Goal: Transaction & Acquisition: Book appointment/travel/reservation

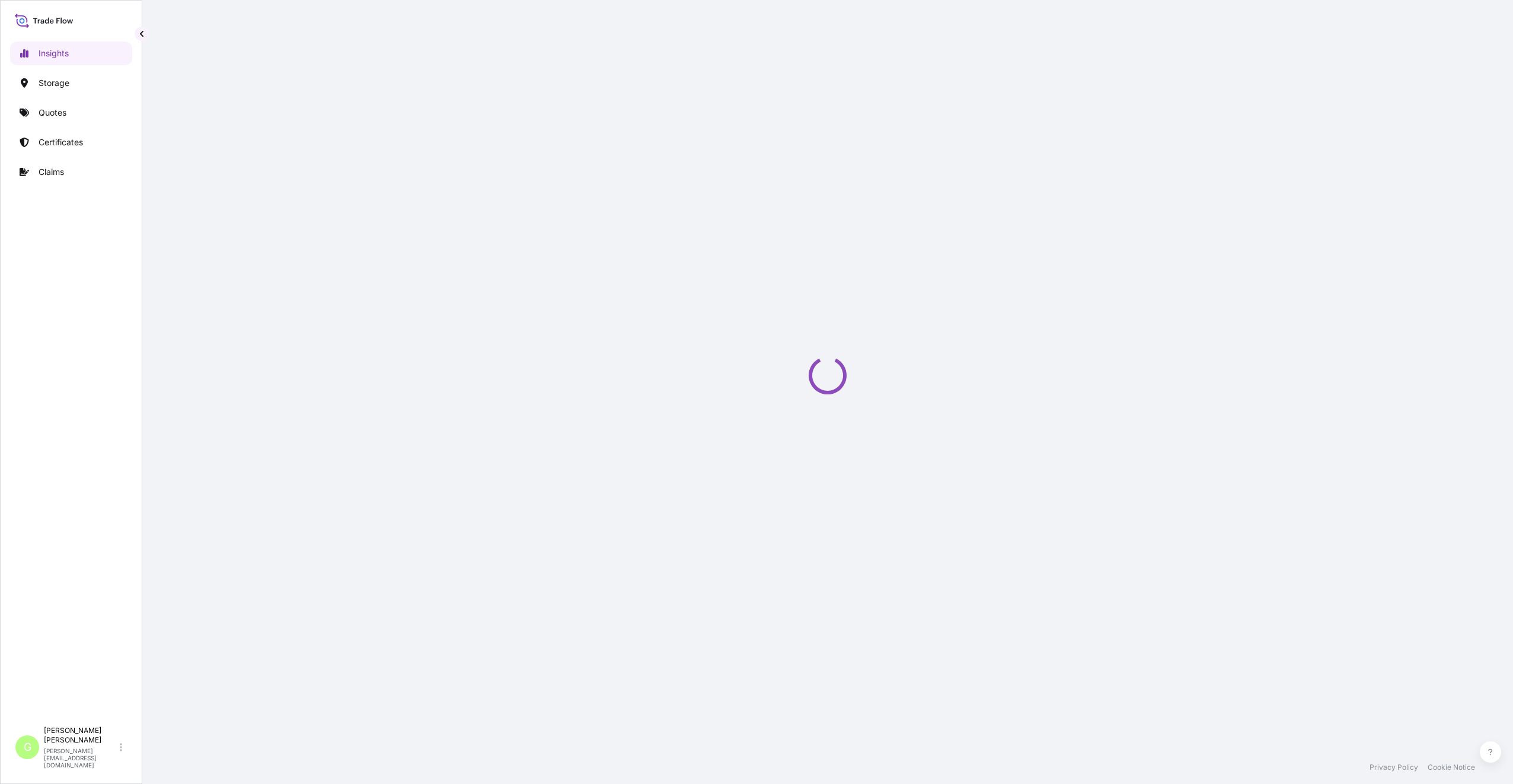
select select "2025"
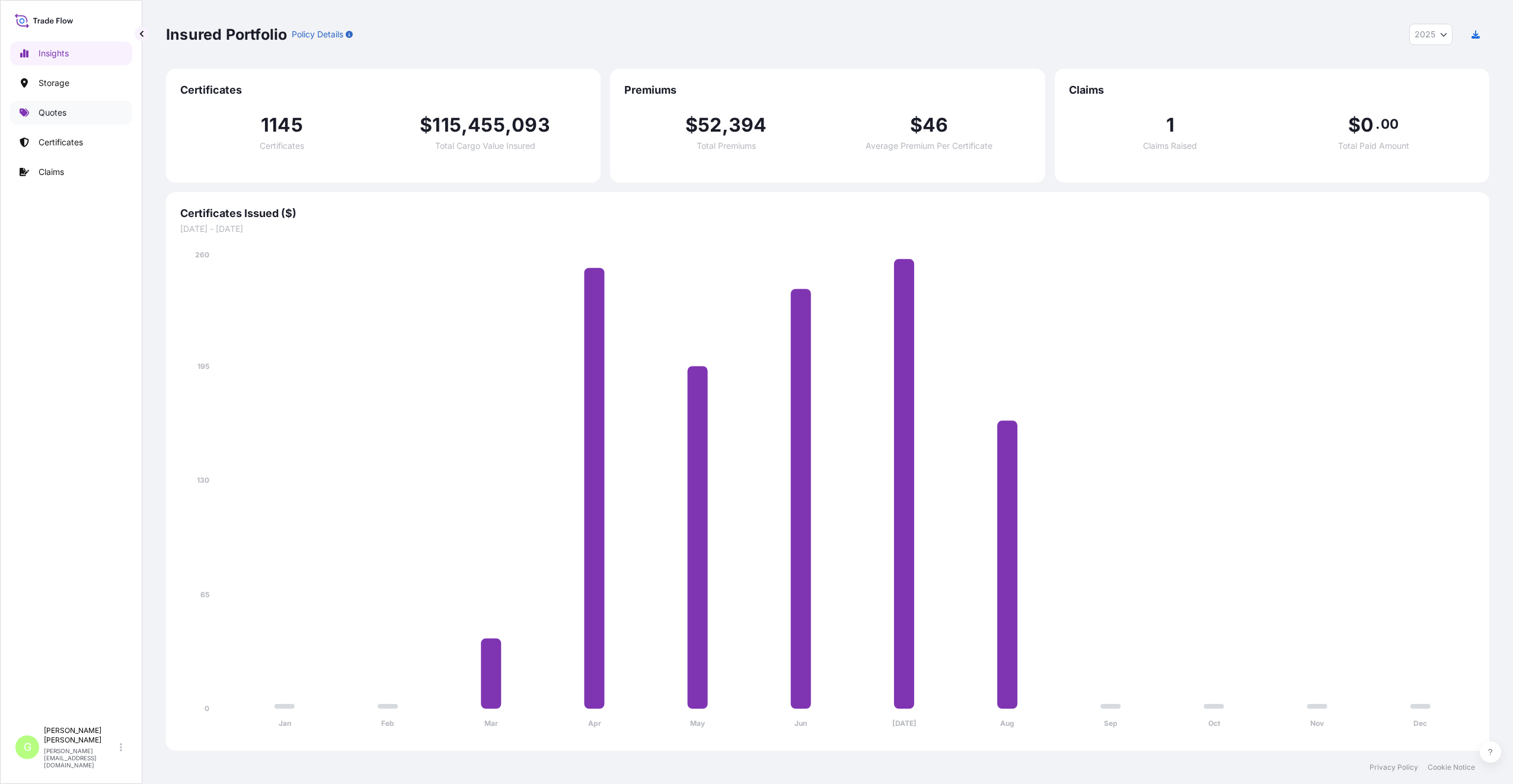
click at [47, 113] on p "Quotes" at bounding box center [52, 113] width 28 height 12
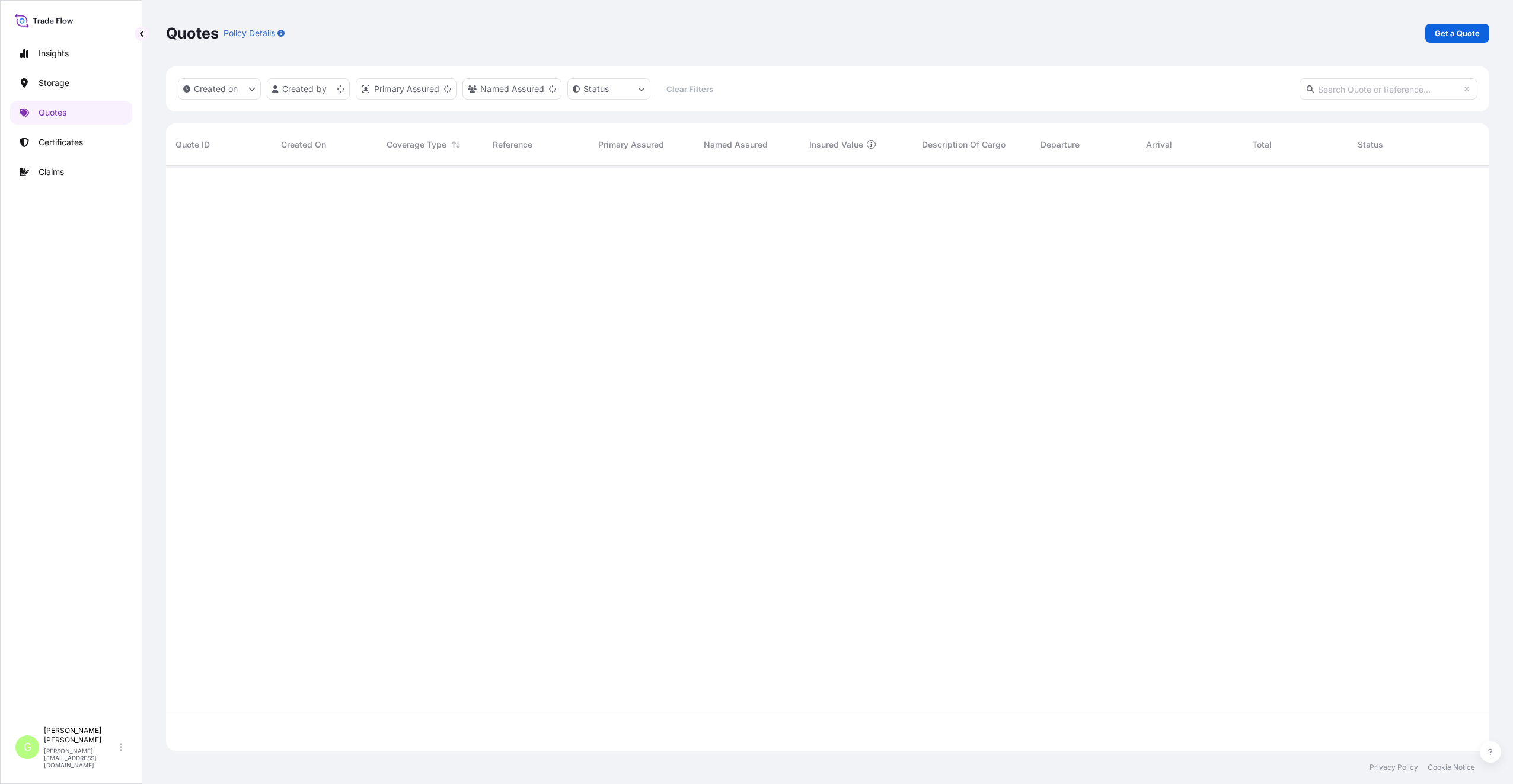
scroll to position [582, 1315]
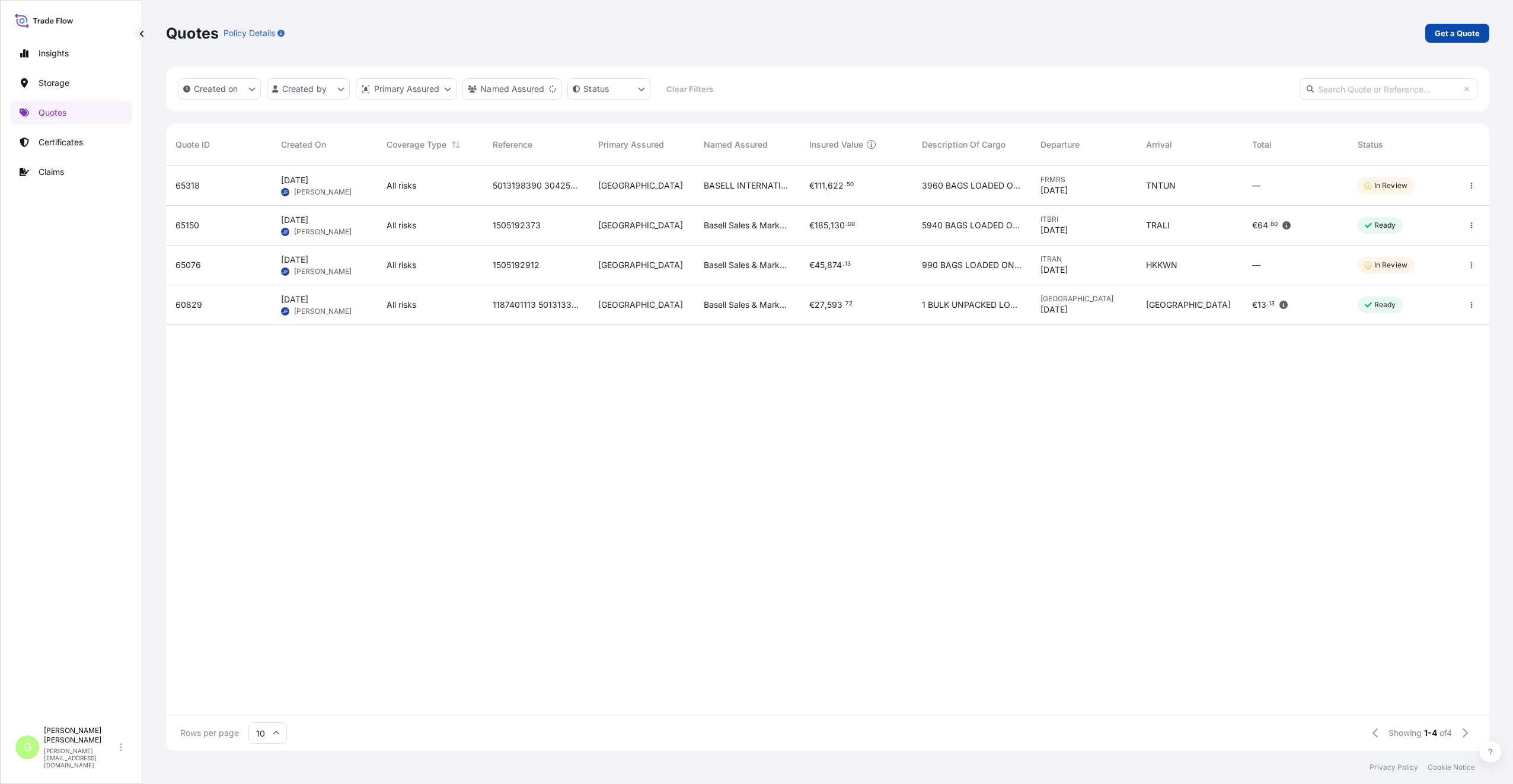
click at [1460, 32] on p "Get a Quote" at bounding box center [1457, 33] width 45 height 12
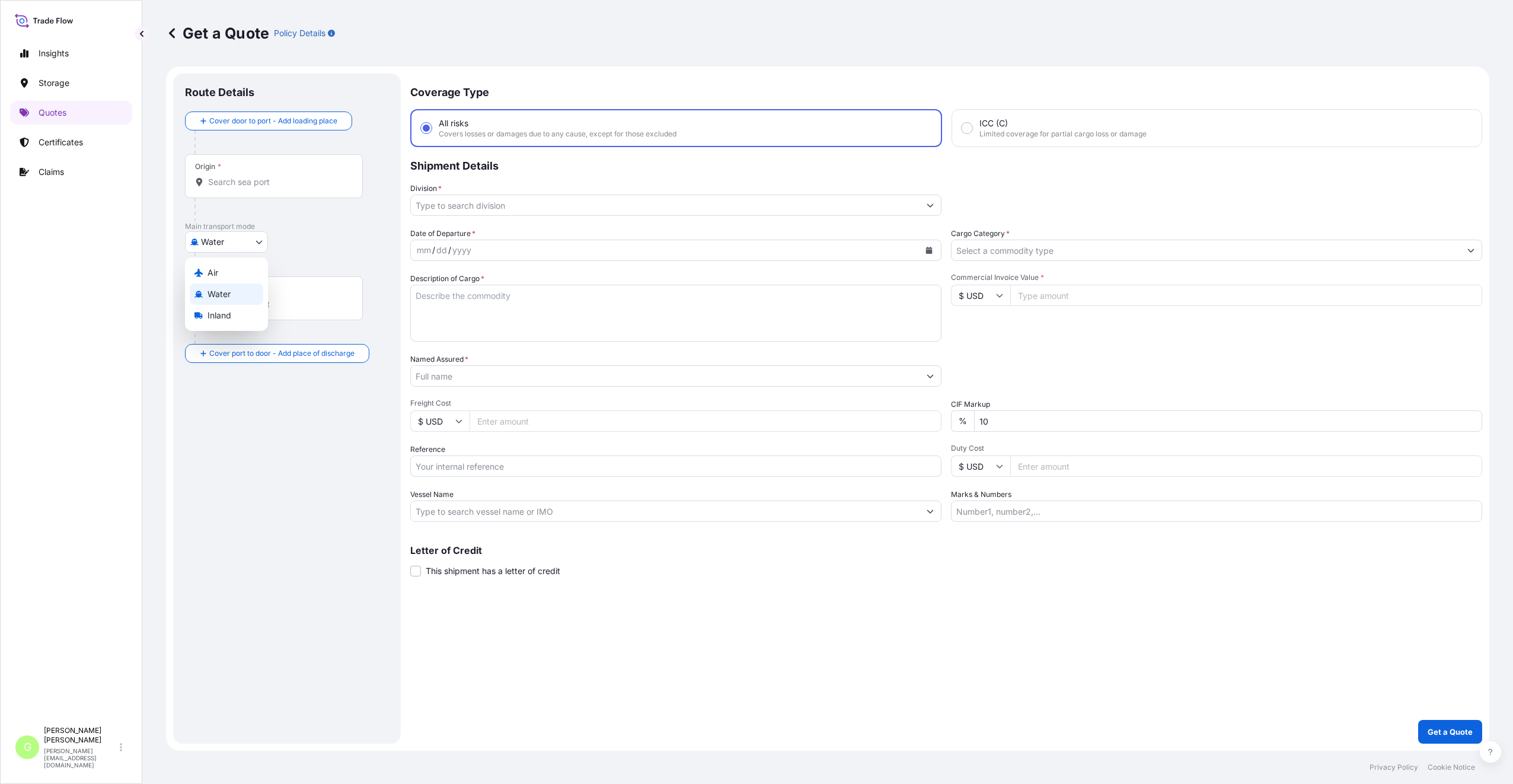
click at [217, 242] on body "Insights Storage Quotes Certificates Claims G [PERSON_NAME] [PERSON_NAME][EMAIL…" at bounding box center [756, 392] width 1513 height 784
click at [218, 311] on span "Inland" at bounding box center [219, 315] width 24 height 12
select select "Inland"
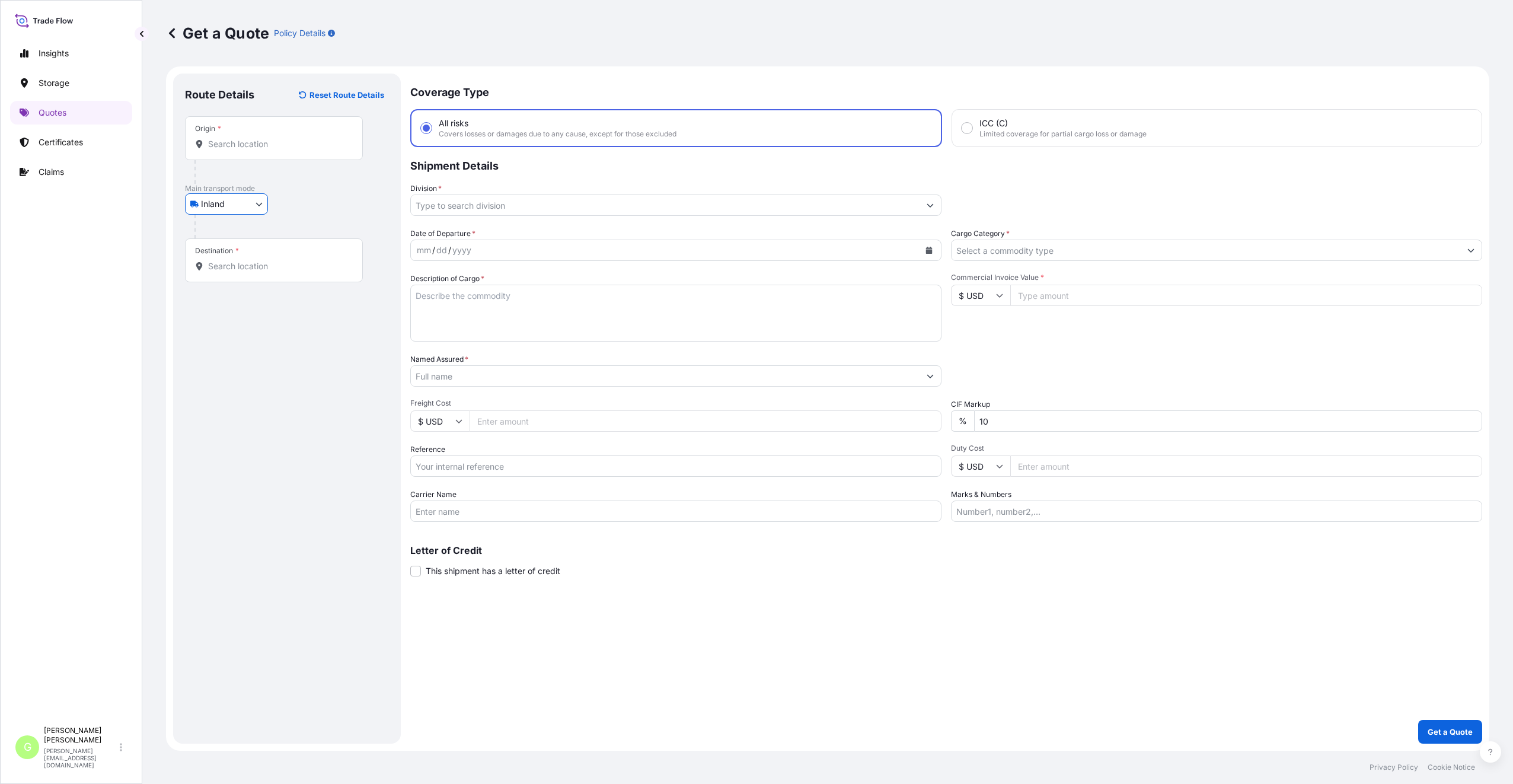
click at [452, 208] on input "Division *" at bounding box center [665, 205] width 509 height 22
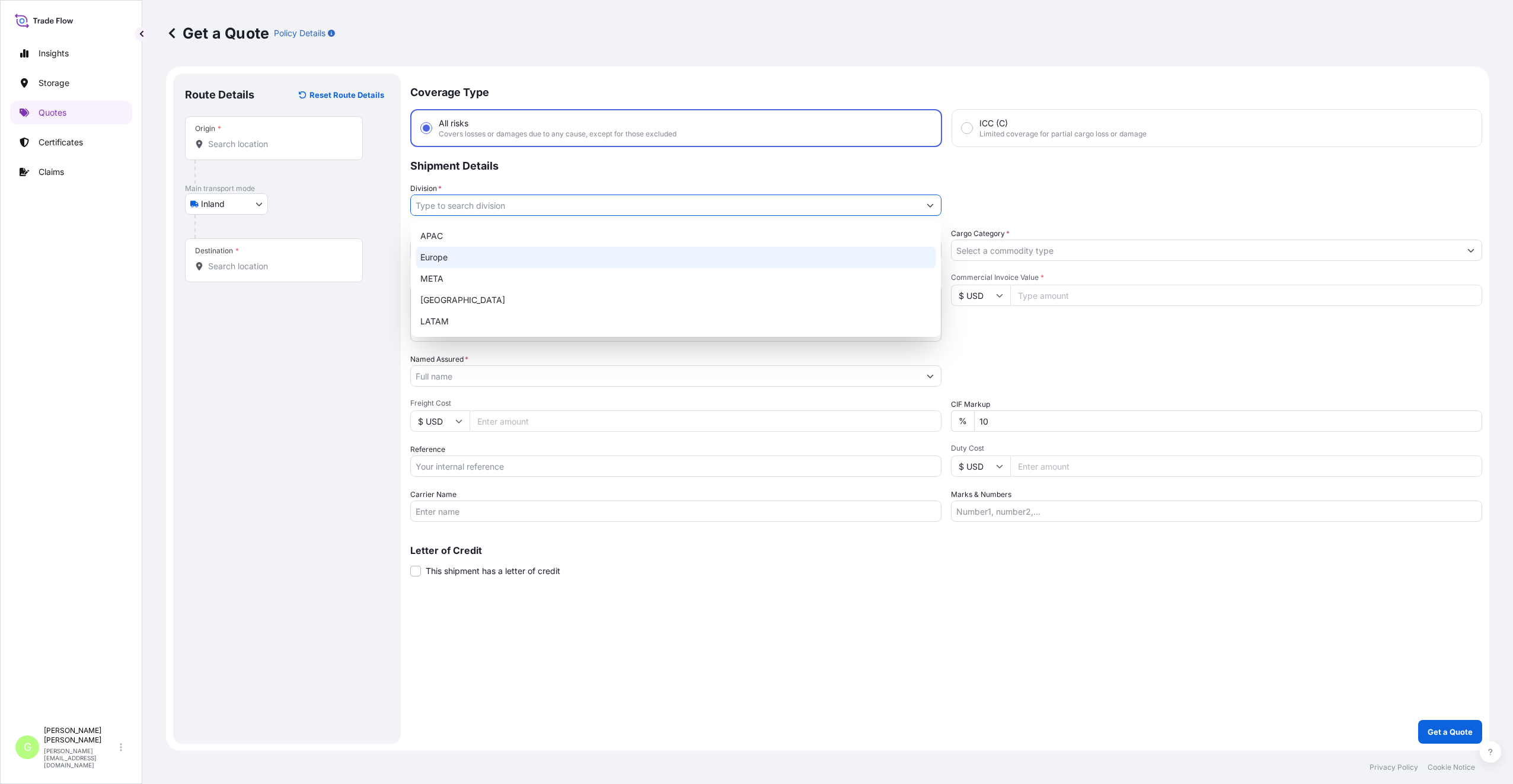
click at [438, 253] on div "Europe" at bounding box center [676, 258] width 521 height 22
type input "Europe"
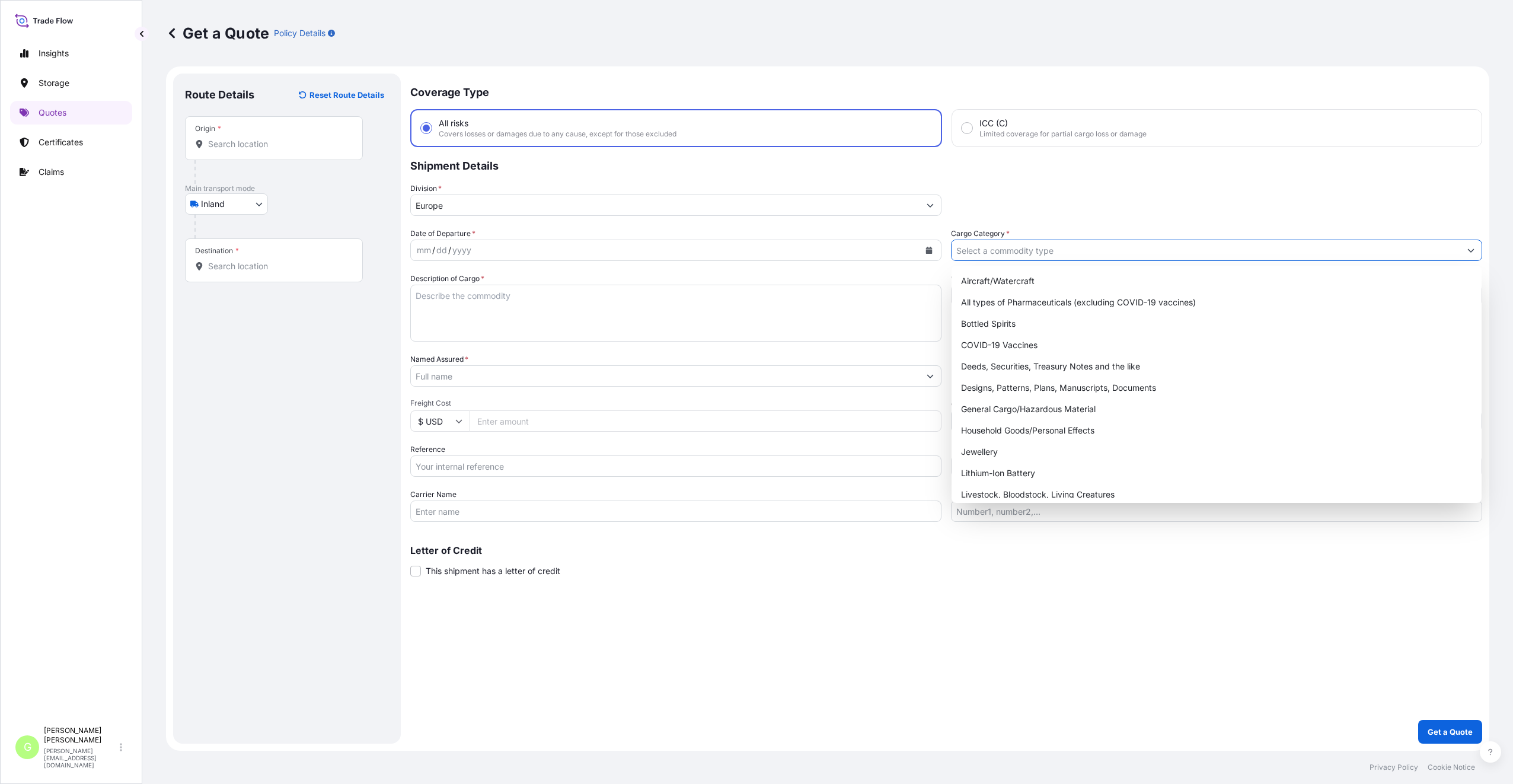
click at [1040, 250] on input "Cargo Category *" at bounding box center [1206, 250] width 509 height 22
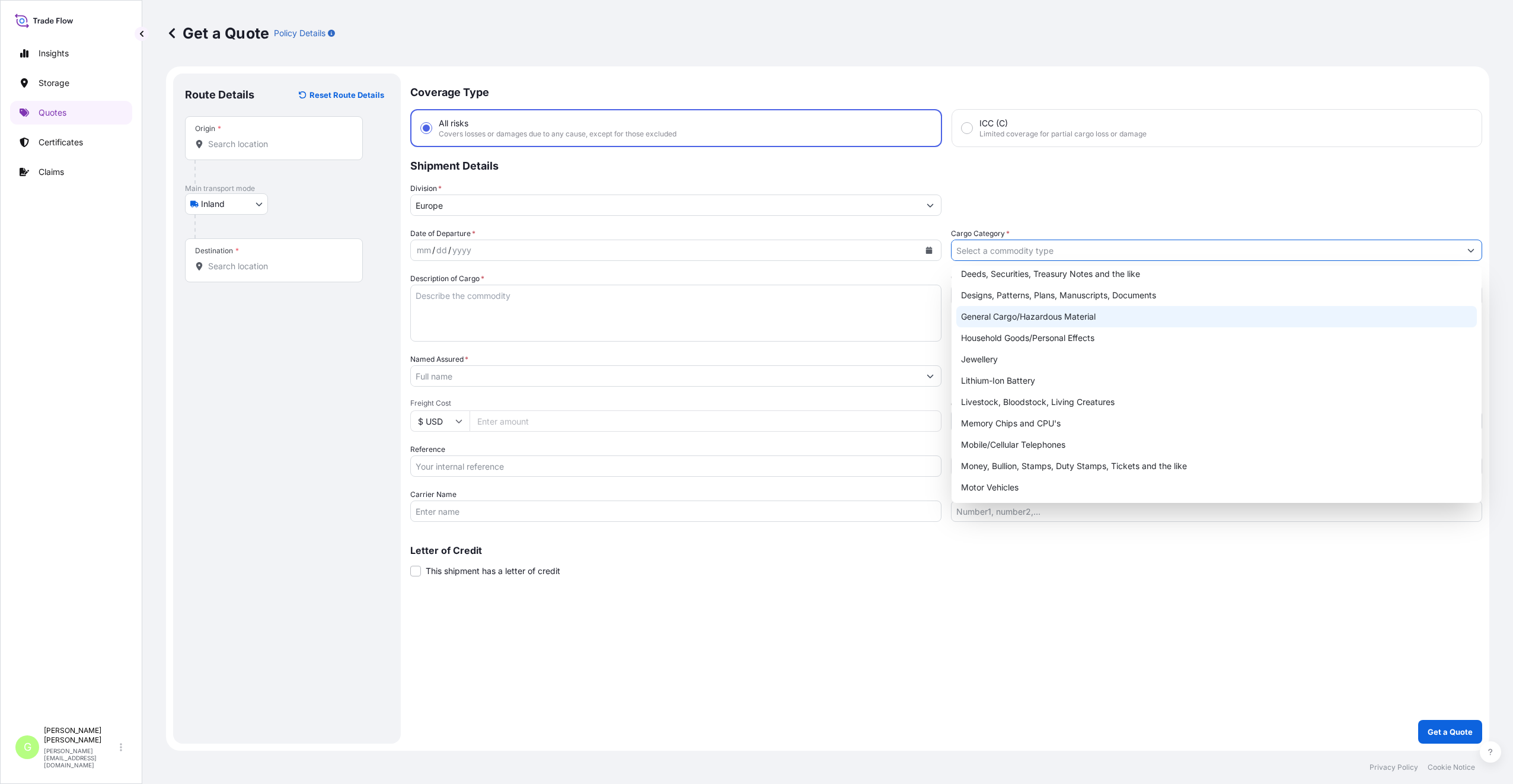
scroll to position [199, 0]
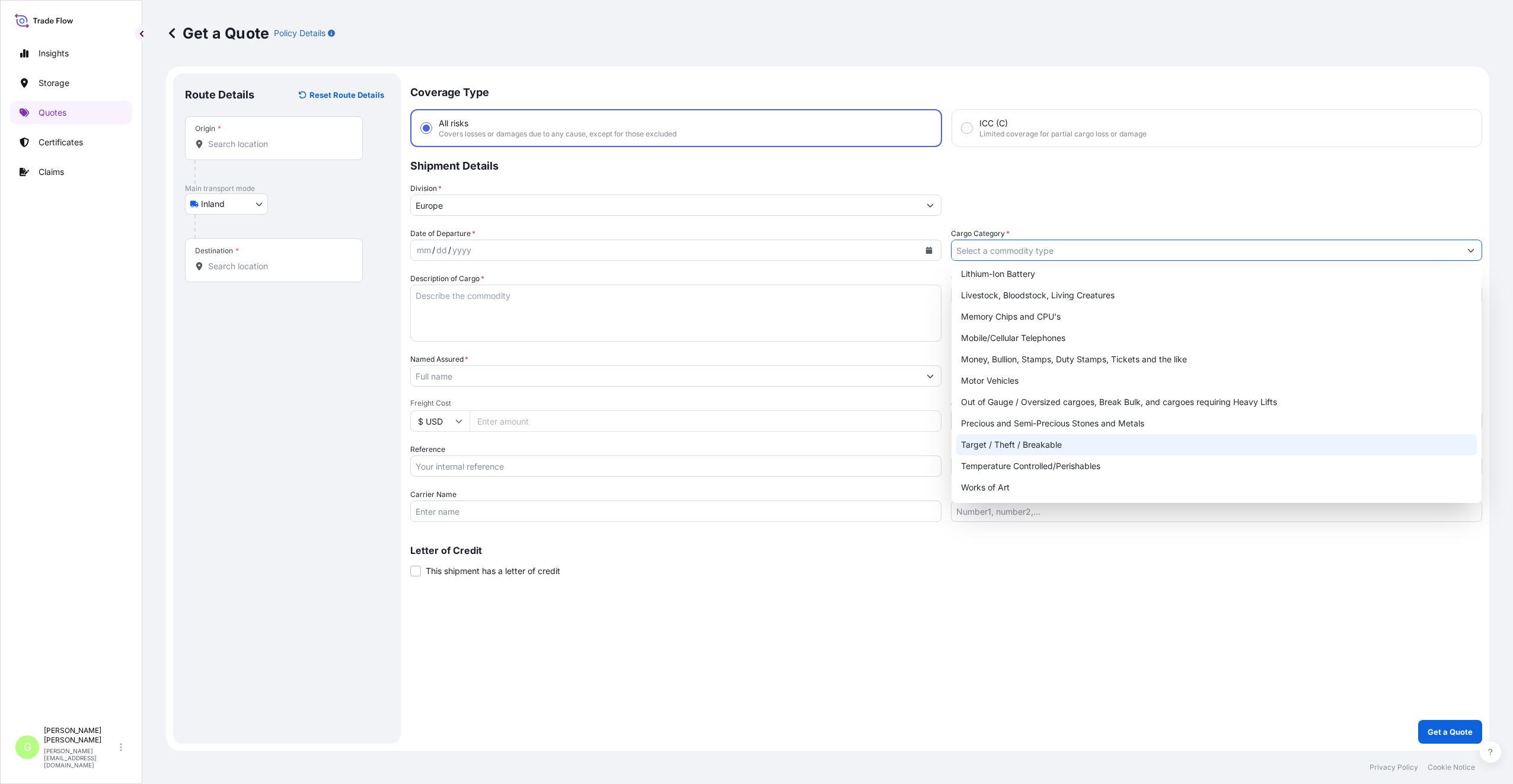
click at [1011, 450] on div "Target / Theft / Breakable" at bounding box center [1217, 445] width 521 height 22
type input "Target / Theft / Breakable"
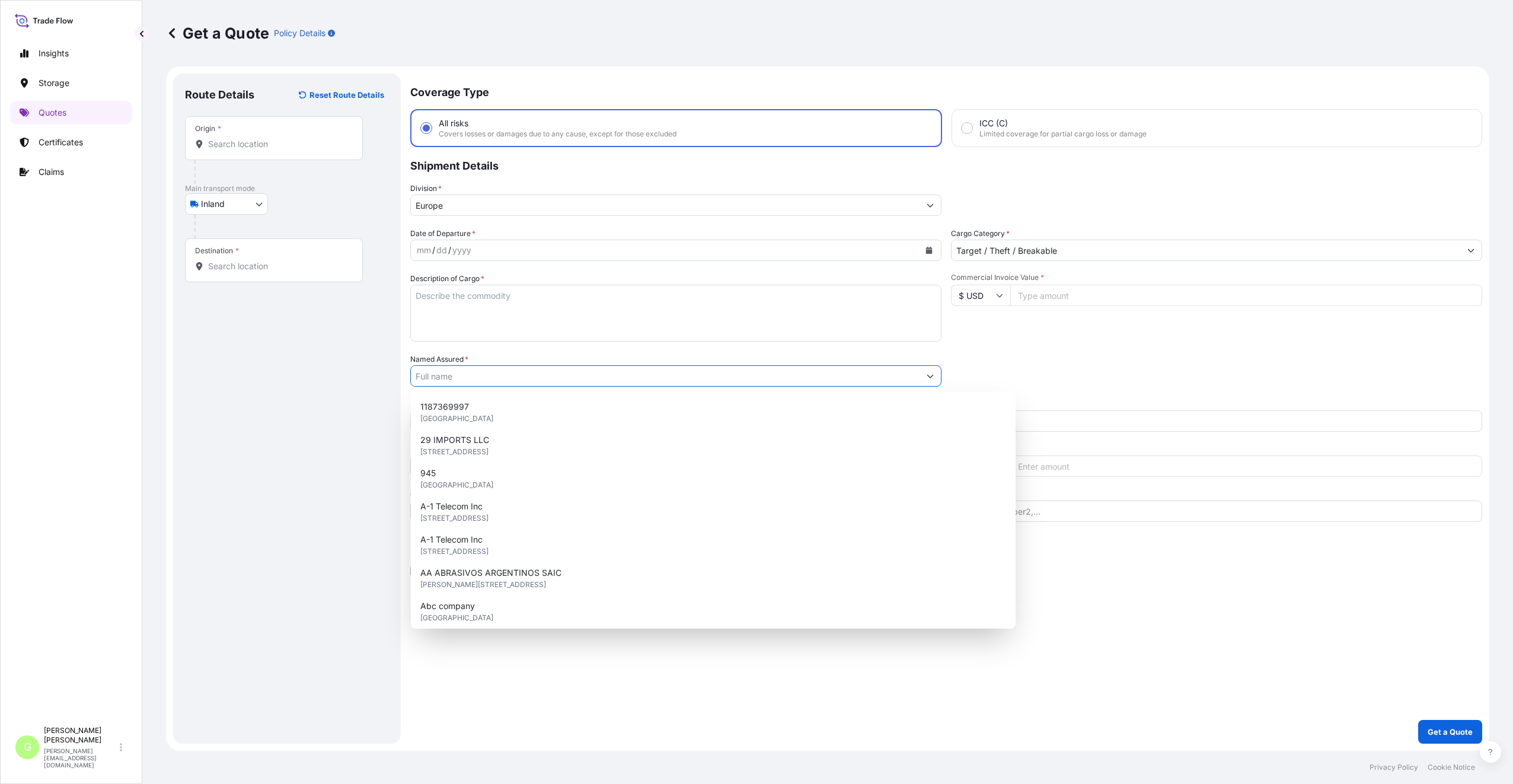
click at [437, 380] on input "Named Assured *" at bounding box center [665, 376] width 509 height 22
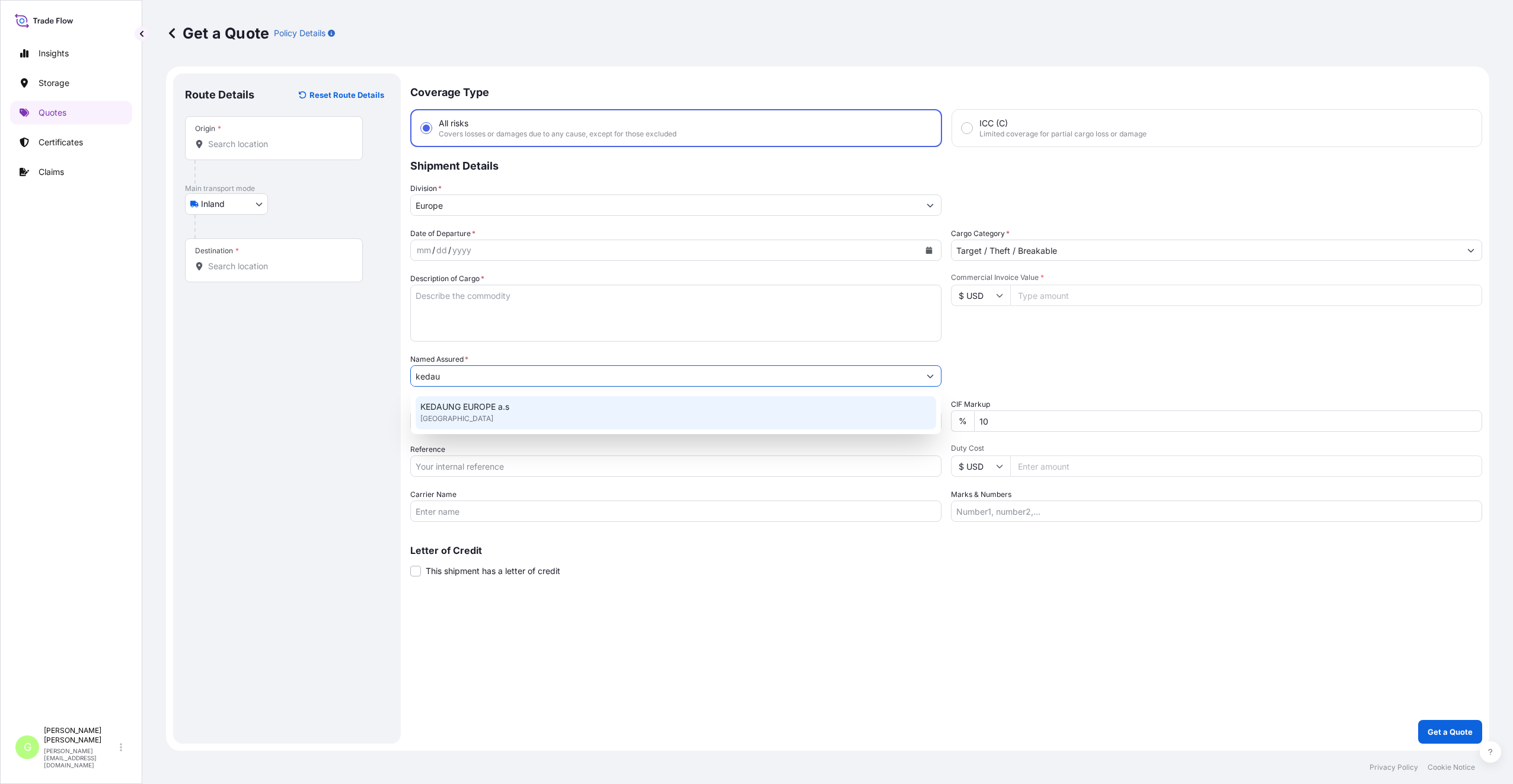
click at [445, 402] on span "KEDAUNG EUROPE a.s" at bounding box center [465, 407] width 89 height 12
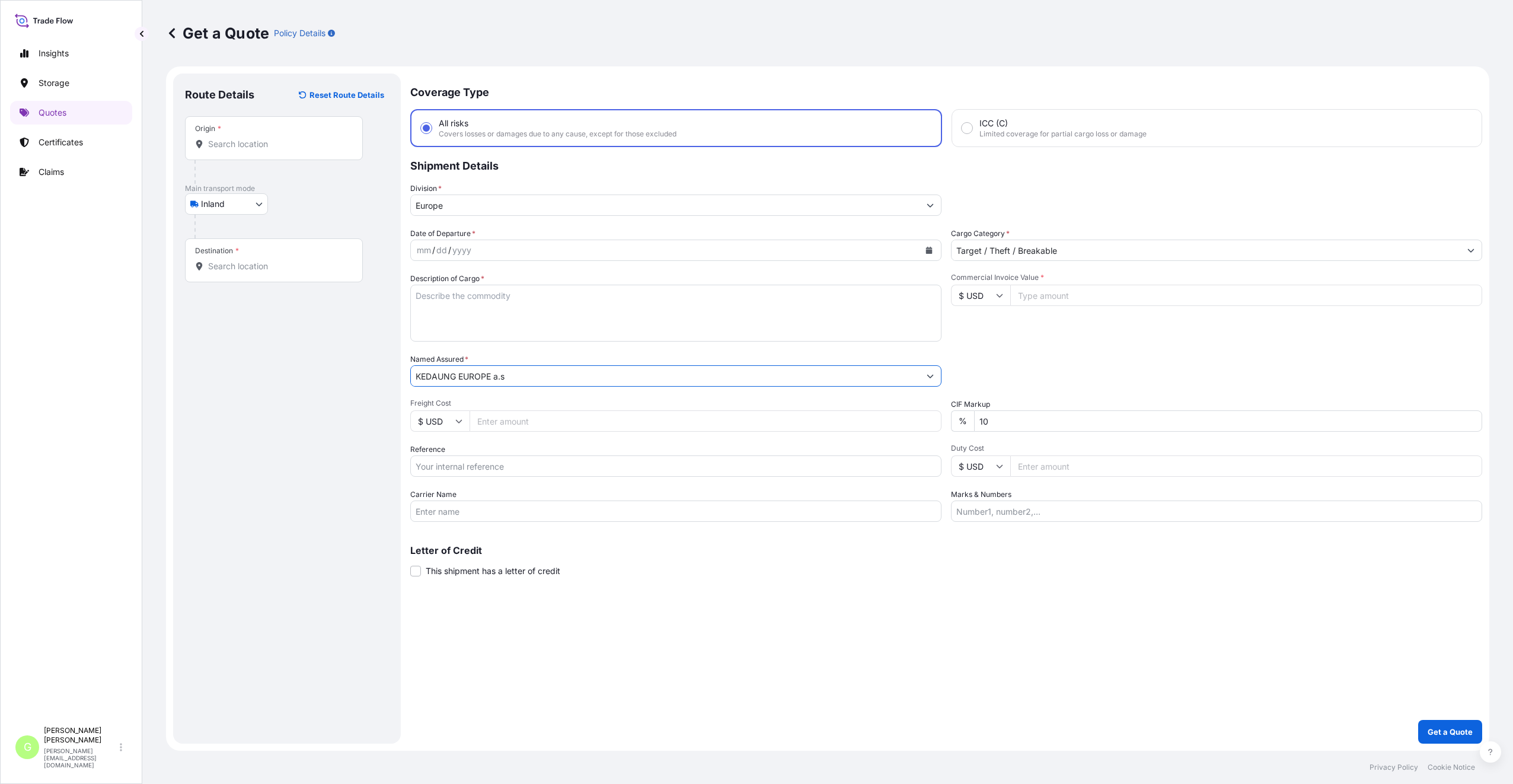
type input "KEDAUNG EUROPE a.s"
click at [450, 466] on input "Reference" at bounding box center [676, 466] width 531 height 22
paste input "25TIAOM0392"
type input "25TIAOM0392"
click at [455, 297] on textarea "Description of Cargo *" at bounding box center [676, 313] width 531 height 57
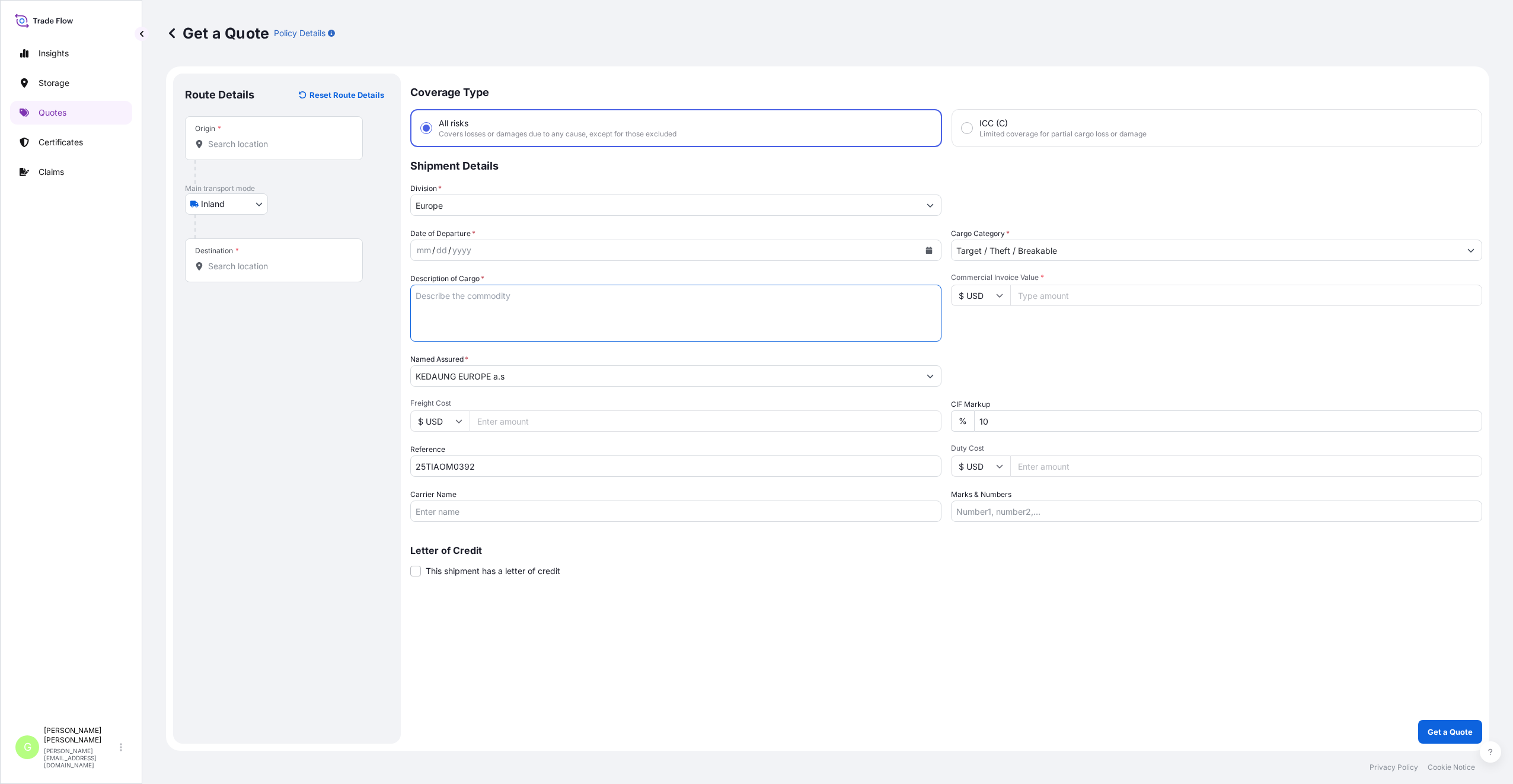
paste textarea "borosilicate glass"
type textarea "borosilicate glass"
click at [1057, 301] on input "Commercial Invoice Value *" at bounding box center [1247, 295] width 472 height 22
paste input "30728.2600"
type input "30728.2600"
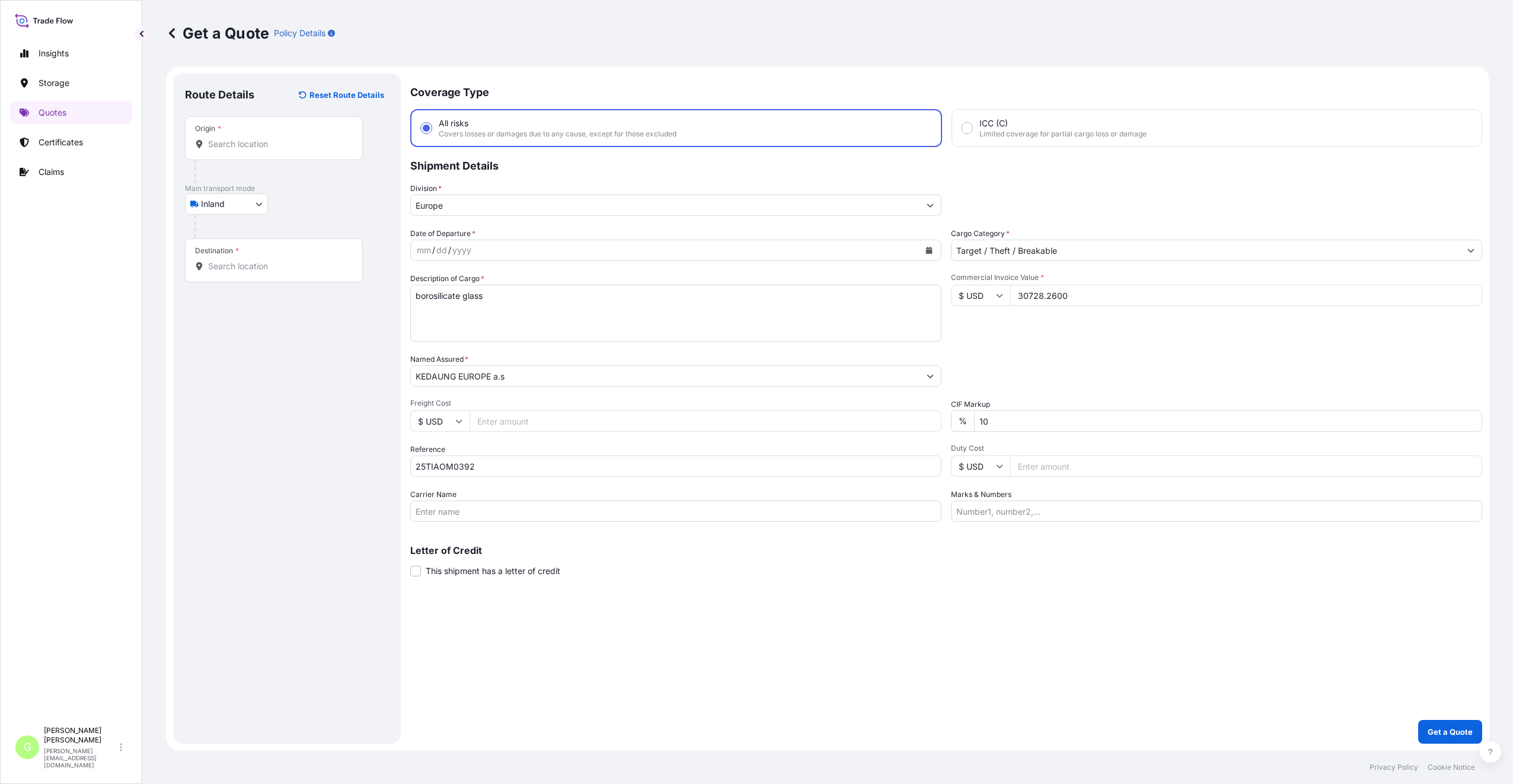
click at [485, 417] on input "Freight Cost" at bounding box center [706, 421] width 472 height 22
paste input "9100"
type input "9100"
drag, startPoint x: 1093, startPoint y: 300, endPoint x: 1004, endPoint y: 297, distance: 89.1
click at [1004, 297] on div "$ USD 30728.2600" at bounding box center [1217, 295] width 531 height 22
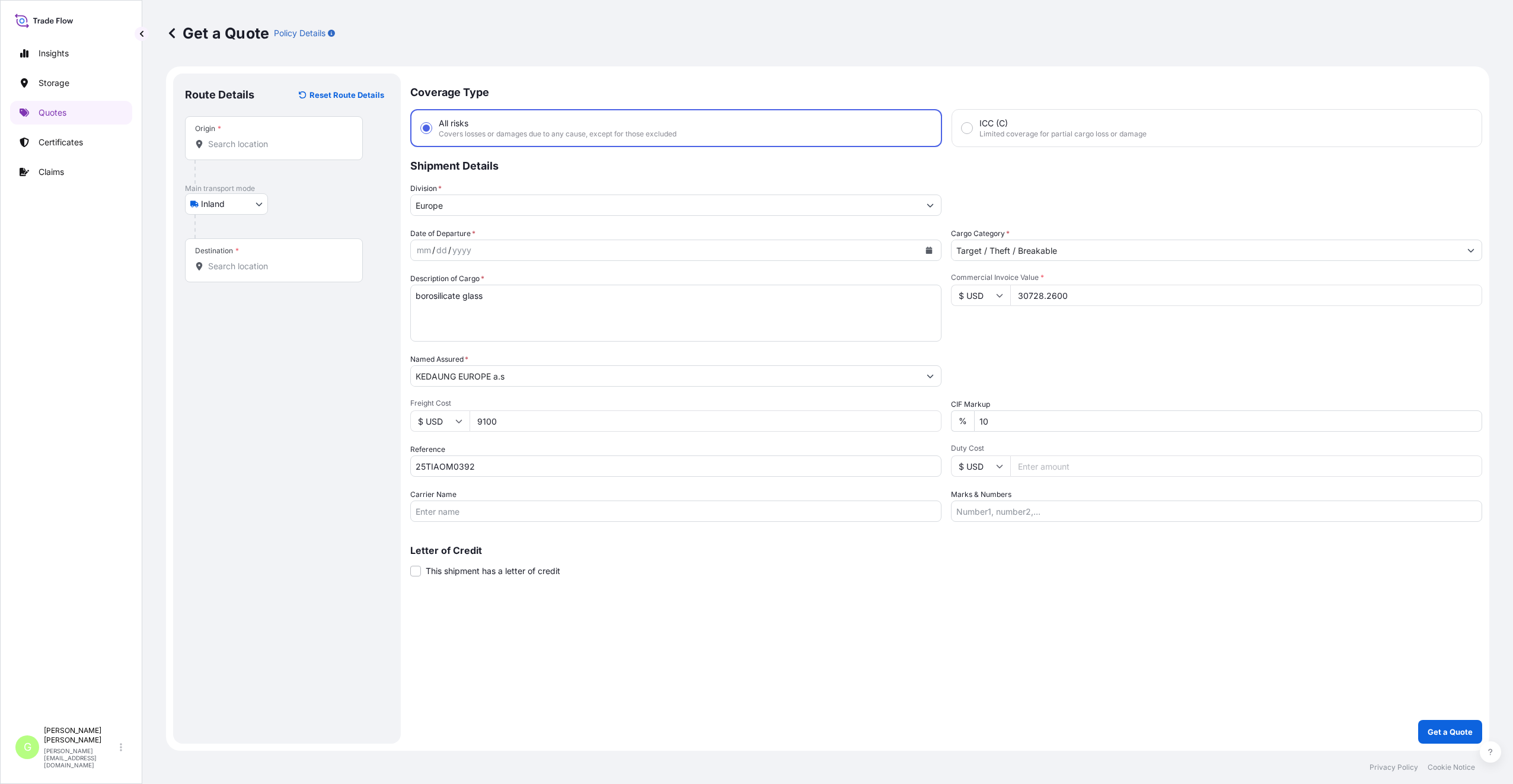
paste input "635.45"
type input "30635.4500"
drag, startPoint x: 498, startPoint y: 419, endPoint x: 479, endPoint y: 421, distance: 19.1
click at [479, 421] on input "9100" at bounding box center [706, 421] width 472 height 22
paste input "87"
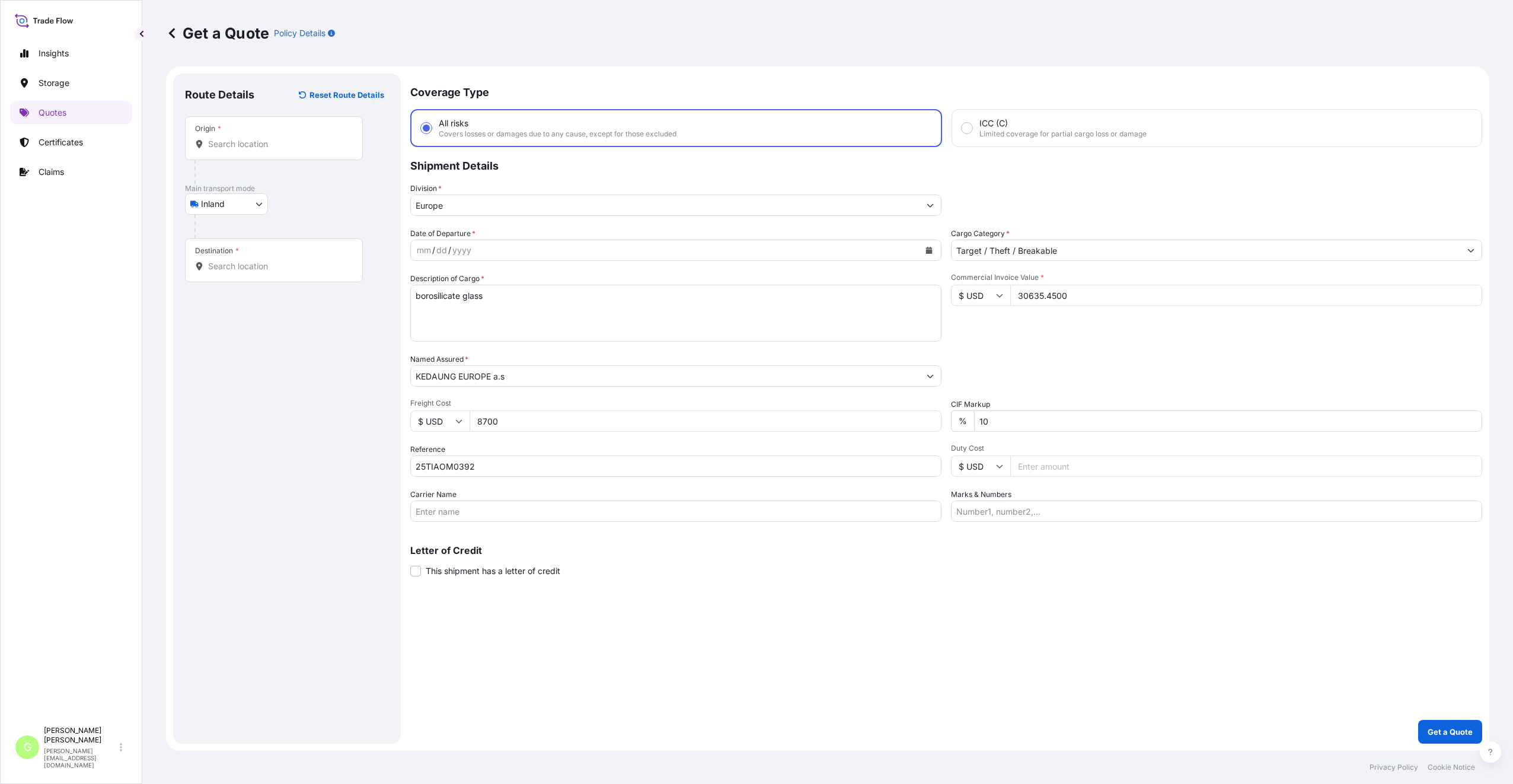
type input "8700"
click at [265, 148] on input "Origin *" at bounding box center [278, 144] width 140 height 12
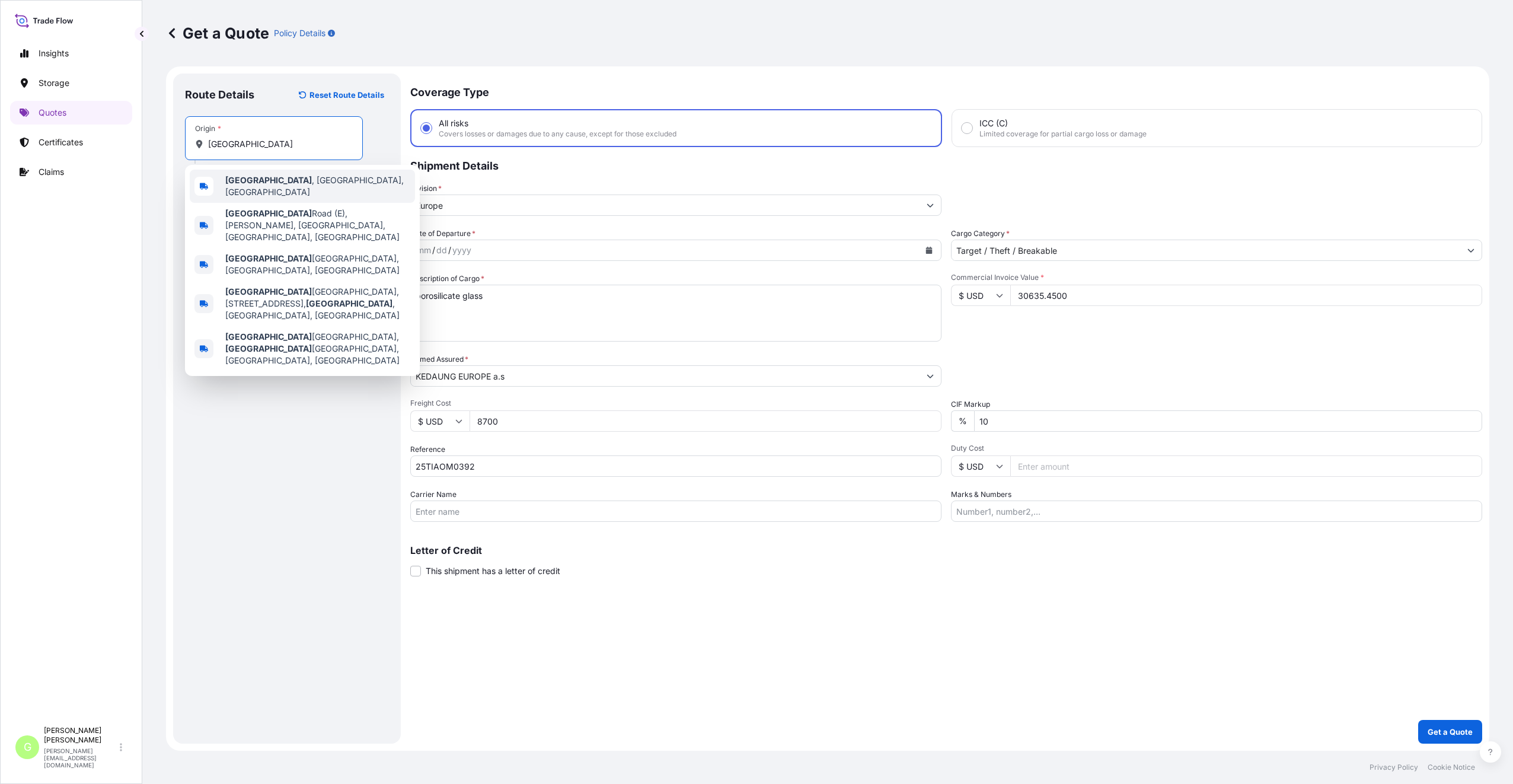
click at [266, 182] on span "[GEOGRAPHIC_DATA] , [GEOGRAPHIC_DATA], [GEOGRAPHIC_DATA]" at bounding box center [318, 186] width 185 height 24
type input "[GEOGRAPHIC_DATA], [GEOGRAPHIC_DATA], [GEOGRAPHIC_DATA]"
click at [246, 175] on input "Text to appear on certificate" at bounding box center [274, 173] width 178 height 22
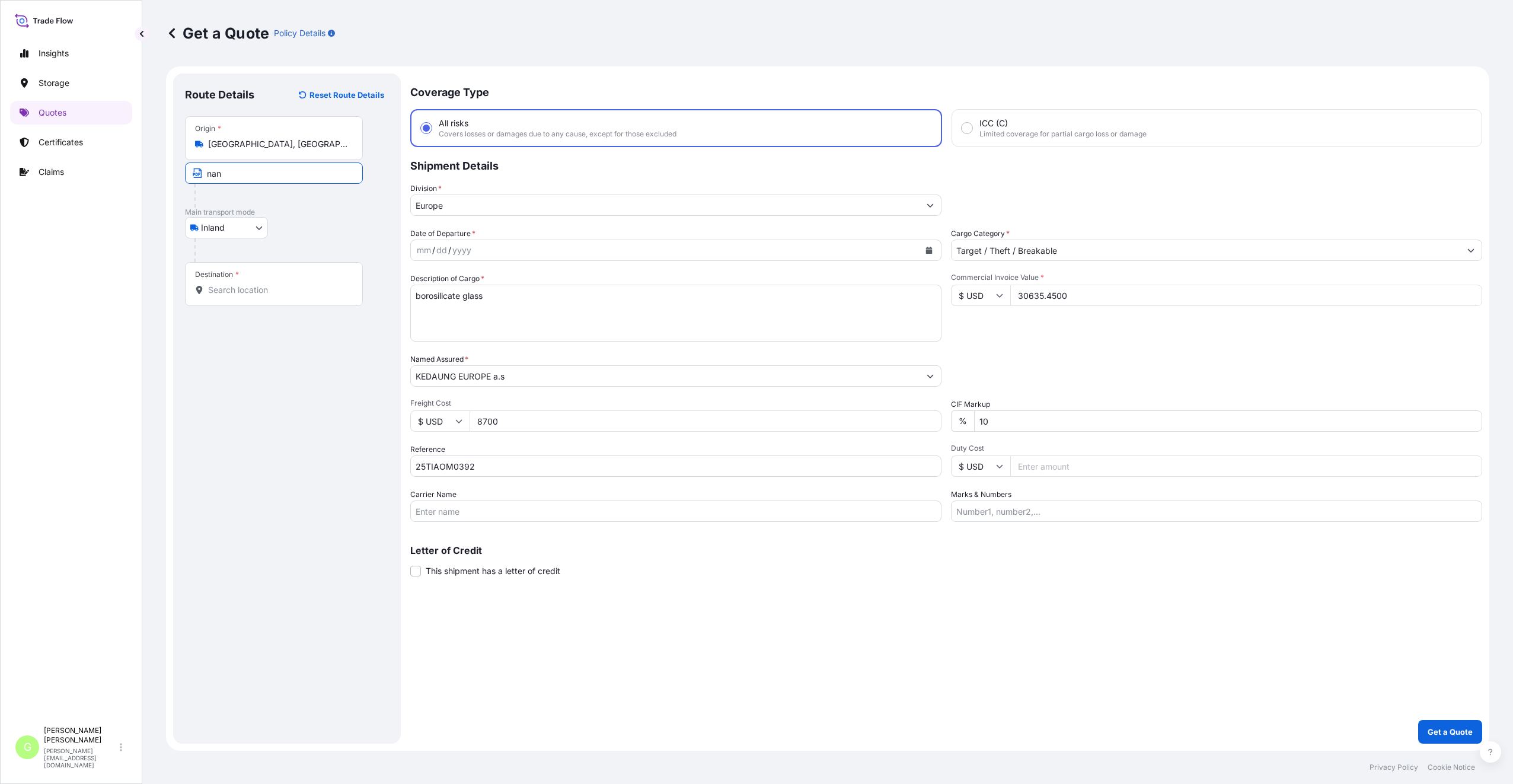
type input "[GEOGRAPHIC_DATA], [GEOGRAPHIC_DATA]"
click at [256, 281] on div "Destination *" at bounding box center [274, 284] width 178 height 44
click at [256, 284] on input "Destination *" at bounding box center [278, 290] width 140 height 12
click at [246, 288] on input "Destination * Please select a destination" at bounding box center [278, 290] width 140 height 12
paste input "Havlíčkův [PERSON_NAME]"
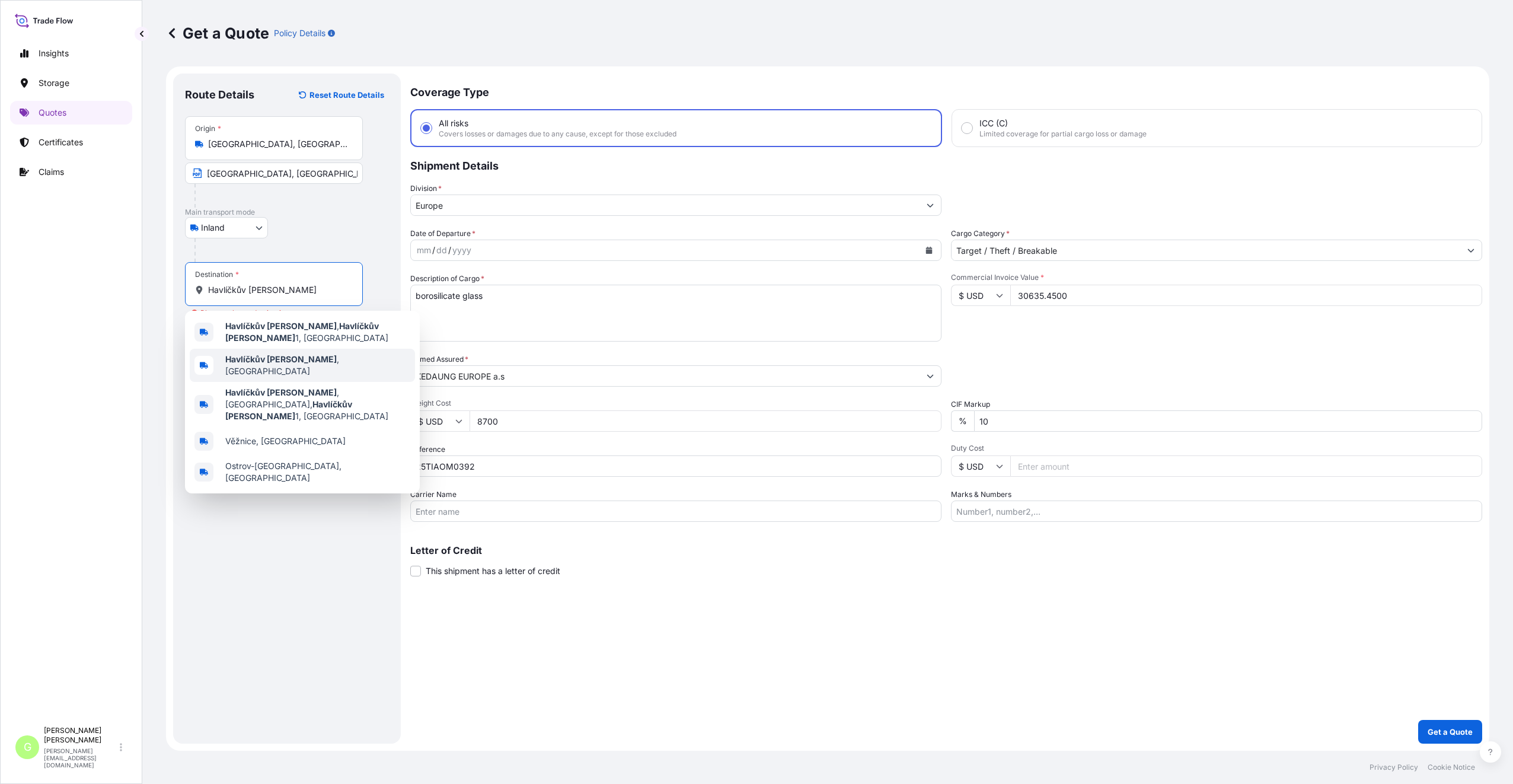
click at [265, 359] on b "Havlíčkův [PERSON_NAME]" at bounding box center [280, 359] width 111 height 10
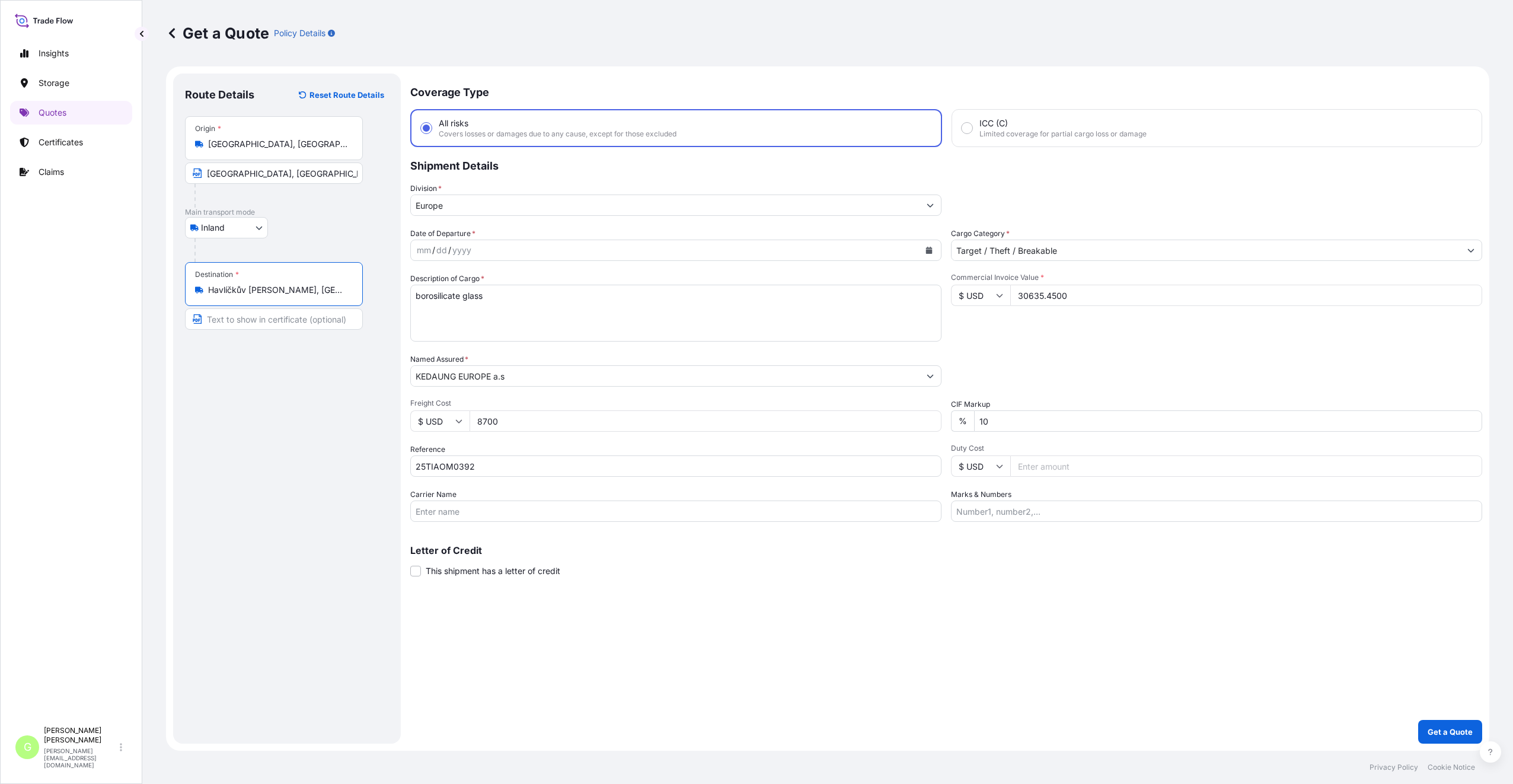
type input "Havlíčkův [PERSON_NAME], [GEOGRAPHIC_DATA]"
click at [225, 320] on input "Text to appear on certificate" at bounding box center [276, 319] width 182 height 22
paste input "Havlíčkův [PERSON_NAME]"
type input "Havlíčkův [PERSON_NAME], [GEOGRAPHIC_DATA]"
drag, startPoint x: 340, startPoint y: 414, endPoint x: 591, endPoint y: 373, distance: 254.3
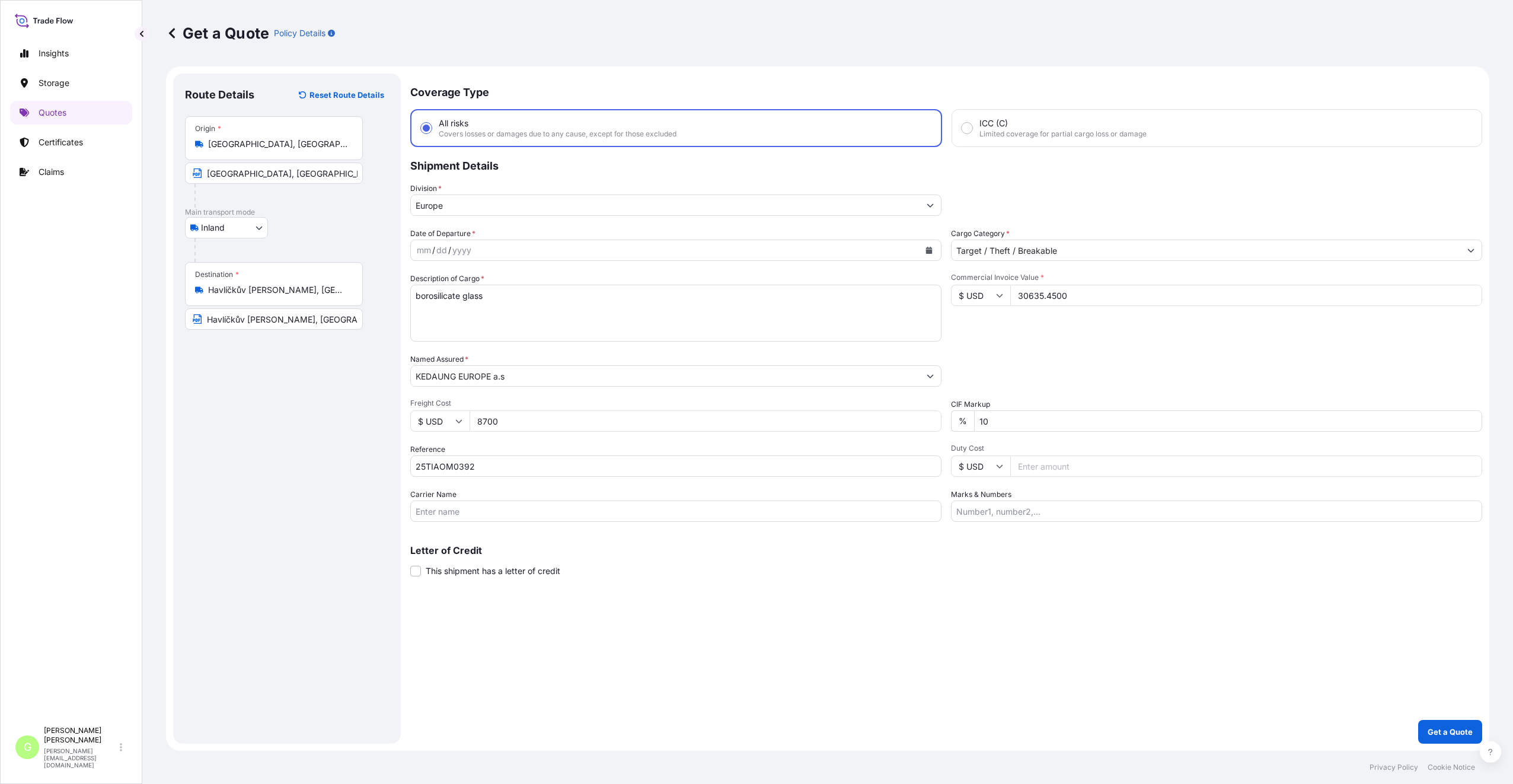
click at [345, 410] on div "Route Details Reset Route Details Place of loading Road / [GEOGRAPHIC_DATA] / I…" at bounding box center [287, 409] width 204 height 646
click at [928, 249] on icon "Calendar" at bounding box center [930, 250] width 7 height 7
click at [517, 350] on div "7" at bounding box center [521, 351] width 22 height 22
click at [446, 514] on input "Carrier Name" at bounding box center [676, 511] width 531 height 22
type input "BOXLINE UCL"
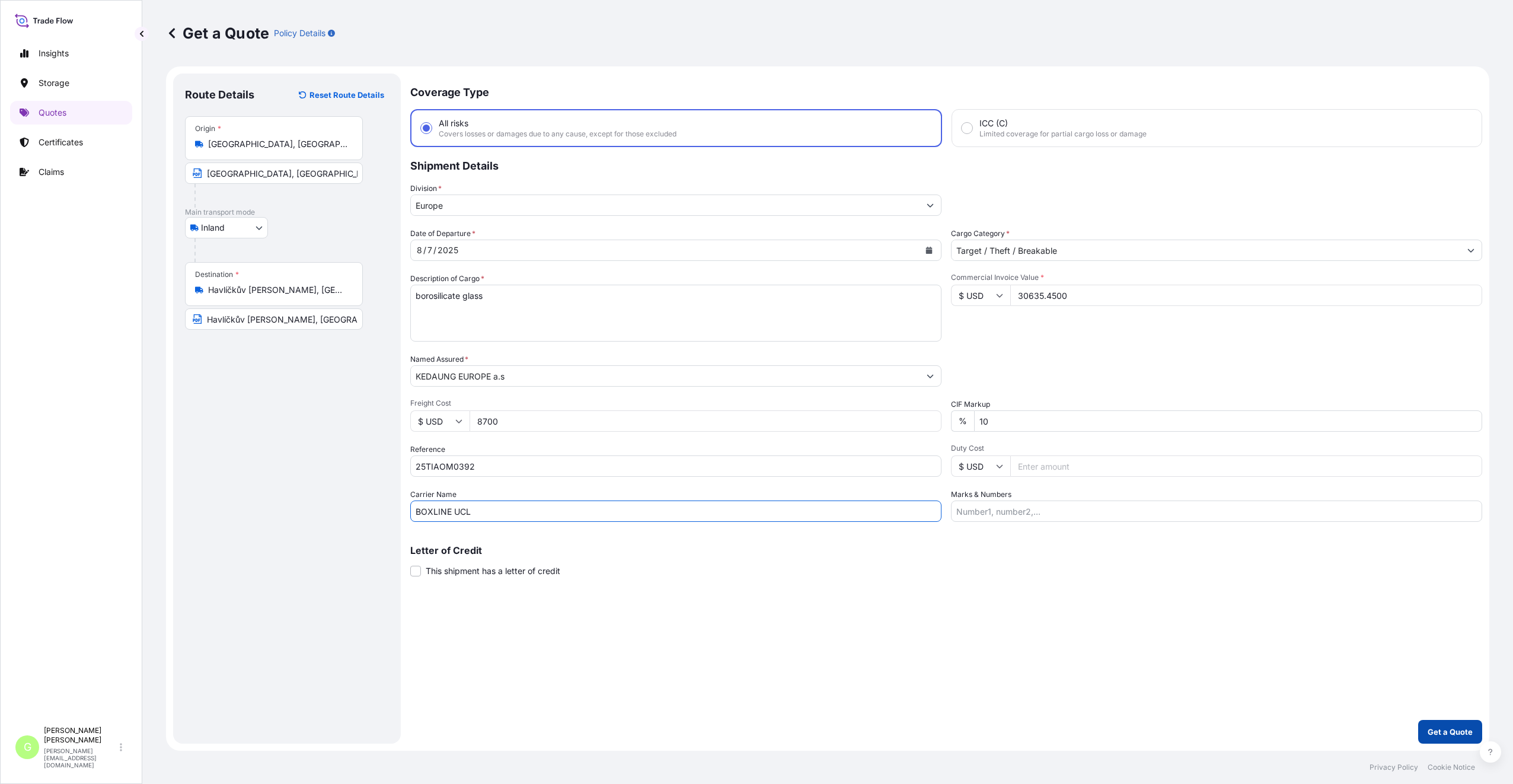
click at [1437, 721] on button "Get a Quote" at bounding box center [1450, 731] width 64 height 24
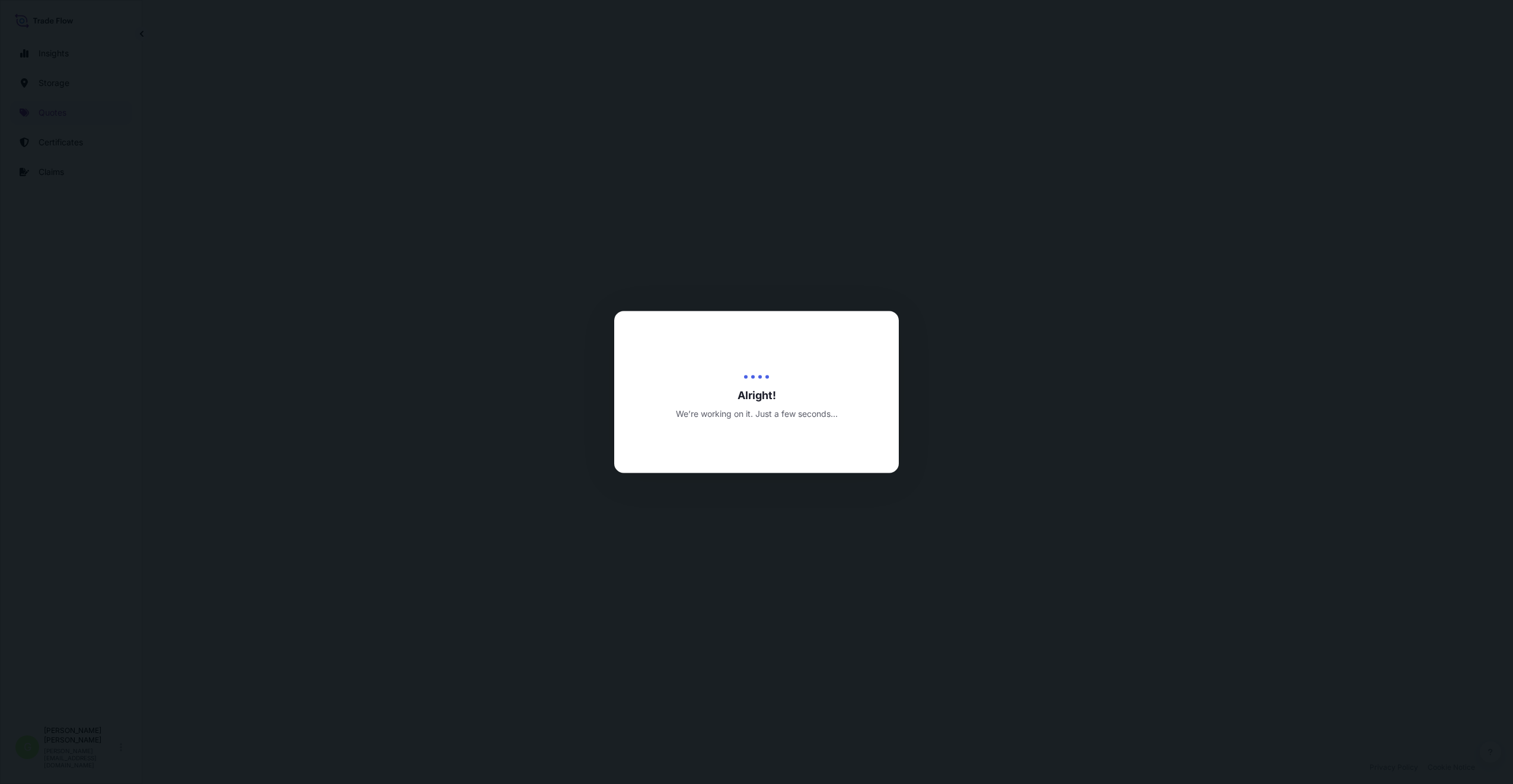
select select "Inland"
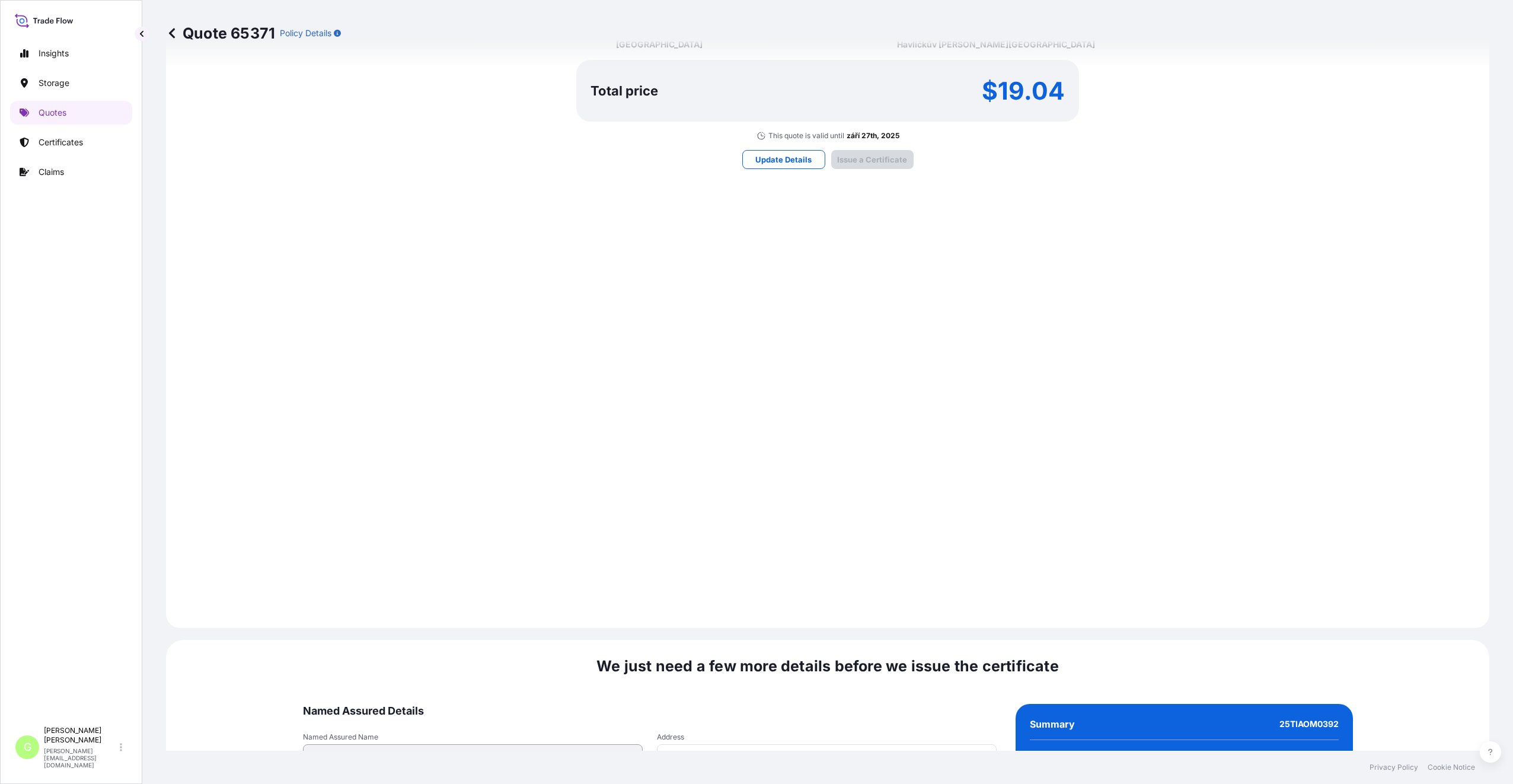
scroll to position [1428, 0]
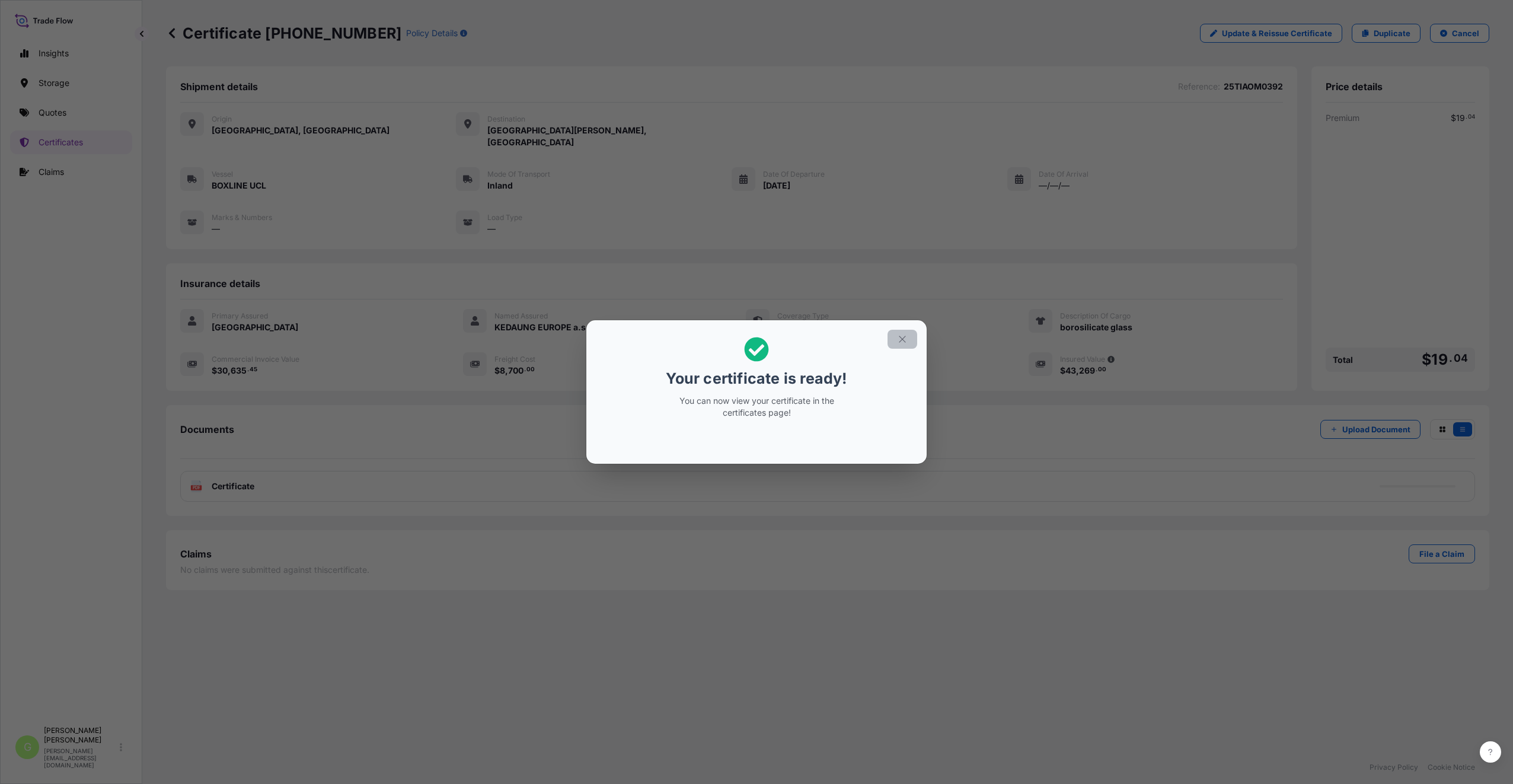
click at [904, 342] on icon "button" at bounding box center [903, 339] width 11 height 11
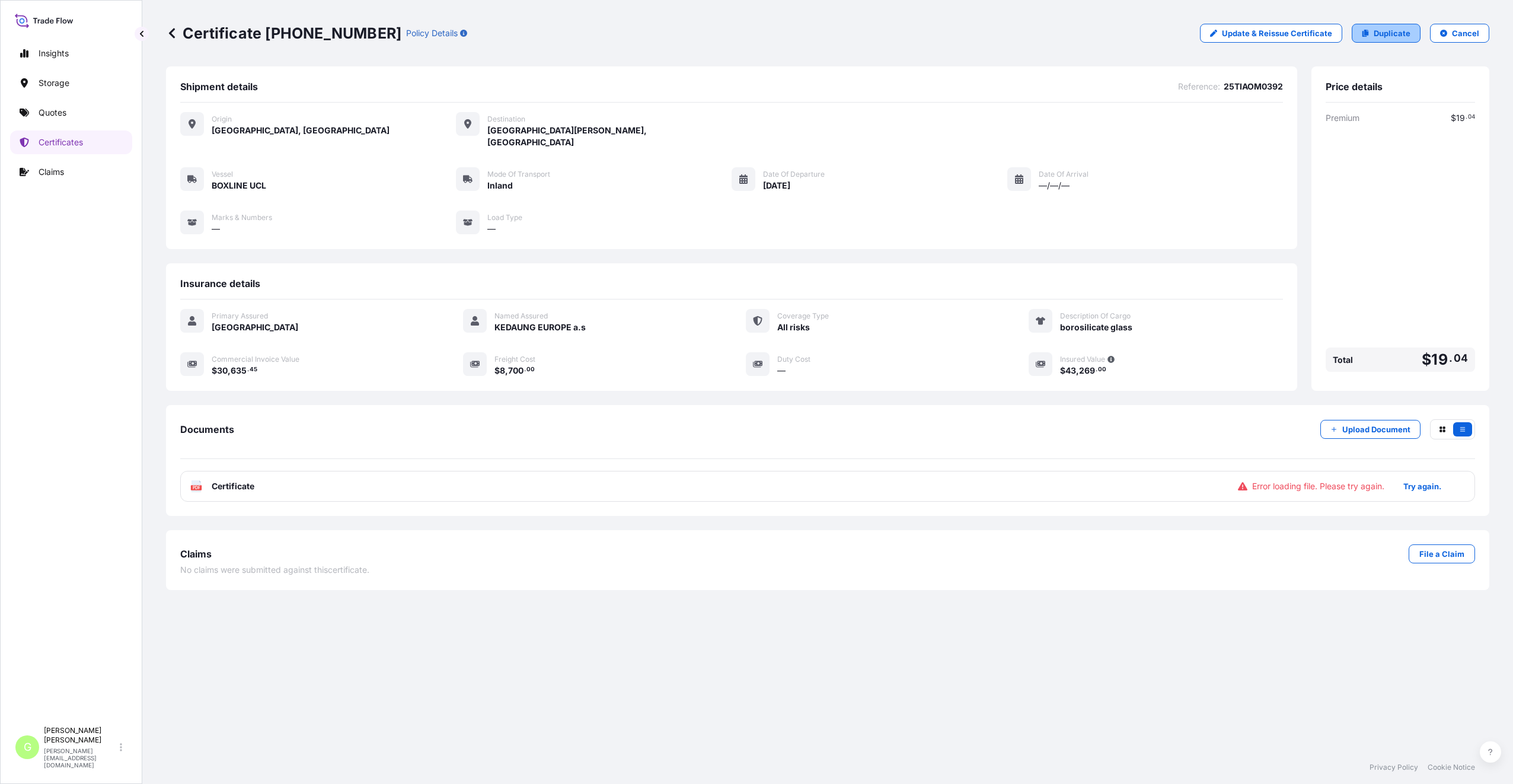
click at [1380, 30] on p "Duplicate" at bounding box center [1392, 33] width 37 height 12
select select "Inland"
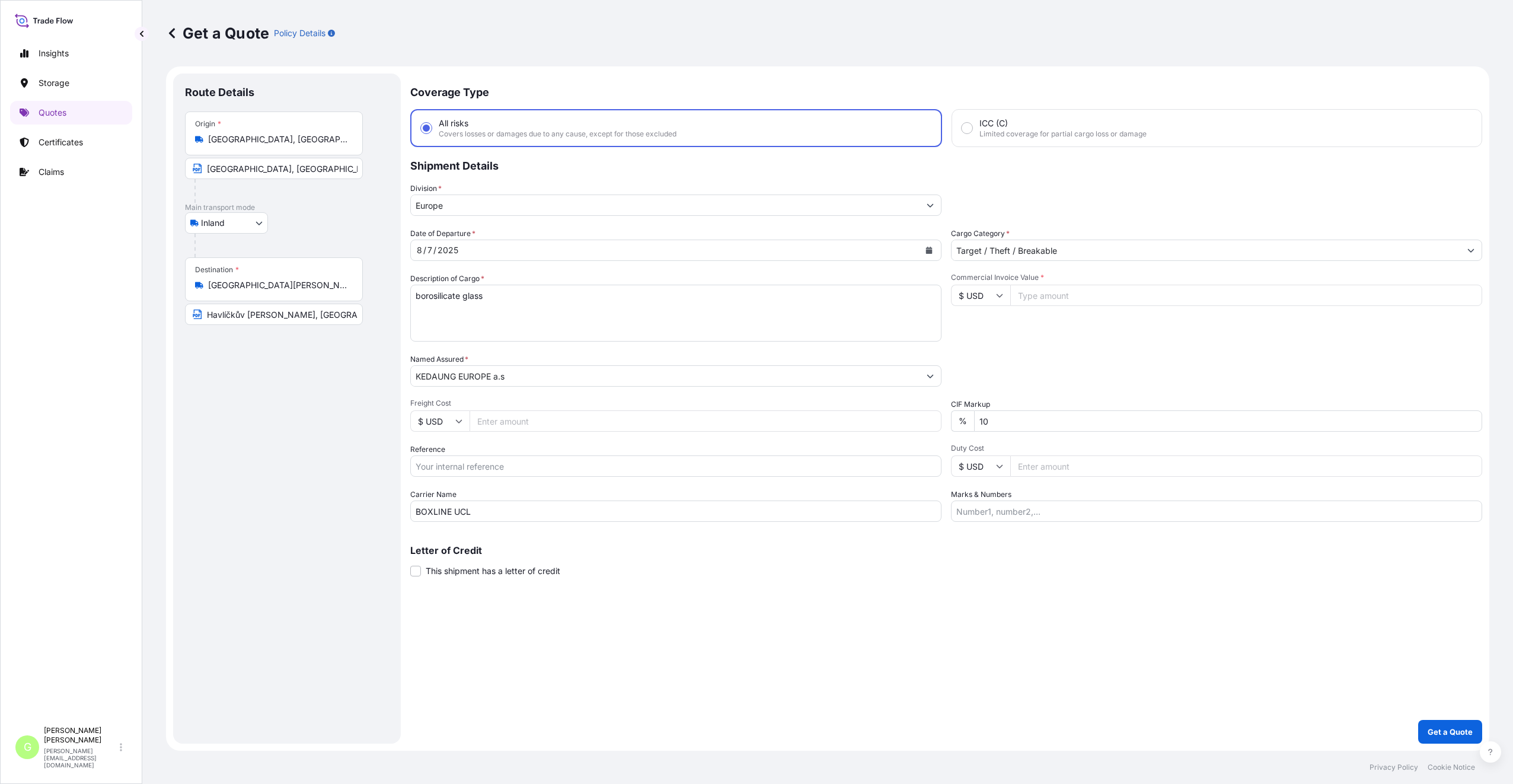
click at [496, 468] on input "Reference" at bounding box center [676, 466] width 531 height 22
paste input "25TIAOM0413"
type input "25TIAOM0413"
click at [1031, 294] on input "Commercial Invoice Value *" at bounding box center [1247, 295] width 472 height 22
paste input "30728.2600"
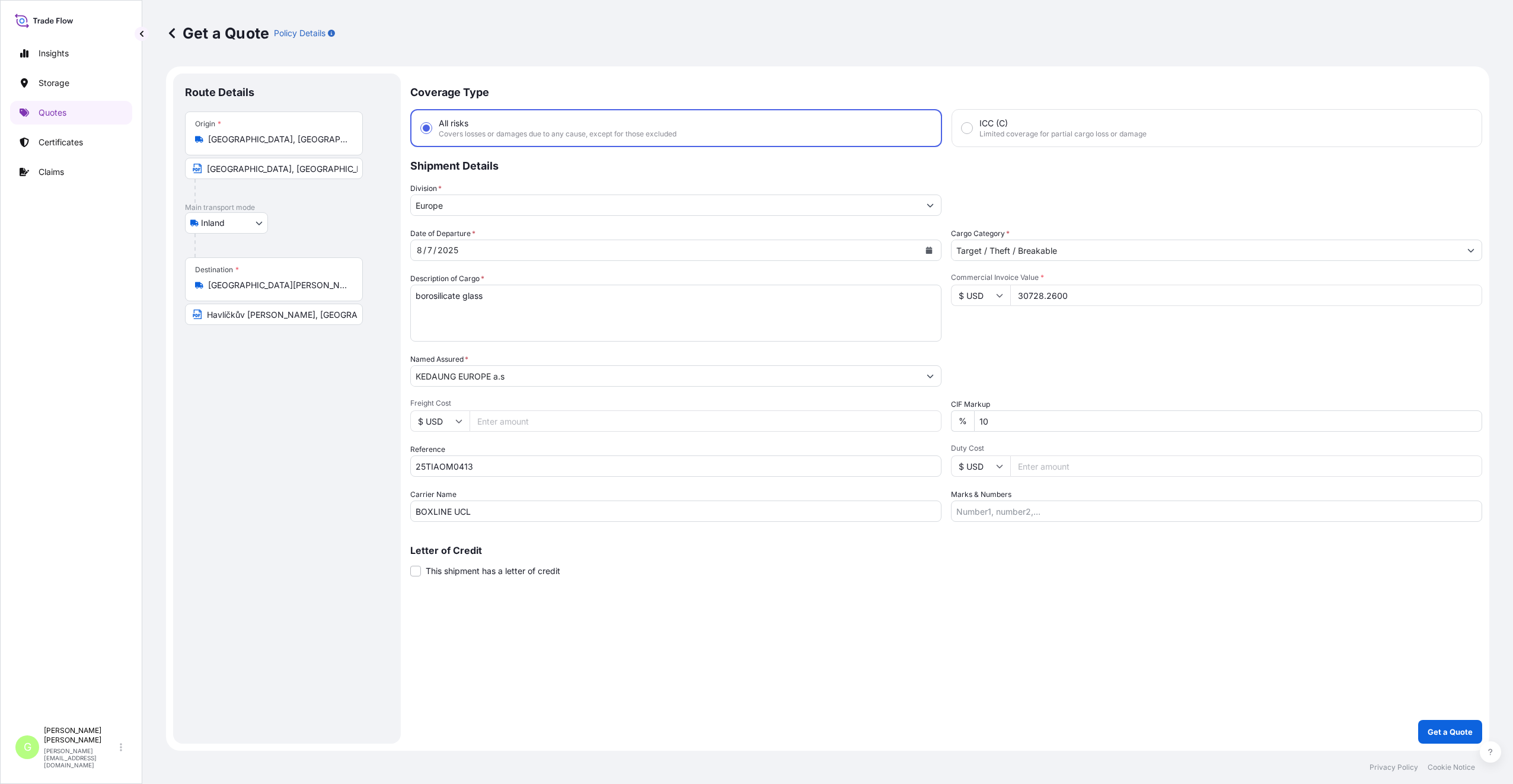
type input "30728.2600"
click at [512, 419] on input "Freight Cost" at bounding box center [706, 421] width 472 height 22
paste input "9100"
type input "9100"
click at [933, 247] on button "Calendar" at bounding box center [929, 250] width 19 height 19
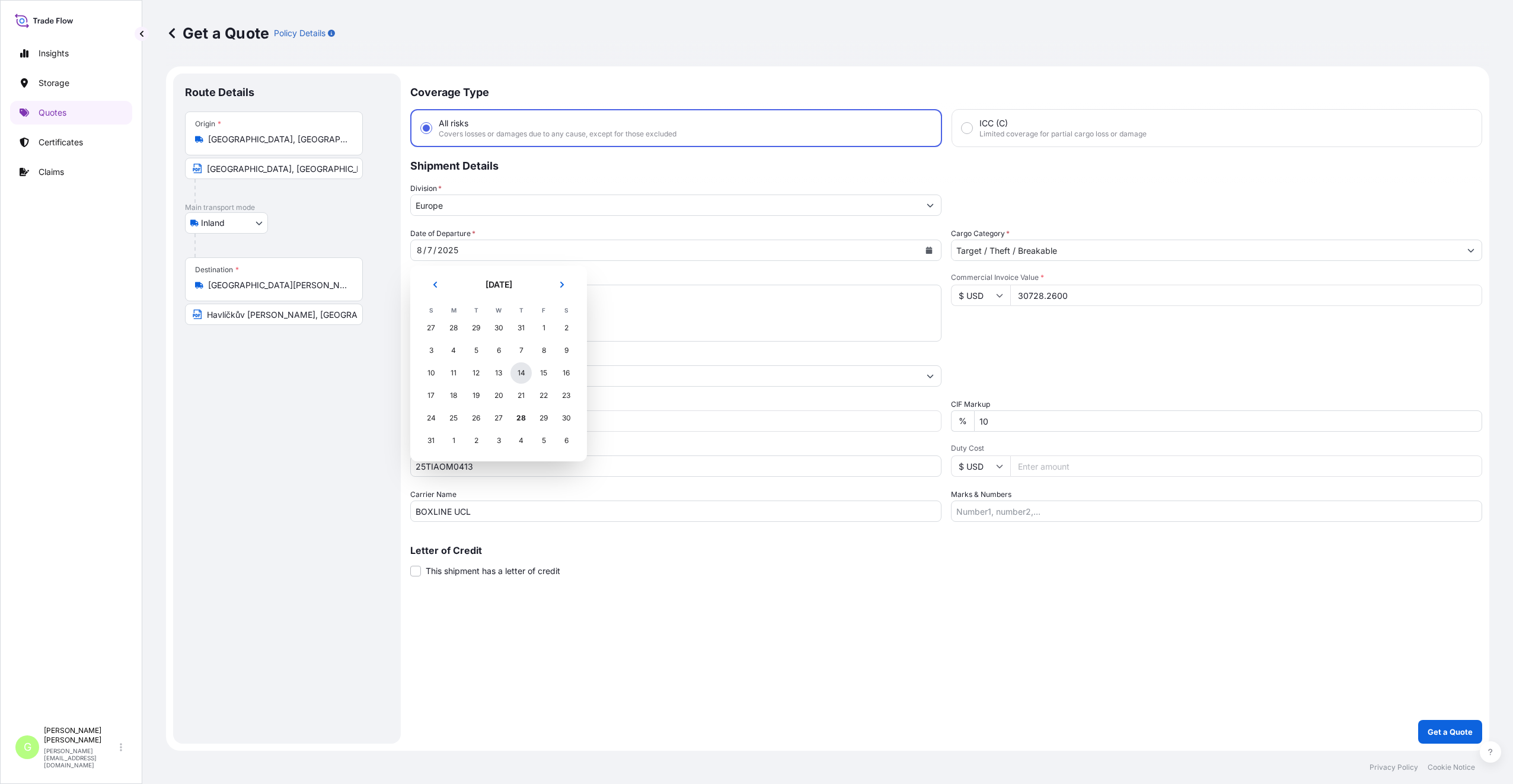
click at [524, 371] on div "14" at bounding box center [521, 373] width 22 height 22
click at [434, 512] on input "BOXLINE UCL" at bounding box center [676, 511] width 531 height 22
drag, startPoint x: 479, startPoint y: 512, endPoint x: 372, endPoint y: 513, distance: 107.0
click at [374, 513] on form "Route Details Place of loading Road / [GEOGRAPHIC_DATA] / Inland Origin * [GEOG…" at bounding box center [827, 408] width 1324 height 684
type input "CFS CESKA TREBOVA S.R.O."
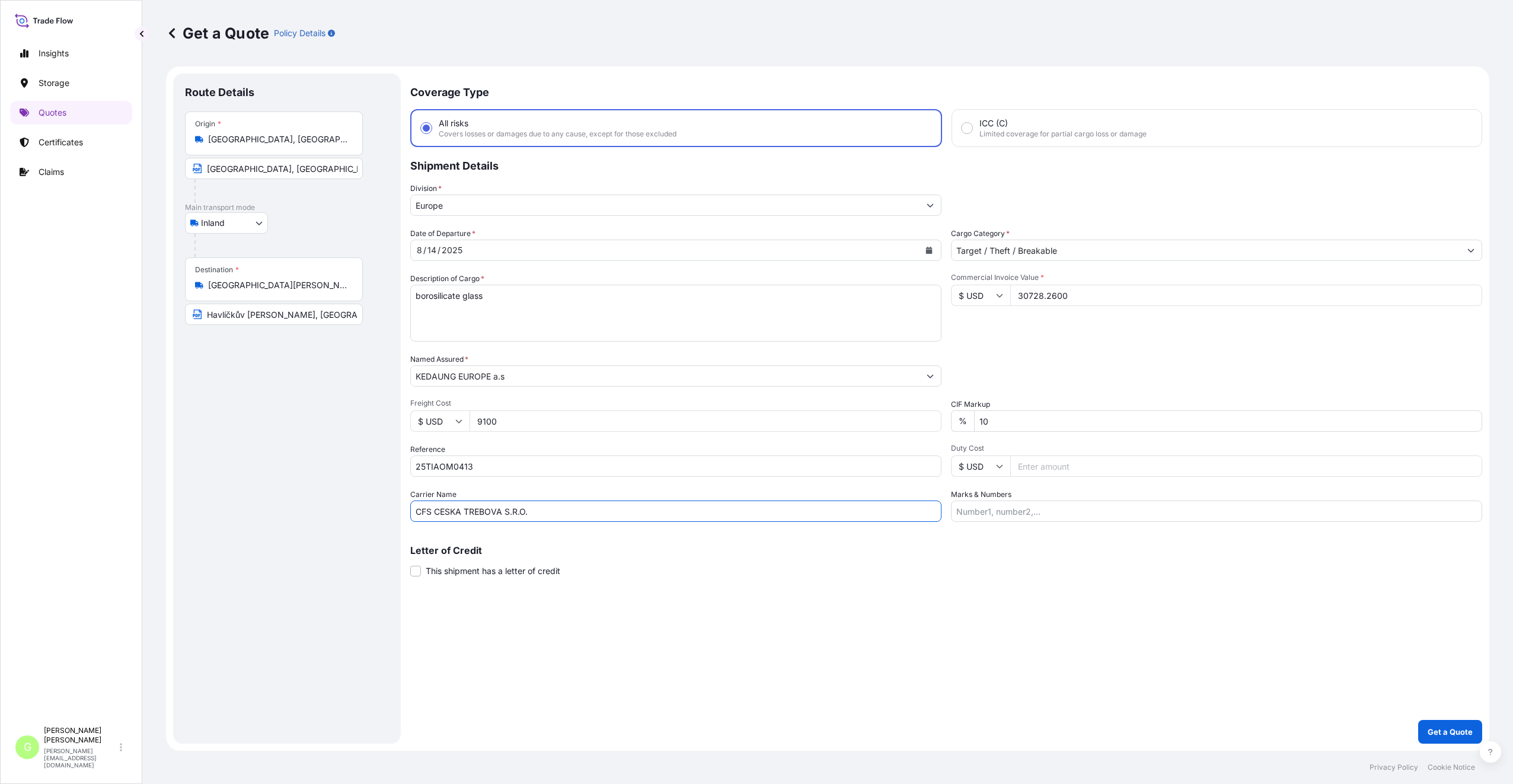
click at [504, 645] on div "Coverage Type All risks Covers losses or damages due to any cause, except for t…" at bounding box center [947, 409] width 1072 height 670
click at [1429, 725] on button "Get a Quote" at bounding box center [1450, 731] width 64 height 24
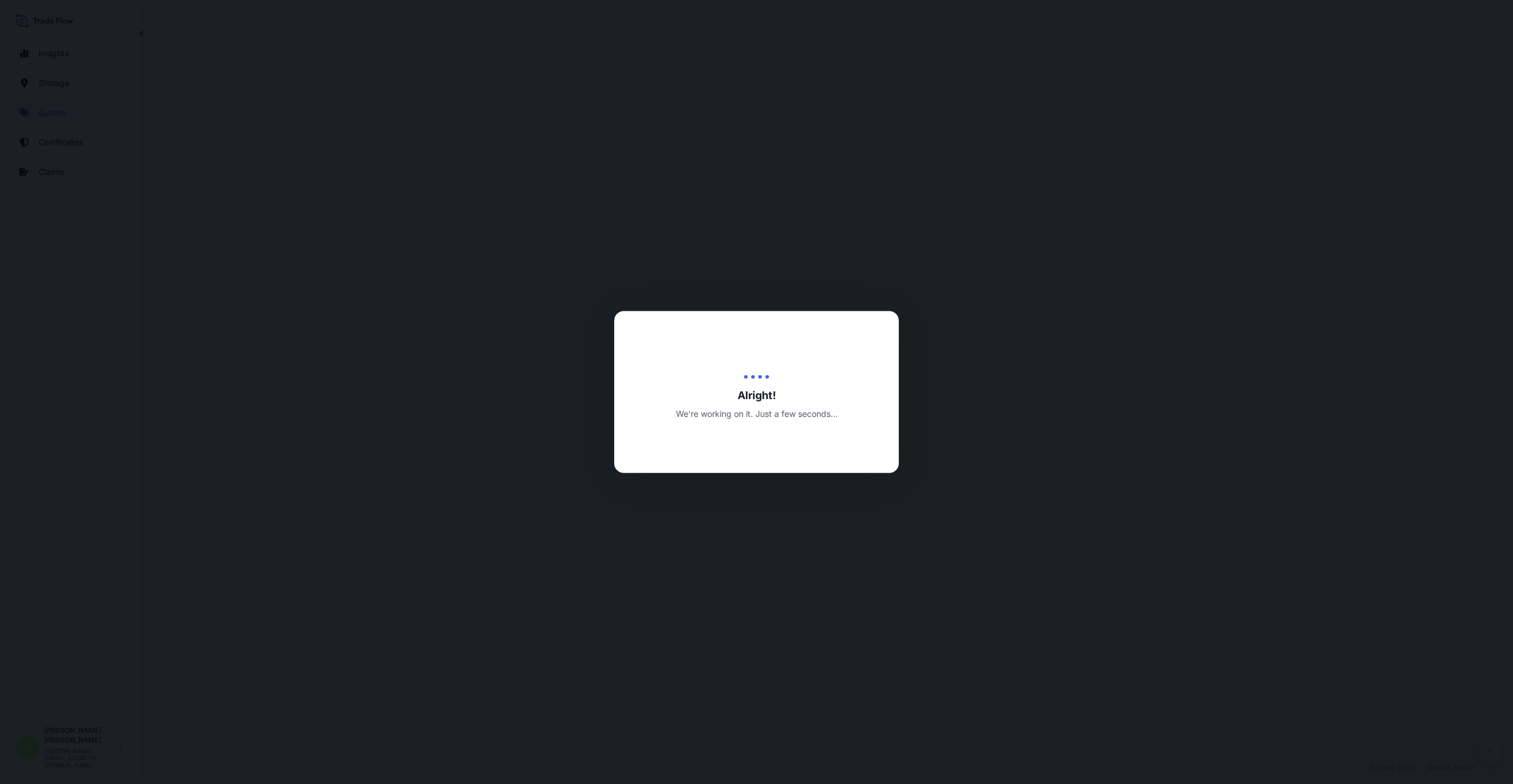
select select "Inland"
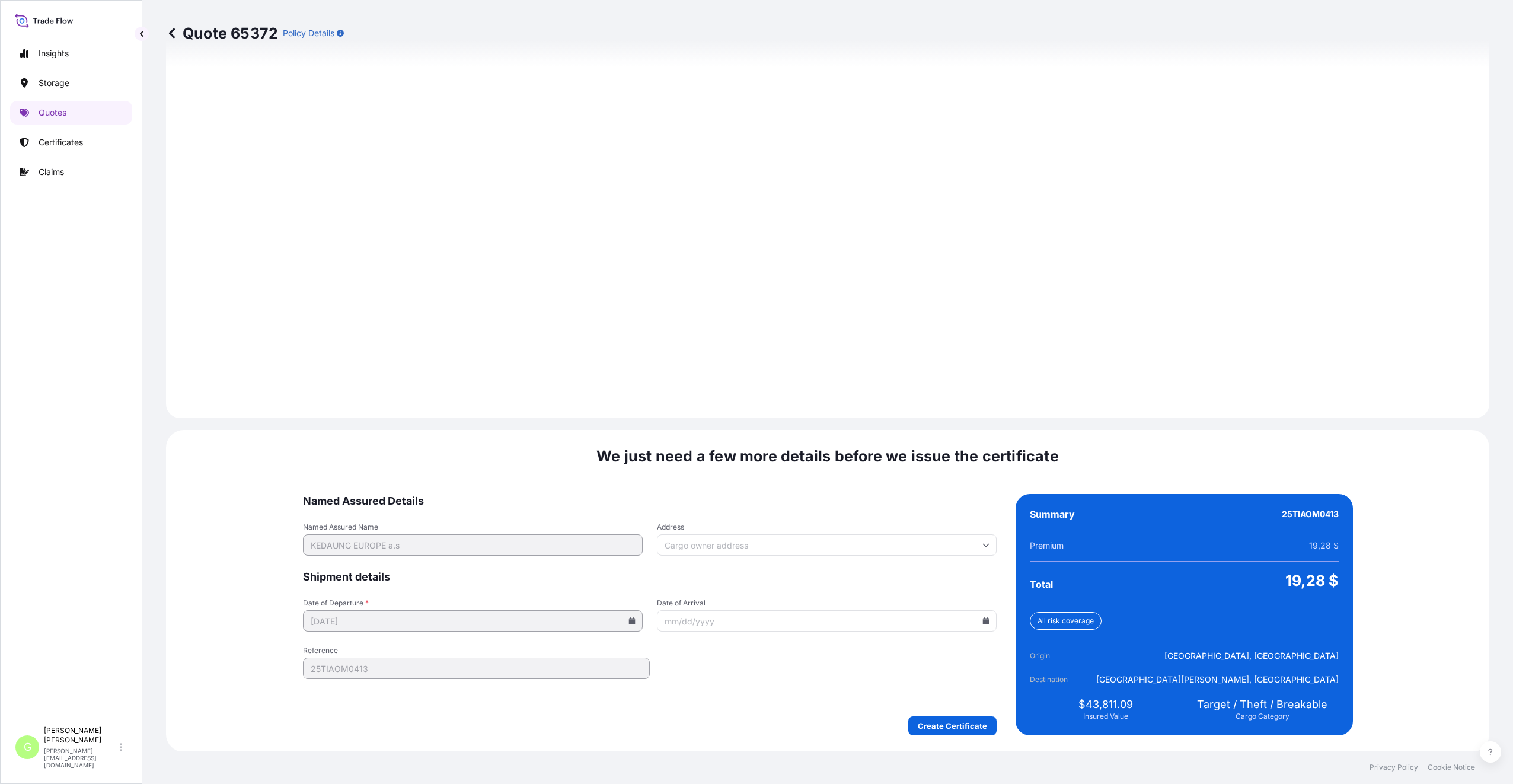
scroll to position [1428, 0]
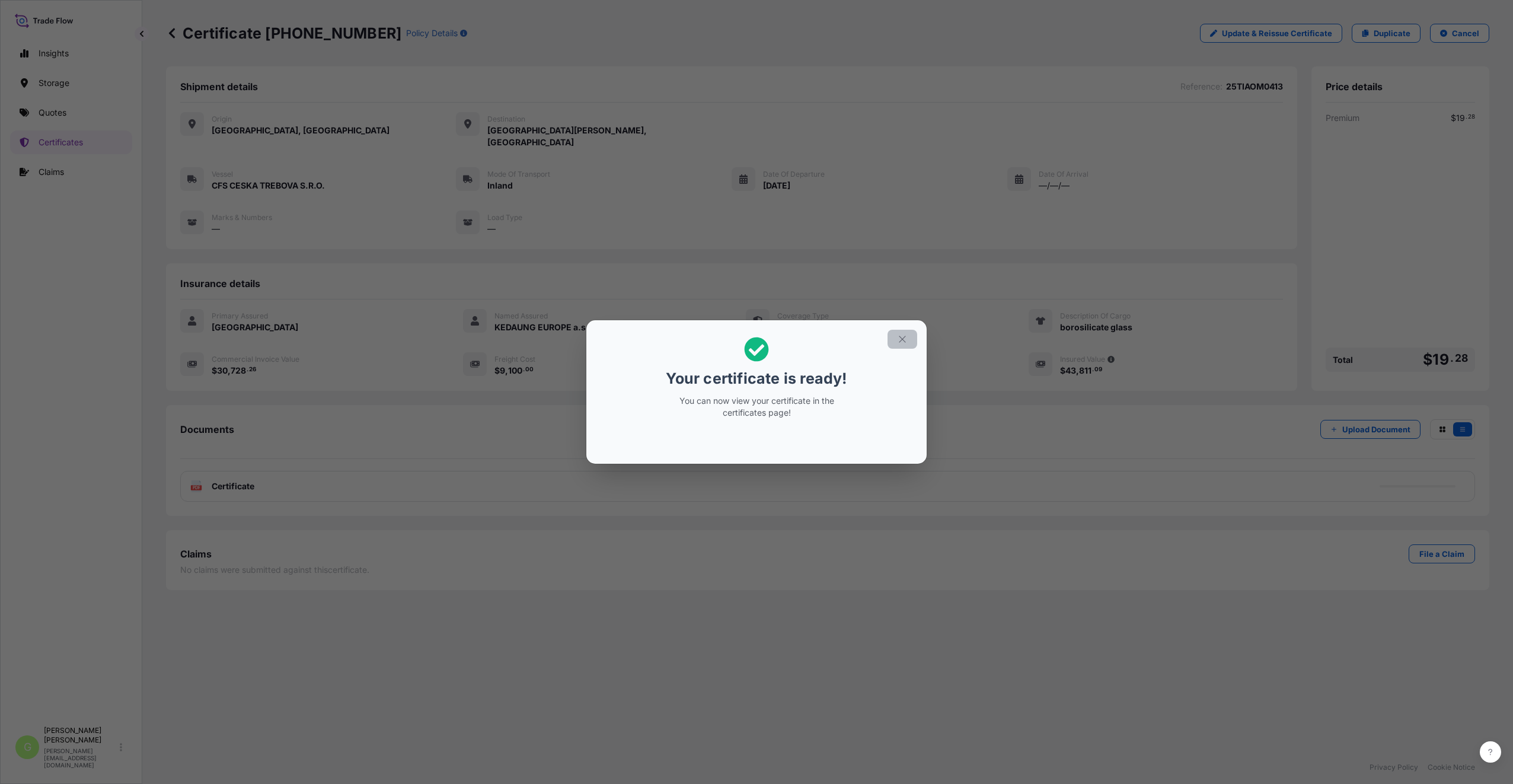
click at [905, 336] on icon "button" at bounding box center [903, 339] width 11 height 11
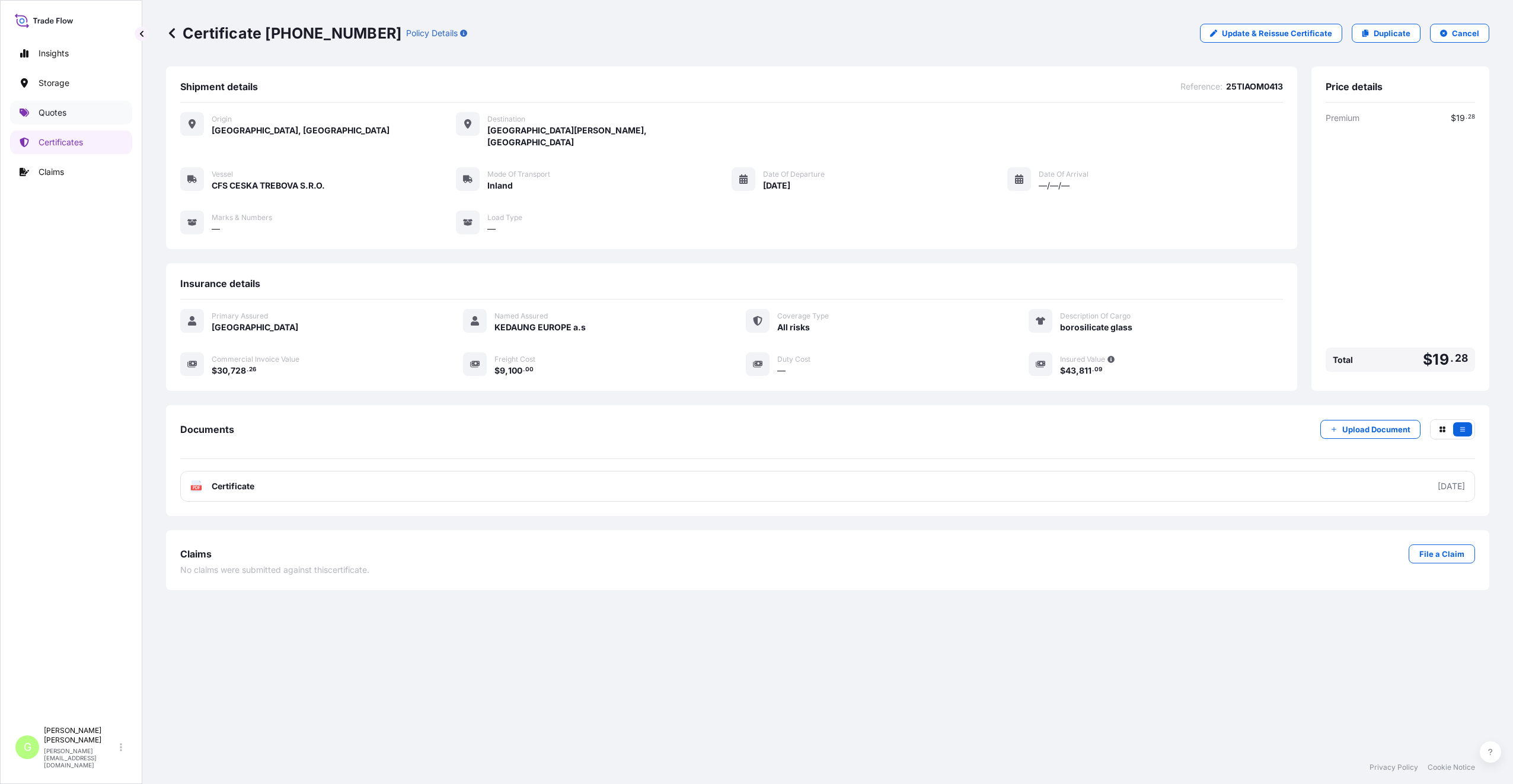
click at [42, 117] on p "Quotes" at bounding box center [52, 113] width 28 height 12
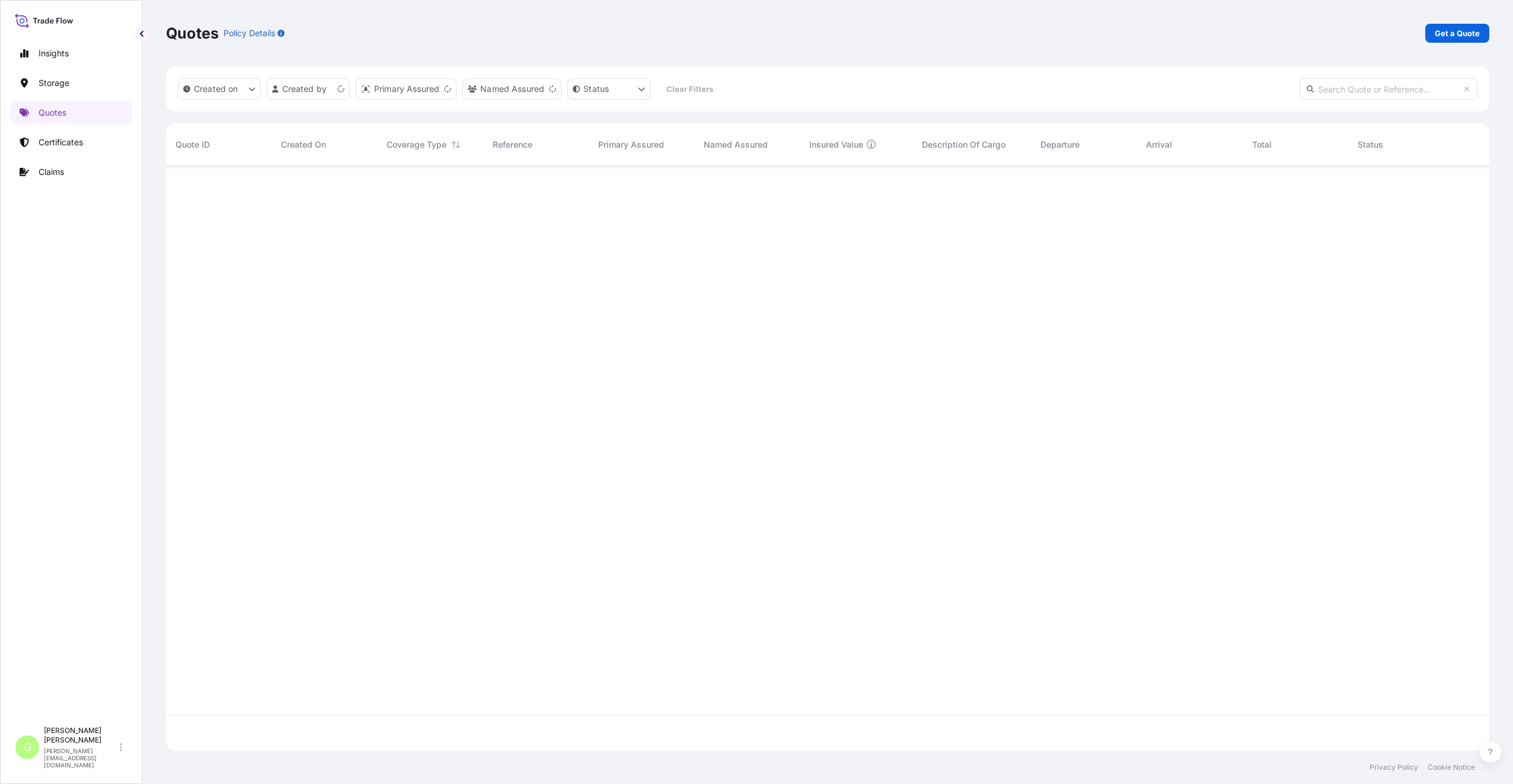
scroll to position [582, 1315]
click at [1455, 36] on p "Get a Quote" at bounding box center [1457, 33] width 45 height 12
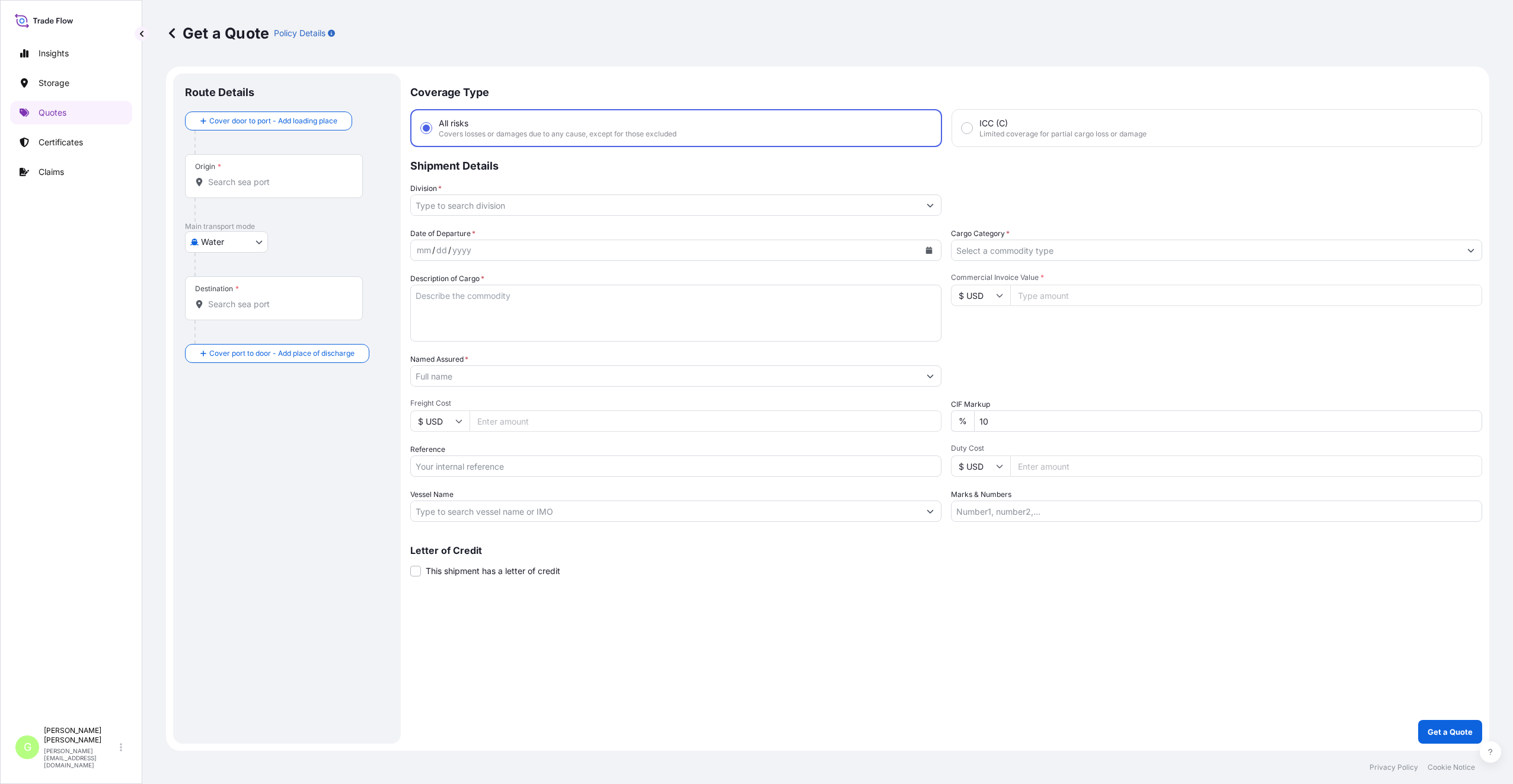
click at [238, 244] on body "Insights Storage Quotes Certificates Claims G [PERSON_NAME] [PERSON_NAME][EMAIL…" at bounding box center [756, 392] width 1513 height 784
click at [239, 247] on body "Insights Storage Quotes Certificates Claims G [PERSON_NAME] [PERSON_NAME][EMAIL…" at bounding box center [756, 392] width 1513 height 784
click at [224, 314] on span "Inland" at bounding box center [219, 315] width 24 height 12
select select "Inland"
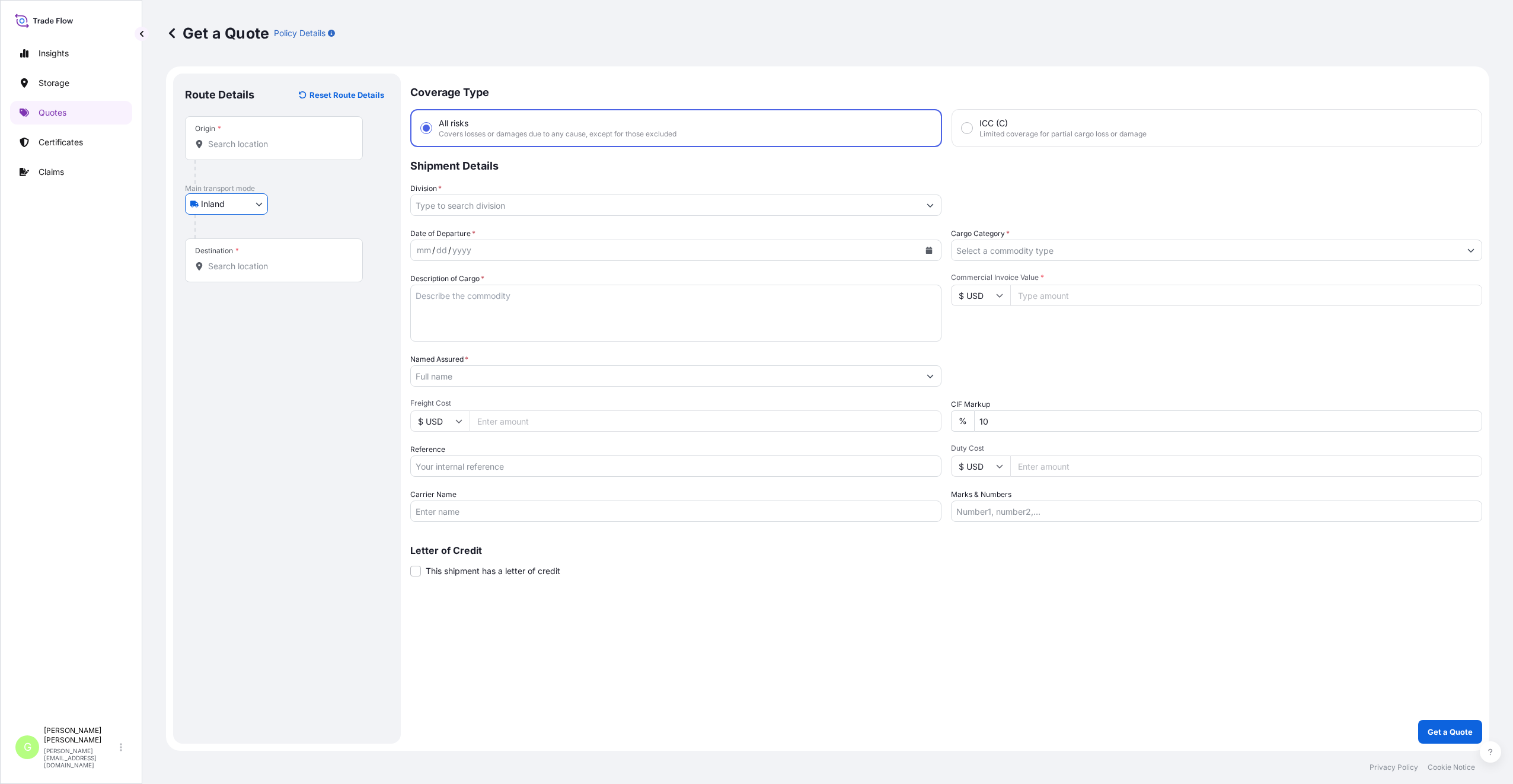
click at [440, 207] on input "Division *" at bounding box center [665, 205] width 509 height 22
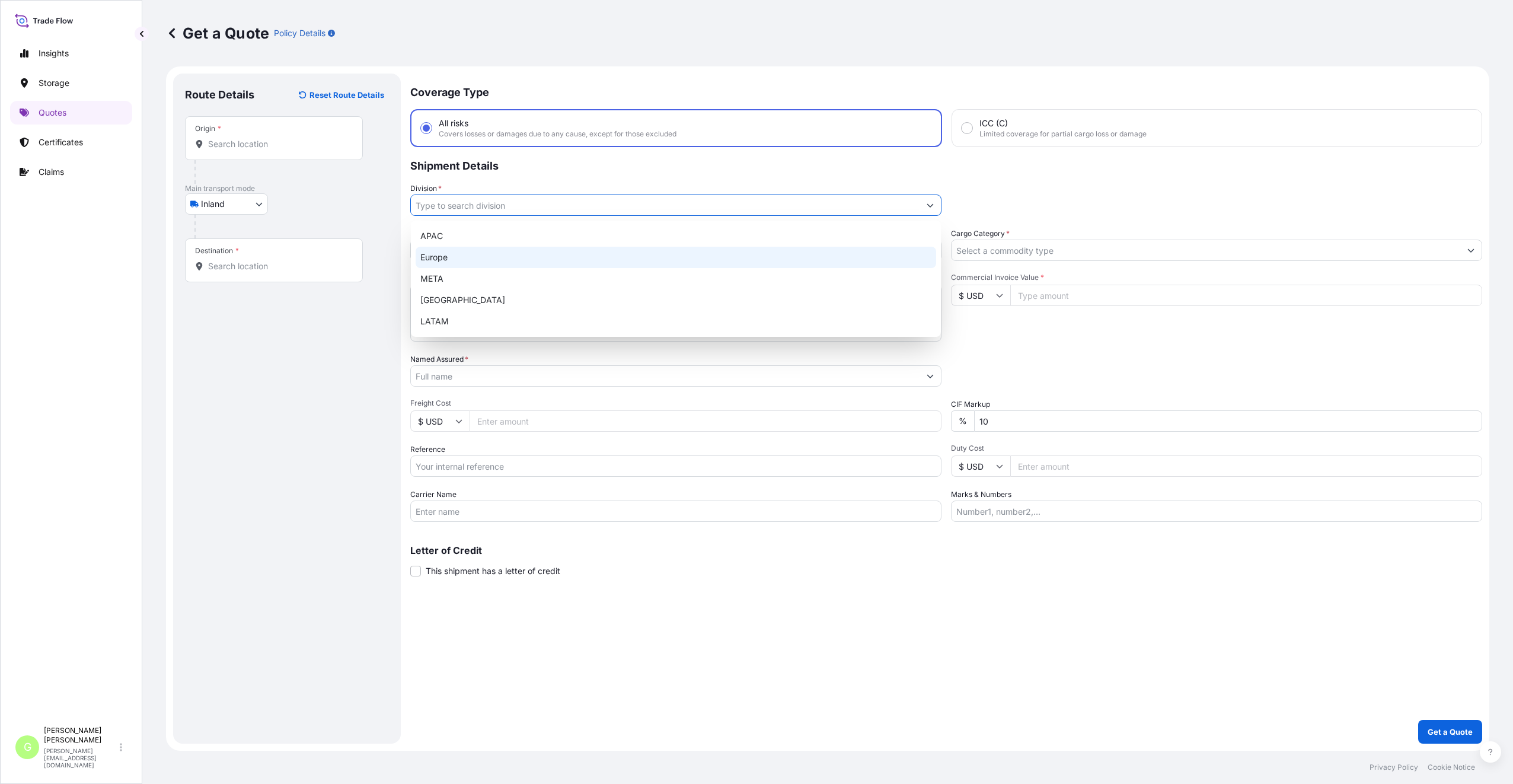
click at [426, 258] on div "Europe" at bounding box center [676, 258] width 521 height 22
type input "Europe"
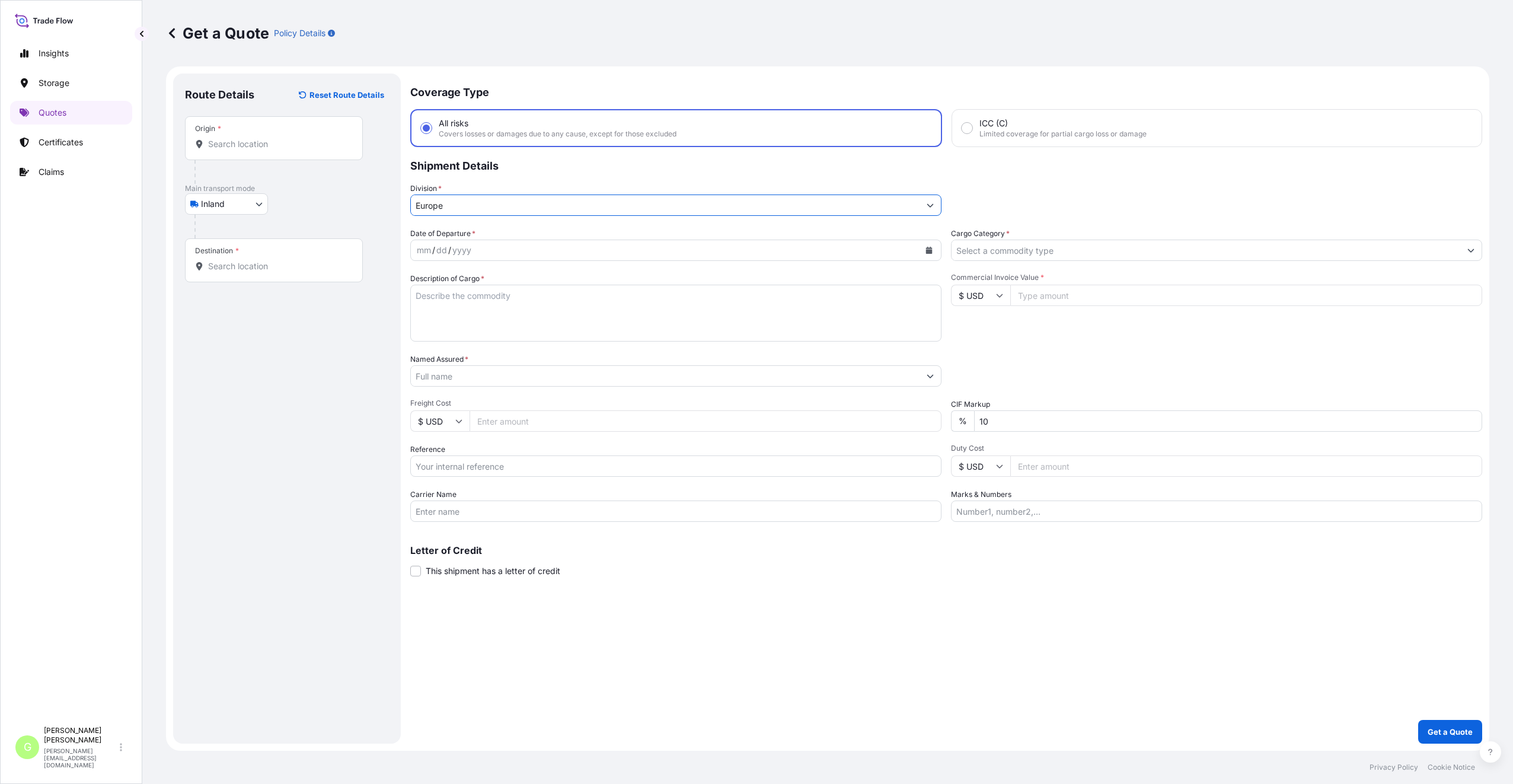
click at [1001, 243] on input "Cargo Category *" at bounding box center [1206, 250] width 509 height 22
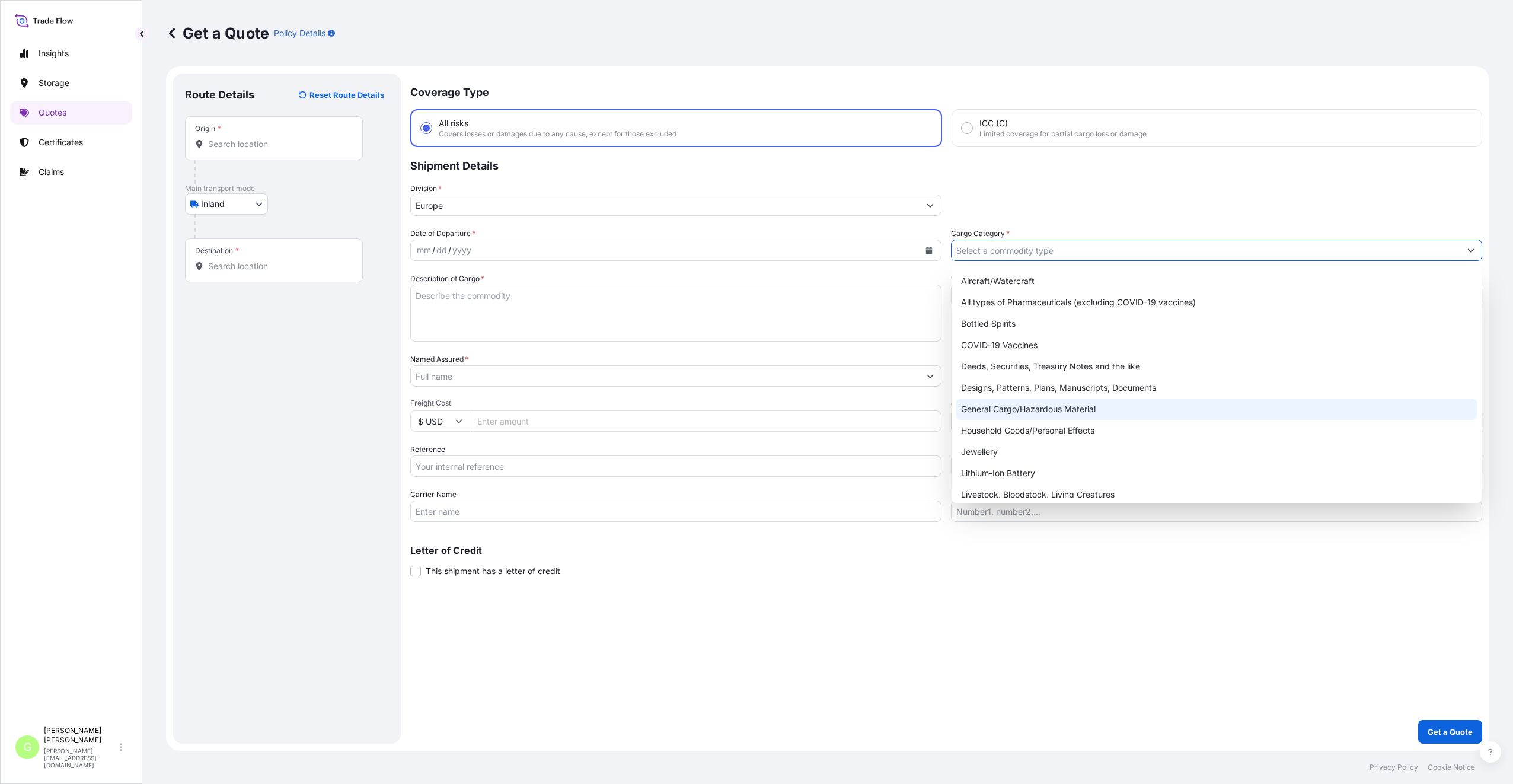
click at [995, 406] on div "General Cargo/Hazardous Material" at bounding box center [1217, 409] width 521 height 22
type input "General Cargo/Hazardous Material"
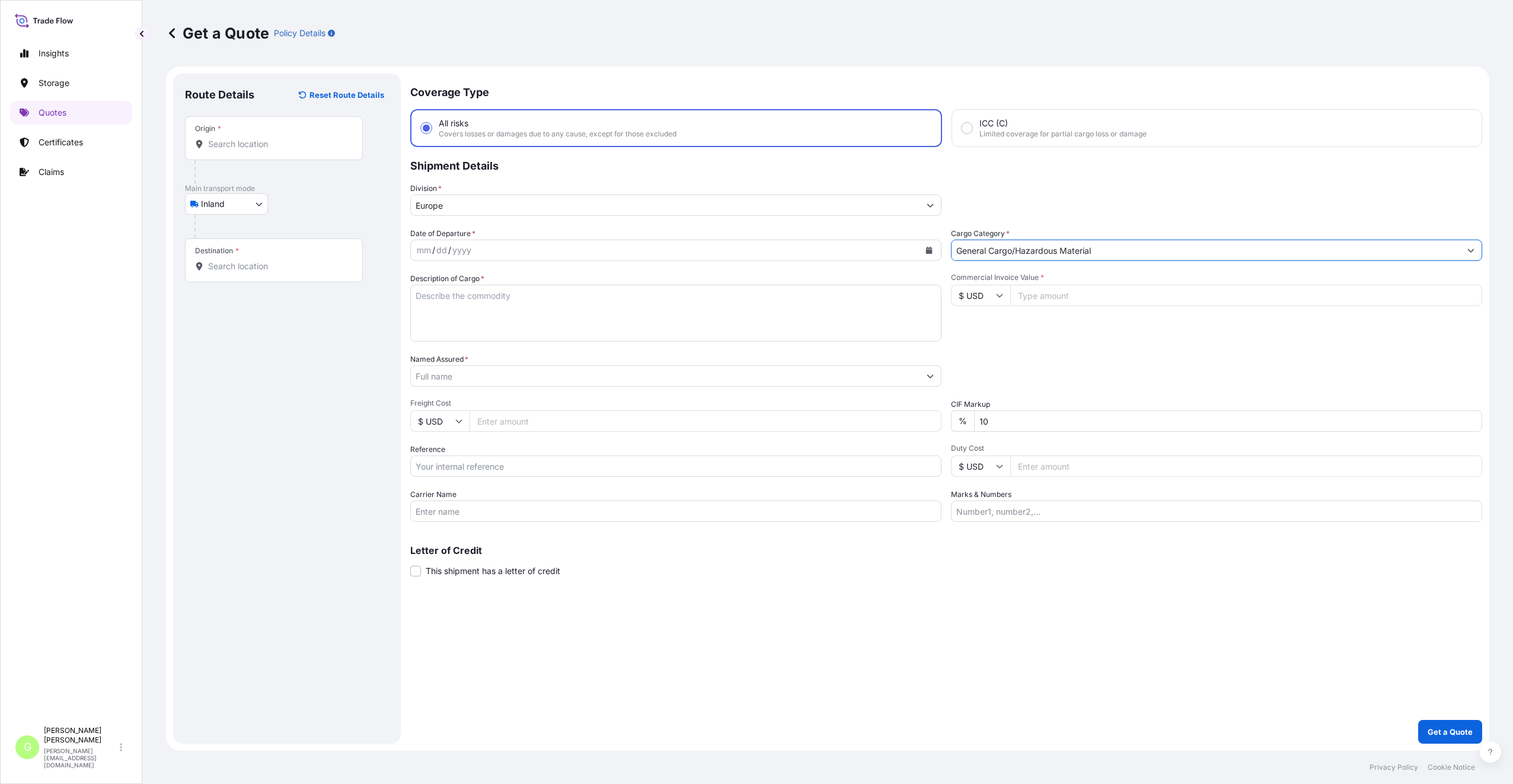
click at [467, 462] on input "Reference" at bounding box center [676, 466] width 531 height 22
paste input "25TIAKM0406"
type input "25TIAKM0406"
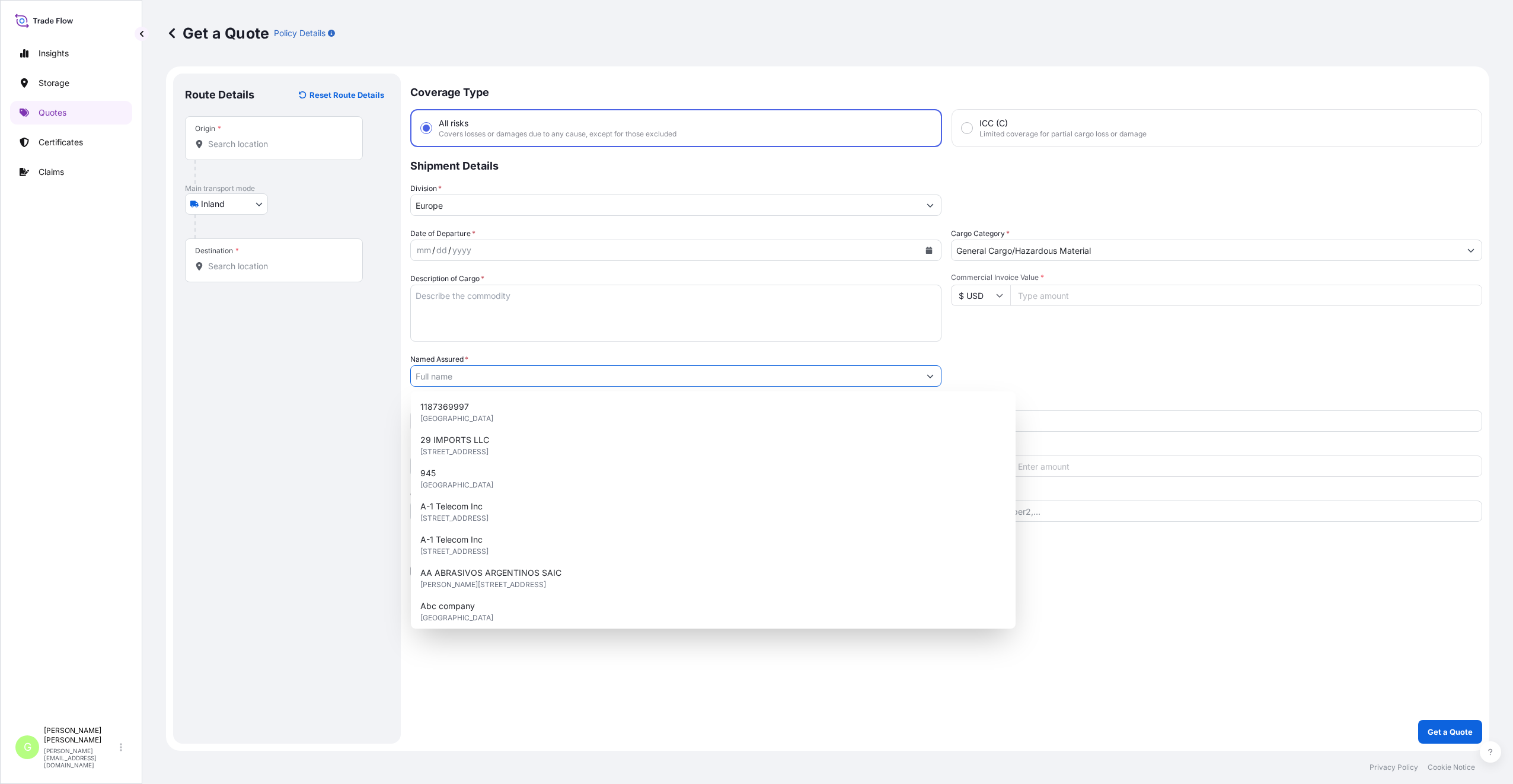
click at [448, 378] on input "Named Assured *" at bounding box center [665, 376] width 509 height 22
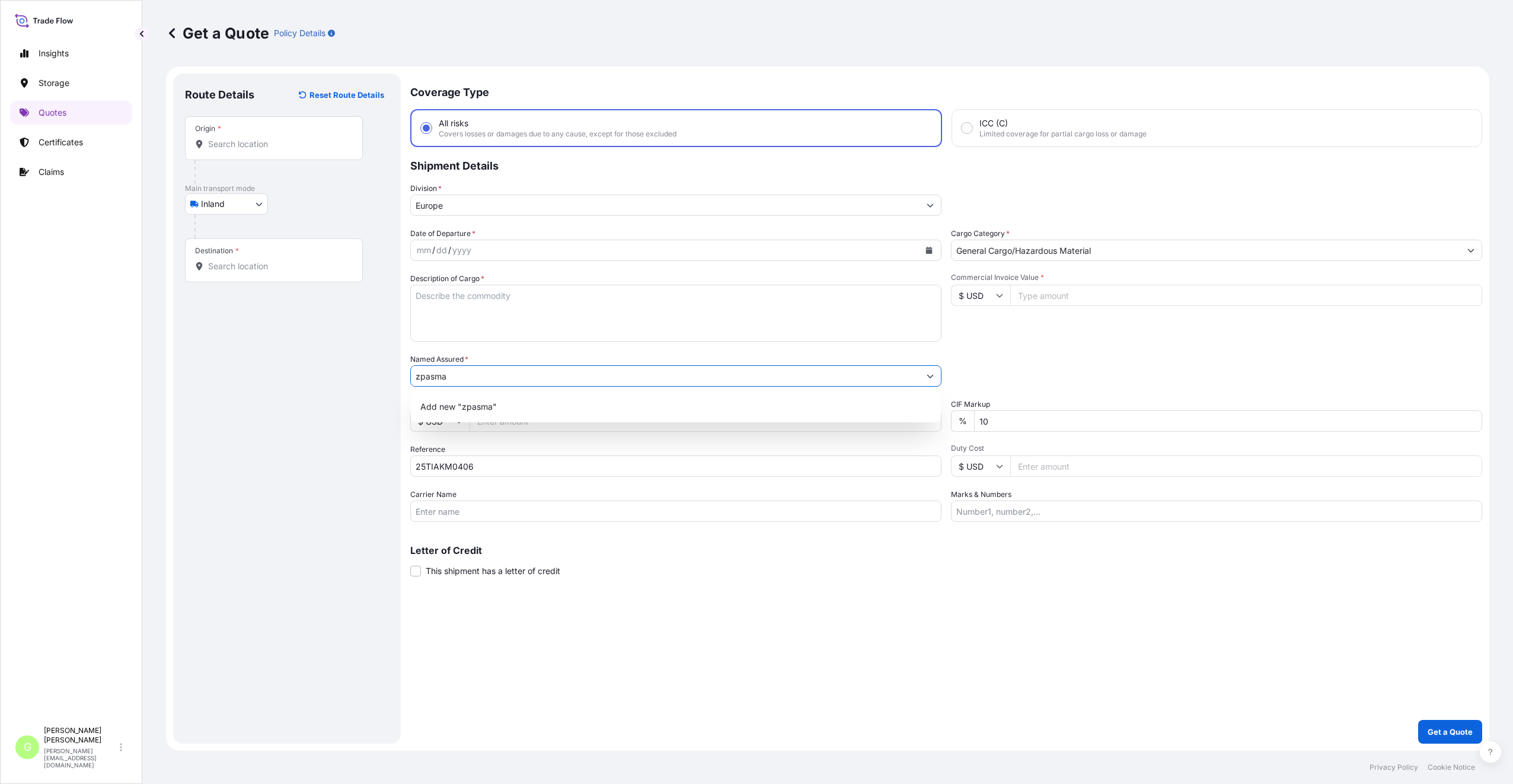
drag, startPoint x: 454, startPoint y: 378, endPoint x: 408, endPoint y: 378, distance: 46.0
click at [408, 378] on form "Route Details Reset Route Details Place of loading Road / Inland Road / Inland …" at bounding box center [827, 408] width 1324 height 684
paste input "ZPA Smart Energy a.s."
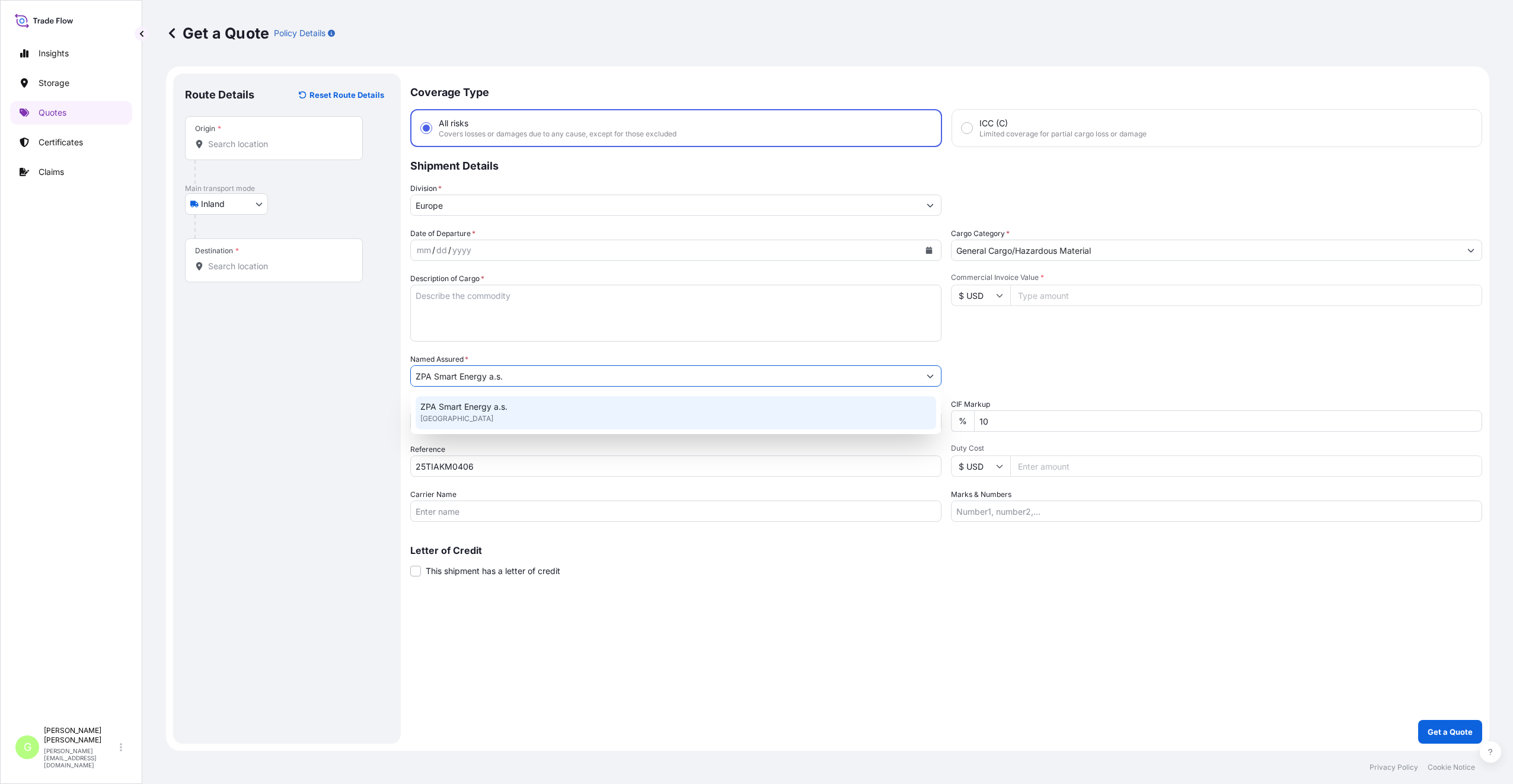
click at [452, 410] on span "ZPA Smart Energy a.s." at bounding box center [464, 407] width 87 height 12
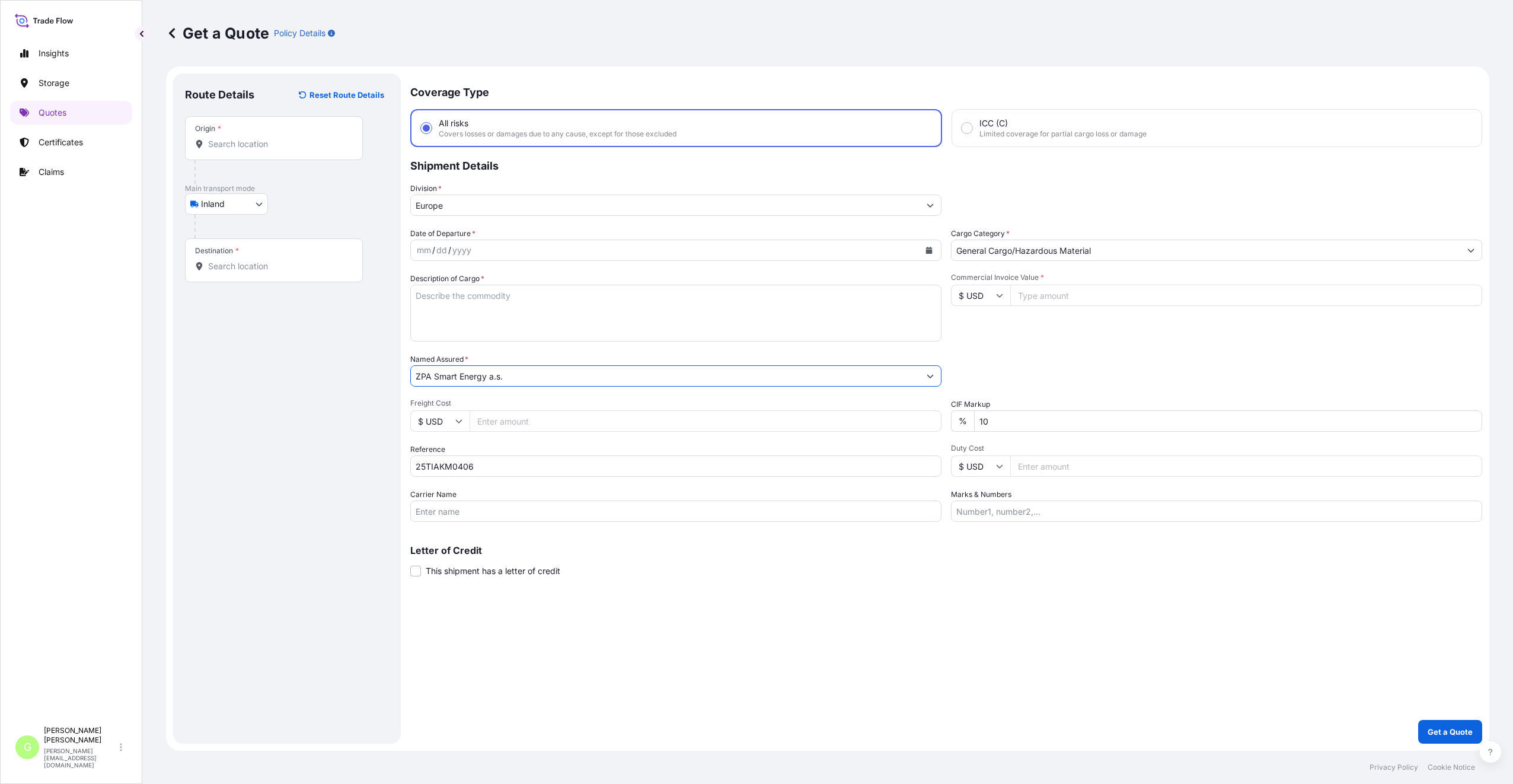
type input "ZPA Smart Energy a.s."
click at [1085, 294] on input "Commercial Invoice Value *" at bounding box center [1247, 295] width 472 height 22
paste input "9260.0000"
type input "9260.0000"
click at [501, 425] on input "Freight Cost" at bounding box center [706, 421] width 472 height 22
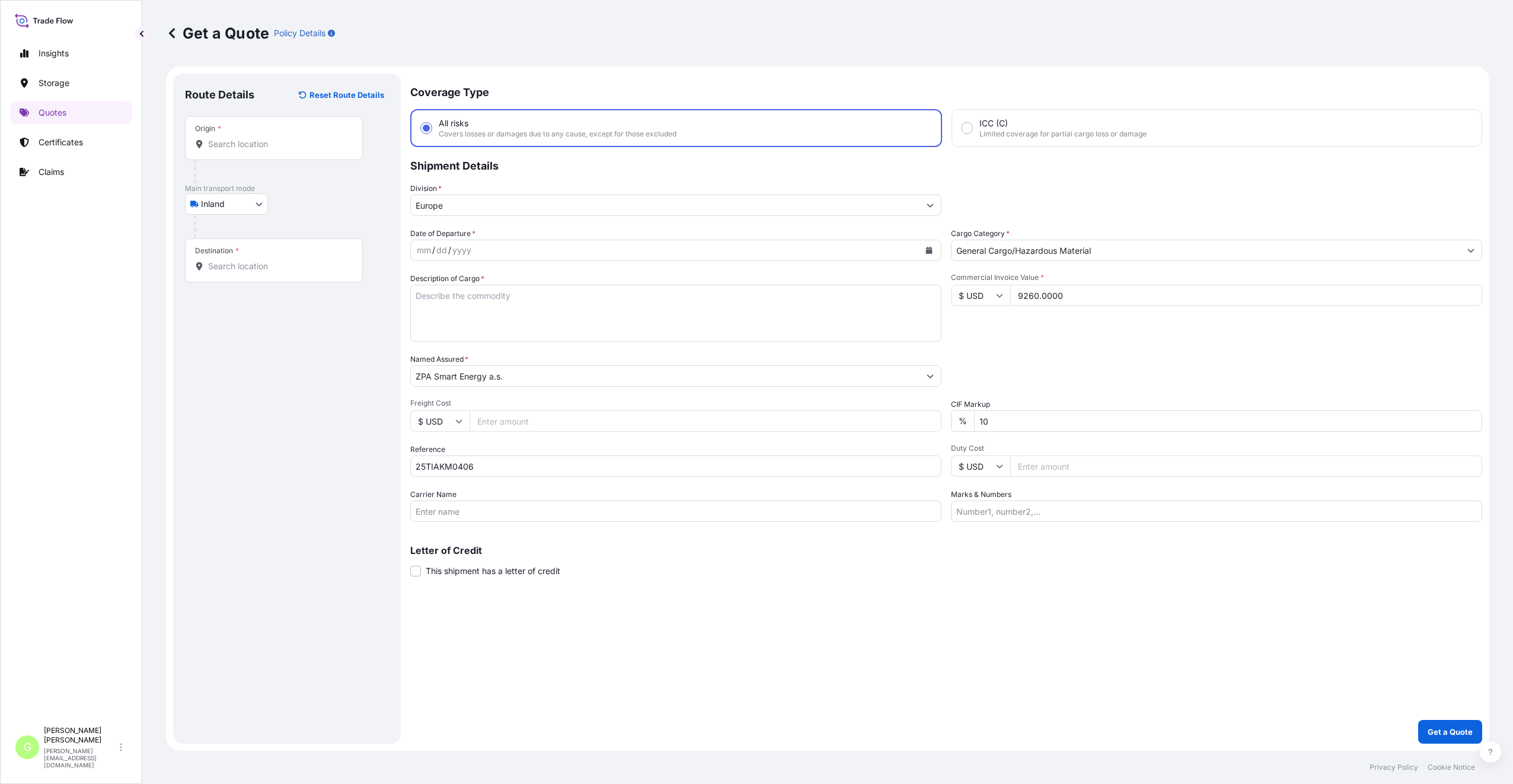
paste input "450"
type input "450"
click at [443, 511] on input "Carrier Name" at bounding box center [676, 511] width 531 height 22
type input "CFS CESKA TREBOVA S.R.O."
click at [243, 147] on input "Origin *" at bounding box center [278, 144] width 140 height 12
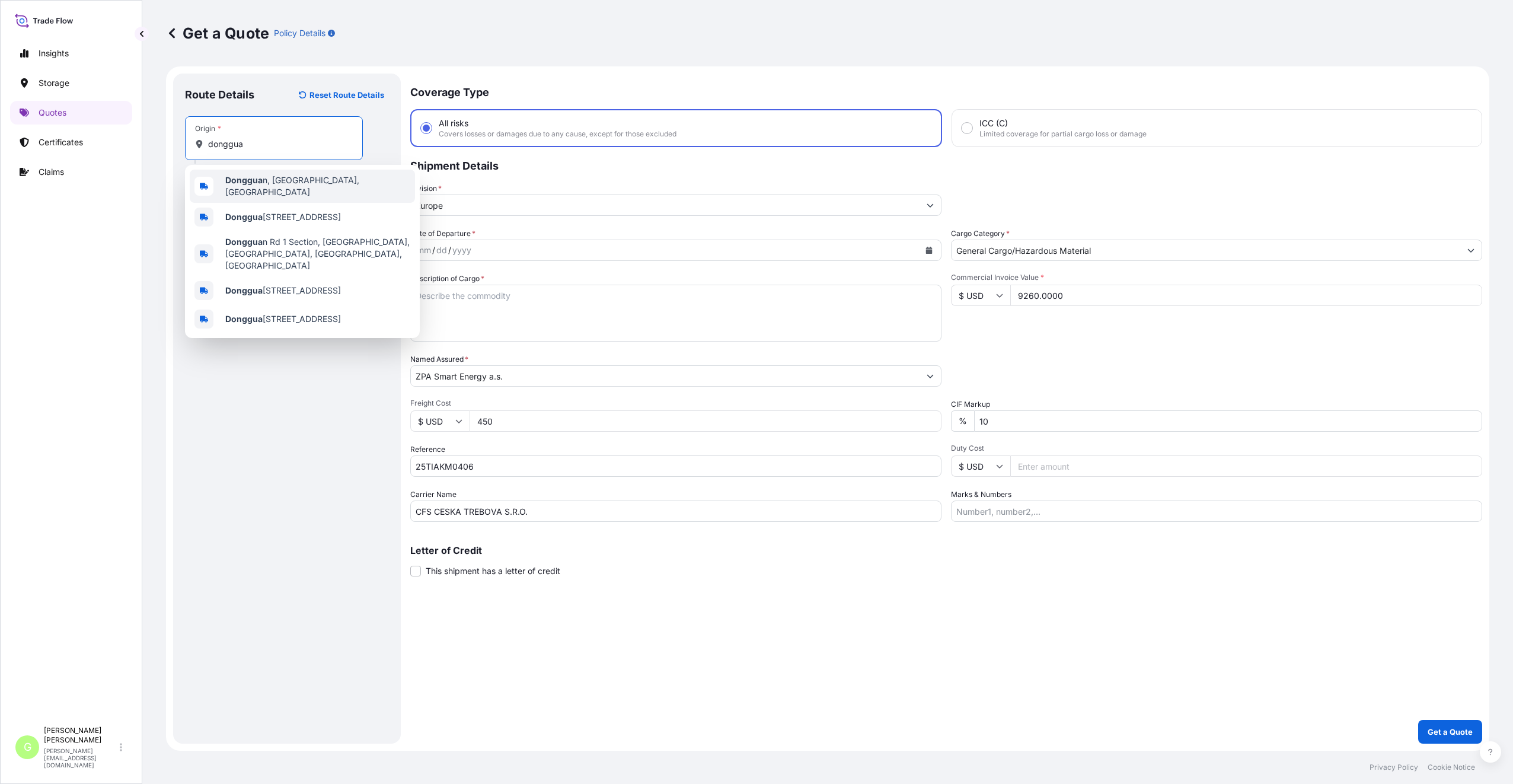
click at [258, 185] on b "Donggua" at bounding box center [243, 179] width 37 height 10
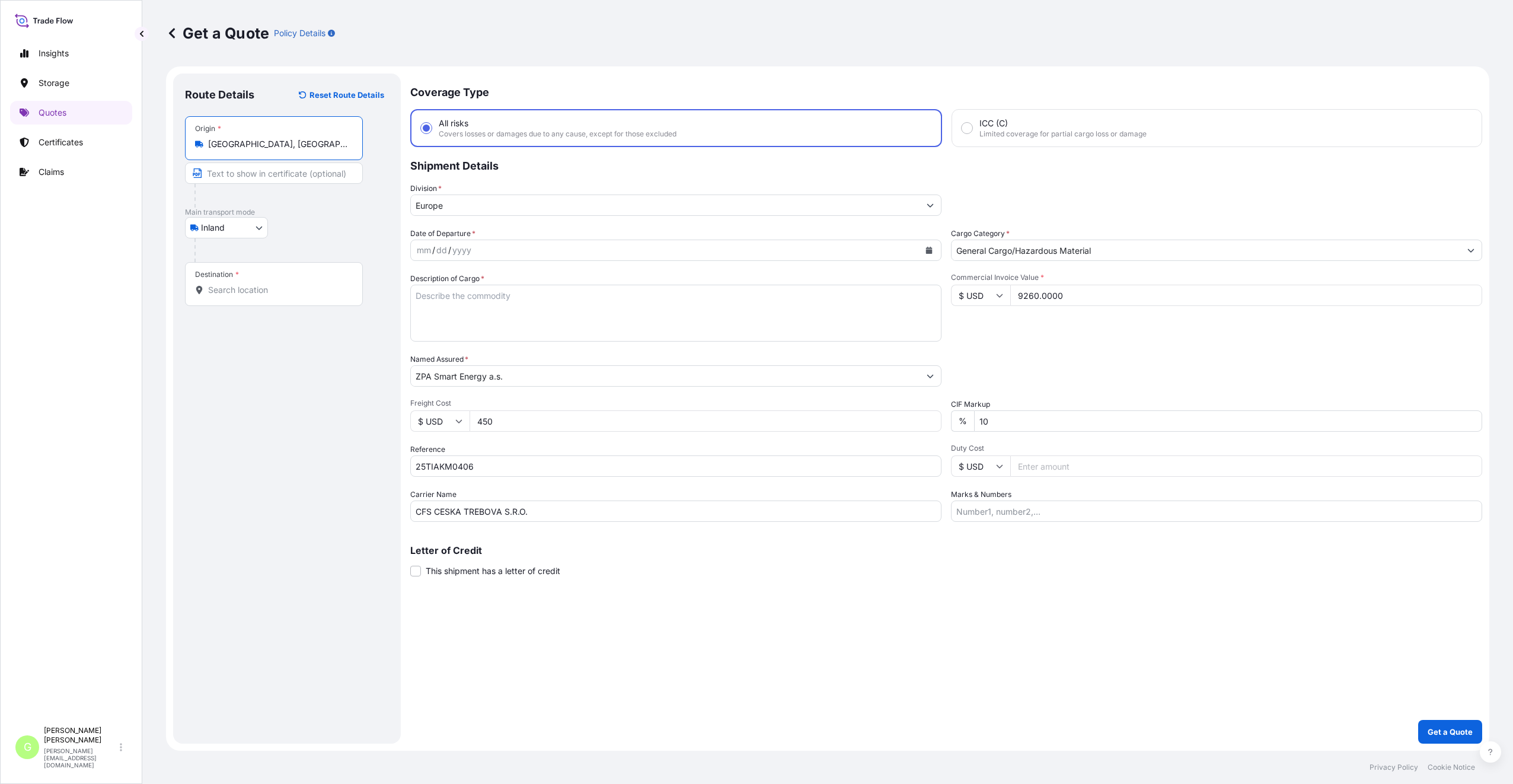
type input "[GEOGRAPHIC_DATA], [GEOGRAPHIC_DATA], [GEOGRAPHIC_DATA]"
drag, startPoint x: 206, startPoint y: 141, endPoint x: 388, endPoint y: 152, distance: 182.3
click at [388, 152] on div "Origin * [GEOGRAPHIC_DATA], [GEOGRAPHIC_DATA], [GEOGRAPHIC_DATA]" at bounding box center [287, 161] width 204 height 91
drag, startPoint x: 388, startPoint y: 152, endPoint x: 322, endPoint y: 150, distance: 66.0
drag, startPoint x: 322, startPoint y: 150, endPoint x: 229, endPoint y: 148, distance: 93.0
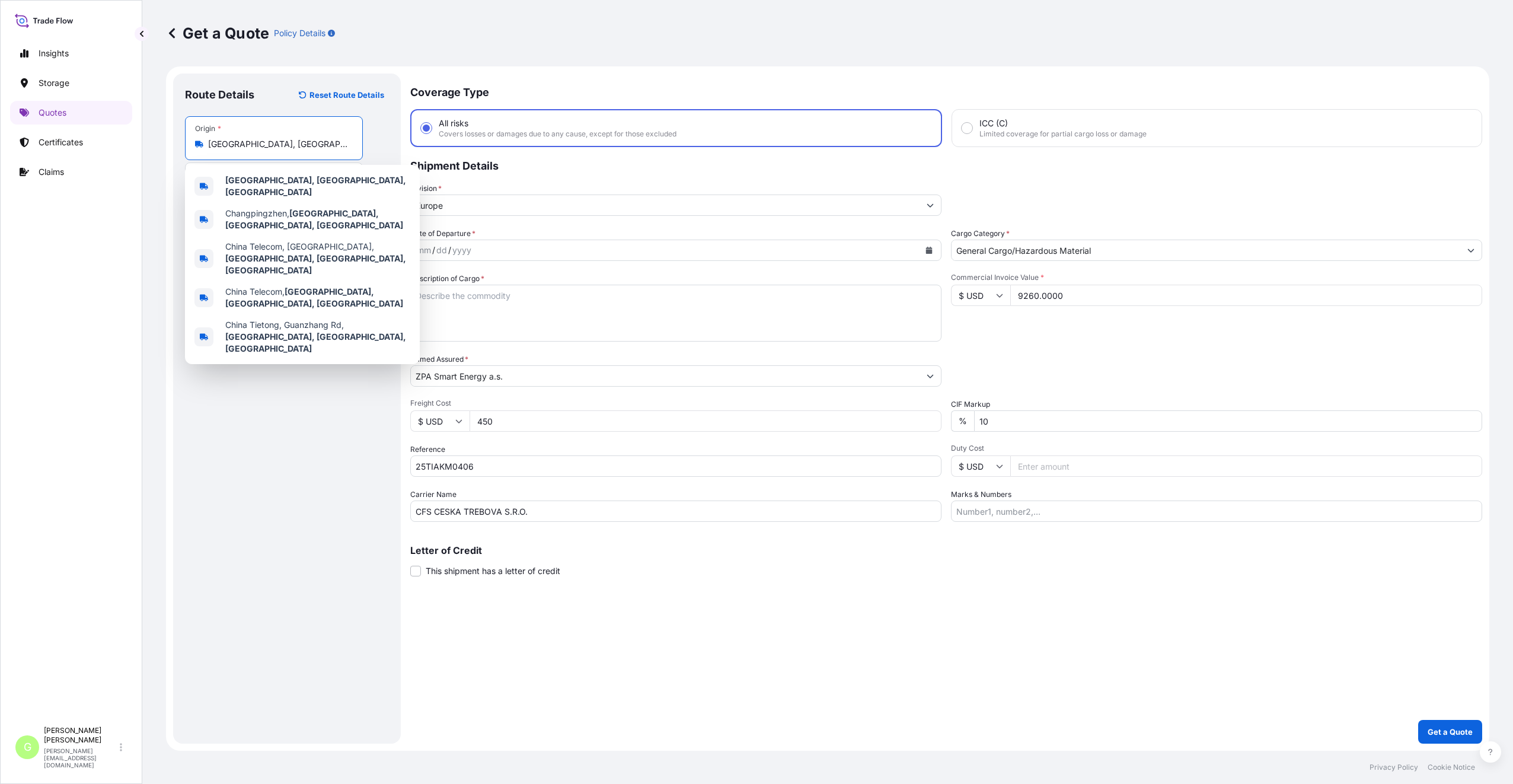
copy icon
click at [179, 207] on div "Route Details Reset Route Details Place of loading Road / [GEOGRAPHIC_DATA] / I…" at bounding box center [287, 409] width 228 height 670
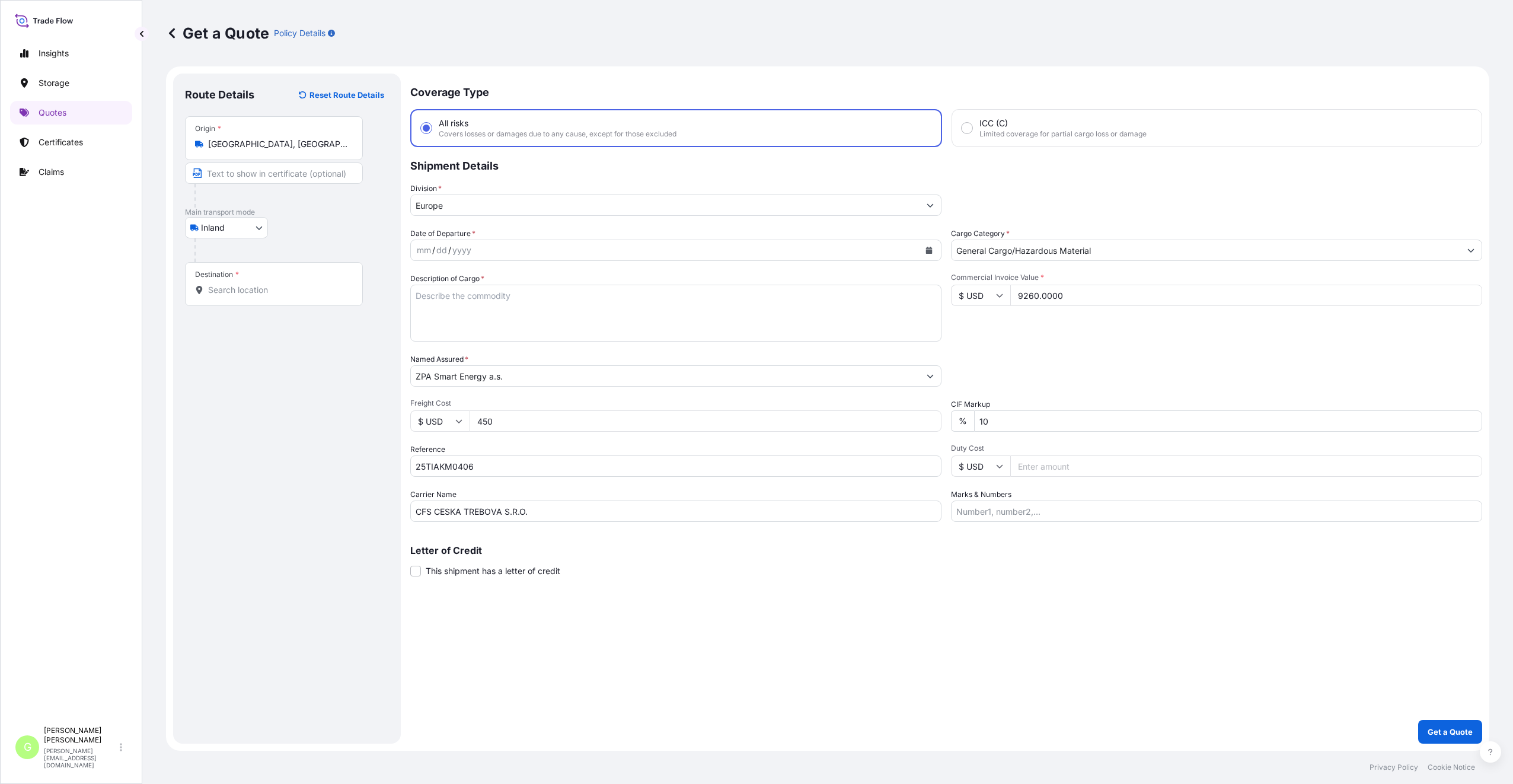
click at [231, 176] on input "Text to appear on certificate" at bounding box center [274, 173] width 178 height 22
paste input "[GEOGRAPHIC_DATA], [GEOGRAPHIC_DATA], [GEOGRAPHIC_DATA]"
drag, startPoint x: 247, startPoint y: 176, endPoint x: 330, endPoint y: 177, distance: 83.0
click at [328, 177] on input "[GEOGRAPHIC_DATA], [GEOGRAPHIC_DATA], [GEOGRAPHIC_DATA]" at bounding box center [274, 173] width 178 height 22
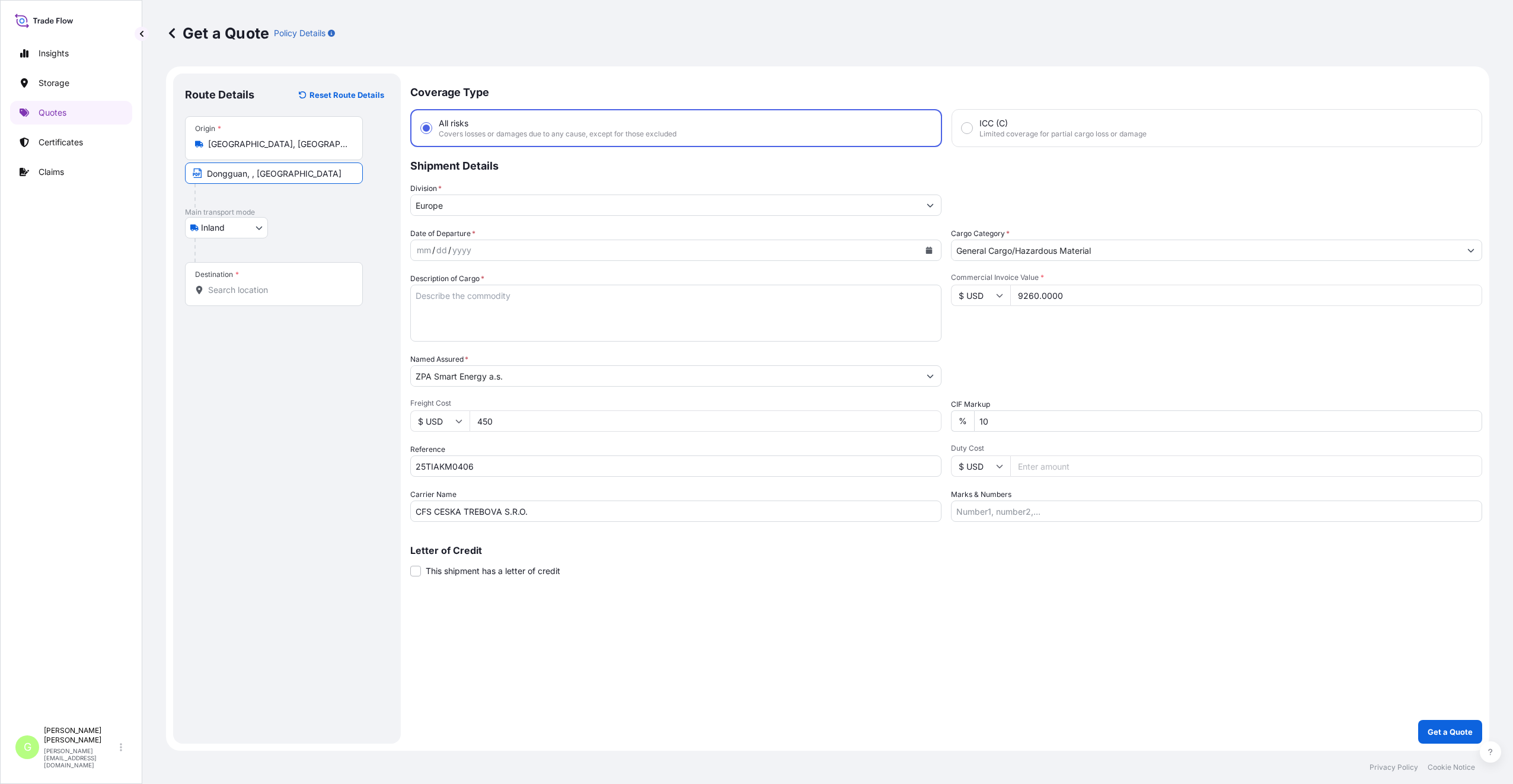
scroll to position [0, 0]
type input "[GEOGRAPHIC_DATA], [GEOGRAPHIC_DATA]"
click at [347, 427] on div "Route Details Reset Route Details Place of loading Road / [GEOGRAPHIC_DATA] / I…" at bounding box center [287, 409] width 204 height 646
click at [258, 288] on input "Destination *" at bounding box center [278, 290] width 140 height 12
click at [214, 293] on input "Destination * Please select a destination" at bounding box center [278, 290] width 140 height 12
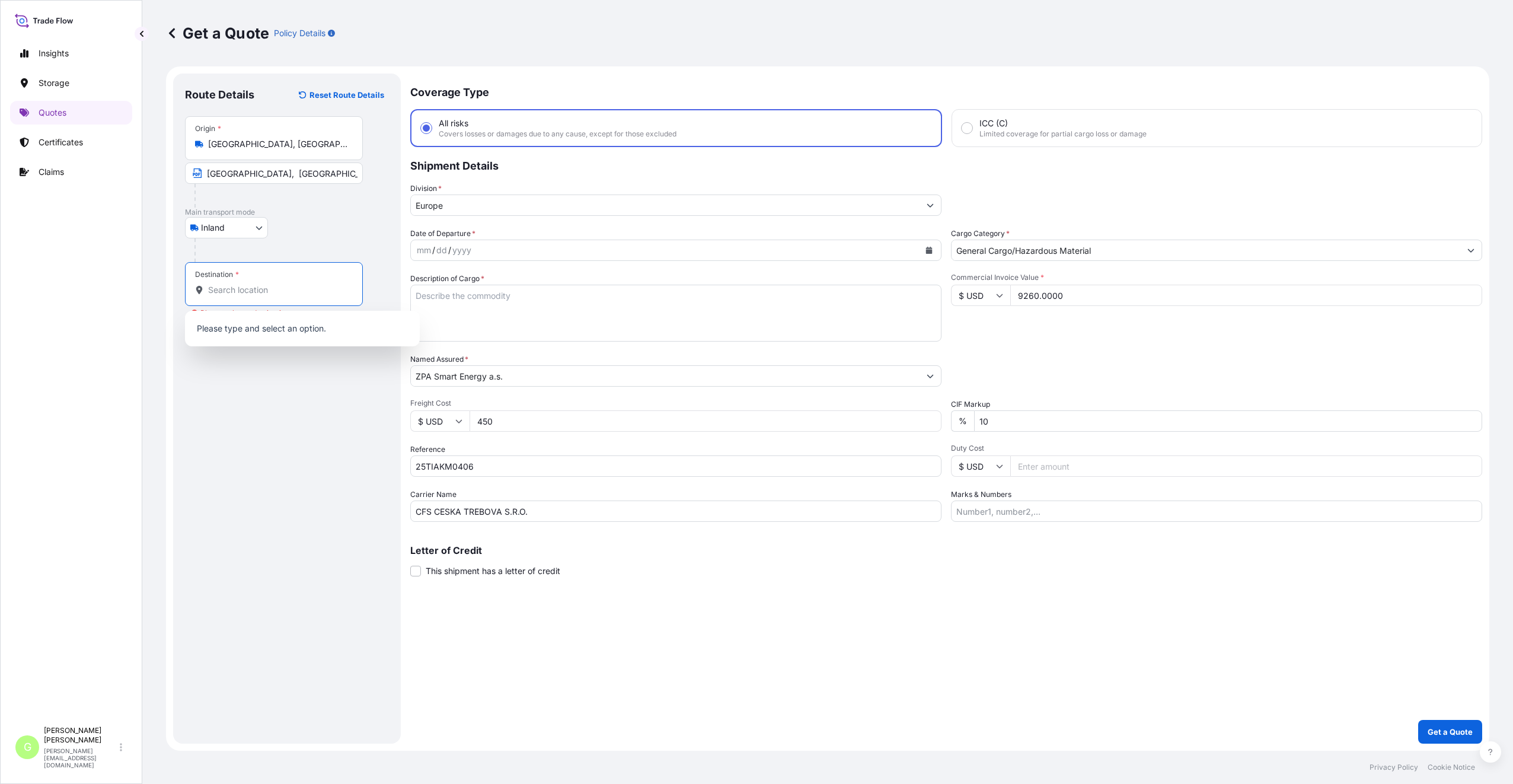
paste input "[PERSON_NAME]"
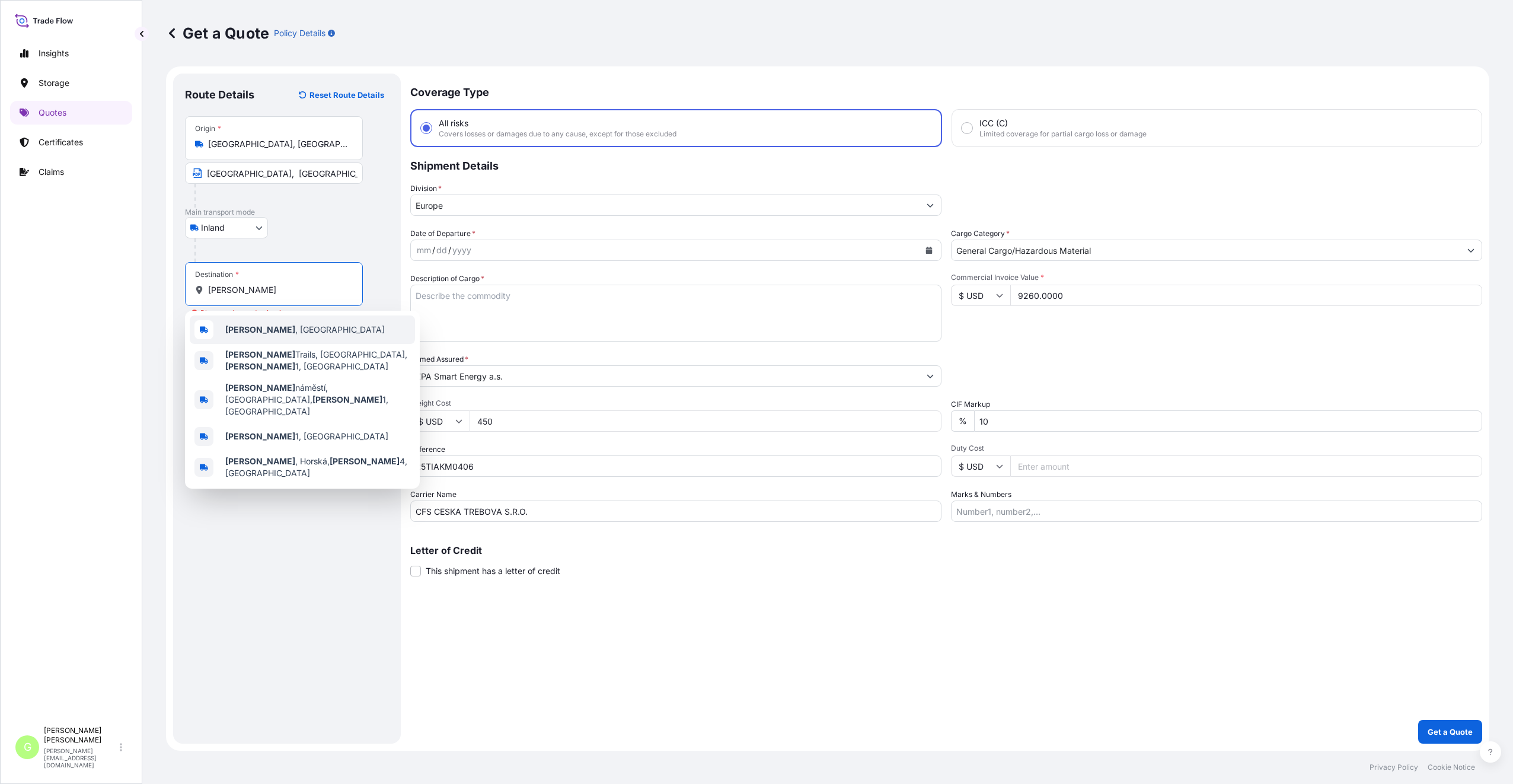
click at [232, 327] on b "[PERSON_NAME]" at bounding box center [260, 329] width 70 height 10
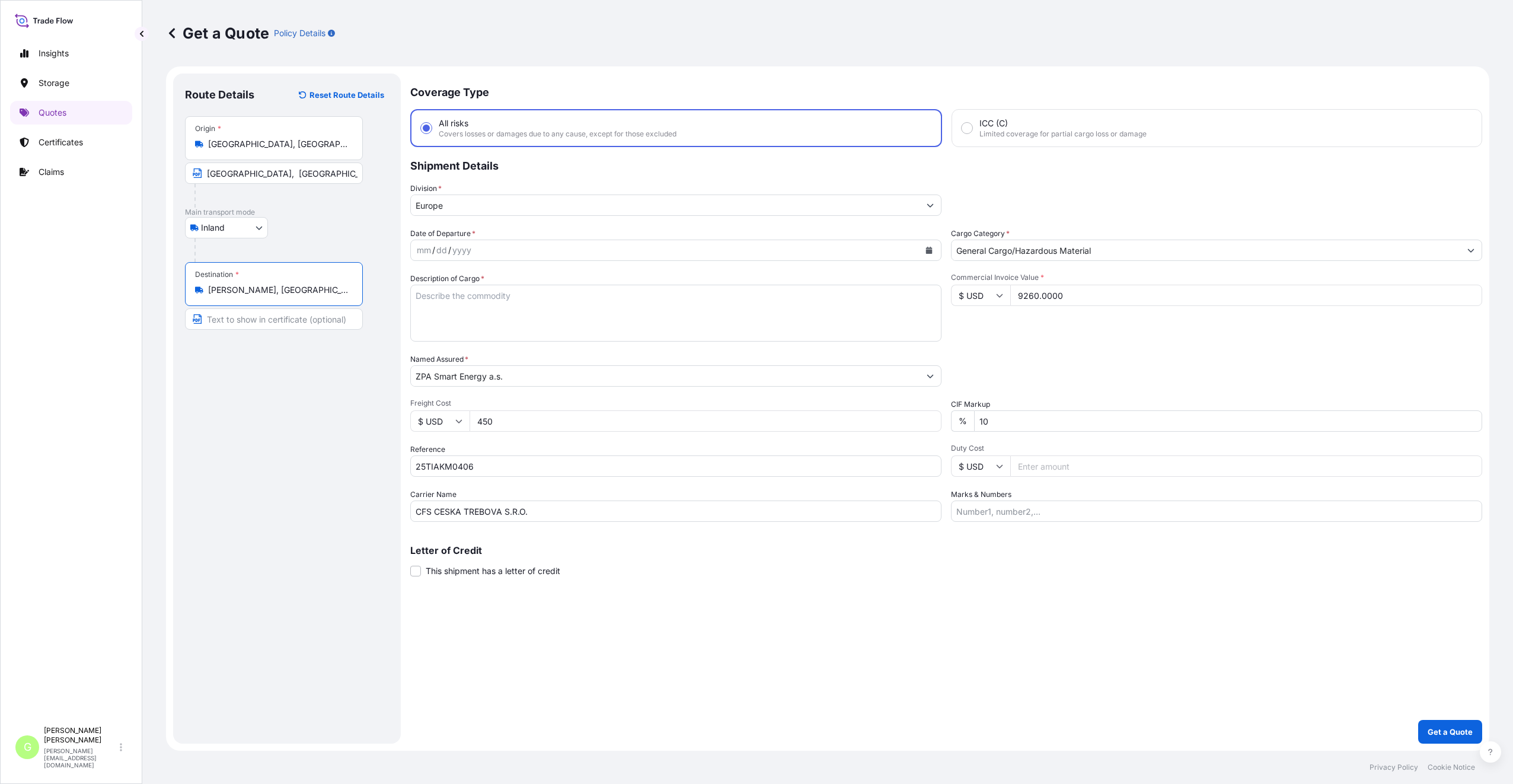
type input "[PERSON_NAME], [GEOGRAPHIC_DATA]"
click at [226, 313] on input "Text to appear on certificate" at bounding box center [274, 319] width 178 height 22
paste input "[PERSON_NAME]"
type input "Trutnov, [GEOGRAPHIC_DATA]"
click at [248, 448] on div "Route Details Reset Route Details Place of loading Road / [GEOGRAPHIC_DATA] / I…" at bounding box center [287, 409] width 204 height 646
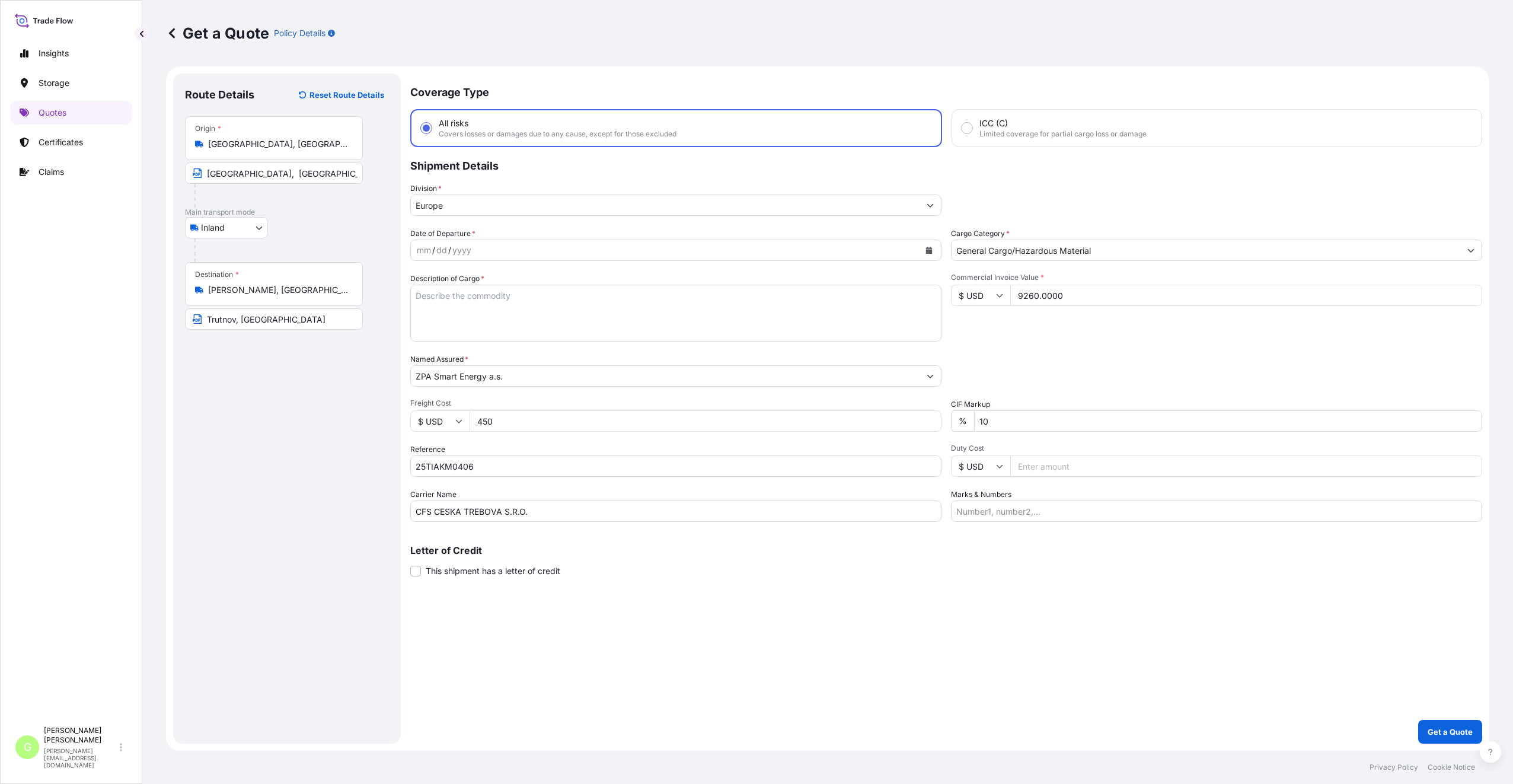
click at [326, 425] on div "Route Details Reset Route Details Place of loading Road / [GEOGRAPHIC_DATA] / I…" at bounding box center [287, 409] width 204 height 646
click at [934, 250] on button "Calendar" at bounding box center [929, 250] width 19 height 19
click at [544, 369] on div "15" at bounding box center [544, 373] width 22 height 22
click at [456, 295] on textarea "Description of Cargo *" at bounding box center [676, 313] width 531 height 57
paste textarea "Wireset"
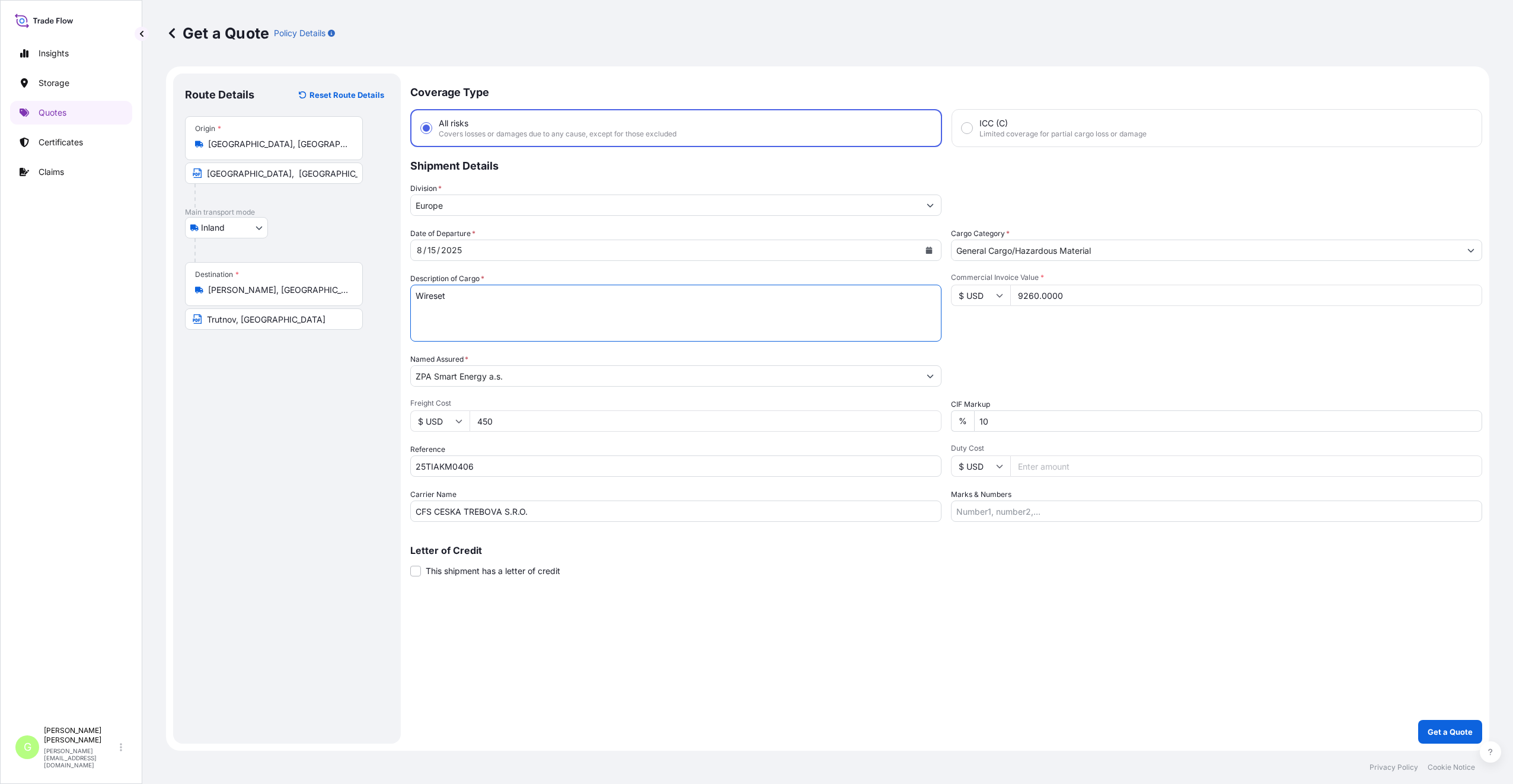
type textarea "Wireset"
click at [1471, 729] on p "Get a Quote" at bounding box center [1450, 731] width 45 height 12
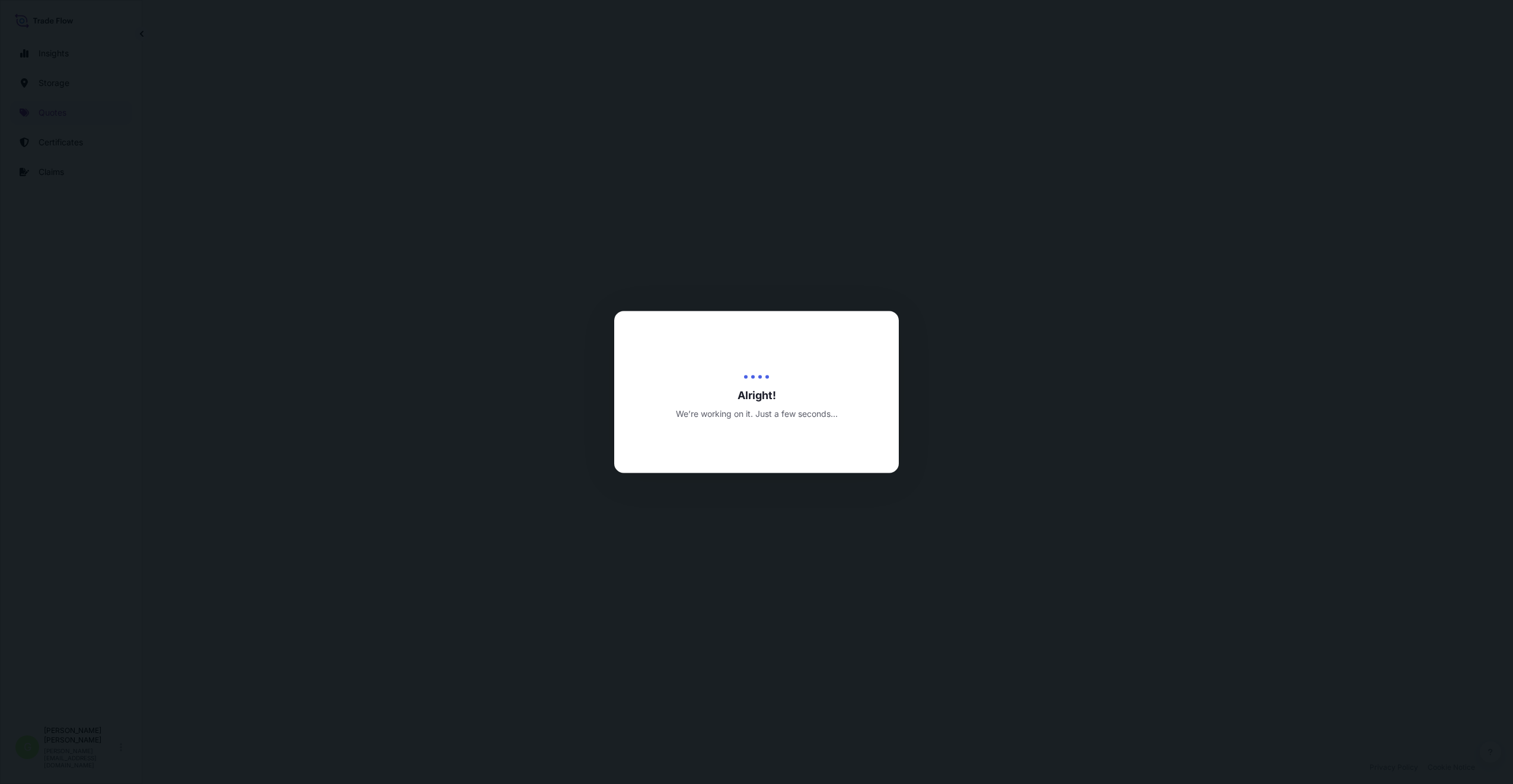
select select "Inland"
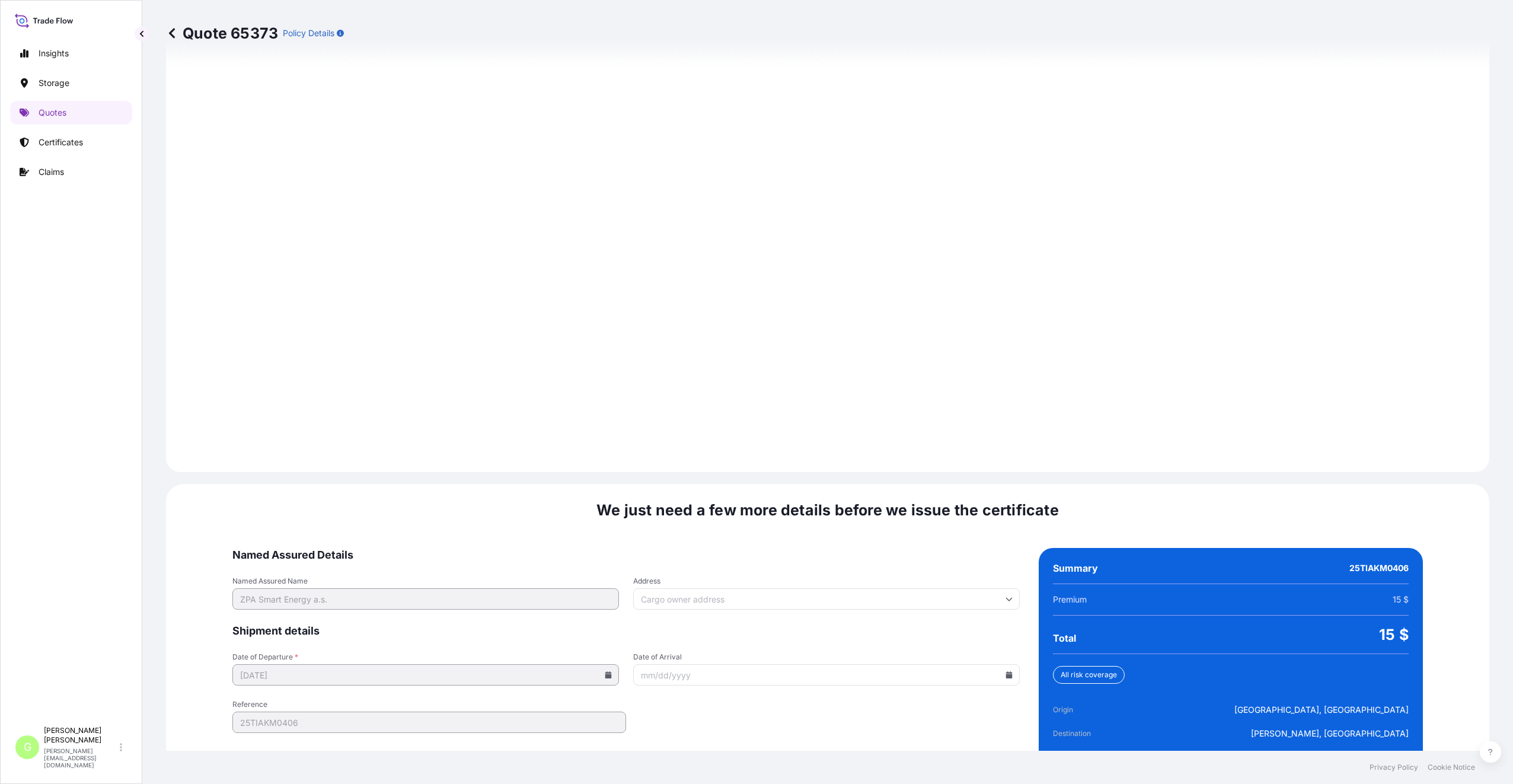
scroll to position [1428, 0]
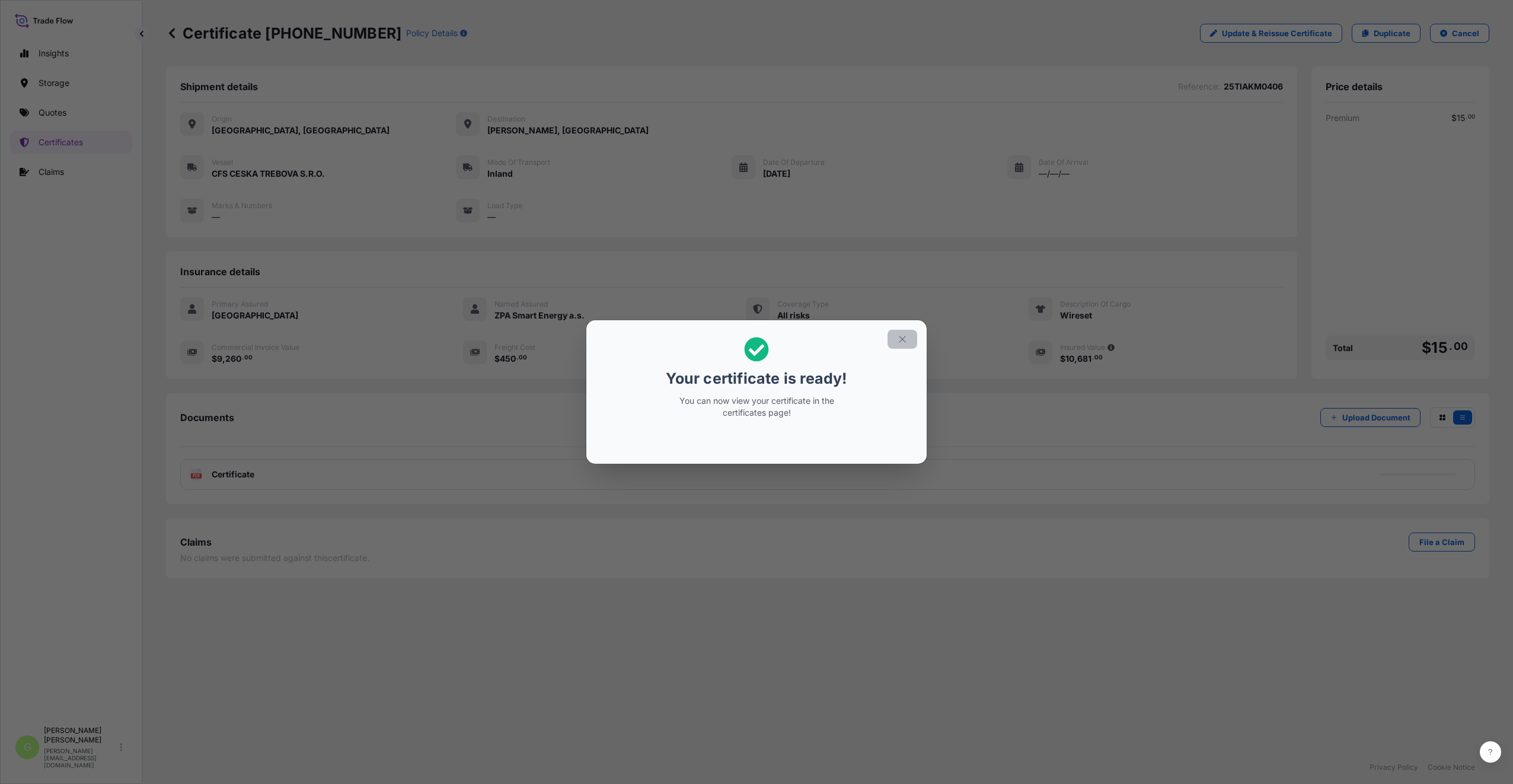
click at [904, 340] on icon "button" at bounding box center [903, 339] width 11 height 11
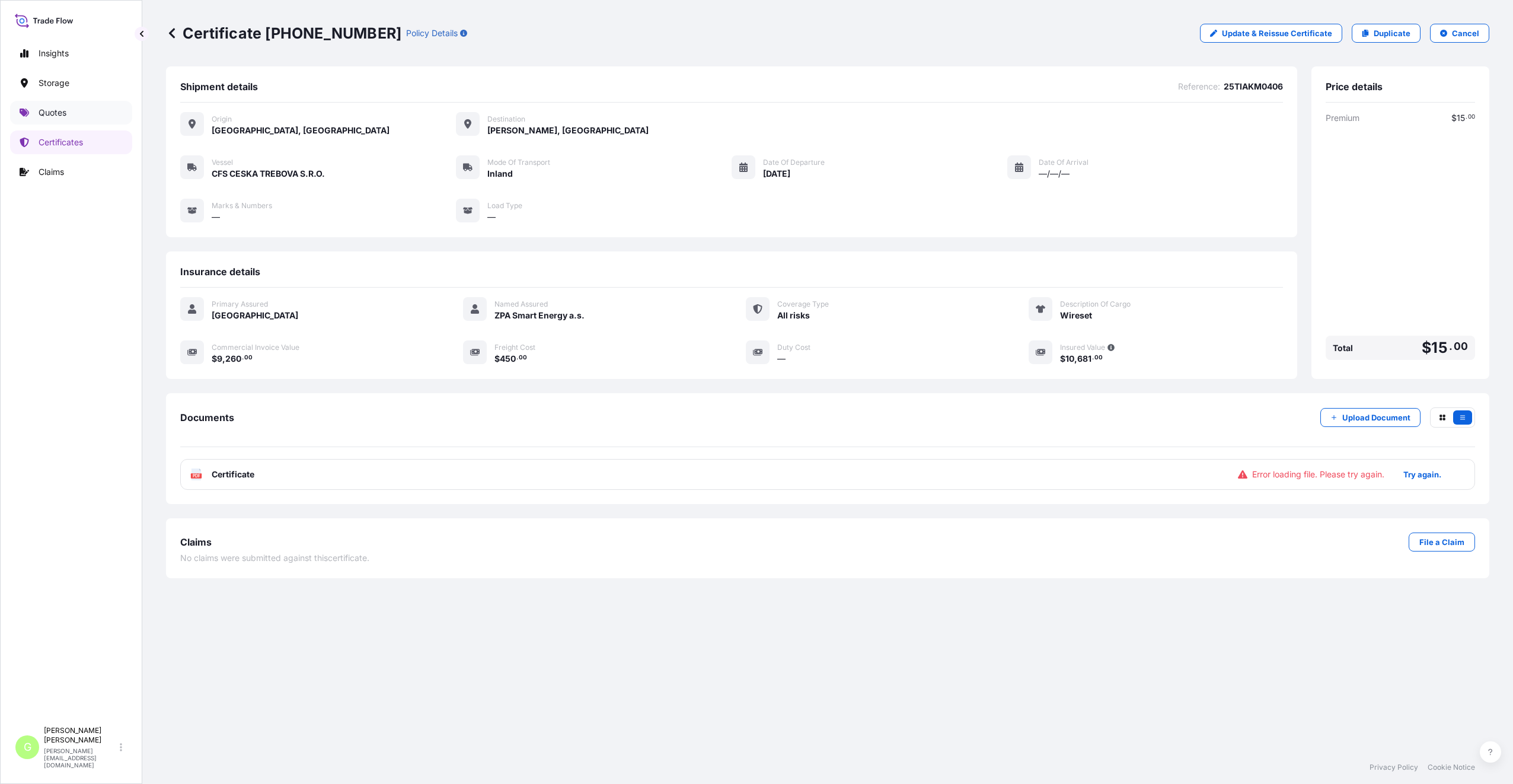
click at [42, 116] on p "Quotes" at bounding box center [52, 113] width 28 height 12
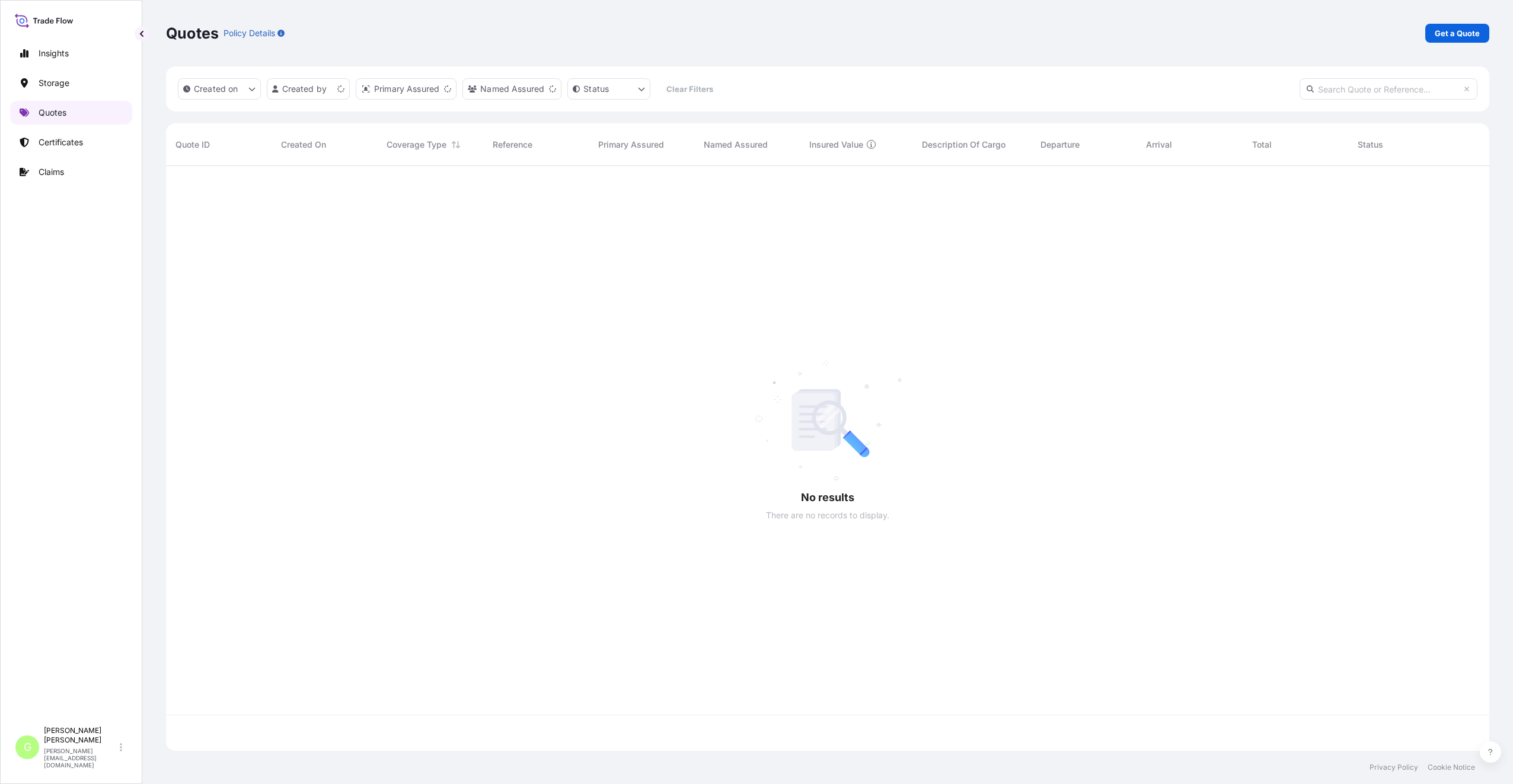
scroll to position [582, 1315]
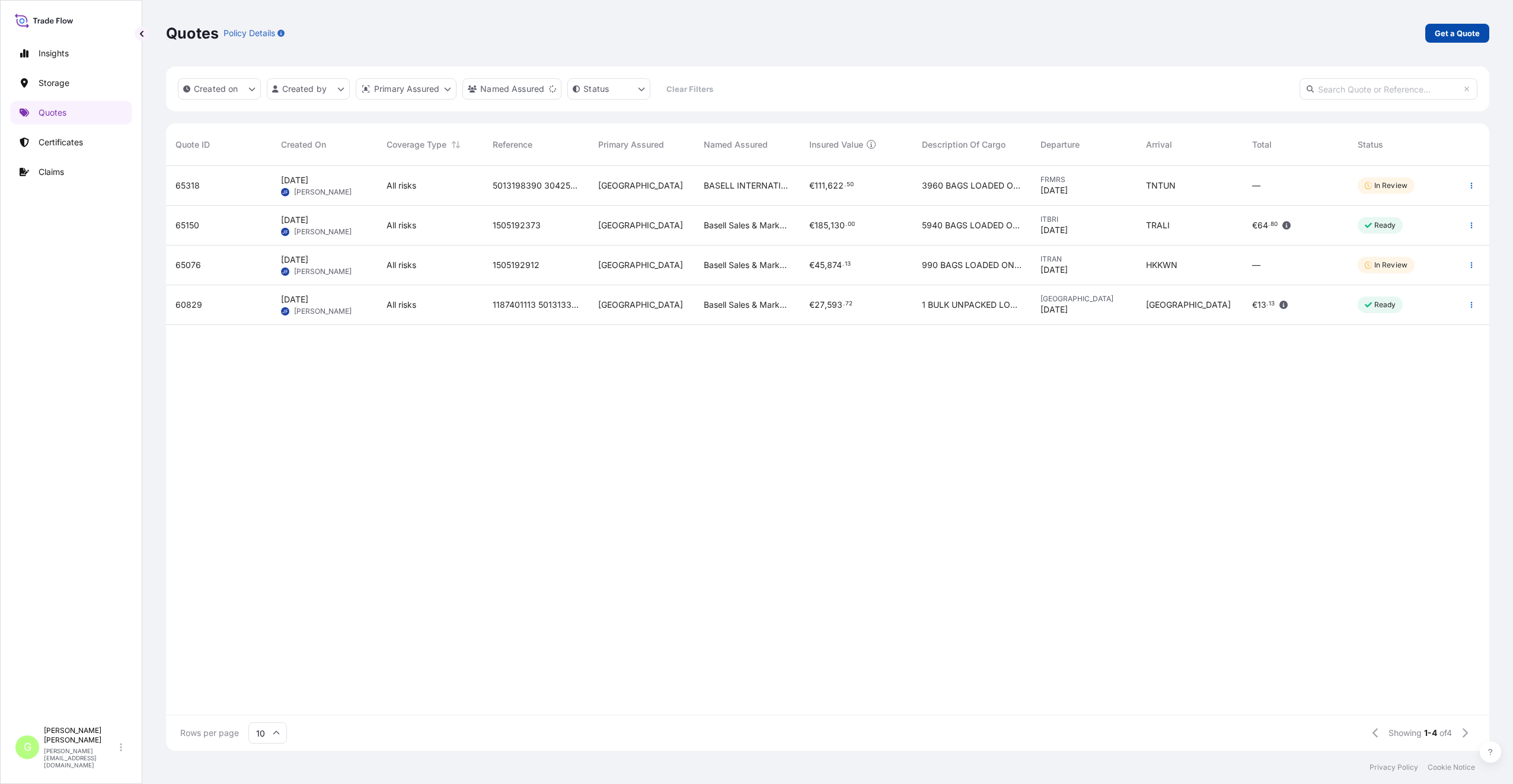
click at [1473, 30] on p "Get a Quote" at bounding box center [1457, 33] width 45 height 12
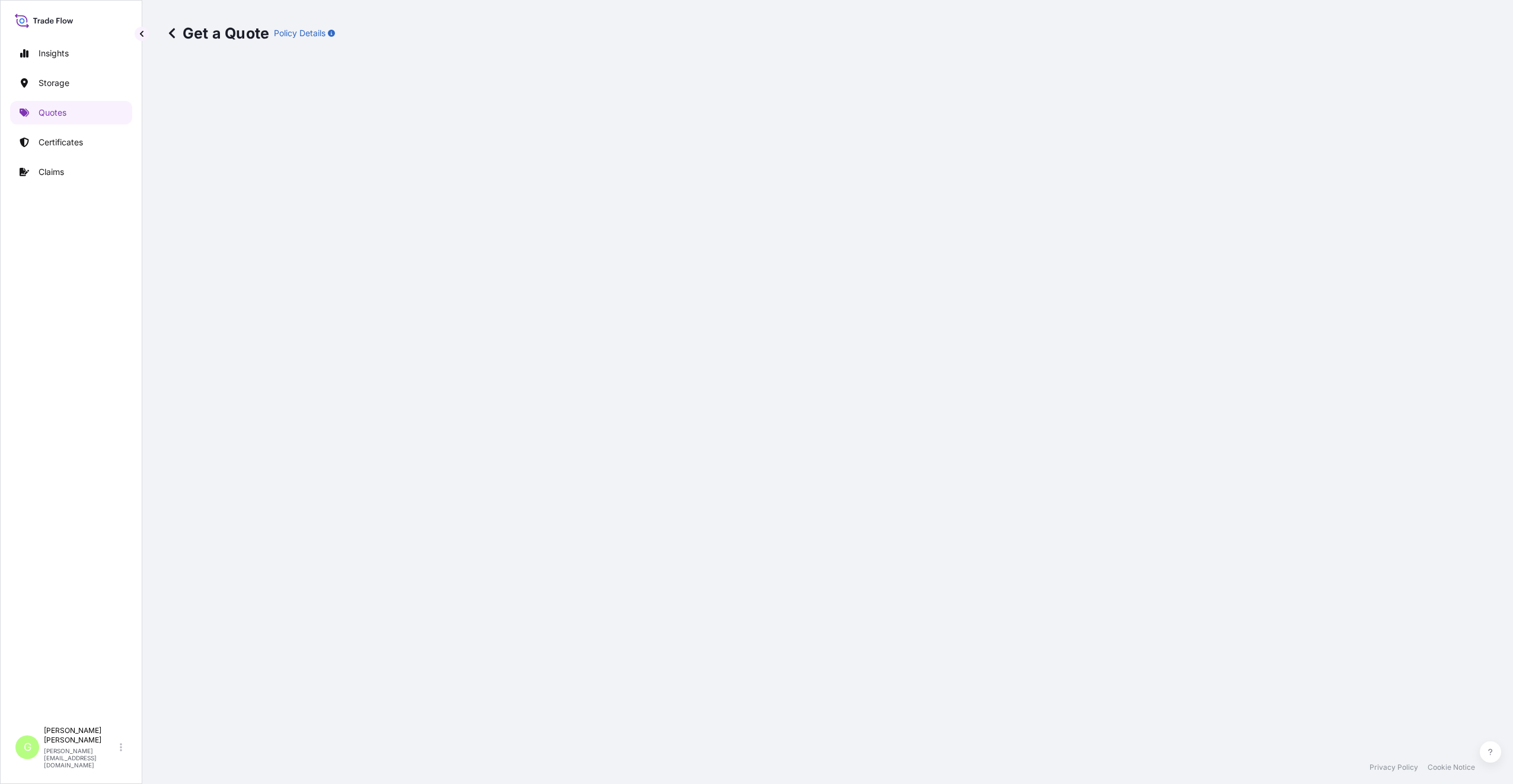
select select "Water"
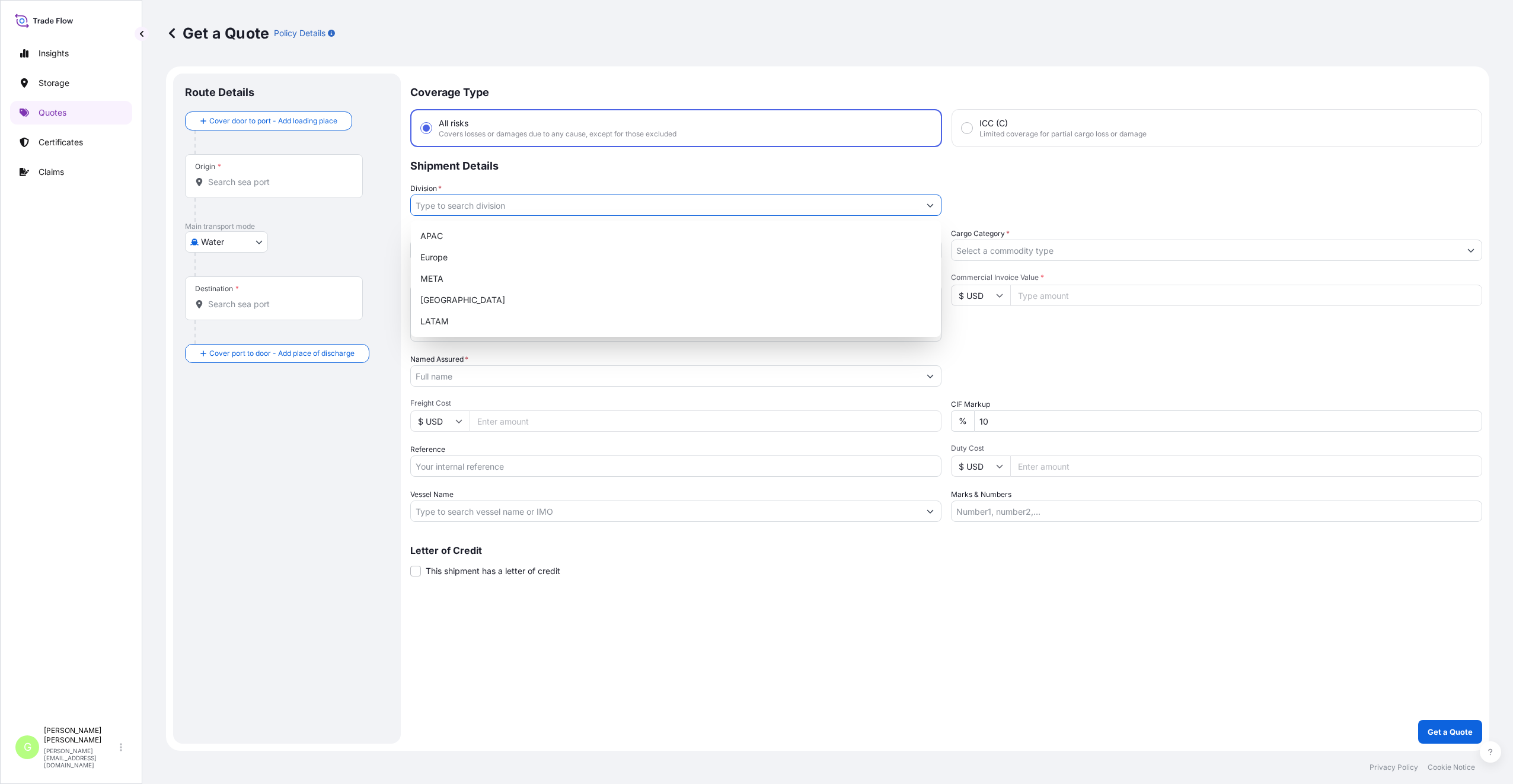
drag, startPoint x: 433, startPoint y: 209, endPoint x: 434, endPoint y: 221, distance: 12.0
click at [432, 209] on input "Division *" at bounding box center [665, 205] width 509 height 22
click at [435, 247] on div "Europe" at bounding box center [676, 258] width 521 height 22
type input "Europe"
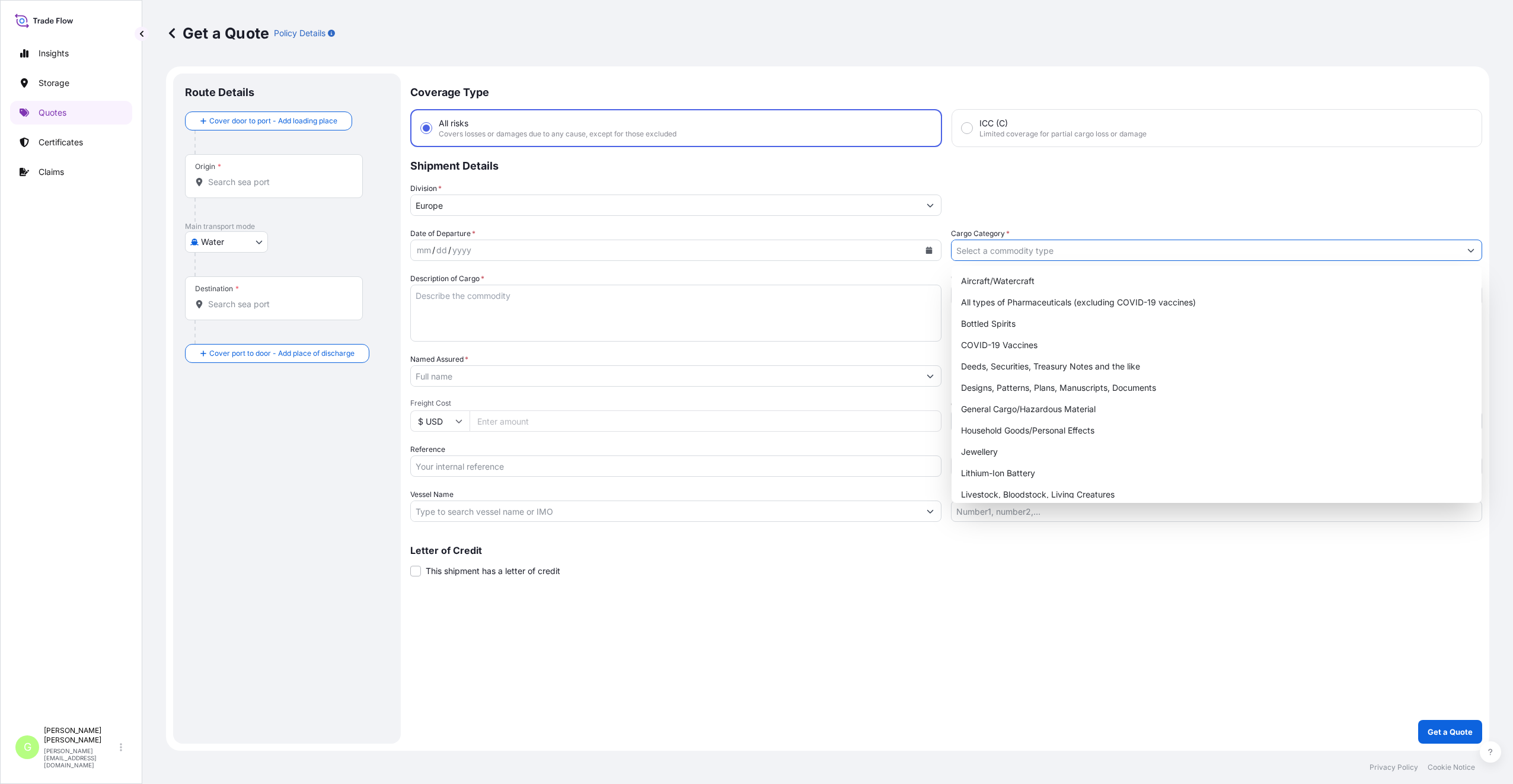
click at [1041, 245] on input "Cargo Category *" at bounding box center [1206, 250] width 509 height 22
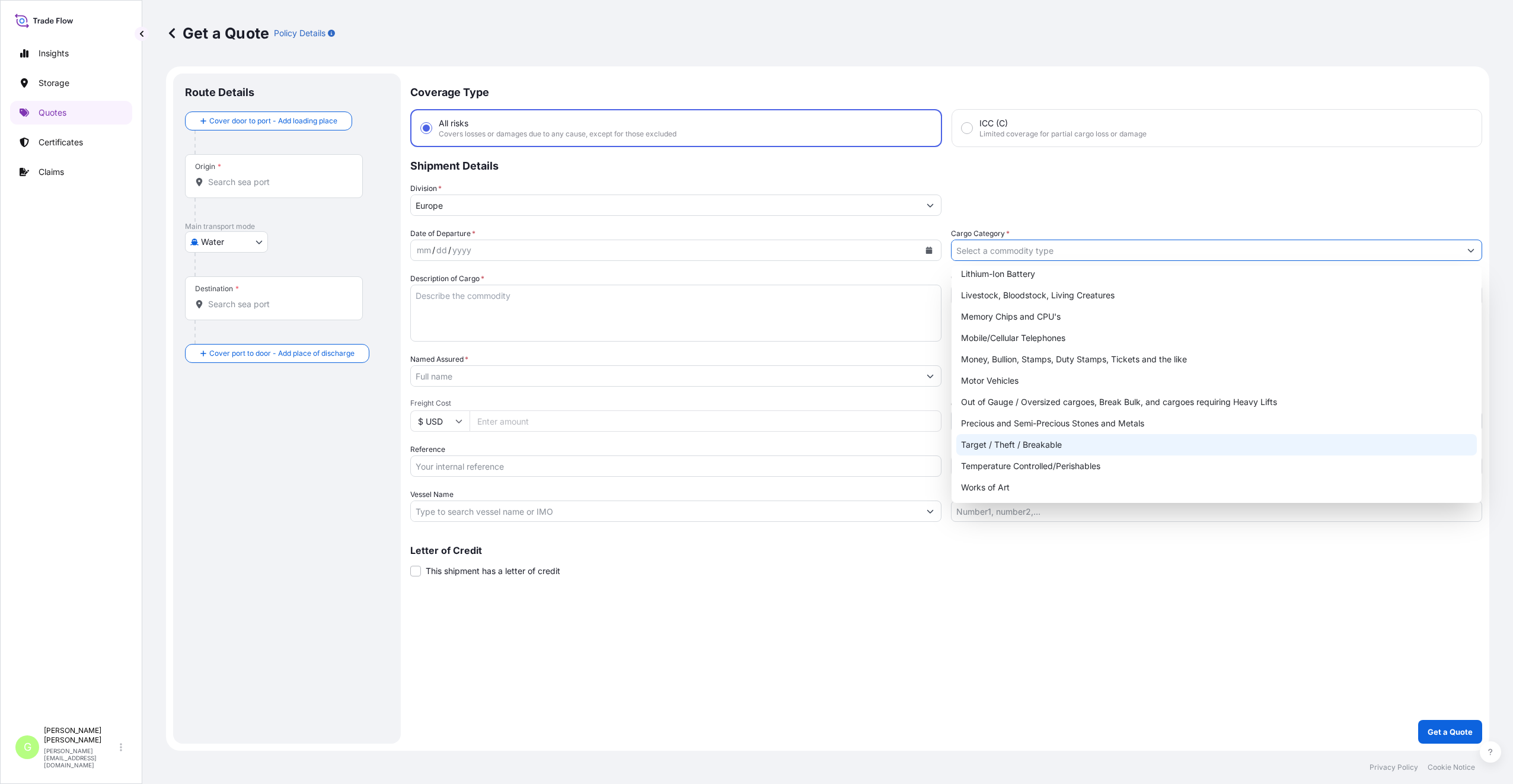
click at [974, 450] on div "Target / Theft / Breakable" at bounding box center [1217, 445] width 521 height 22
type input "Target / Theft / Breakable"
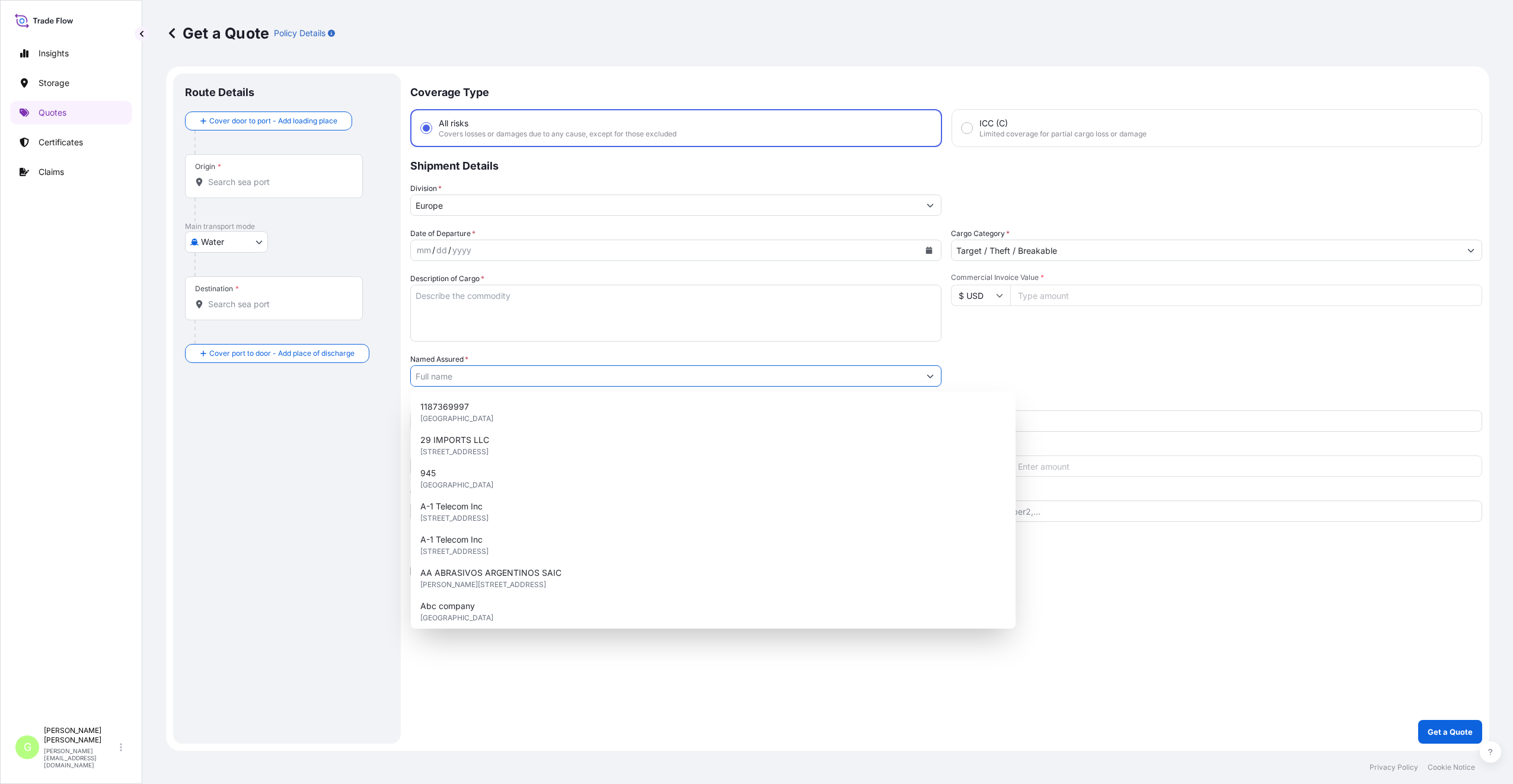
click at [434, 373] on input "Named Assured *" at bounding box center [665, 376] width 509 height 22
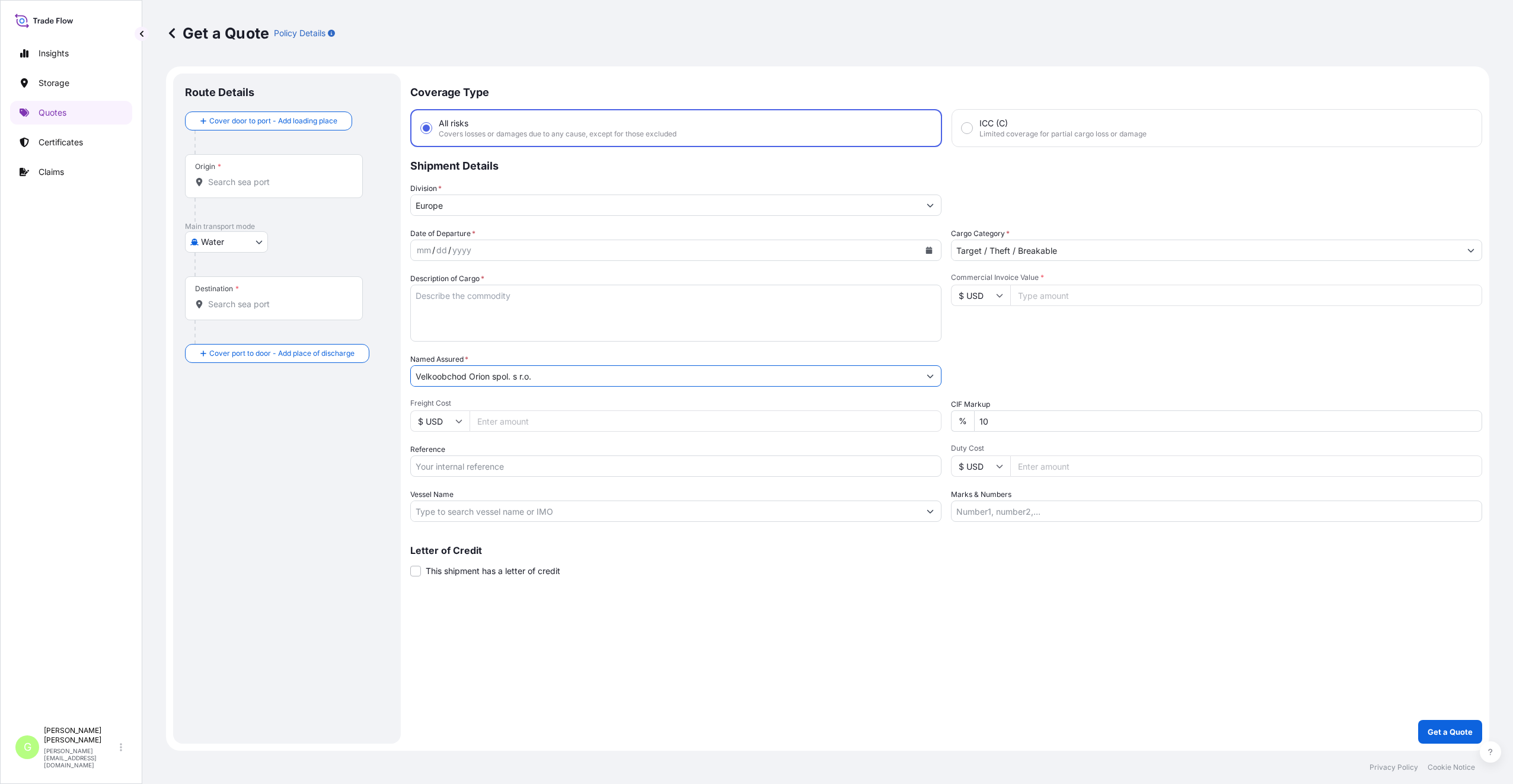
type input "Velkoobchod Orion spol. s r.o."
click at [463, 461] on input "Reference" at bounding box center [676, 466] width 531 height 22
paste input "25SIAEK4684"
type input "25SIAEK4684"
click at [445, 294] on textarea "Description of Cargo *" at bounding box center [676, 313] width 531 height 57
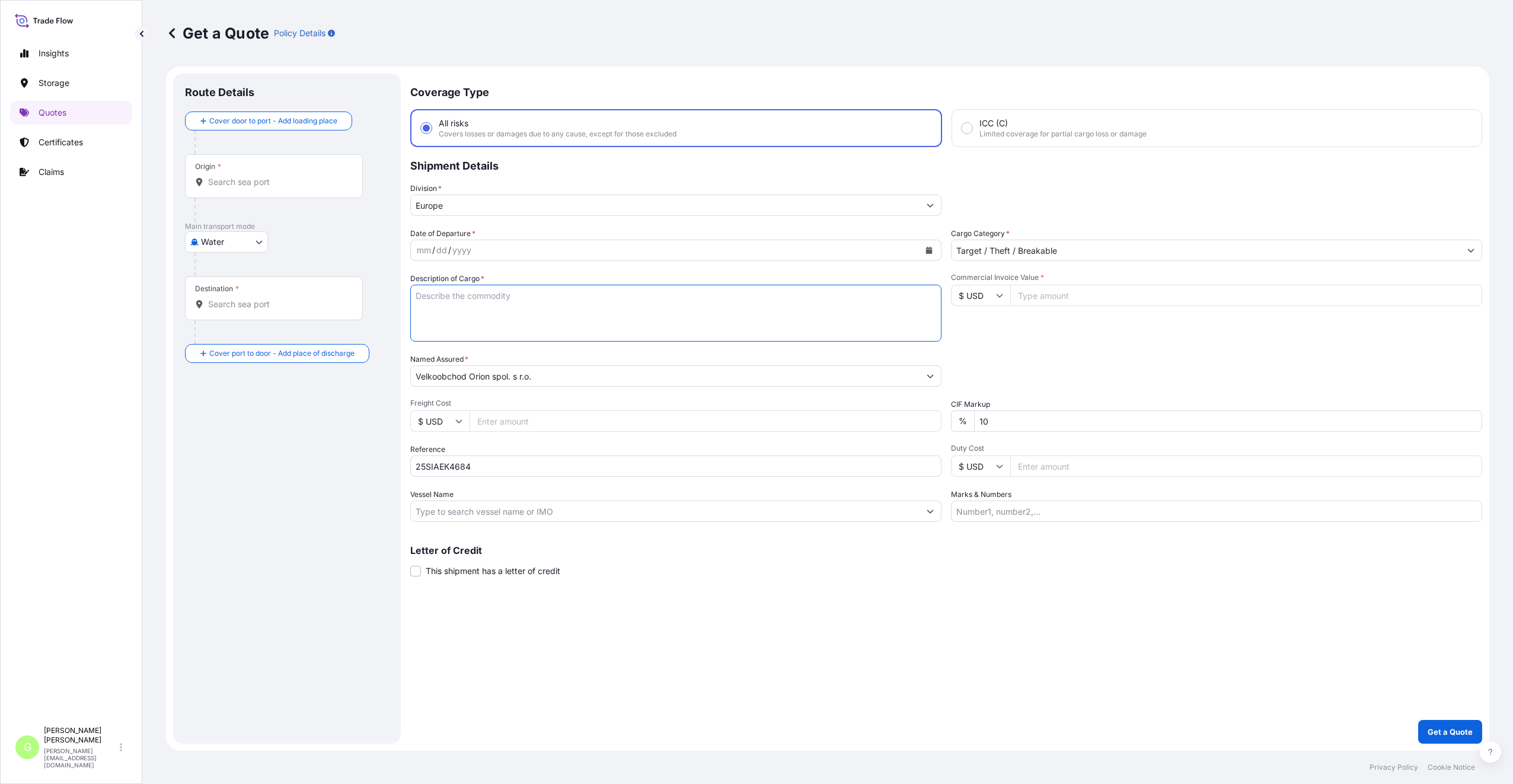
paste textarea "kitchenware"
type textarea "kitchenware , glassware"
click at [1088, 296] on input "Commercial Invoice Value *" at bounding box center [1247, 295] width 472 height 22
paste input "52571.4800"
type input "52571.4800"
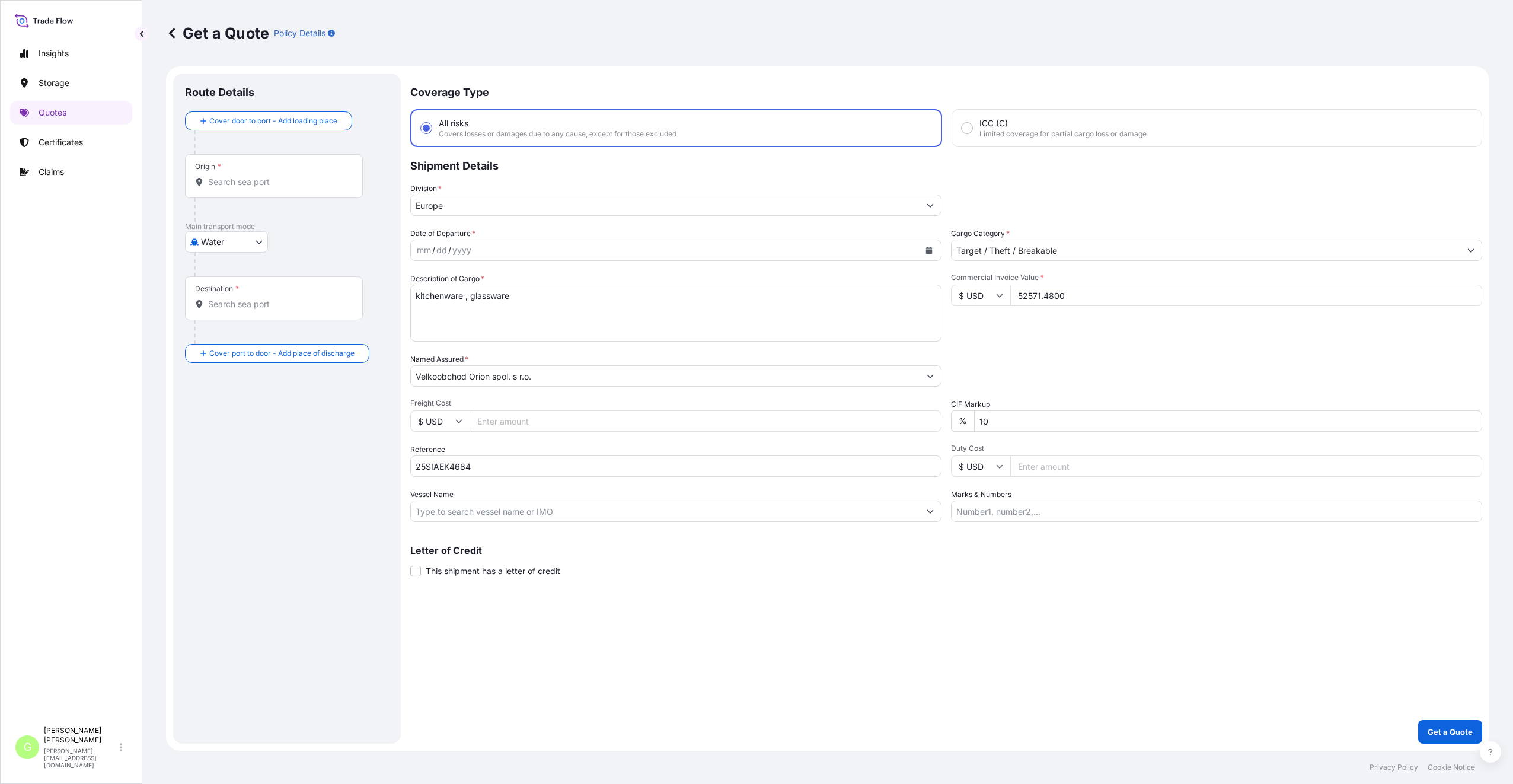
click at [504, 422] on input "Freight Cost" at bounding box center [706, 421] width 472 height 22
paste input "4242"
type input "4242"
click at [465, 511] on input "Vessel Name" at bounding box center [665, 511] width 509 height 22
paste input "OCEAN NETWORK EXPRESS"
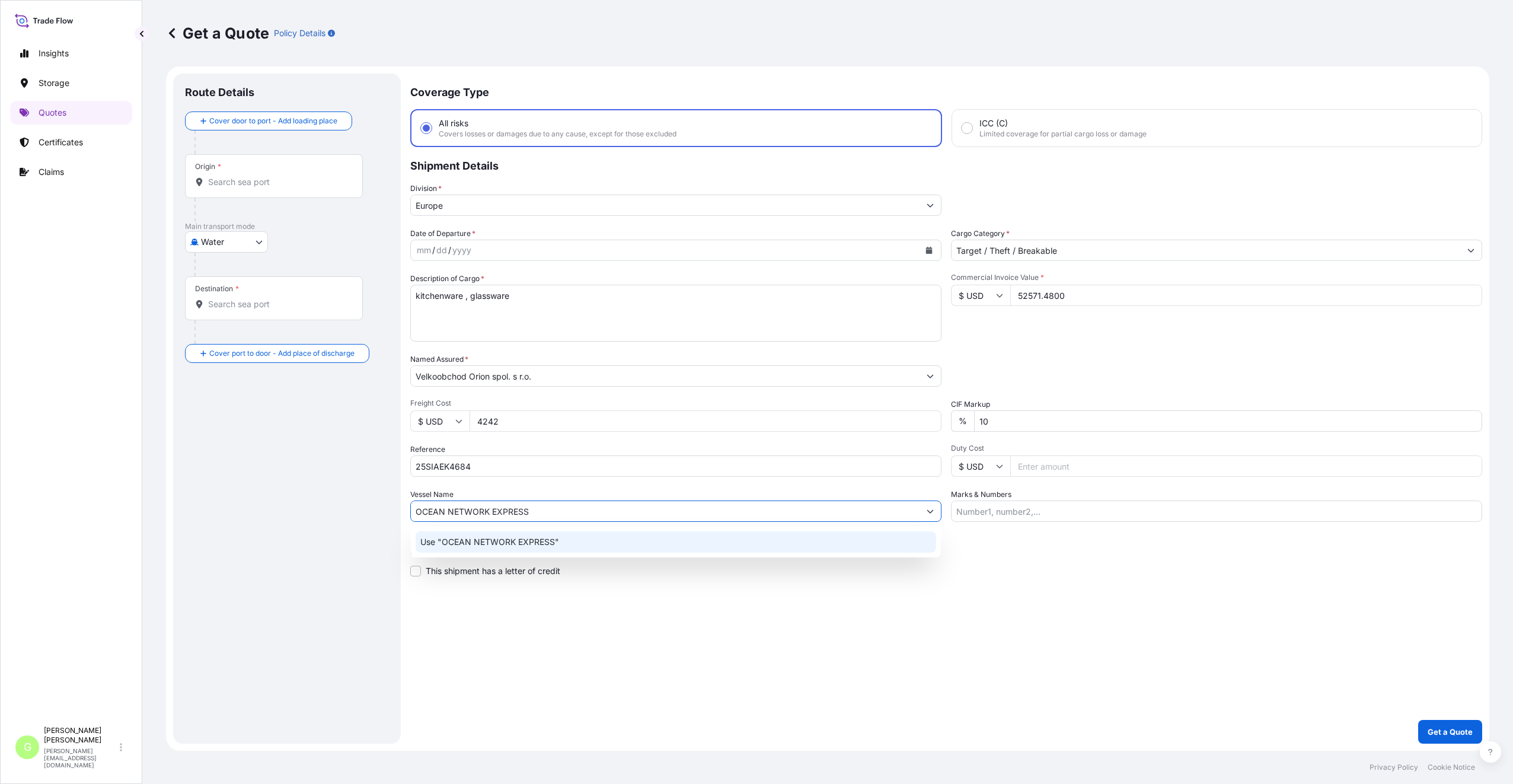
click at [440, 540] on p "Use "OCEAN NETWORK EXPRESS"" at bounding box center [490, 542] width 139 height 12
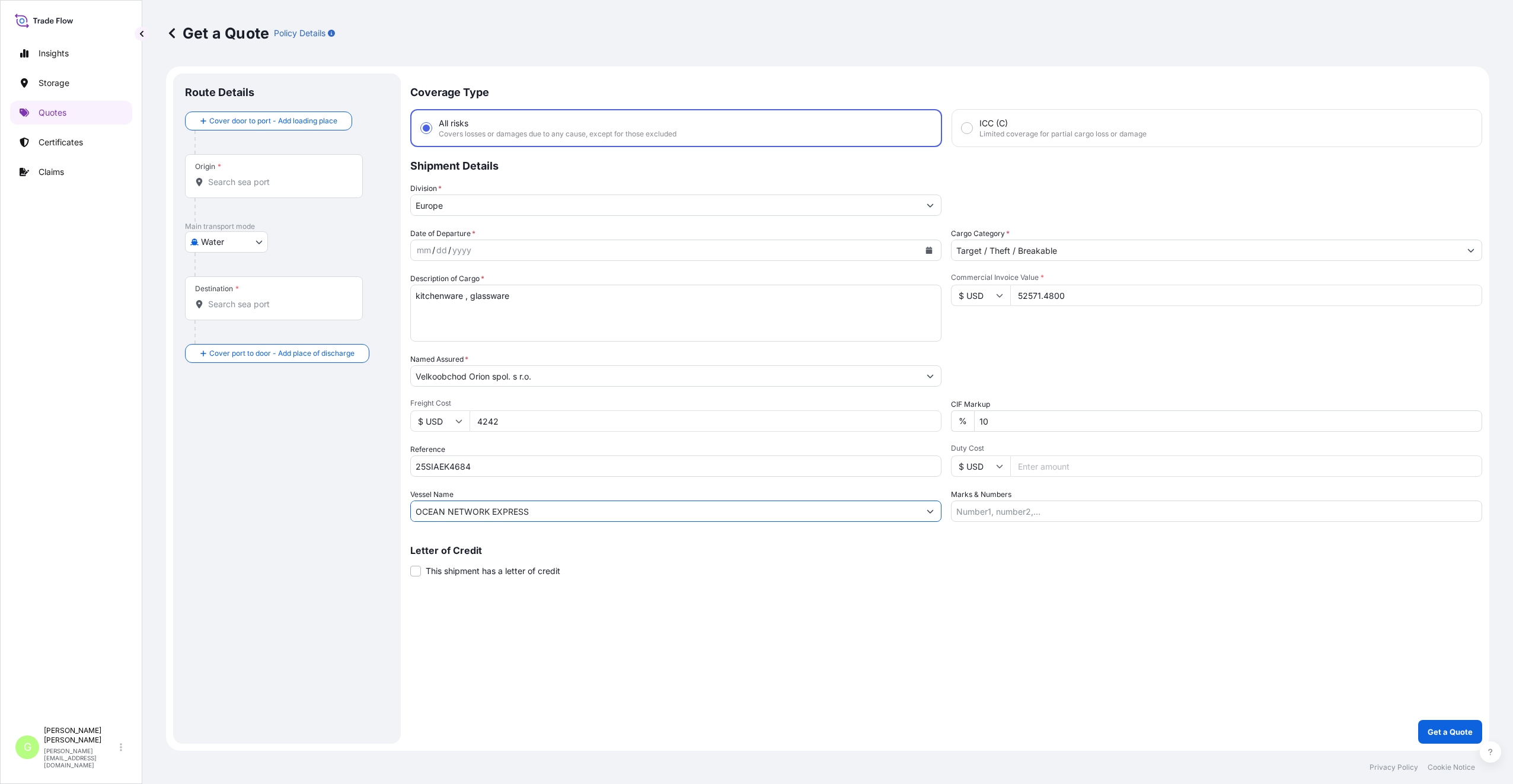
type input "OCEAN NETWORK EXPRESS"
click at [233, 185] on input "Origin *" at bounding box center [278, 182] width 140 height 12
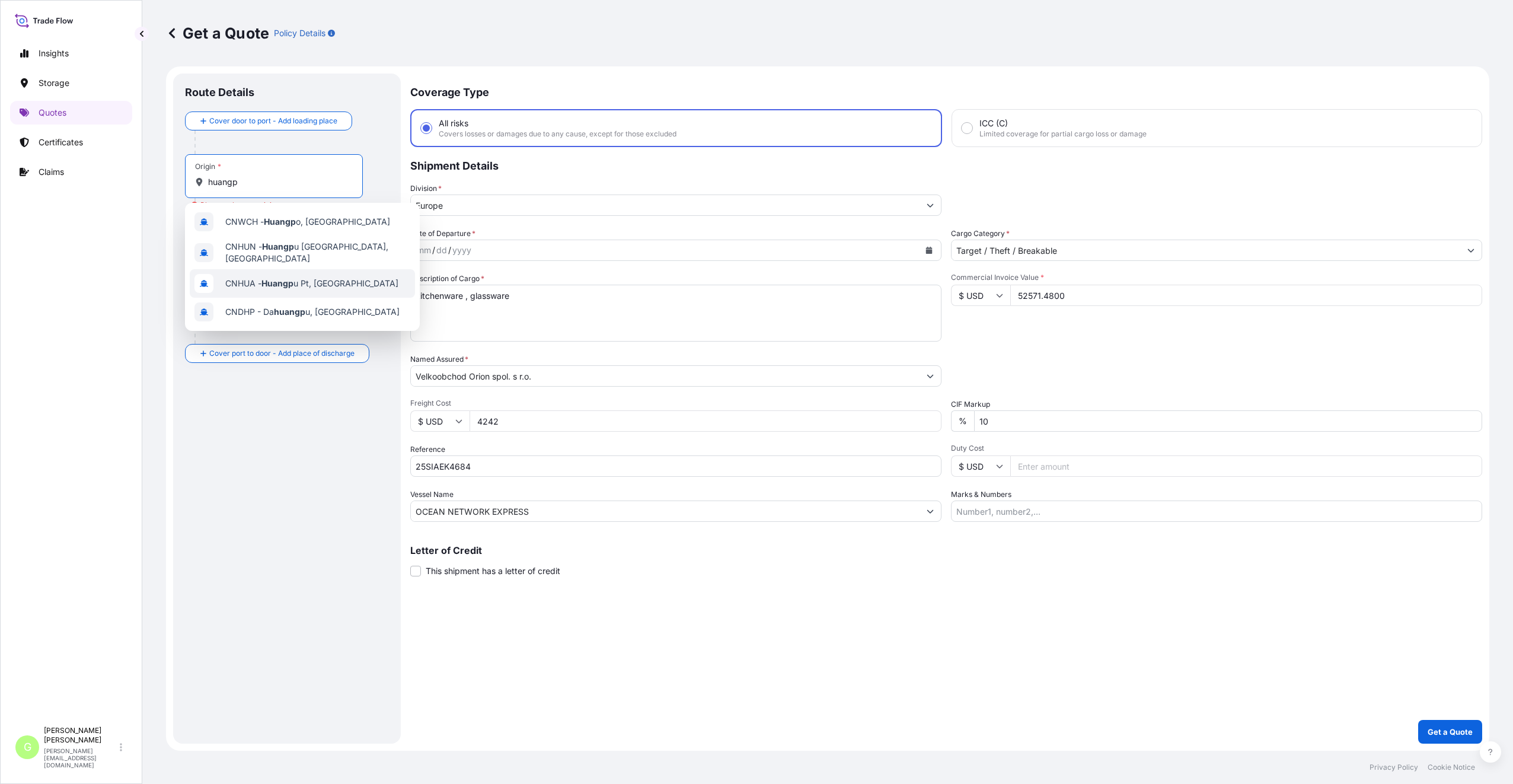
click at [260, 280] on span "CNHUA - Huangp u Pt, [GEOGRAPHIC_DATA]" at bounding box center [312, 284] width 173 height 12
type input "CNHUA - Huangpu Pt, [GEOGRAPHIC_DATA]"
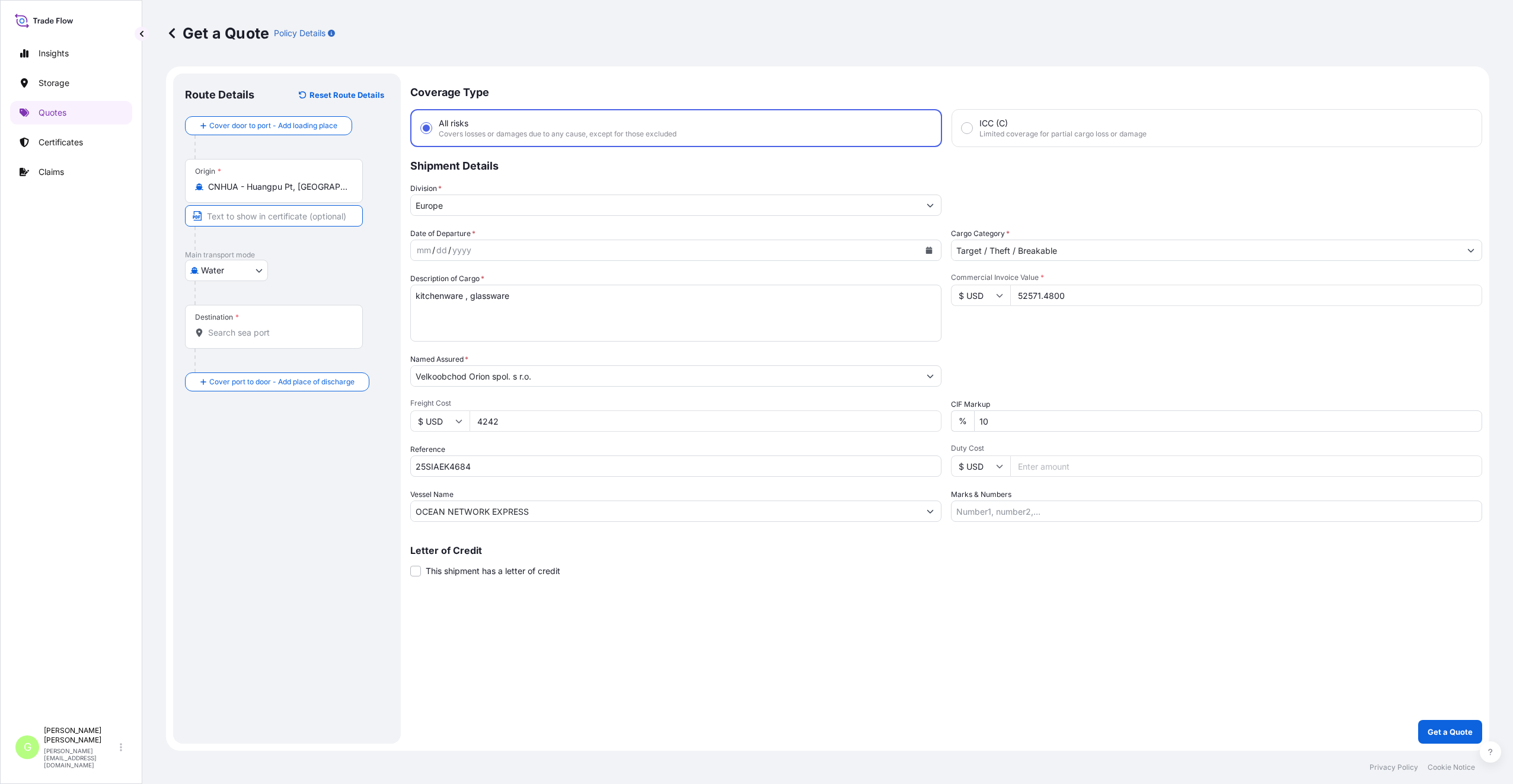
click at [295, 210] on input "Text to appear on certificate" at bounding box center [274, 216] width 178 height 22
type input "[GEOGRAPHIC_DATA], [GEOGRAPHIC_DATA]"
click at [278, 333] on input "Destination *" at bounding box center [278, 333] width 140 height 12
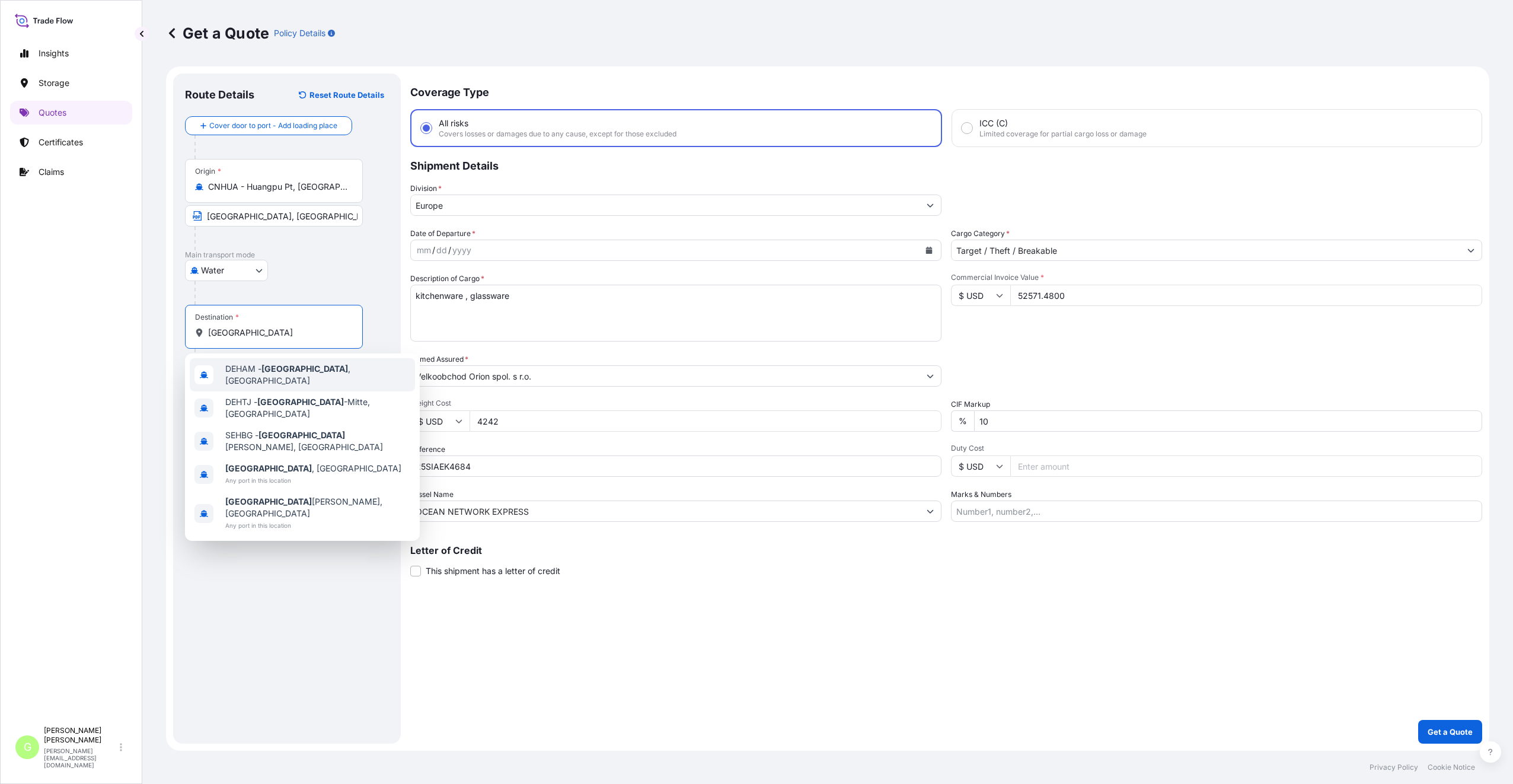
click at [245, 373] on span "DEHAM - [GEOGRAPHIC_DATA] , [GEOGRAPHIC_DATA]" at bounding box center [318, 374] width 185 height 24
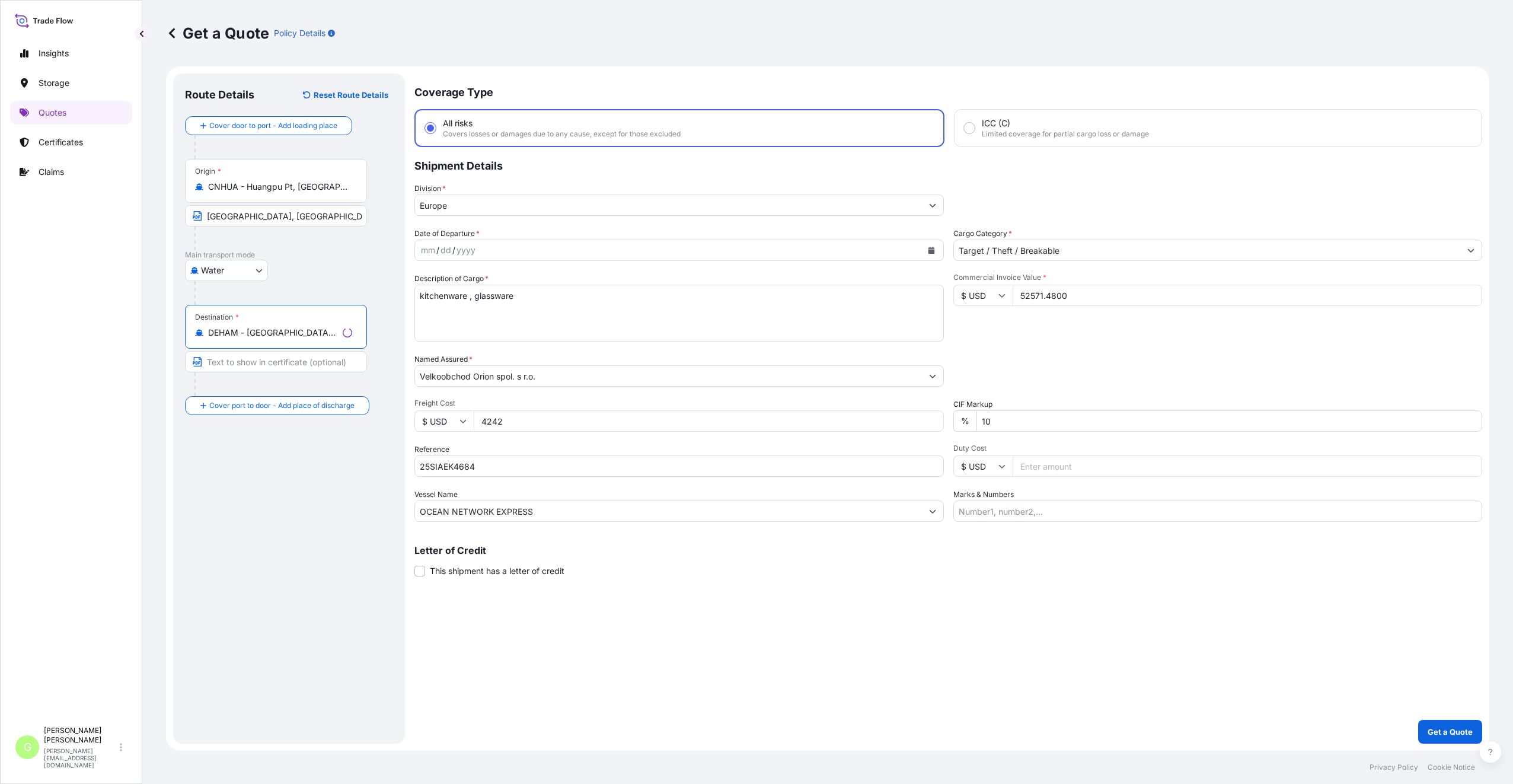
type input "DEHAM - [GEOGRAPHIC_DATA], [GEOGRAPHIC_DATA]"
click at [245, 371] on input "Text to appear on certificate" at bounding box center [276, 362] width 182 height 22
type input "[GEOGRAPHIC_DATA], [GEOGRAPHIC_DATA]"
click at [234, 477] on div "Place of Discharge" at bounding box center [274, 462] width 178 height 44
click at [234, 475] on input "Place of Discharge" at bounding box center [278, 469] width 140 height 12
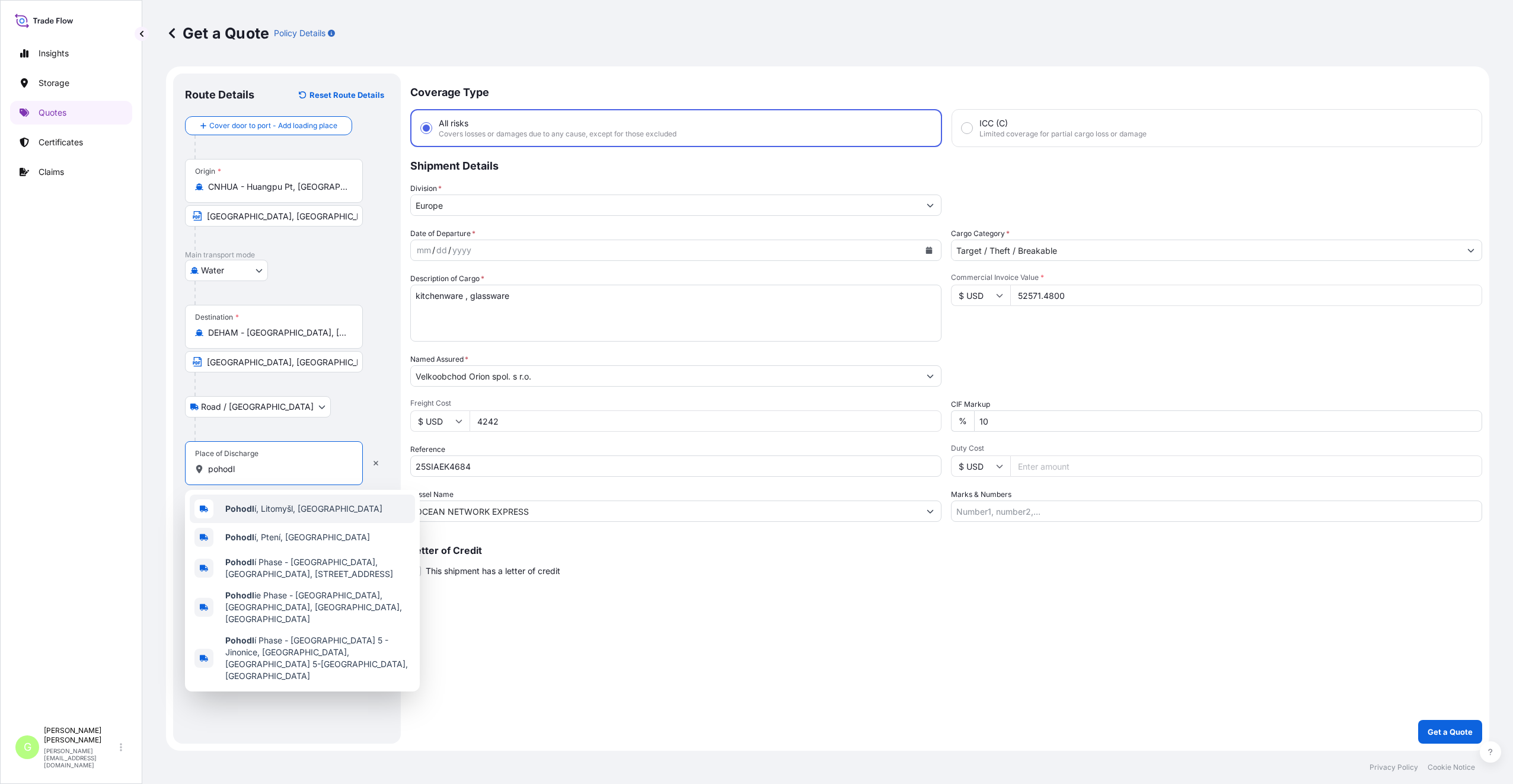
click at [264, 506] on span "Pohodl í, Litomyšl, [GEOGRAPHIC_DATA]" at bounding box center [303, 509] width 157 height 12
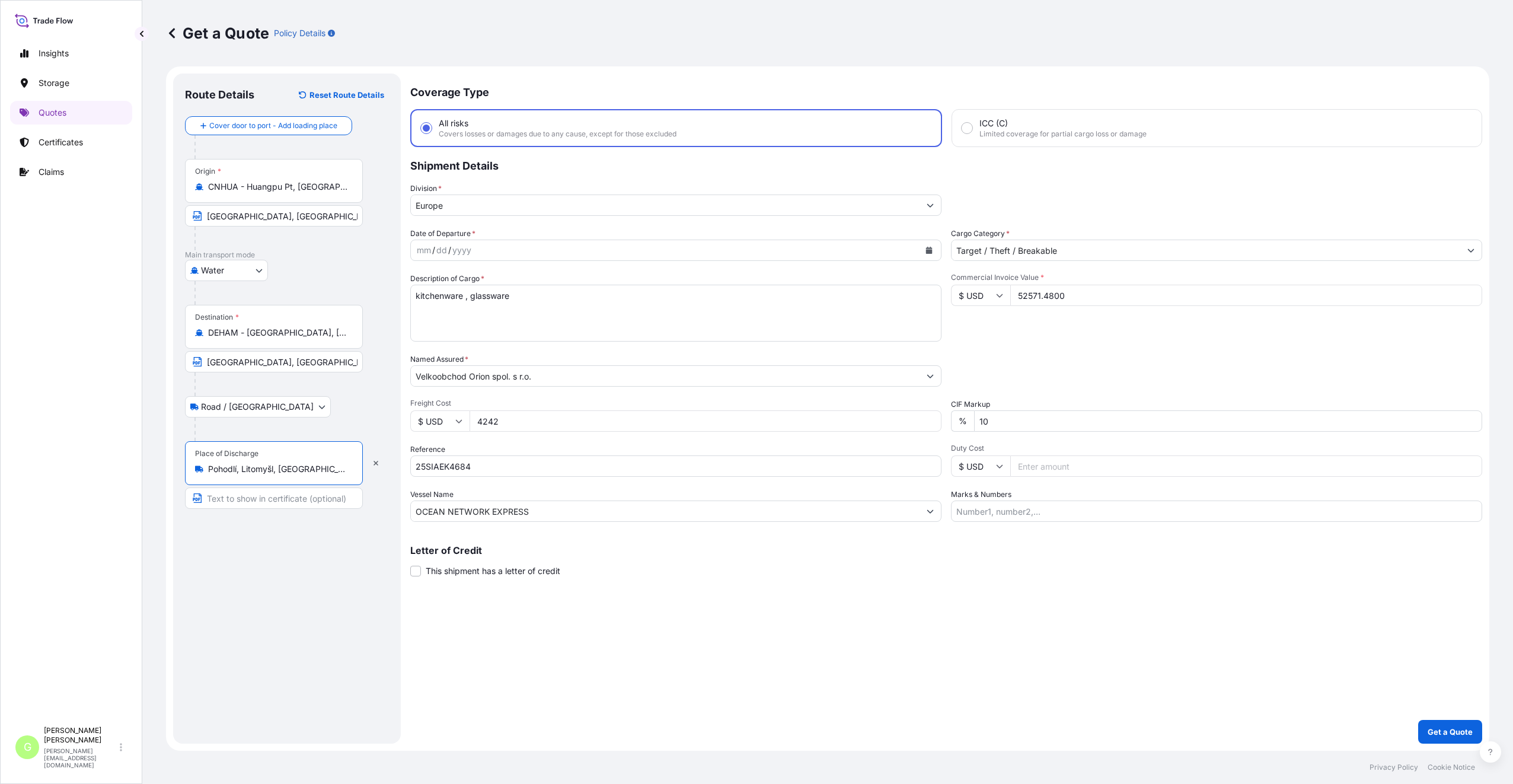
type input "Pohodlí, Litomyšl, [GEOGRAPHIC_DATA]"
click at [259, 500] on input "Text to appear on certificate" at bounding box center [276, 498] width 182 height 22
type input "Pohodlí, [GEOGRAPHIC_DATA]"
click at [343, 570] on div "Route Details Reset Route Details Cover door to port - Add loading place Place …" at bounding box center [287, 409] width 204 height 646
click at [927, 249] on icon "Calendar" at bounding box center [929, 250] width 7 height 7
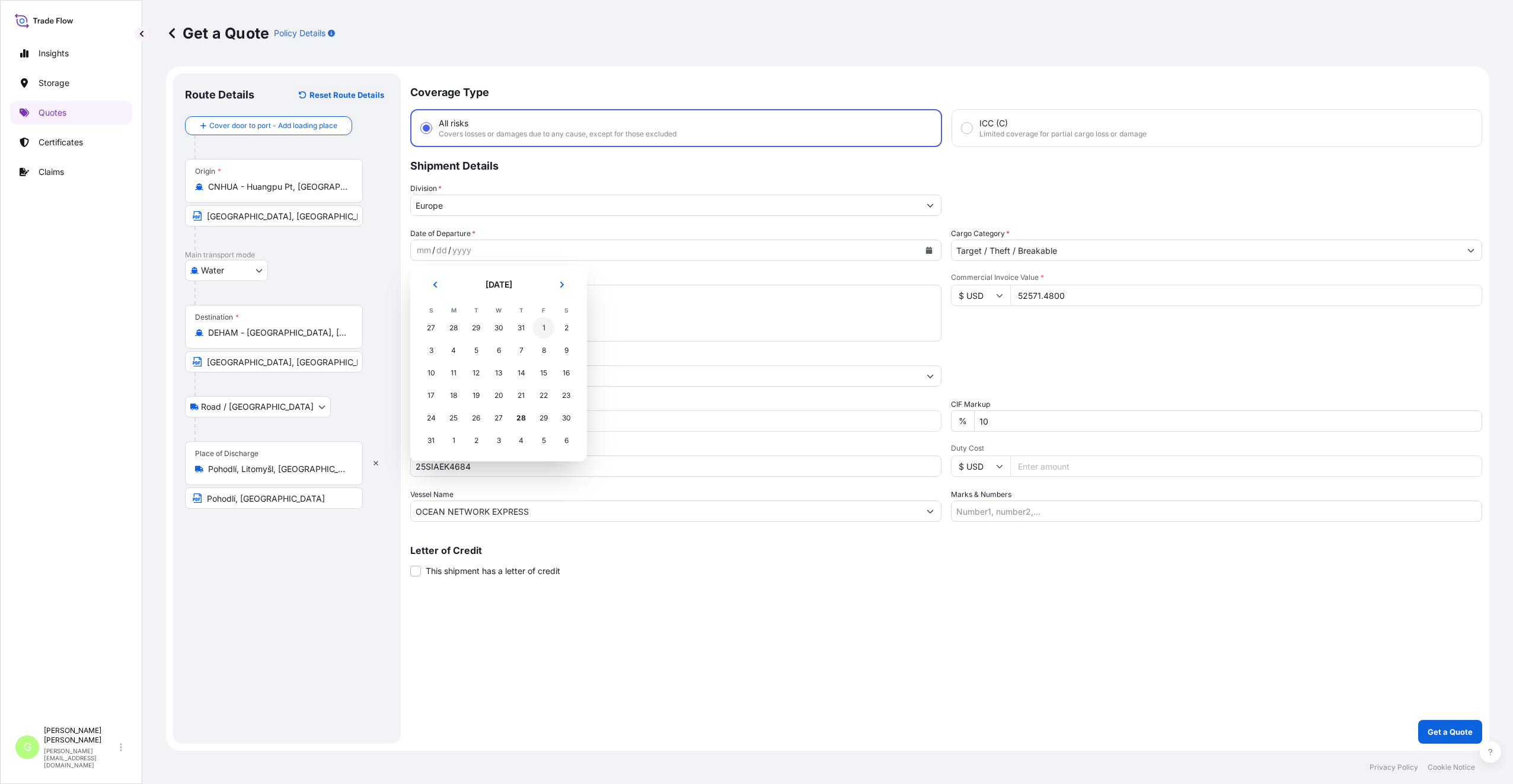
click at [541, 325] on div "1" at bounding box center [544, 328] width 22 height 22
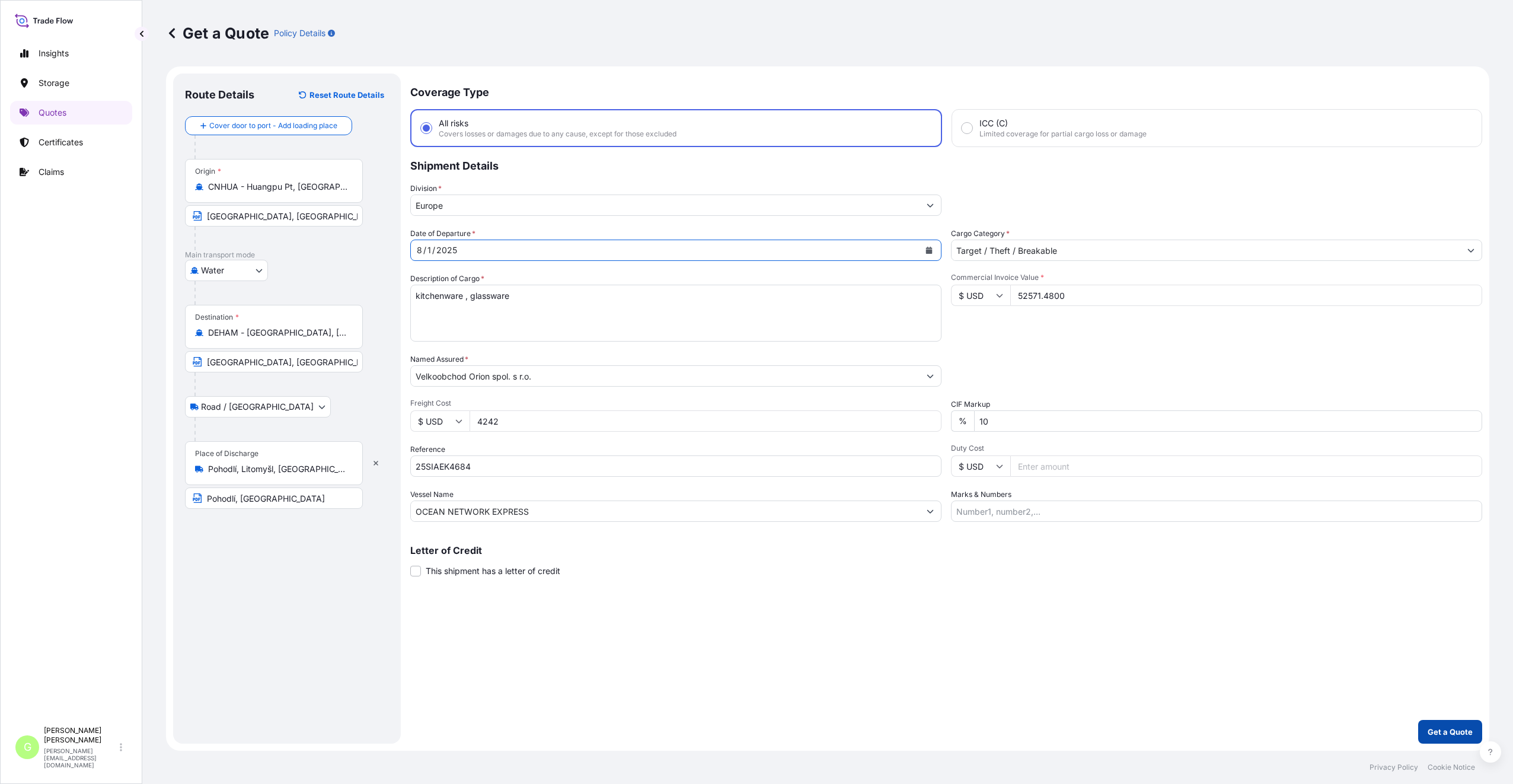
click at [1473, 728] on button "Get a Quote" at bounding box center [1450, 731] width 64 height 24
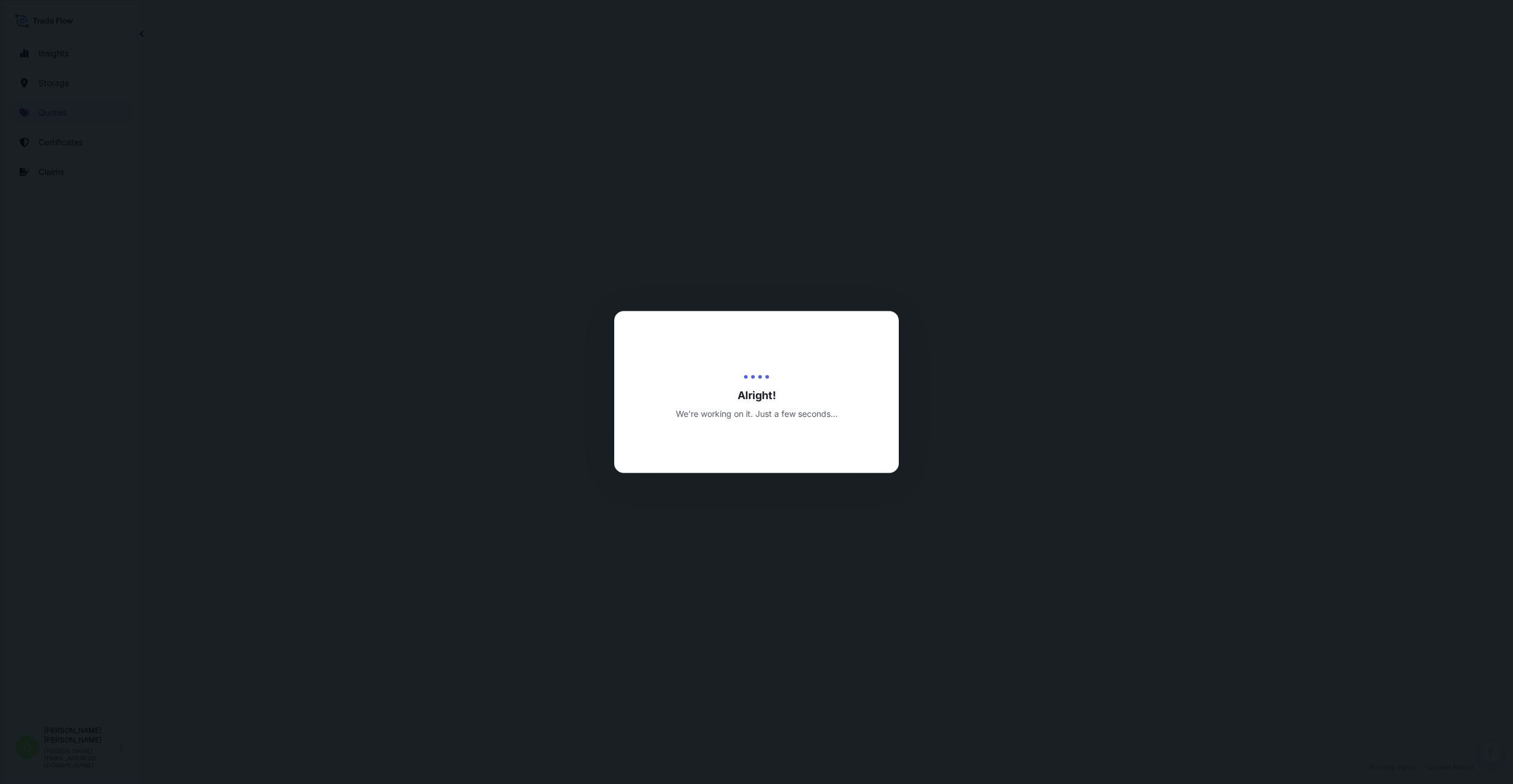
select select "Water"
select select "Road / [GEOGRAPHIC_DATA]"
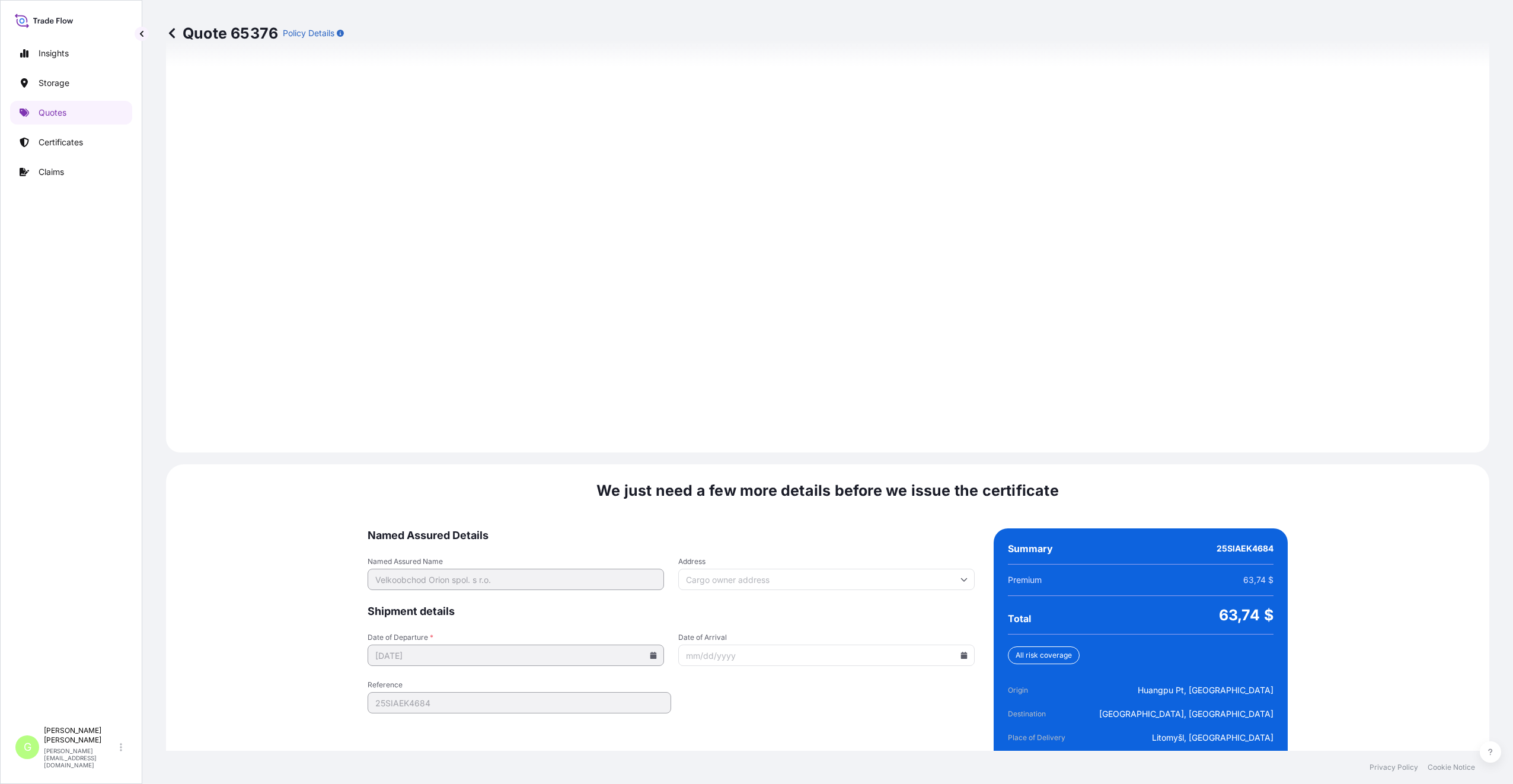
scroll to position [1475, 0]
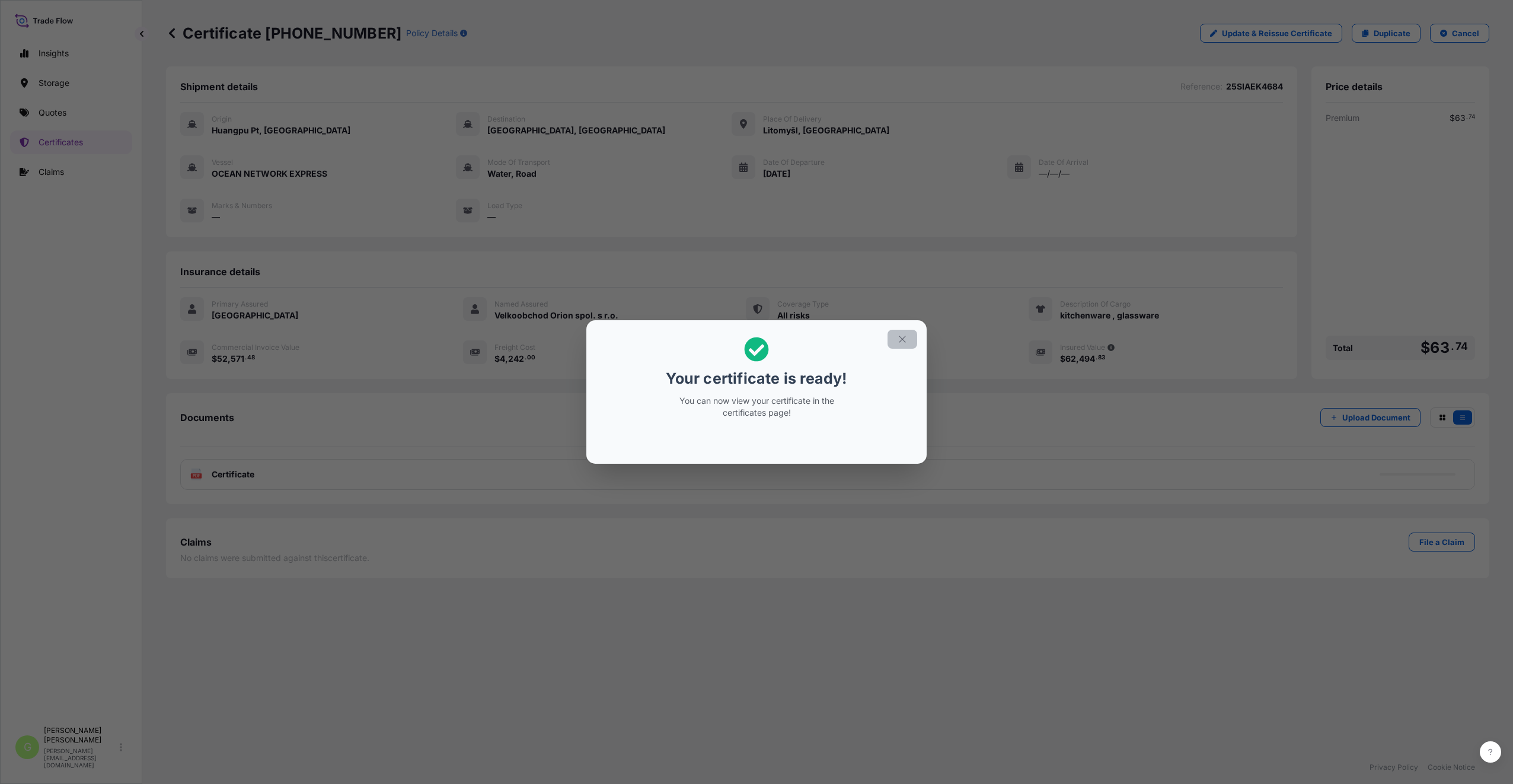
click at [899, 340] on button "button" at bounding box center [903, 339] width 30 height 19
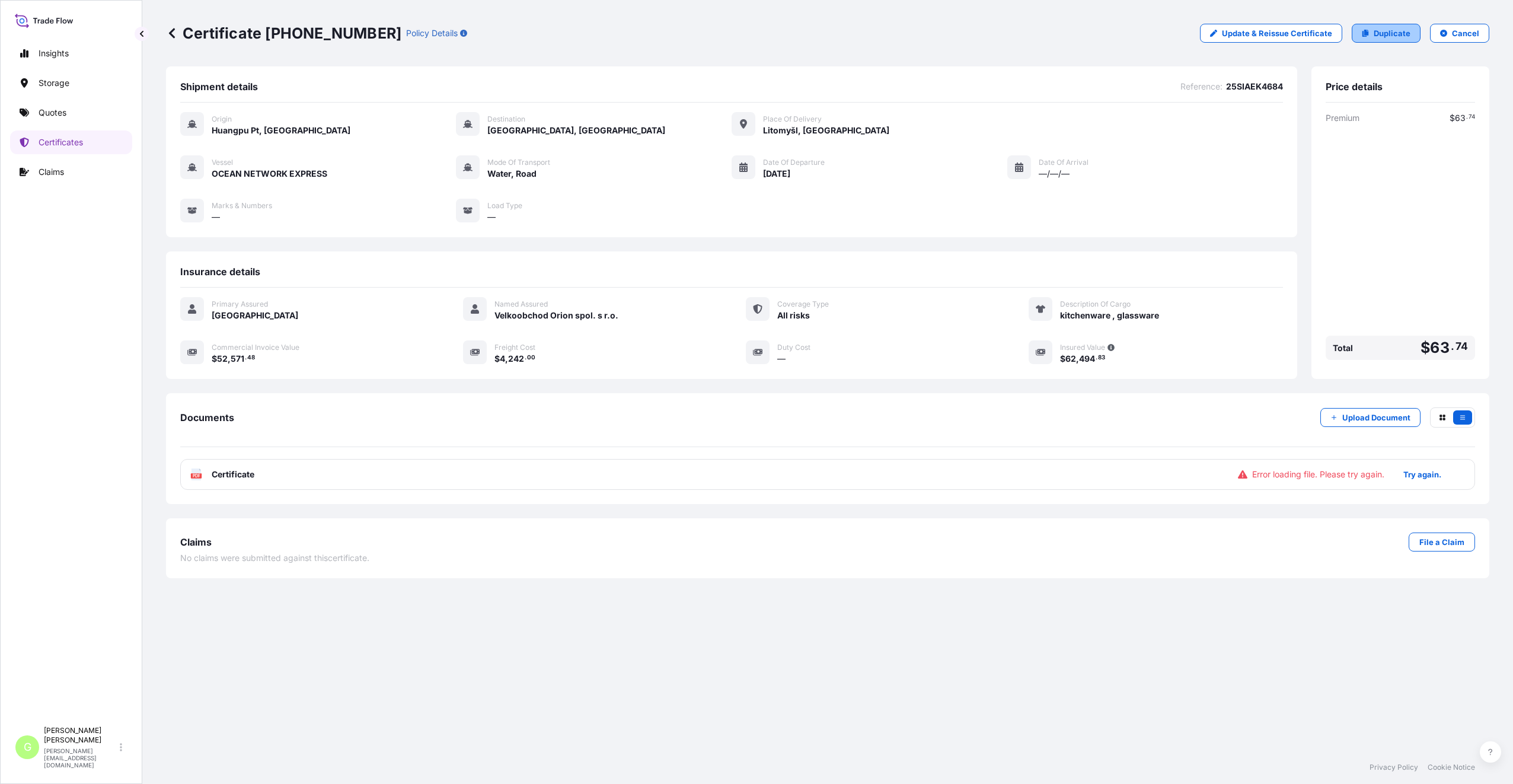
click at [1385, 34] on p "Duplicate" at bounding box center [1392, 33] width 37 height 12
select select "Water"
select select "Road / [GEOGRAPHIC_DATA]"
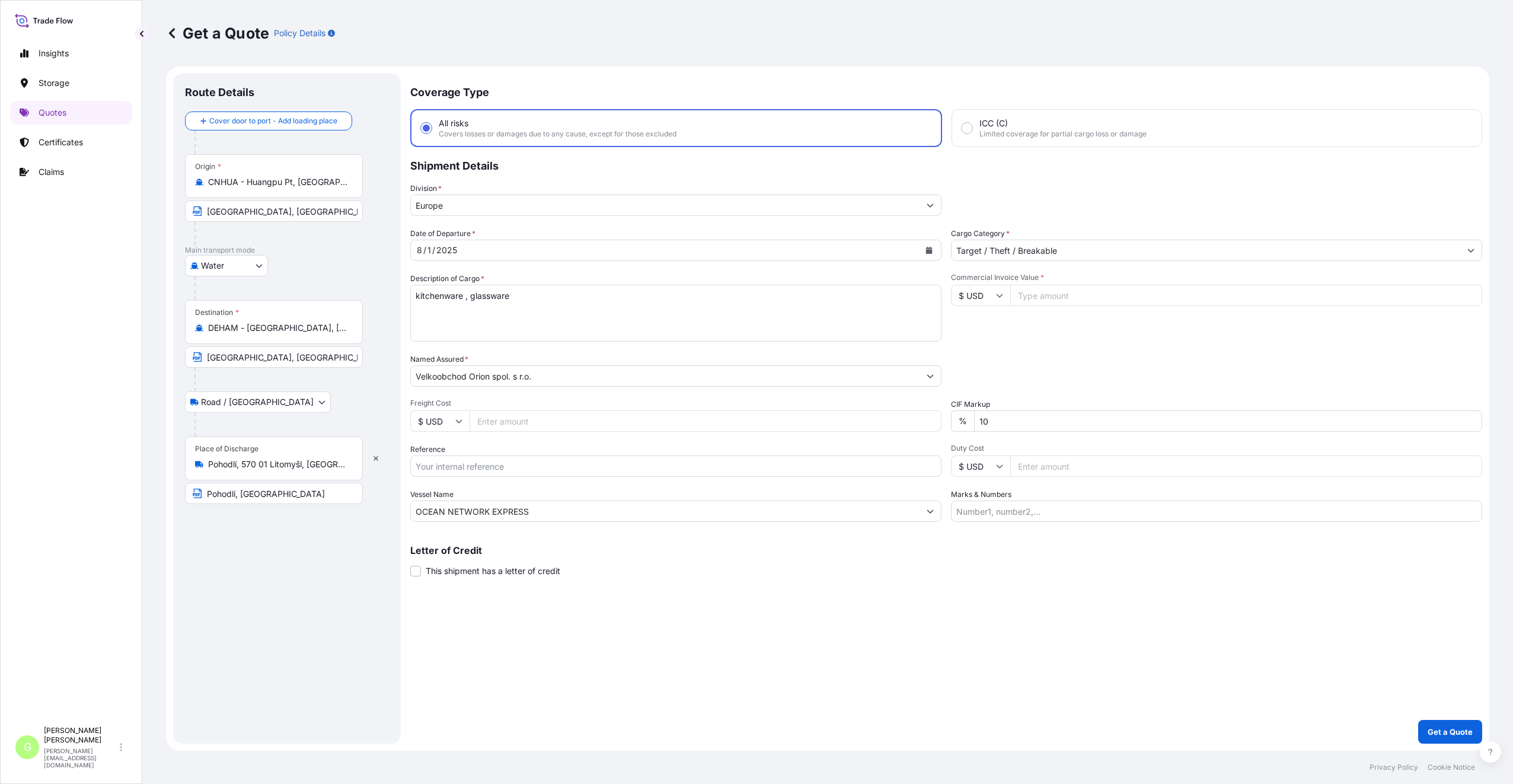
click at [485, 420] on input "Freight Cost" at bounding box center [706, 421] width 472 height 22
click at [445, 460] on input "Reference" at bounding box center [676, 466] width 531 height 22
paste input "25SIAEK4484"
type input "25SIAEK4484"
click at [1042, 297] on input "Commercial Invoice Value *" at bounding box center [1247, 295] width 472 height 22
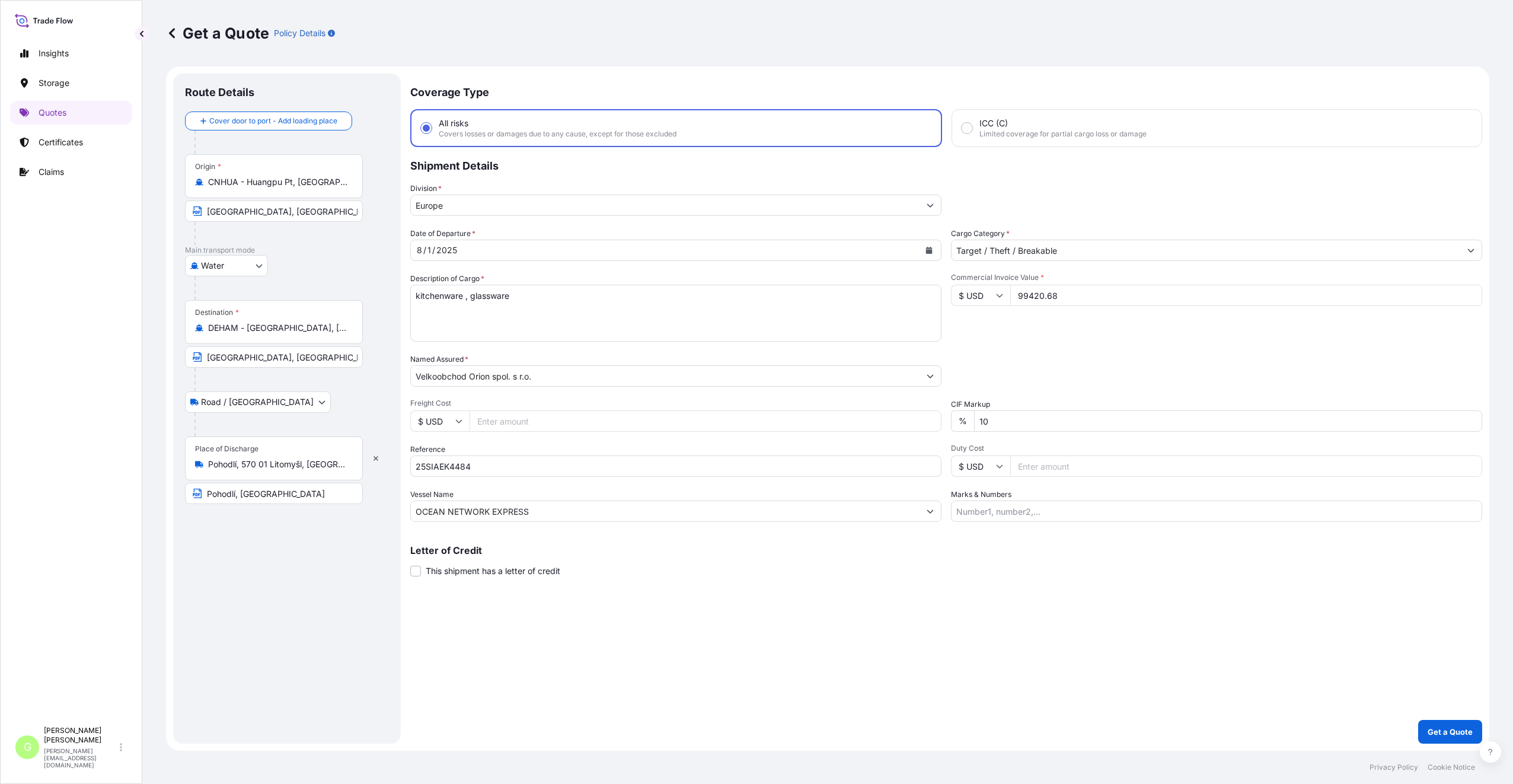
type input "99420.68"
drag, startPoint x: 531, startPoint y: 421, endPoint x: 465, endPoint y: 423, distance: 66.0
click at [465, 423] on div "$ USD" at bounding box center [676, 421] width 531 height 22
type input "8502"
drag, startPoint x: 541, startPoint y: 507, endPoint x: 418, endPoint y: 504, distance: 123.0
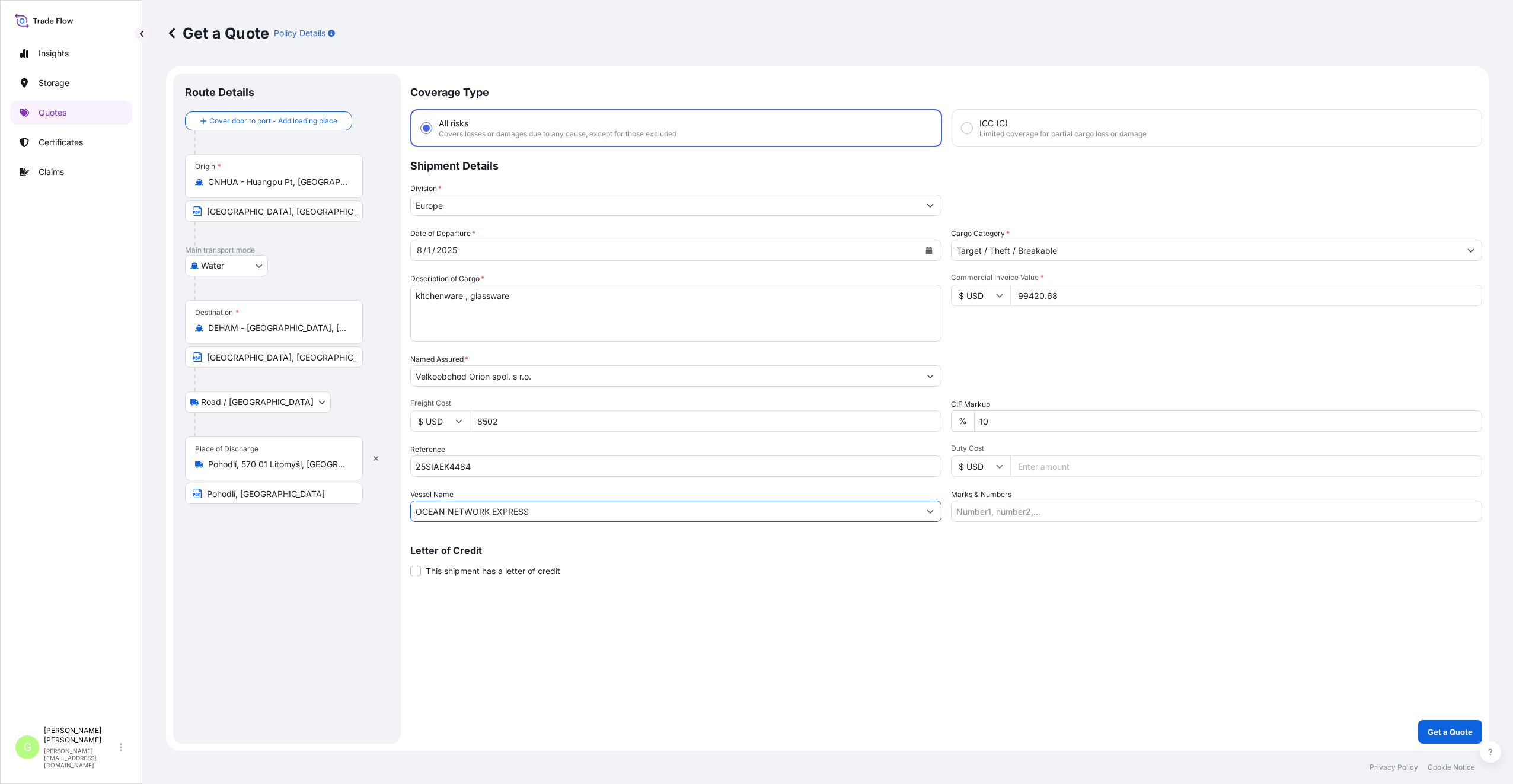
click at [418, 504] on input "OCEAN NETWORK EXPRESS" at bounding box center [665, 511] width 509 height 22
paste input "MSC-MEDITERRANEAN SHIPPING COMPANY S A"
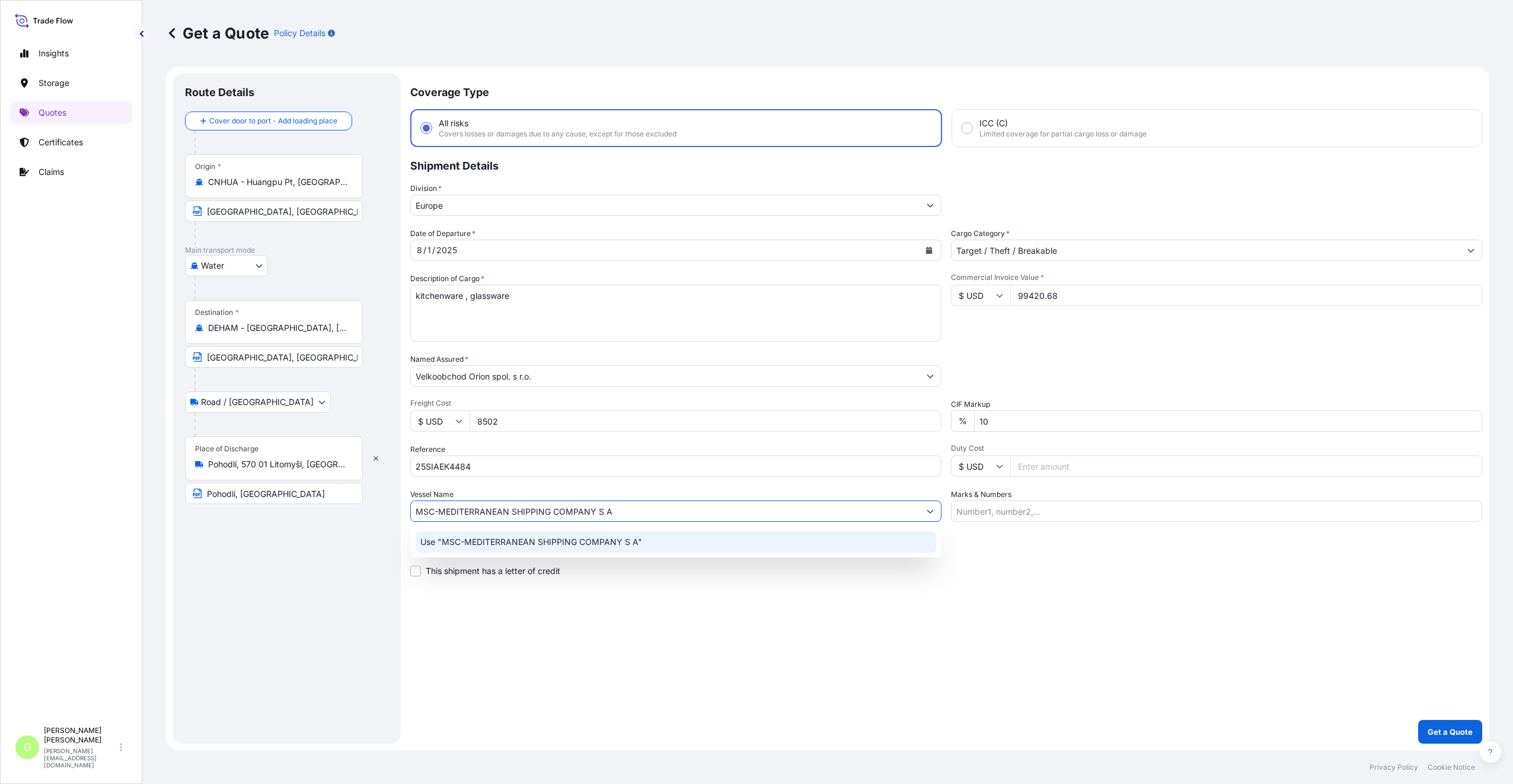
click at [538, 541] on p "Use "MSC-MEDITERRANEAN SHIPPING COMPANY S A"" at bounding box center [531, 542] width 222 height 12
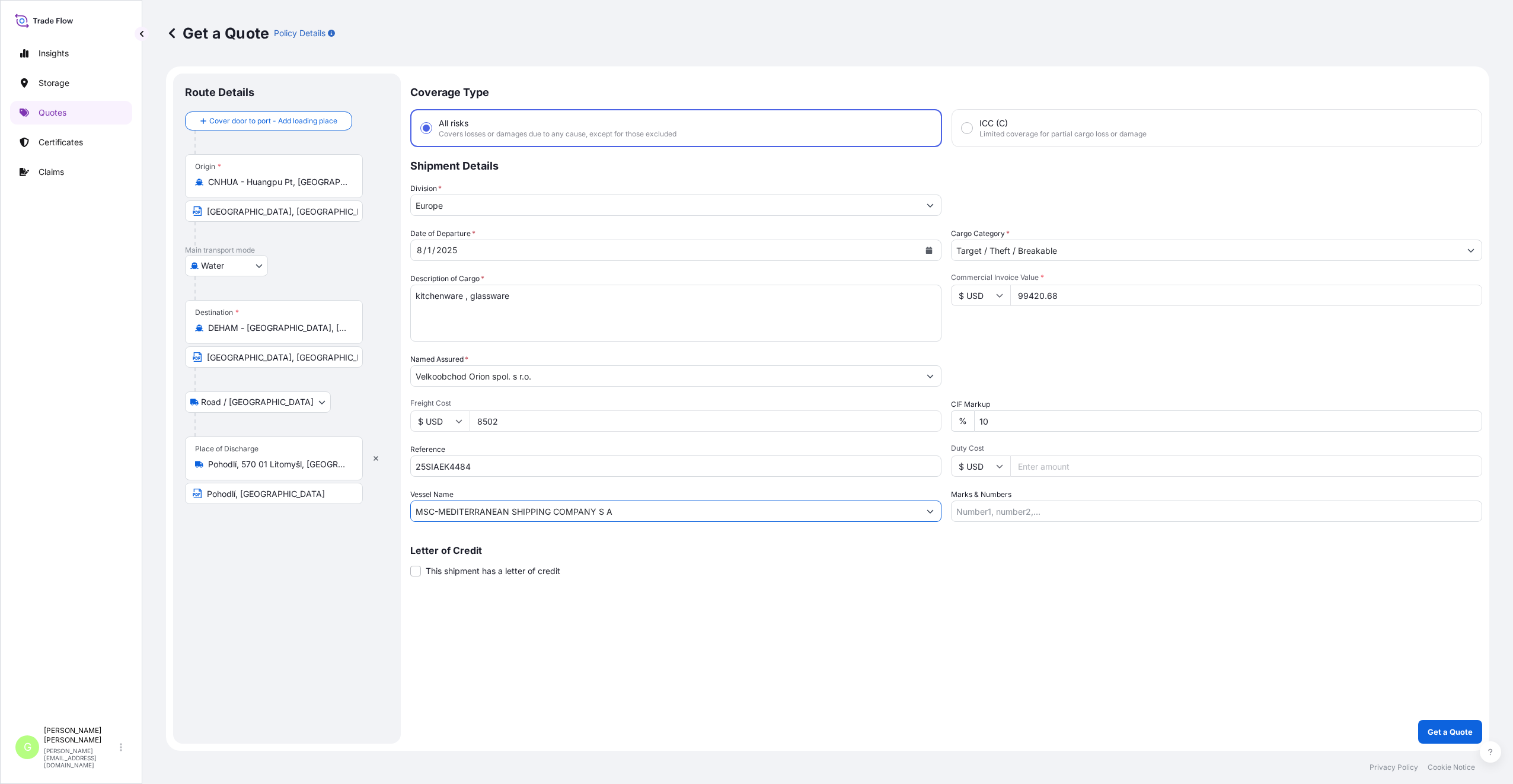
type input "MSC-MEDITERRANEAN SHIPPING COMPANY S A"
drag, startPoint x: 325, startPoint y: 182, endPoint x: 204, endPoint y: 193, distance: 121.5
click at [204, 193] on div "Origin * CNHUA - Huangpu Pt, [GEOGRAPHIC_DATA]" at bounding box center [274, 176] width 178 height 44
type input "CNNBO - Ningbo, [GEOGRAPHIC_DATA]"
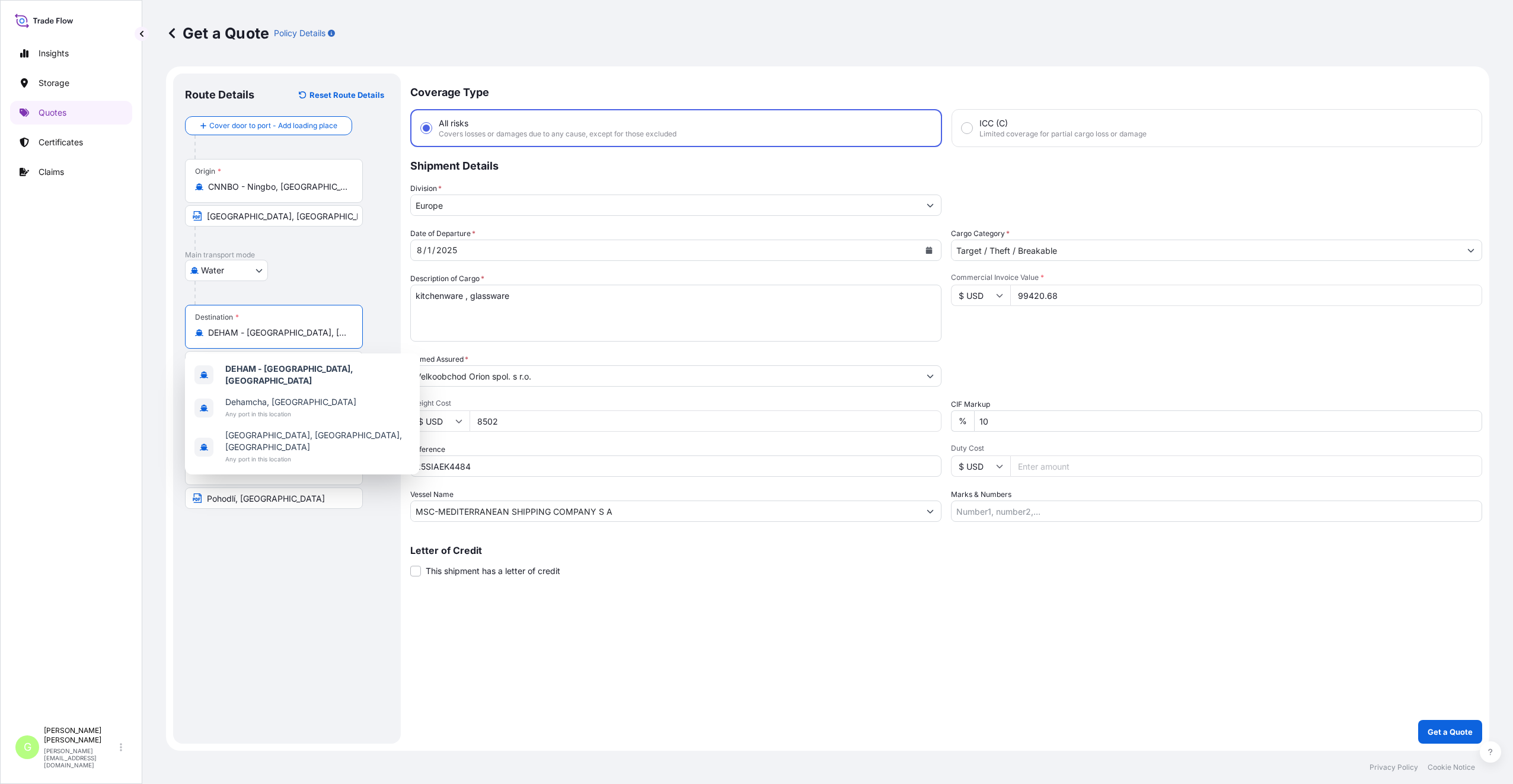
drag, startPoint x: 331, startPoint y: 333, endPoint x: 196, endPoint y: 336, distance: 135.0
click at [196, 336] on div "DEHAM - [GEOGRAPHIC_DATA], [GEOGRAPHIC_DATA]" at bounding box center [274, 333] width 158 height 12
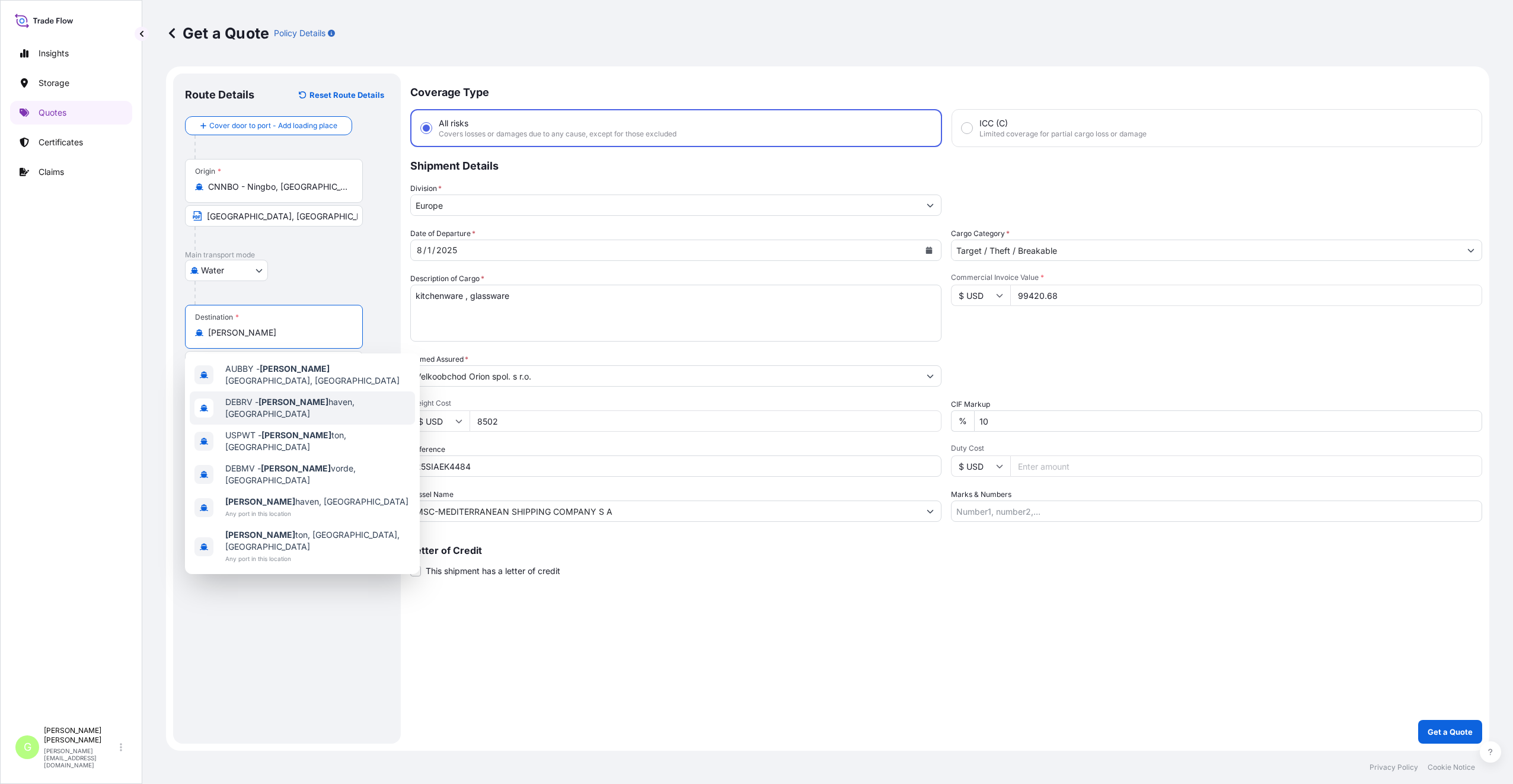
click at [256, 404] on span "DEBRV - [PERSON_NAME][GEOGRAPHIC_DATA], [GEOGRAPHIC_DATA]" at bounding box center [318, 407] width 185 height 24
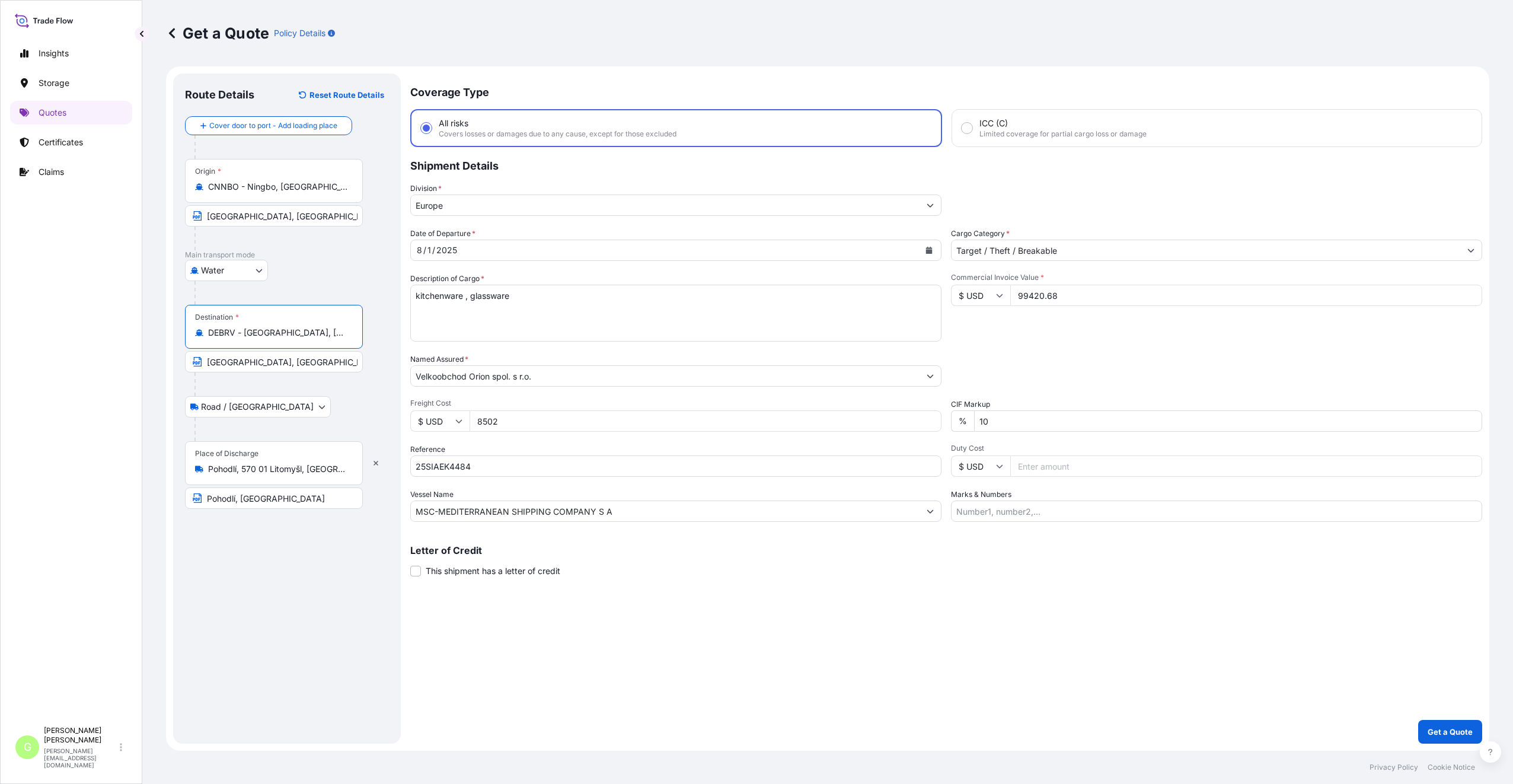
type input "DEBRV - [GEOGRAPHIC_DATA], [GEOGRAPHIC_DATA]"
drag, startPoint x: 244, startPoint y: 363, endPoint x: 162, endPoint y: 361, distance: 82.0
click at [165, 363] on div "Get a Quote Policy Details Route Details Reset Route Details Cover door to port…" at bounding box center [827, 375] width 1371 height 750
type input "[GEOGRAPHIC_DATA], [GEOGRAPHIC_DATA]"
drag, startPoint x: 276, startPoint y: 217, endPoint x: 143, endPoint y: 217, distance: 133.0
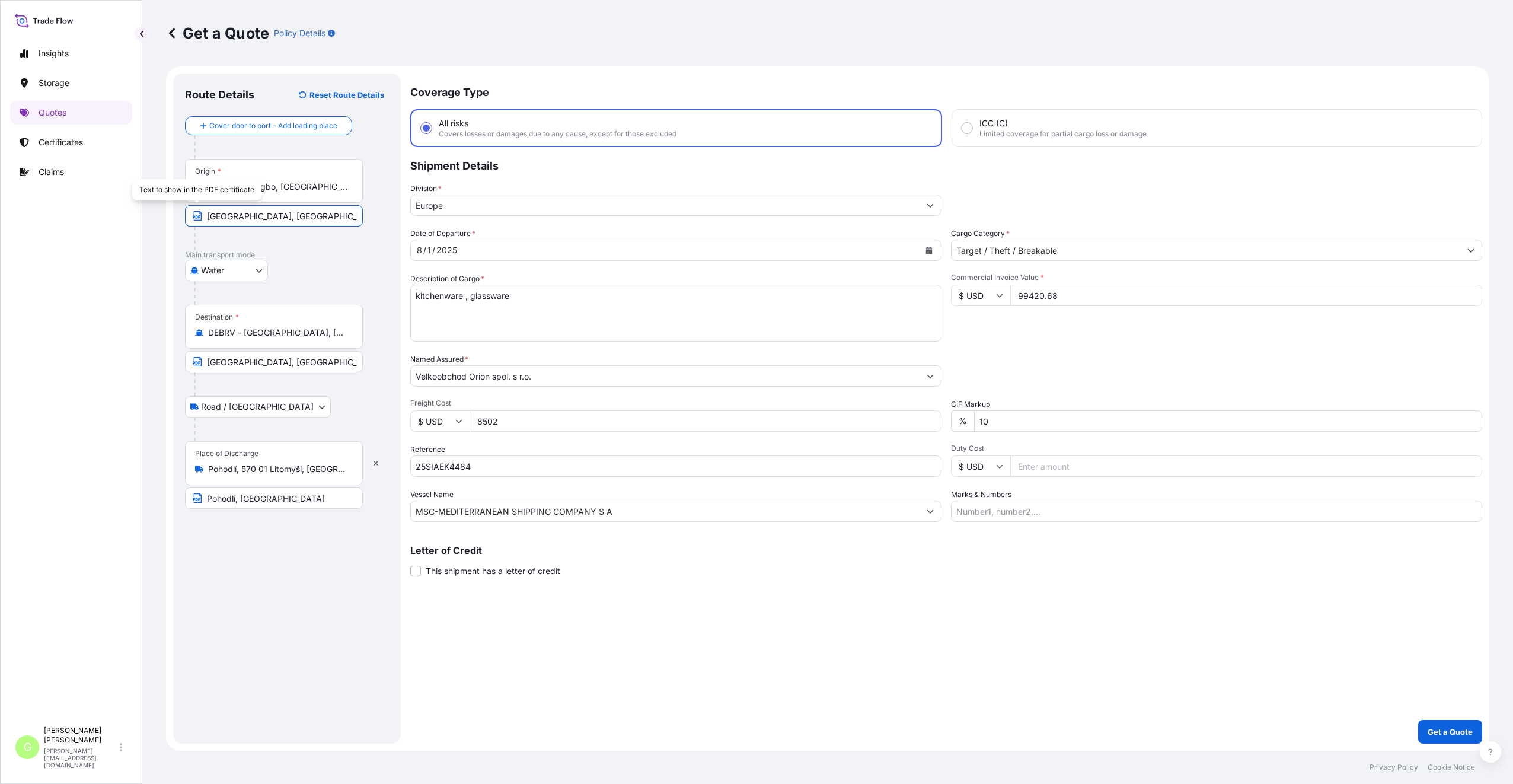
click at [143, 217] on div "Get a Quote Policy Details Route Details Reset Route Details Cover door to port…" at bounding box center [827, 375] width 1371 height 750
type input "[GEOGRAPHIC_DATA], [GEOGRAPHIC_DATA]"
drag, startPoint x: 254, startPoint y: 676, endPoint x: 260, endPoint y: 667, distance: 10.8
click at [254, 675] on div "Route Details Reset Route Details Cover door to port - Add loading place Place …" at bounding box center [287, 409] width 204 height 646
click at [505, 694] on div "Coverage Type All risks Covers losses or damages due to any cause, except for t…" at bounding box center [947, 409] width 1072 height 670
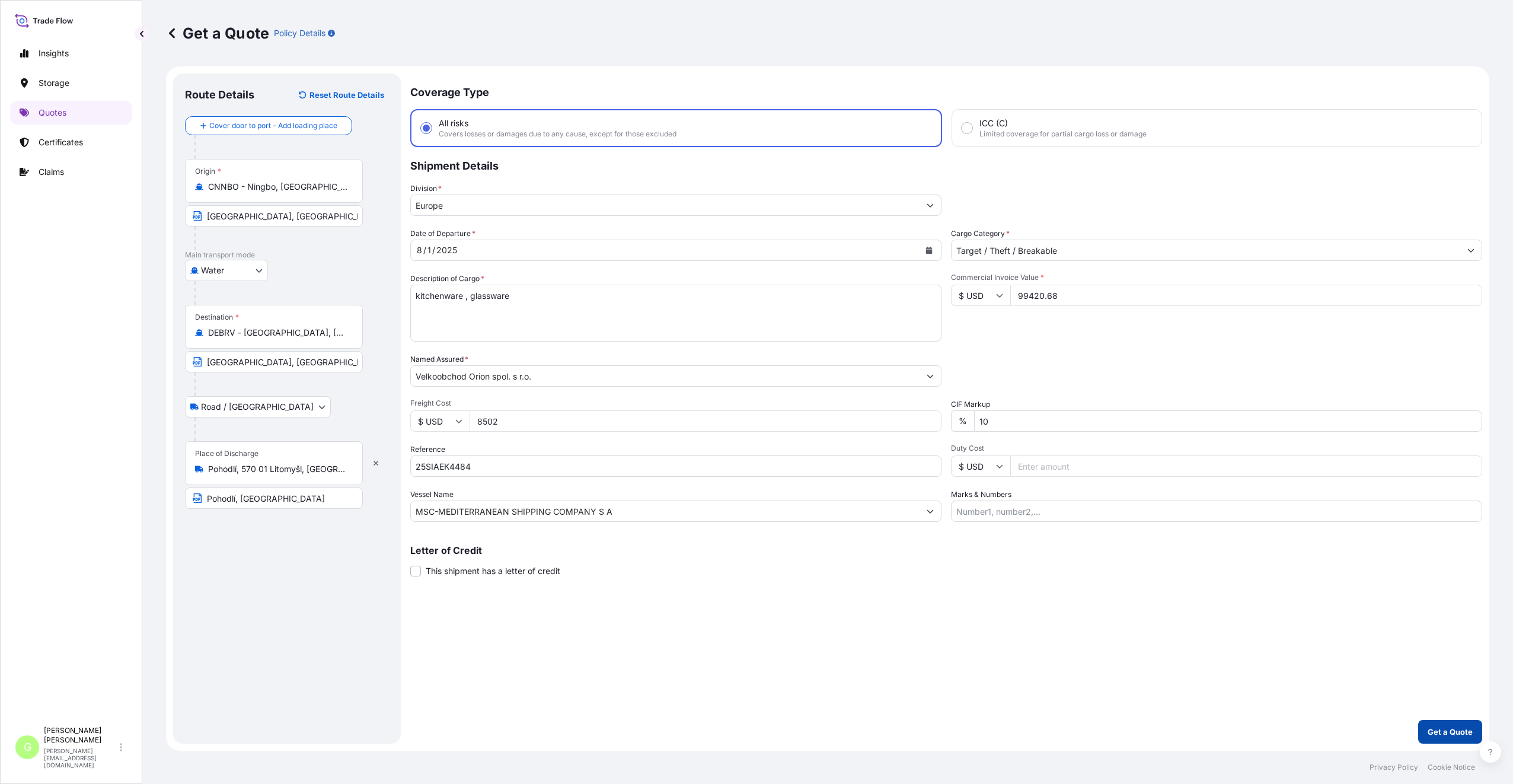
click at [1462, 735] on p "Get a Quote" at bounding box center [1450, 731] width 45 height 12
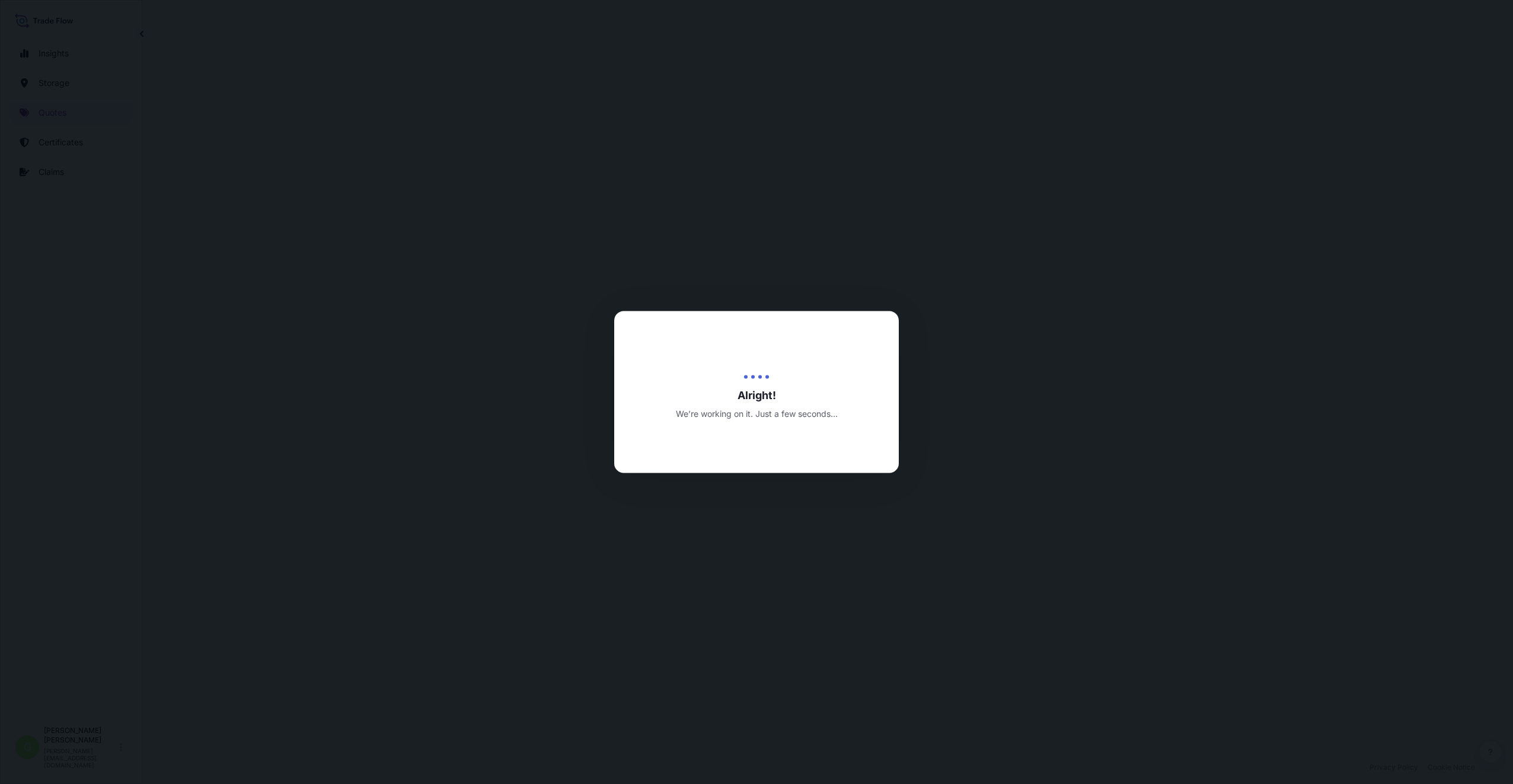
select select "Water"
select select "Road / [GEOGRAPHIC_DATA]"
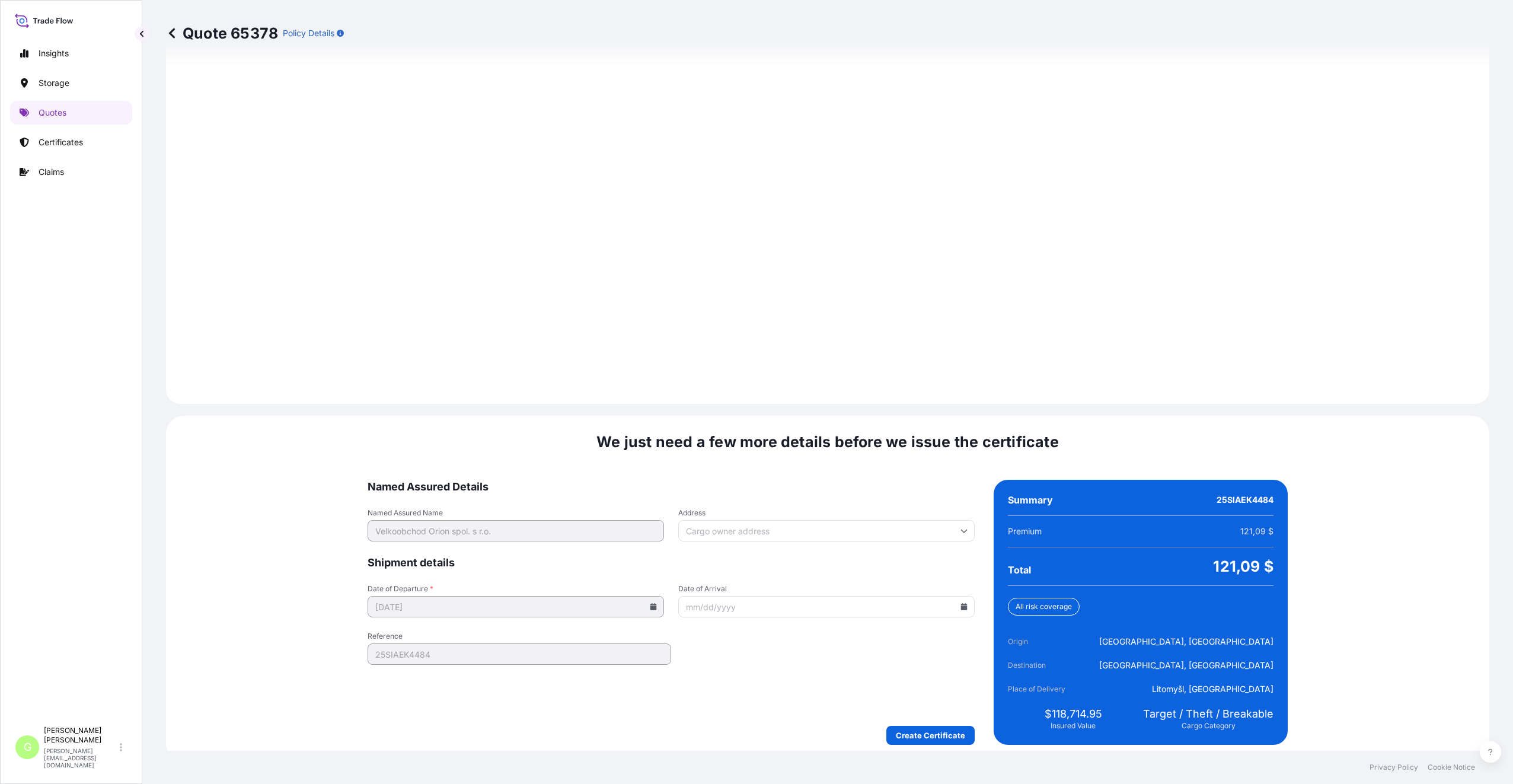
scroll to position [1475, 0]
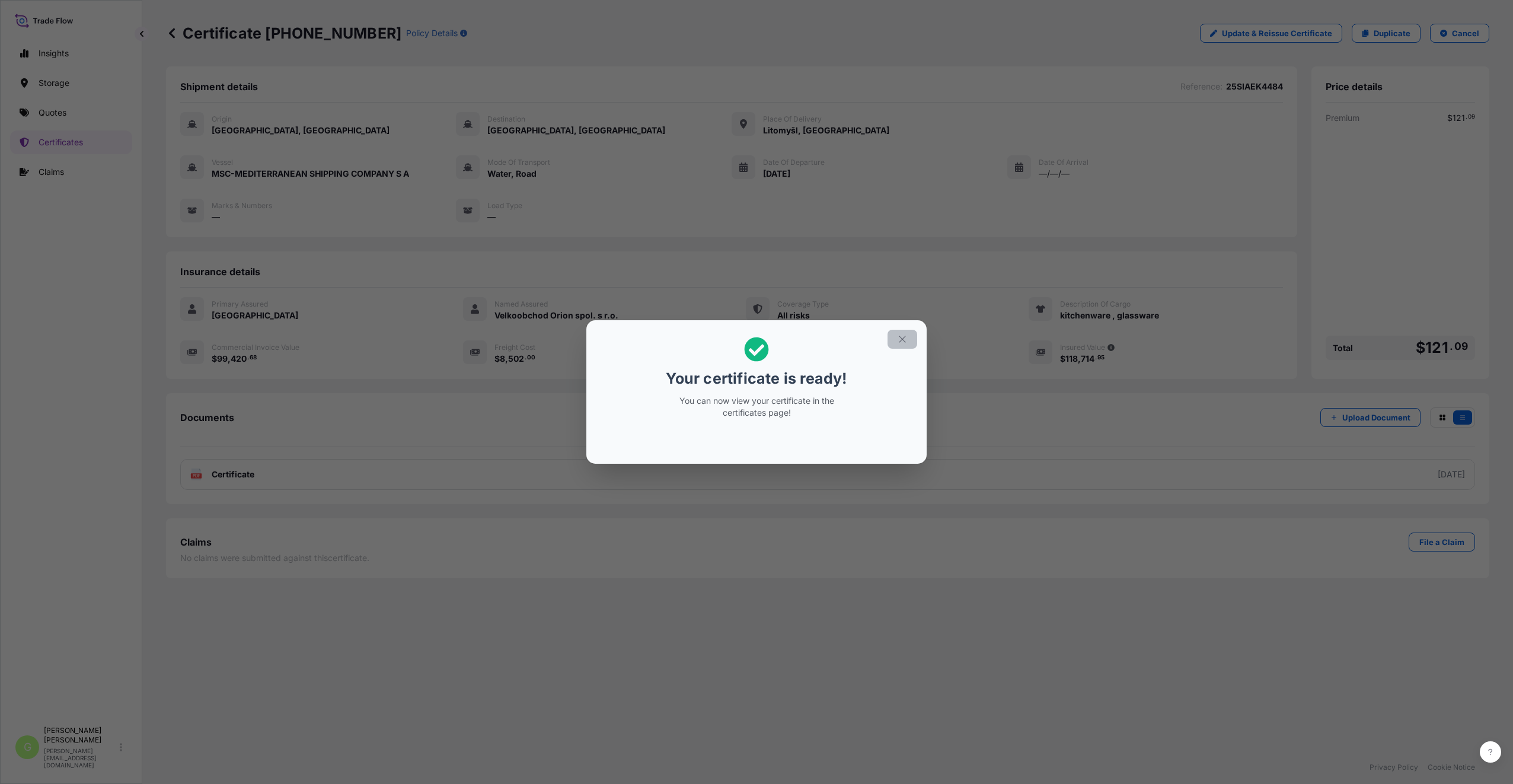
click at [896, 340] on button "button" at bounding box center [903, 339] width 30 height 19
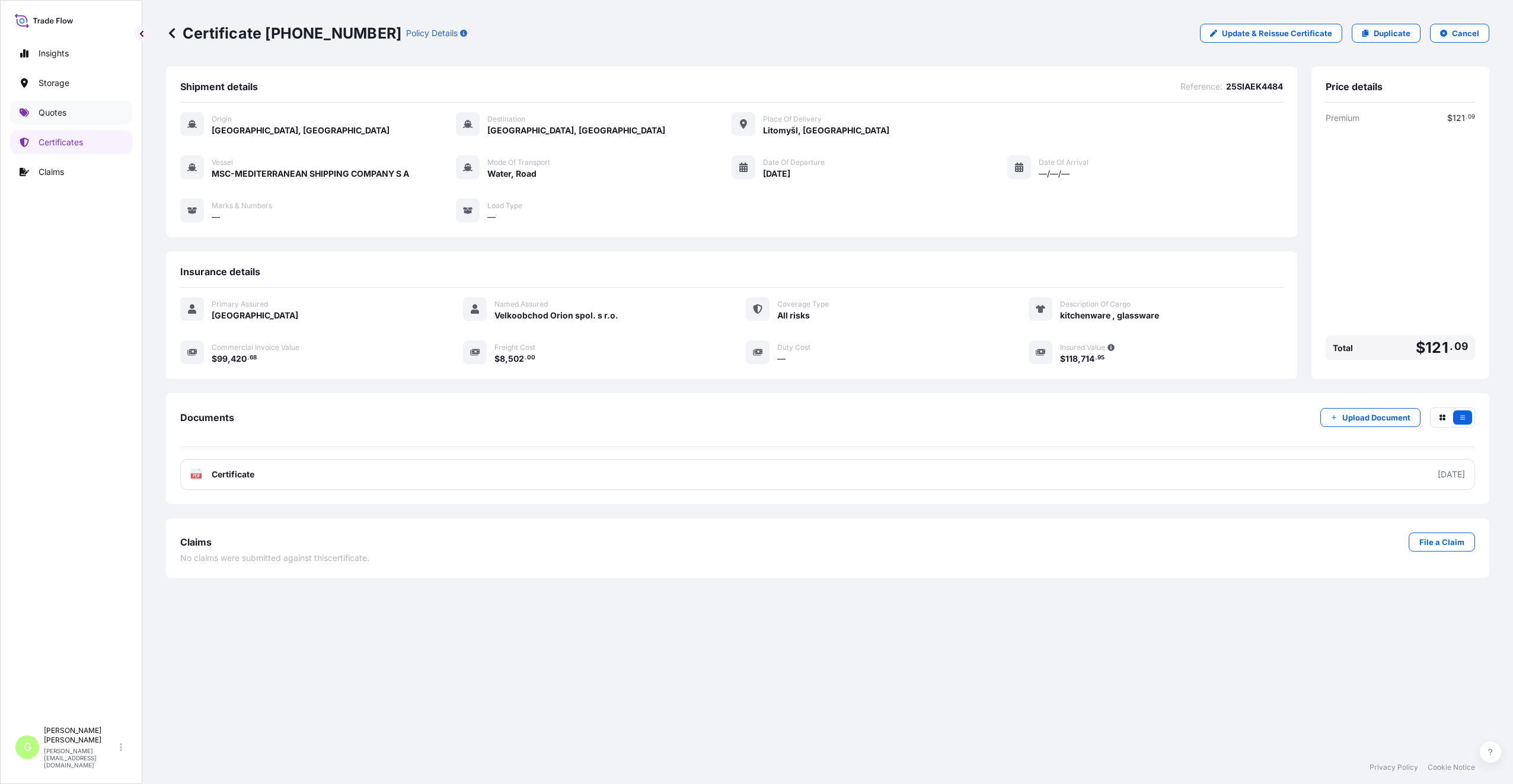
click at [32, 112] on link "Quotes" at bounding box center [71, 113] width 122 height 24
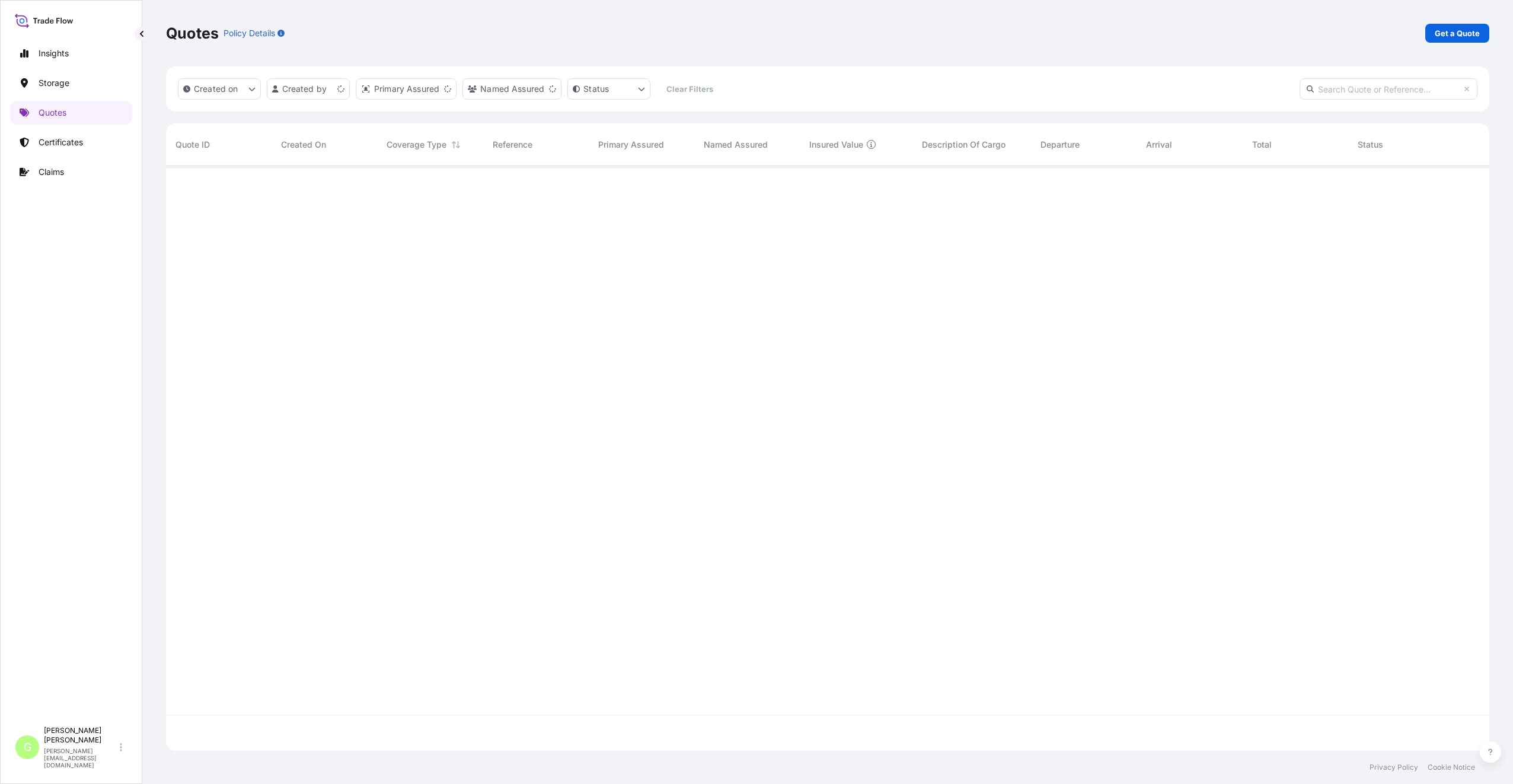
scroll to position [582, 1315]
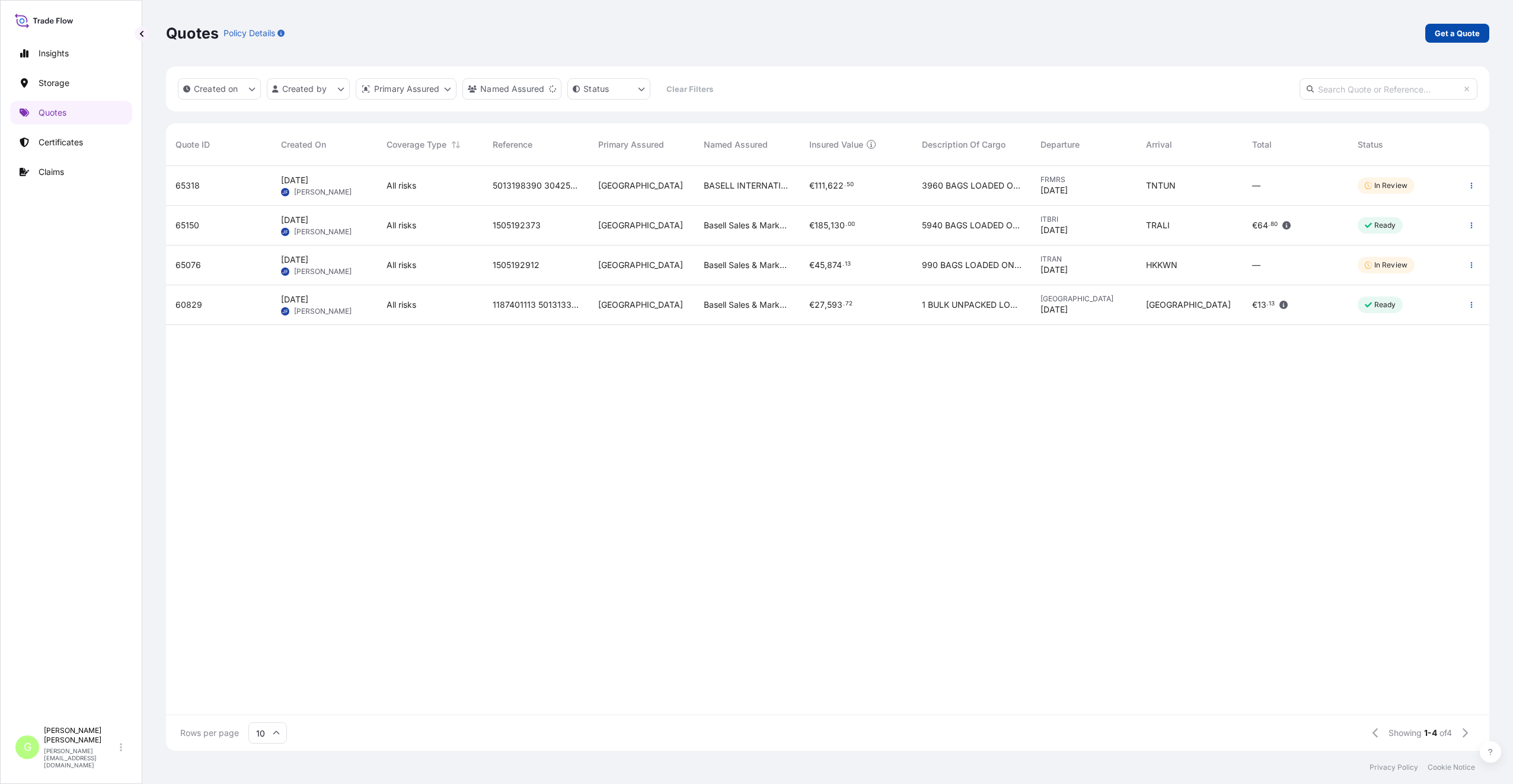
click at [1463, 32] on p "Get a Quote" at bounding box center [1457, 33] width 45 height 12
select select "Water"
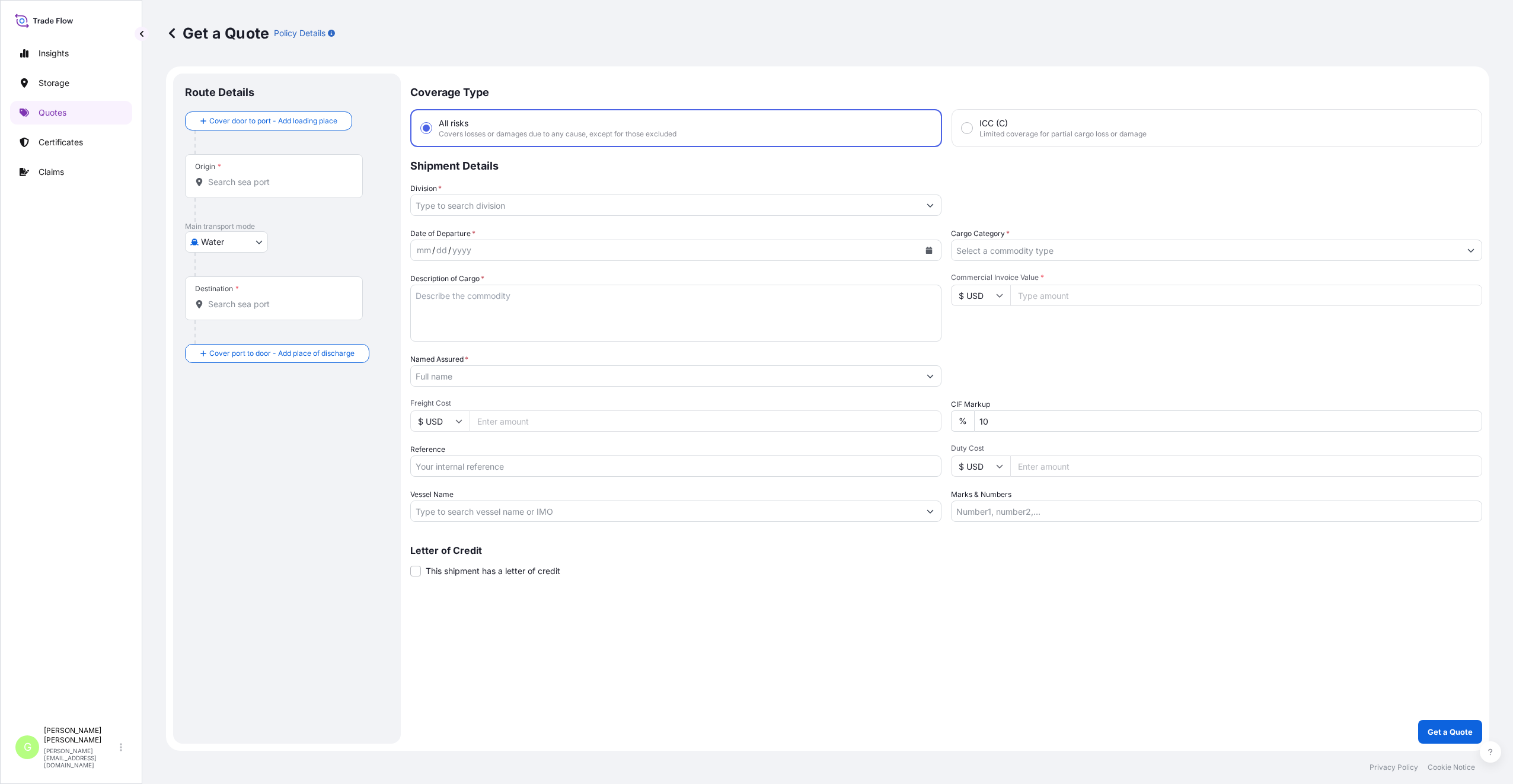
click at [514, 198] on input "Division *" at bounding box center [665, 205] width 509 height 22
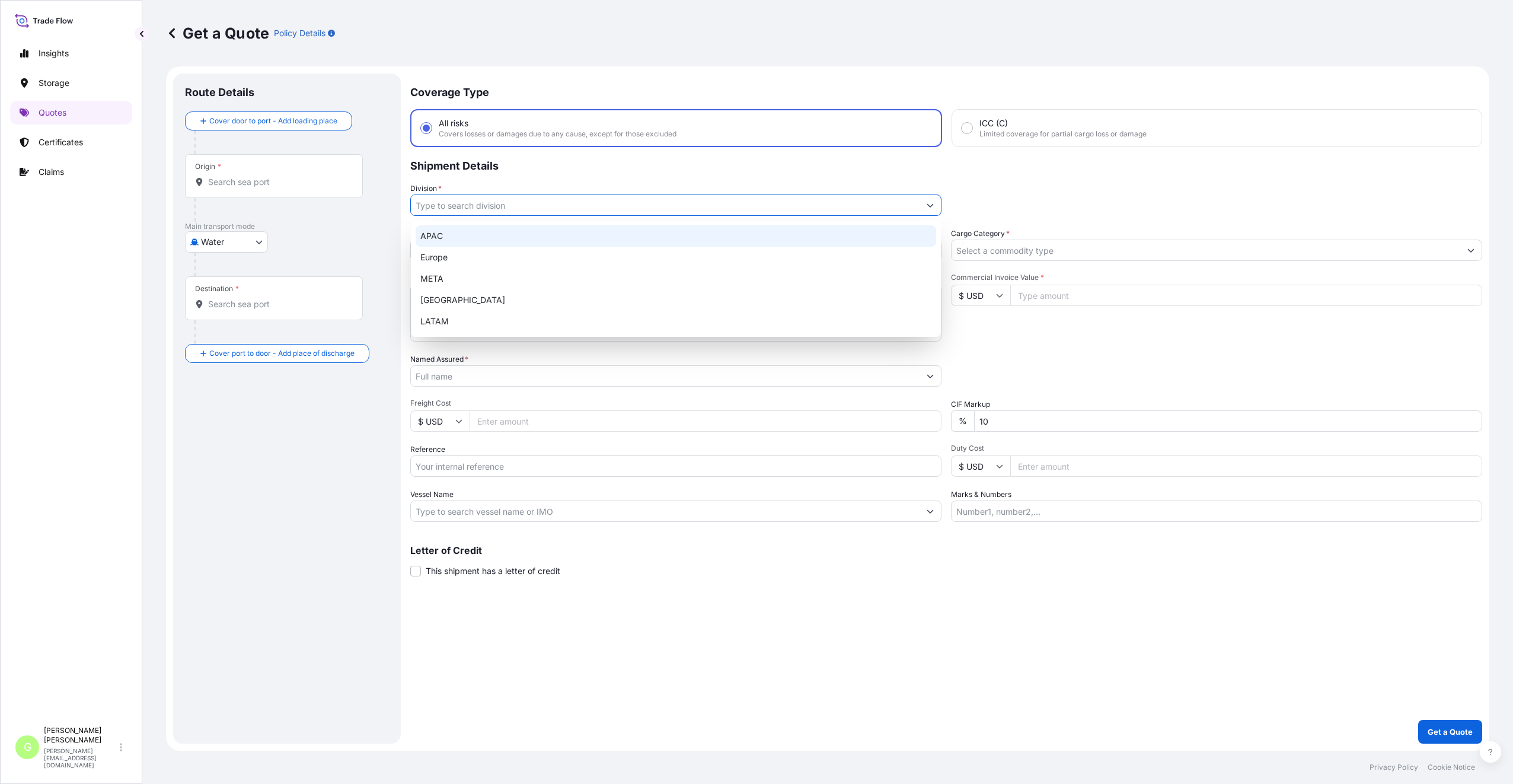
click at [473, 249] on div "Europe" at bounding box center [676, 258] width 521 height 22
type input "Europe"
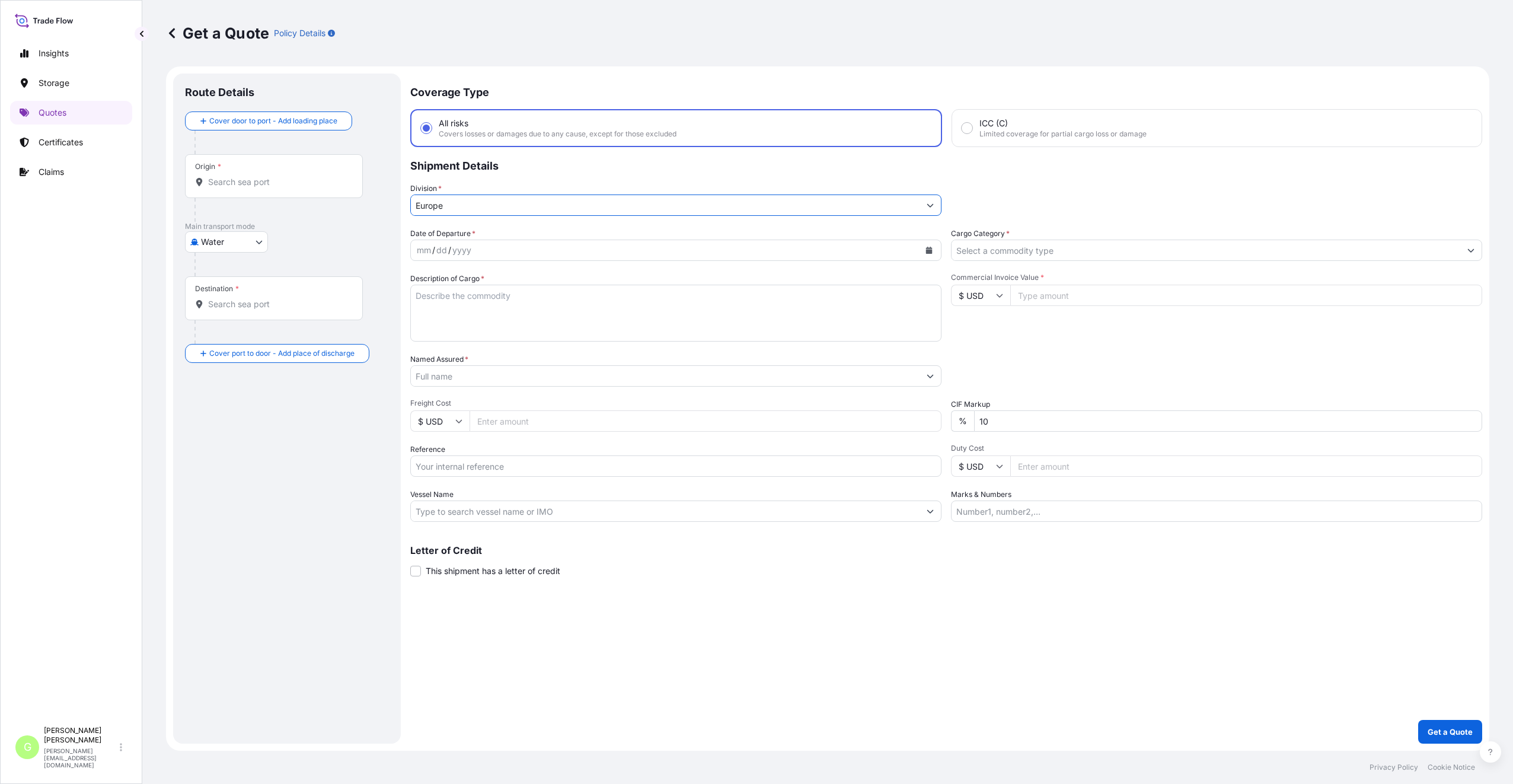
click at [959, 244] on input "Cargo Category *" at bounding box center [1206, 250] width 509 height 22
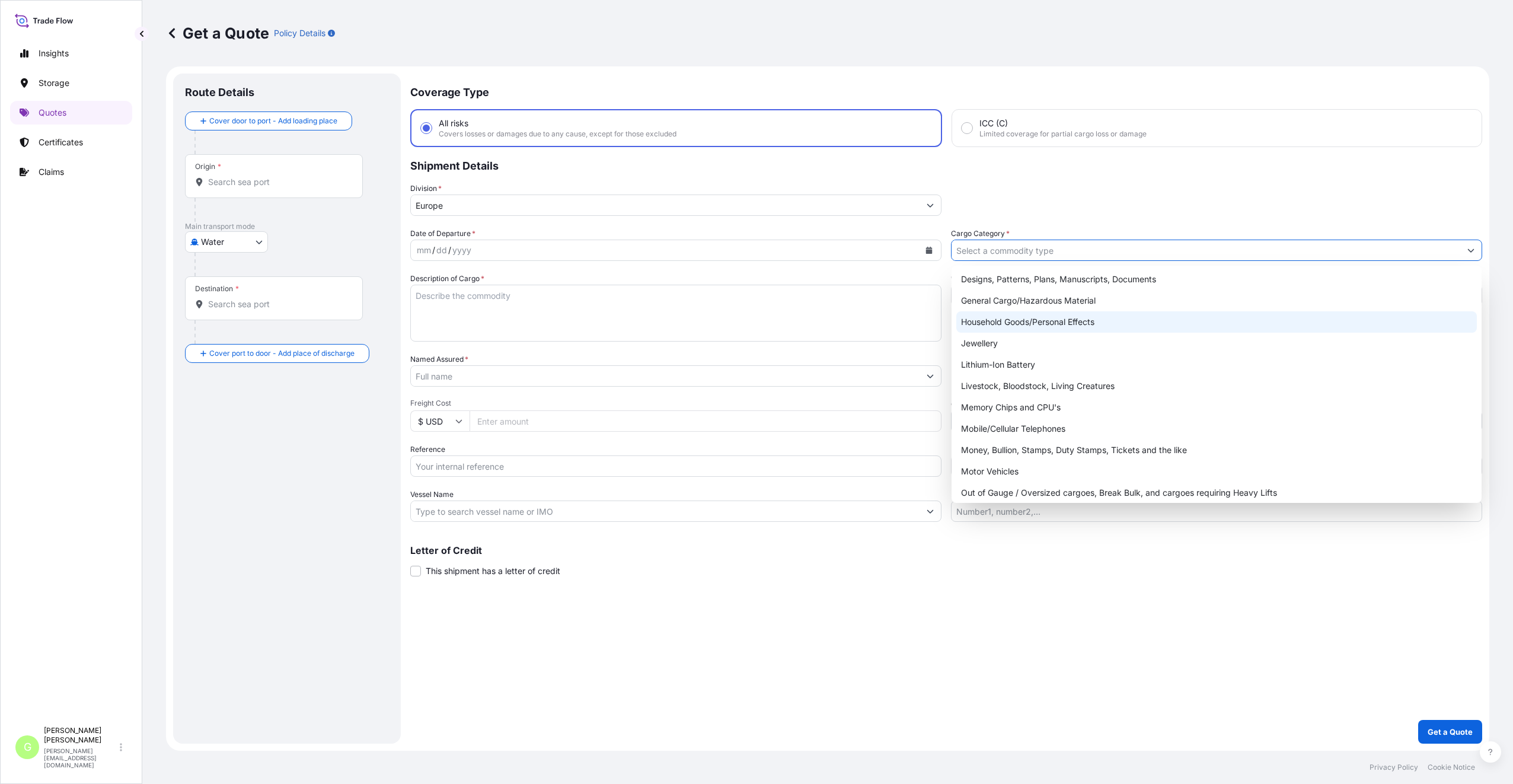
scroll to position [199, 0]
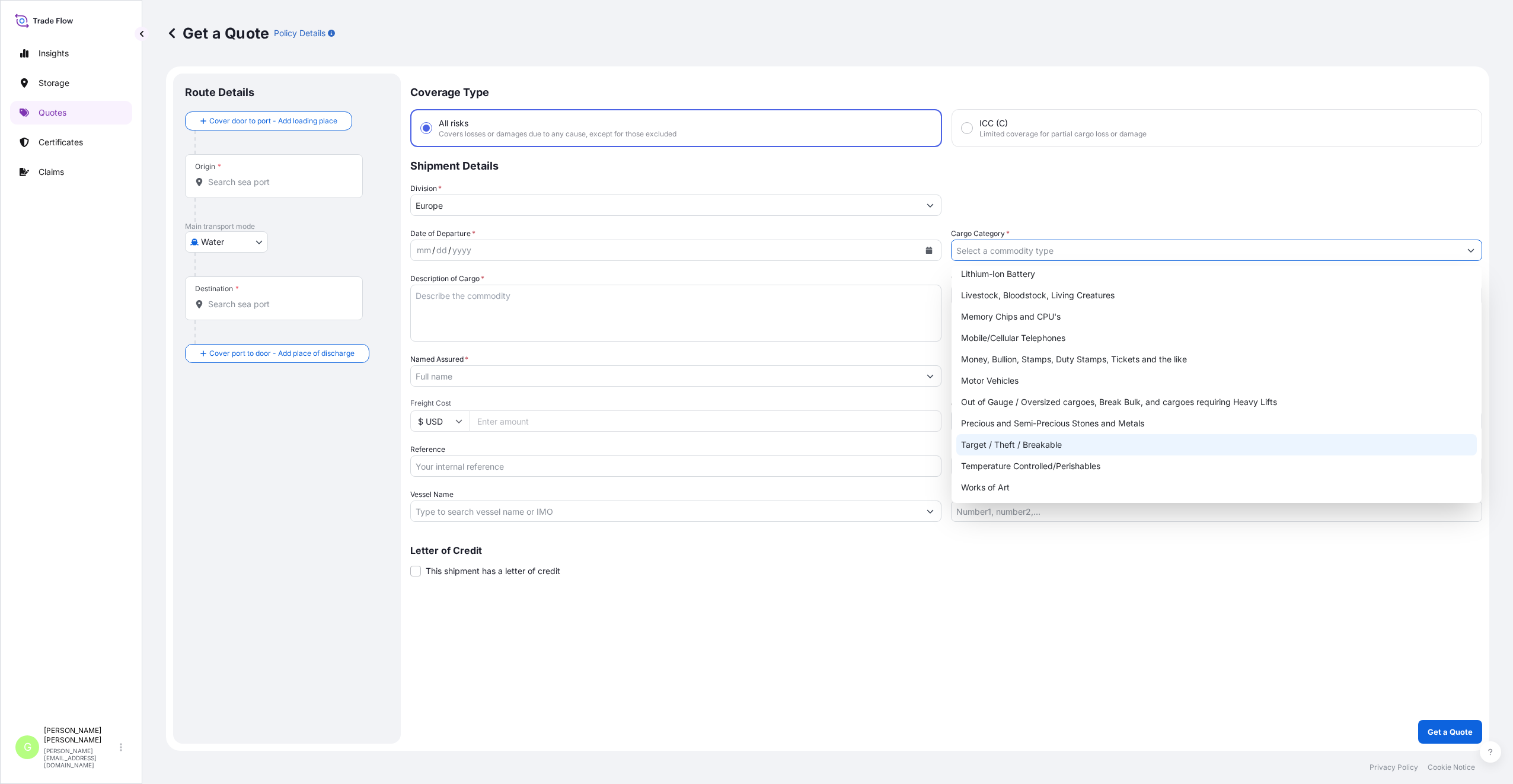
click at [974, 440] on div "Target / Theft / Breakable" at bounding box center [1217, 445] width 521 height 22
type input "Target / Theft / Breakable"
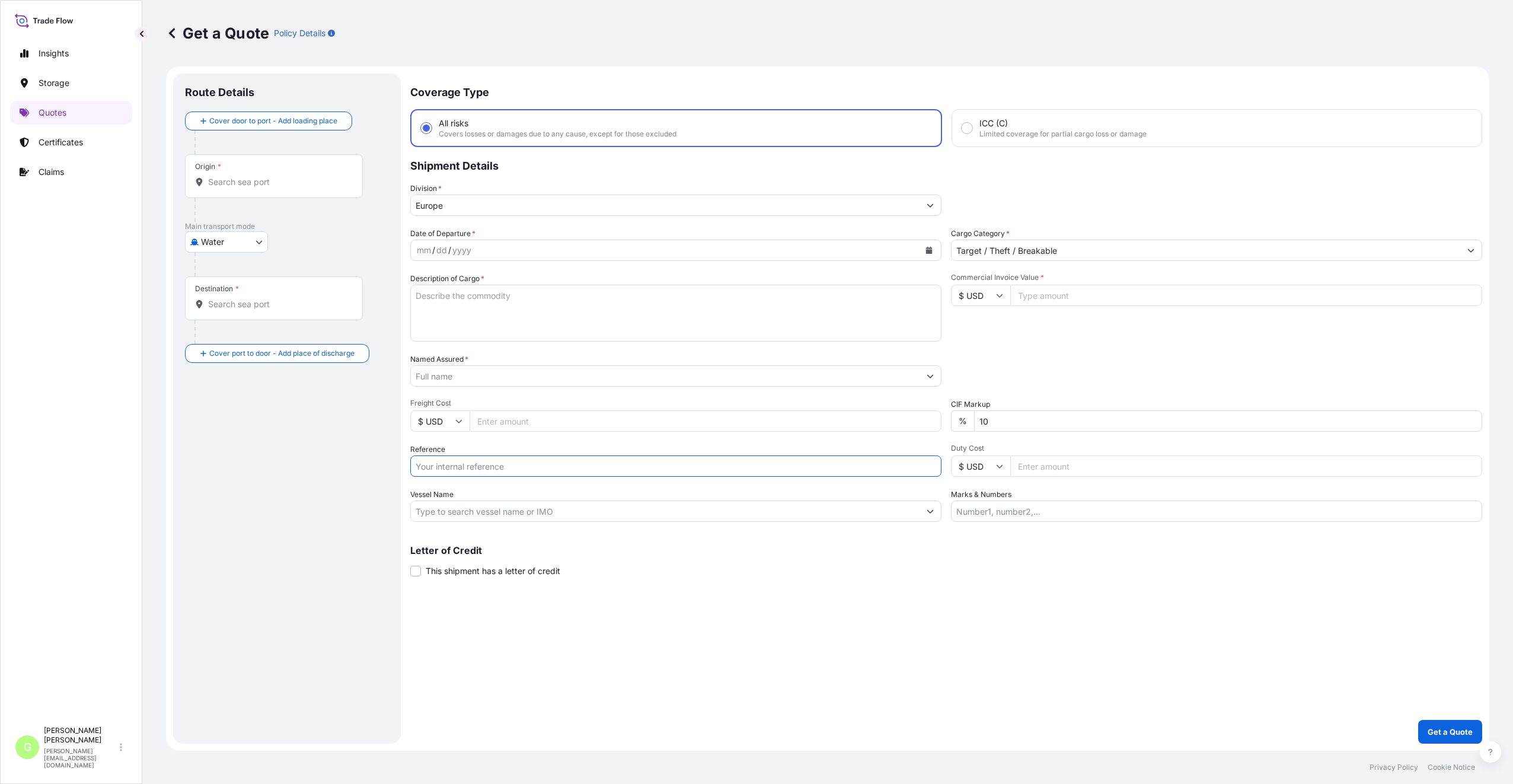
click at [465, 469] on input "Reference" at bounding box center [676, 466] width 531 height 22
paste input "25SIAEK4875"
type input "25SIAEK4875"
click at [433, 376] on input "Named Assured *" at bounding box center [665, 376] width 509 height 22
type input "Ing. [PERSON_NAME], CSc."
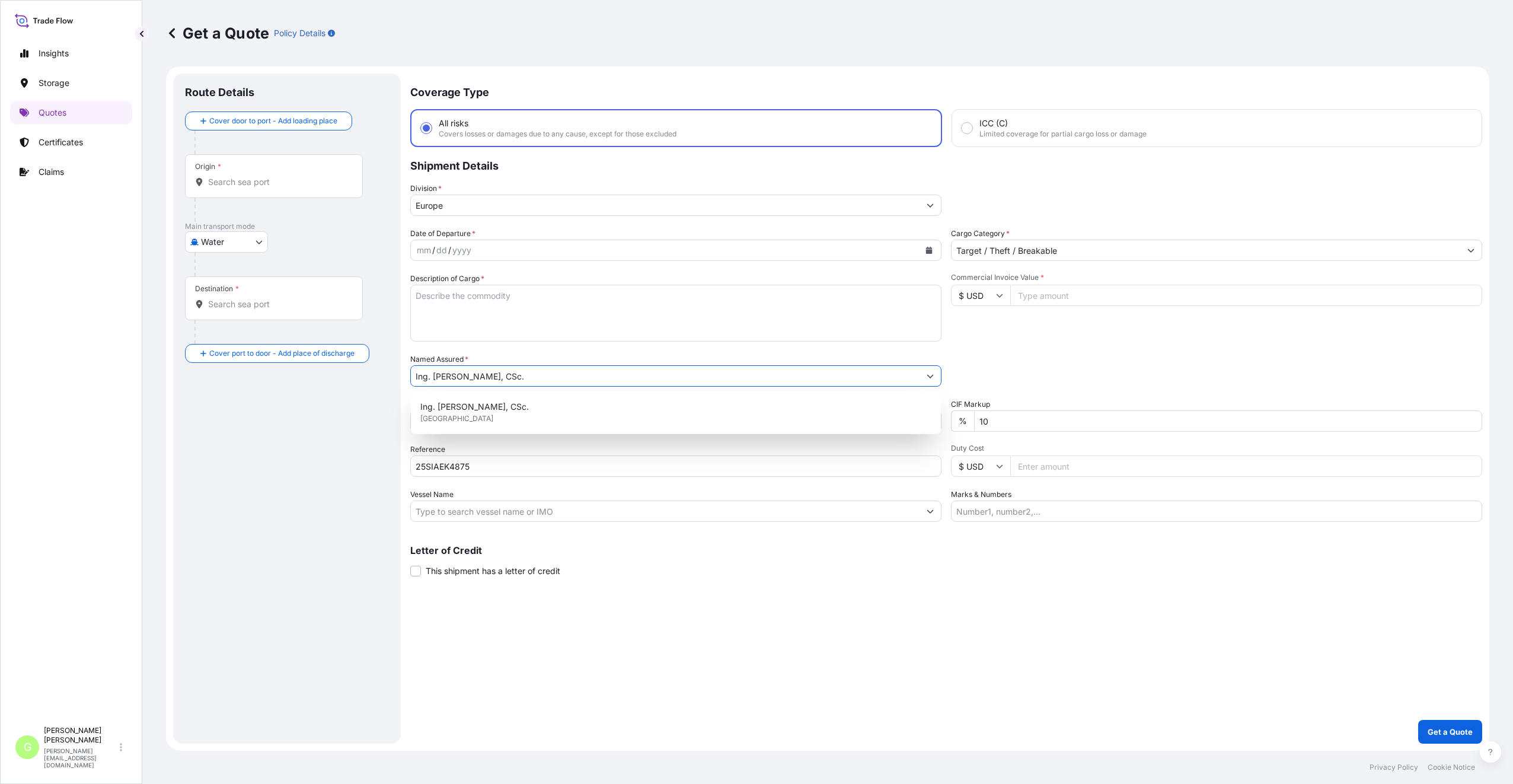
click at [494, 301] on textarea "Description of Cargo *" at bounding box center [676, 313] width 531 height 57
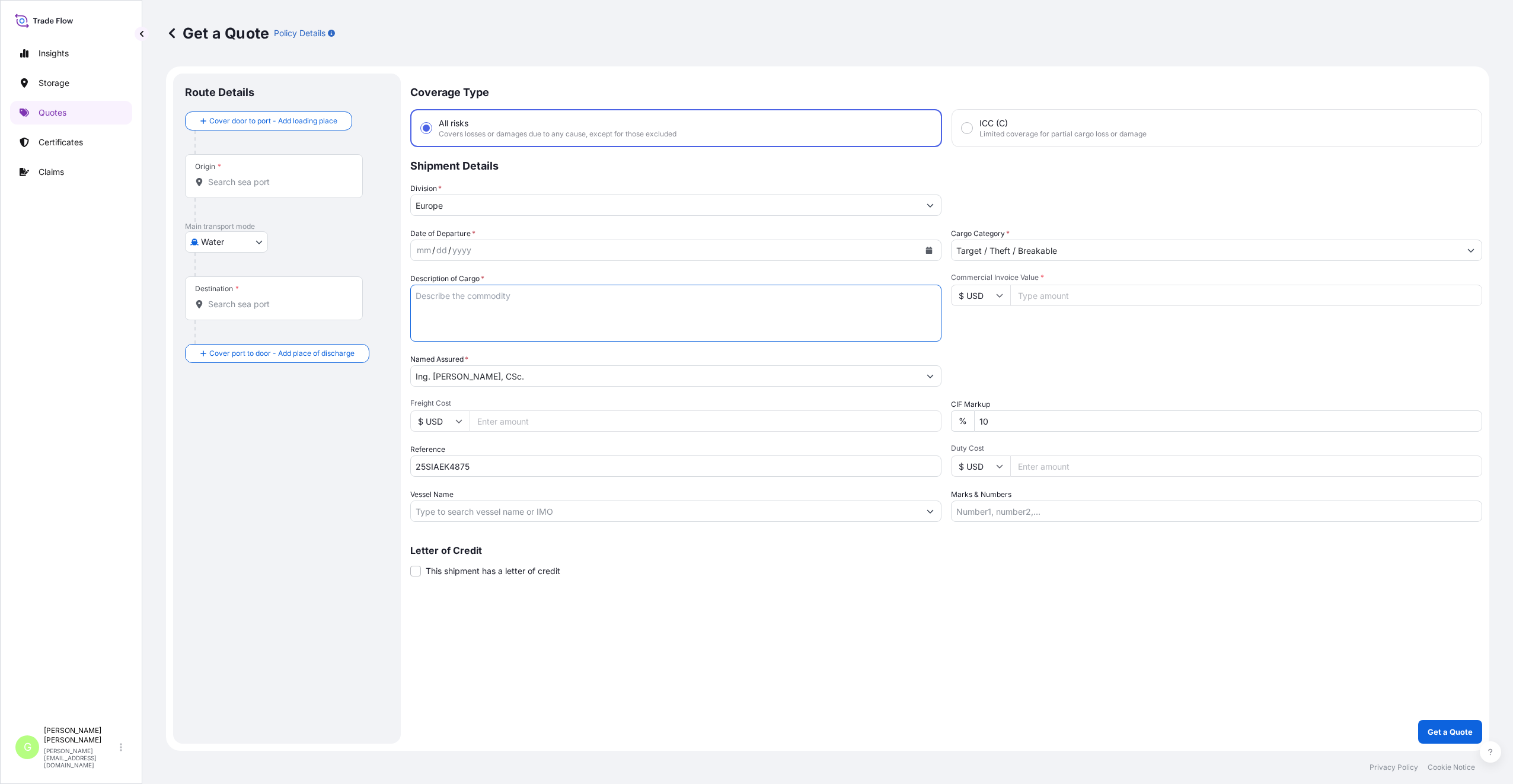
paste textarea "7 inch Touch Display"
type textarea "7 inch Touch Display"
click at [1099, 295] on input "Commercial Invoice Value *" at bounding box center [1247, 295] width 472 height 22
paste input "22720.5000"
type input "22720.5000"
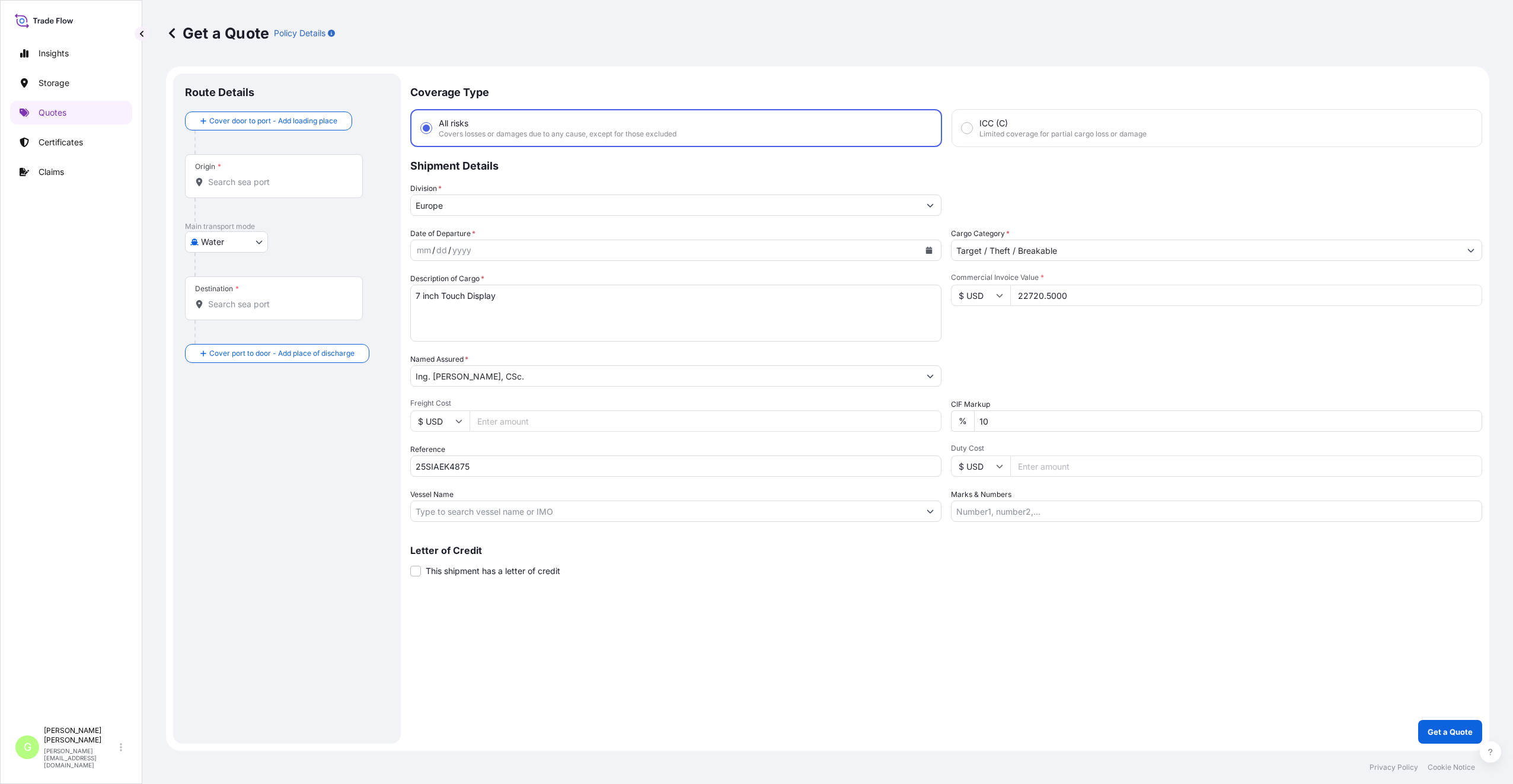
click at [500, 416] on input "Freight Cost" at bounding box center [706, 421] width 472 height 22
paste input "825"
type input "825"
click at [454, 513] on input "Vessel Name" at bounding box center [665, 511] width 509 height 22
drag, startPoint x: 467, startPoint y: 511, endPoint x: 415, endPoint y: 514, distance: 52.1
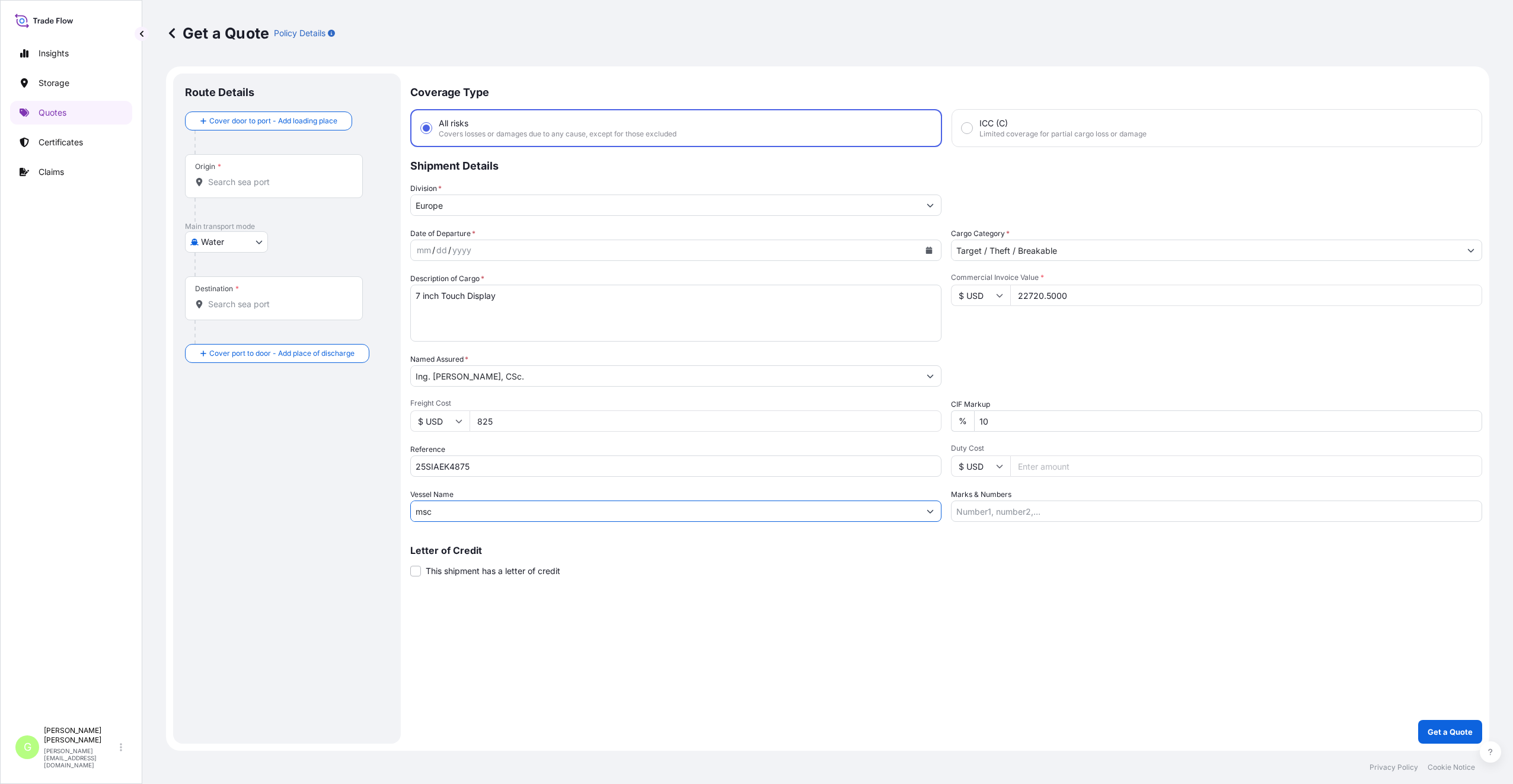
click at [415, 514] on input "msc" at bounding box center [665, 511] width 509 height 22
paste input "MSC-MEDITERRANEAN SHIPPING COMPANY S A"
type input "MSC-MEDITERRANEAN SHIPPING COMPANY S A"
click at [311, 571] on div "Route Details Cover door to port - Add loading place Place of loading Road / [G…" at bounding box center [287, 409] width 204 height 646
click at [249, 179] on input "Origin *" at bounding box center [278, 182] width 140 height 12
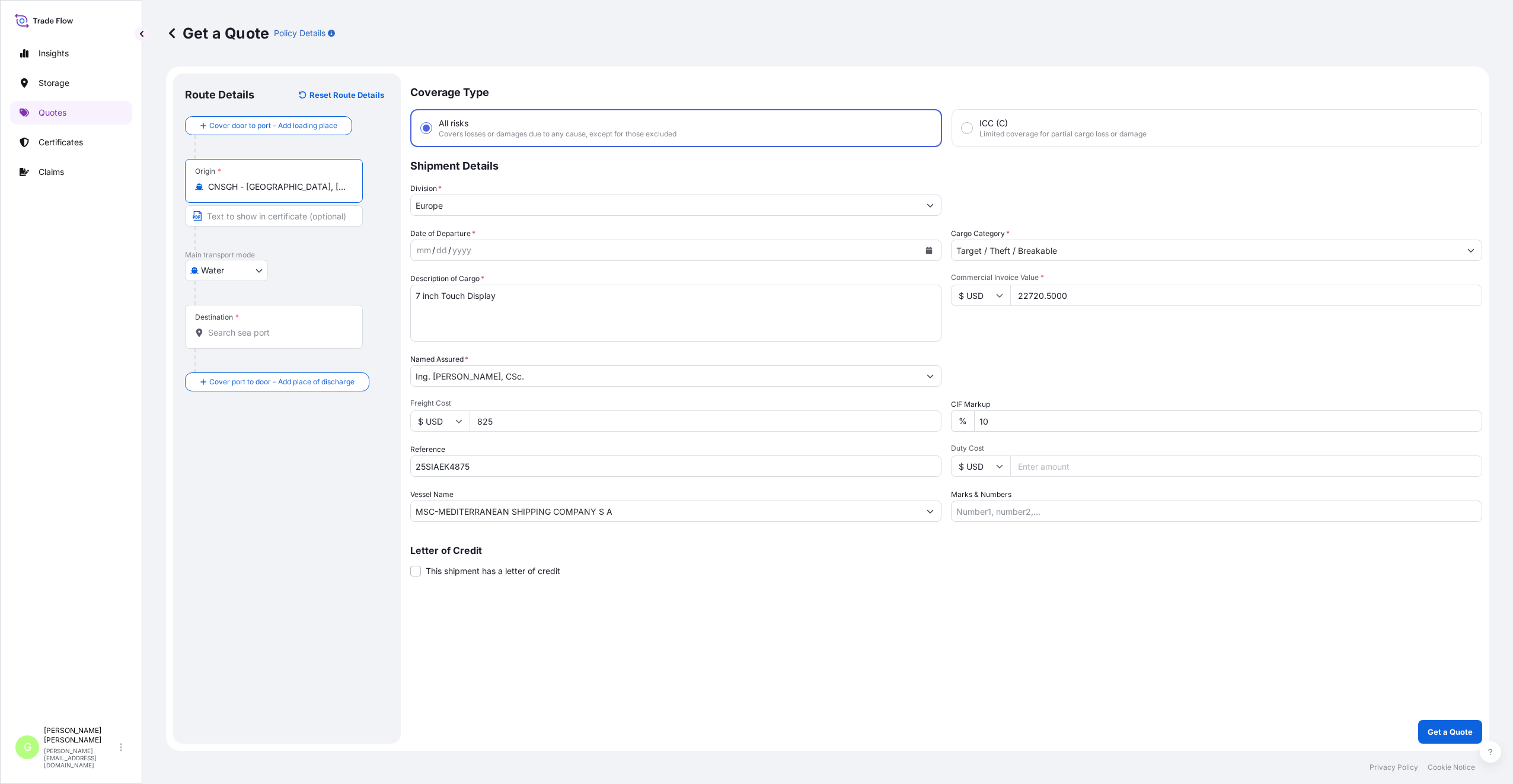
drag, startPoint x: 311, startPoint y: 187, endPoint x: 247, endPoint y: 185, distance: 64.0
click at [247, 185] on input "CNSGH - [GEOGRAPHIC_DATA], [GEOGRAPHIC_DATA]" at bounding box center [278, 187] width 140 height 12
type input "CNSGH - [GEOGRAPHIC_DATA], [GEOGRAPHIC_DATA]"
click at [227, 220] on input "Text to appear on certificate" at bounding box center [274, 216] width 178 height 22
paste input "[GEOGRAPHIC_DATA], [GEOGRAPHIC_DATA]"
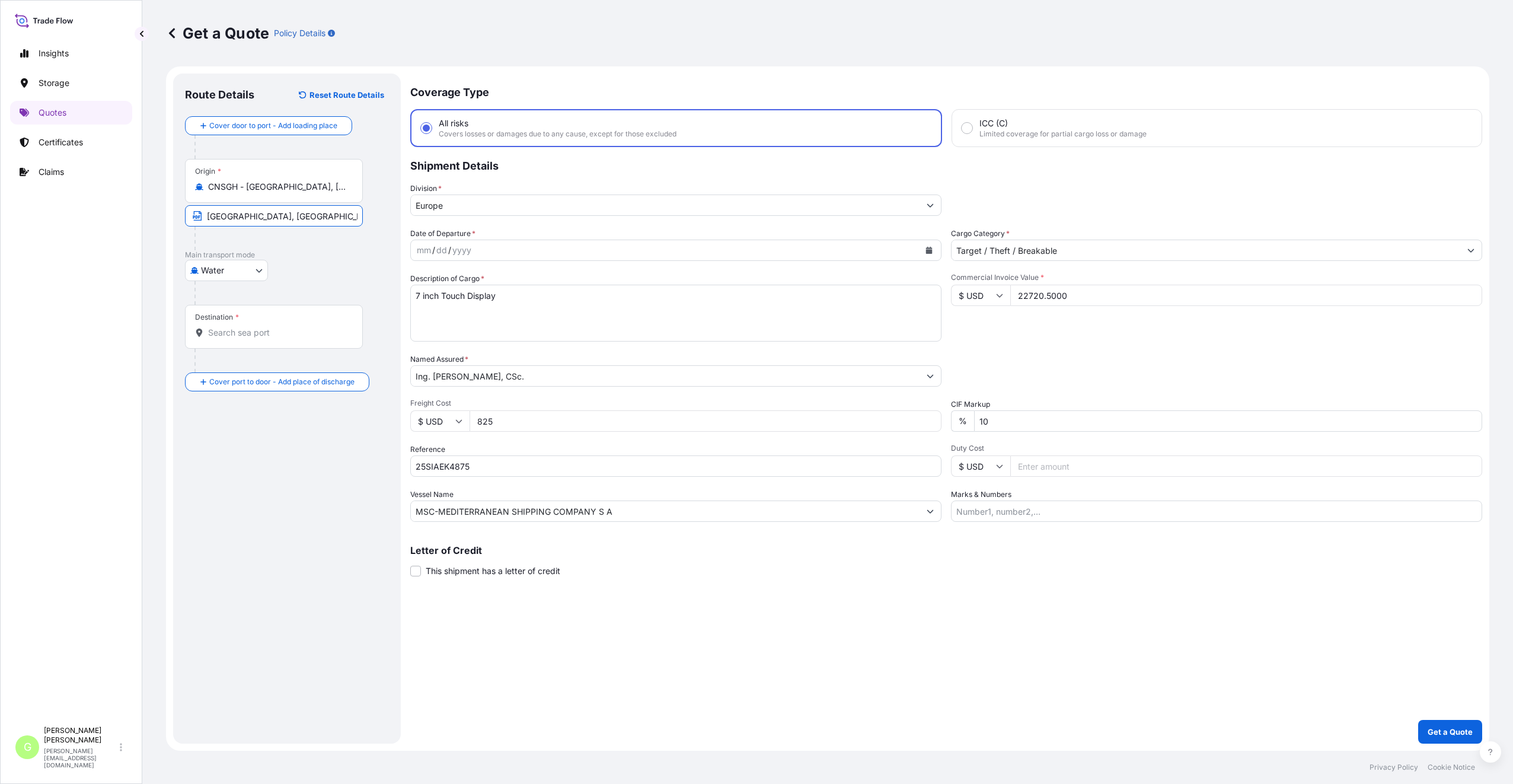
type input "[GEOGRAPHIC_DATA], [GEOGRAPHIC_DATA]"
click at [214, 330] on input "Destination *" at bounding box center [278, 333] width 140 height 12
type input "PLGDN - [GEOGRAPHIC_DATA], [GEOGRAPHIC_DATA]"
click at [254, 363] on input "Text to appear on certificate" at bounding box center [276, 362] width 182 height 22
type input "Gdansk, [GEOGRAPHIC_DATA]"
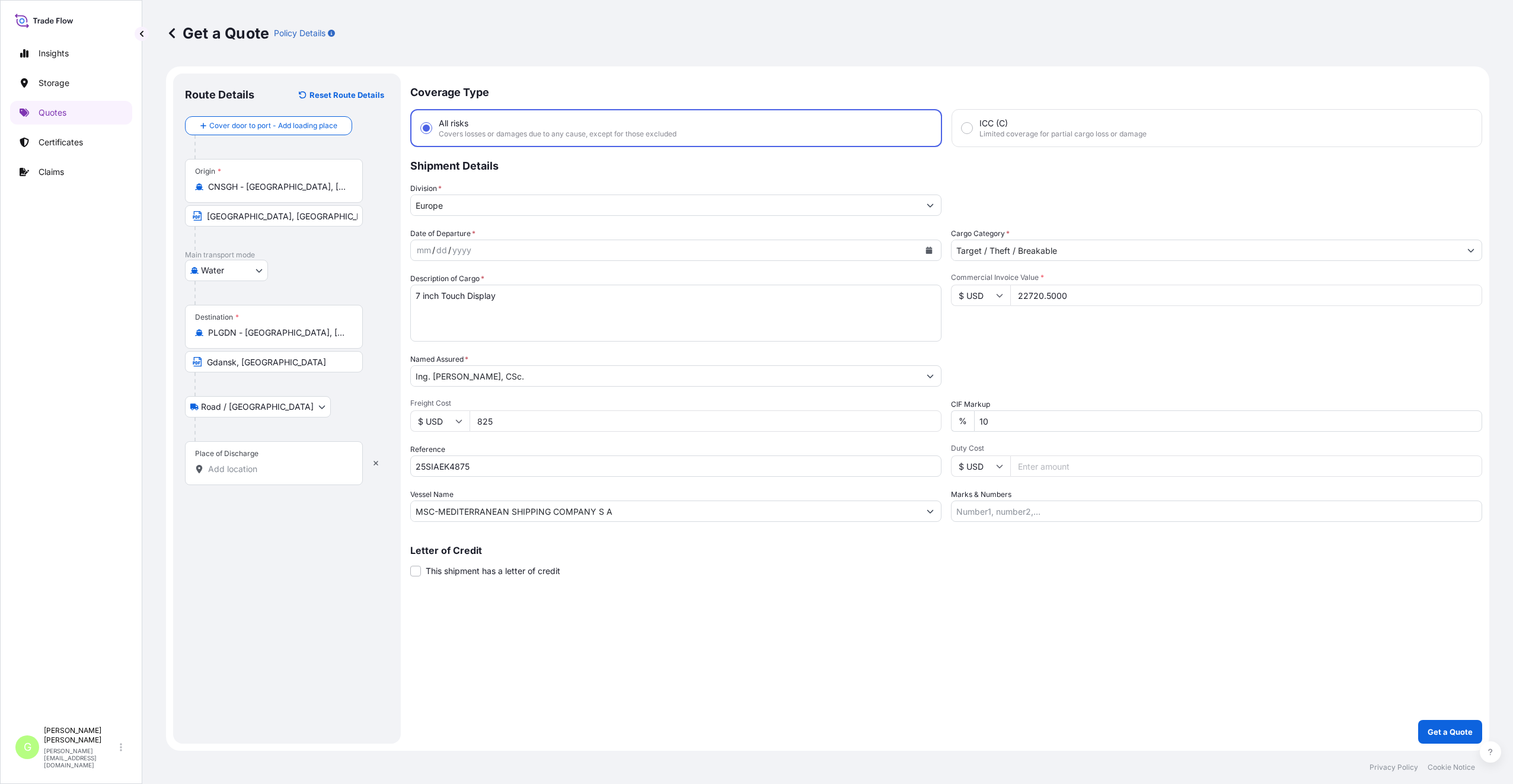
click at [245, 460] on div "Place of Discharge" at bounding box center [274, 462] width 178 height 44
click at [245, 463] on input "Place of Discharge" at bounding box center [278, 469] width 140 height 12
drag, startPoint x: 245, startPoint y: 460, endPoint x: 215, endPoint y: 469, distance: 31.3
click at [215, 469] on input "Place of Discharge" at bounding box center [278, 469] width 140 height 12
paste input "Modřice"
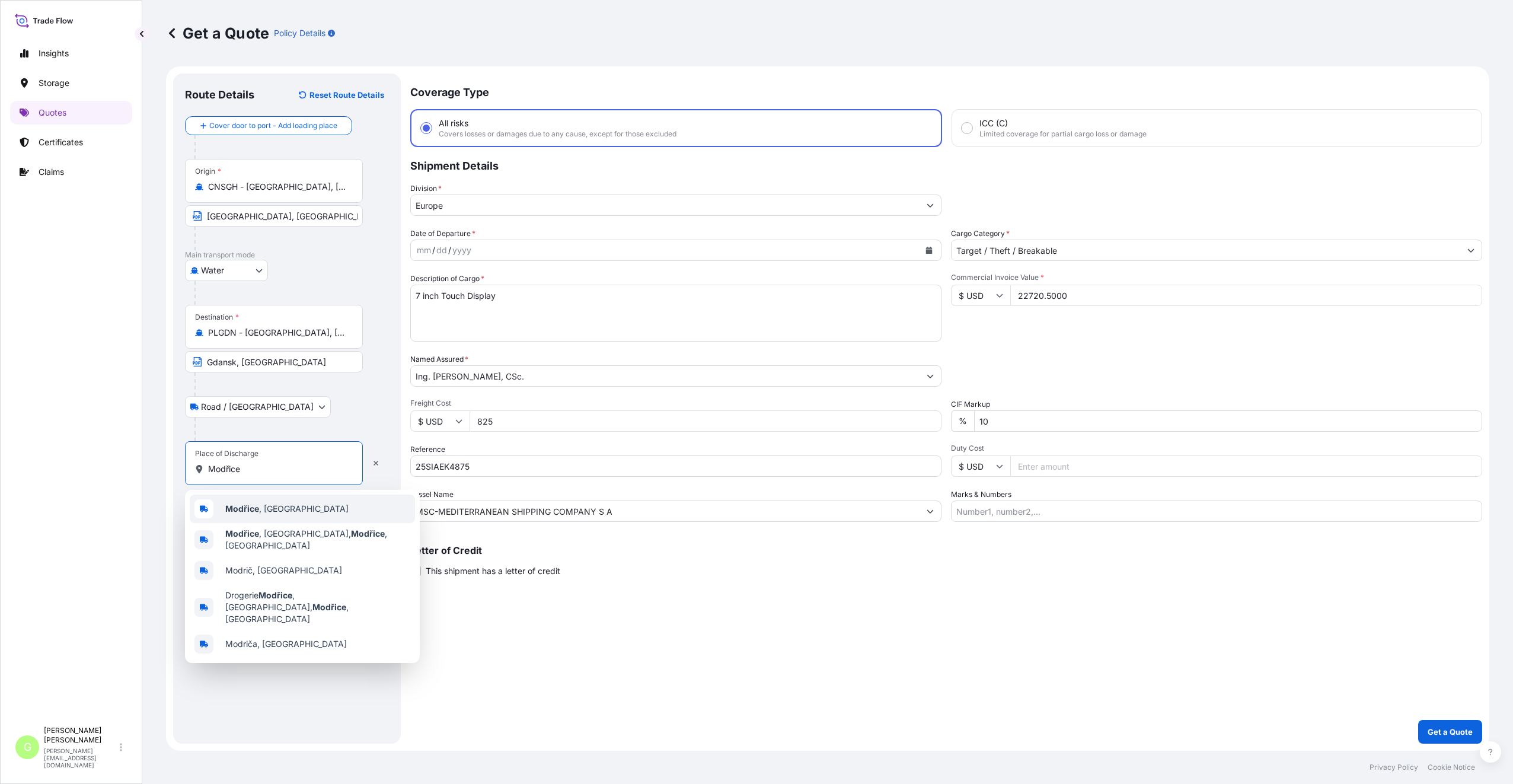
click at [228, 510] on b "Modřice" at bounding box center [242, 508] width 34 height 10
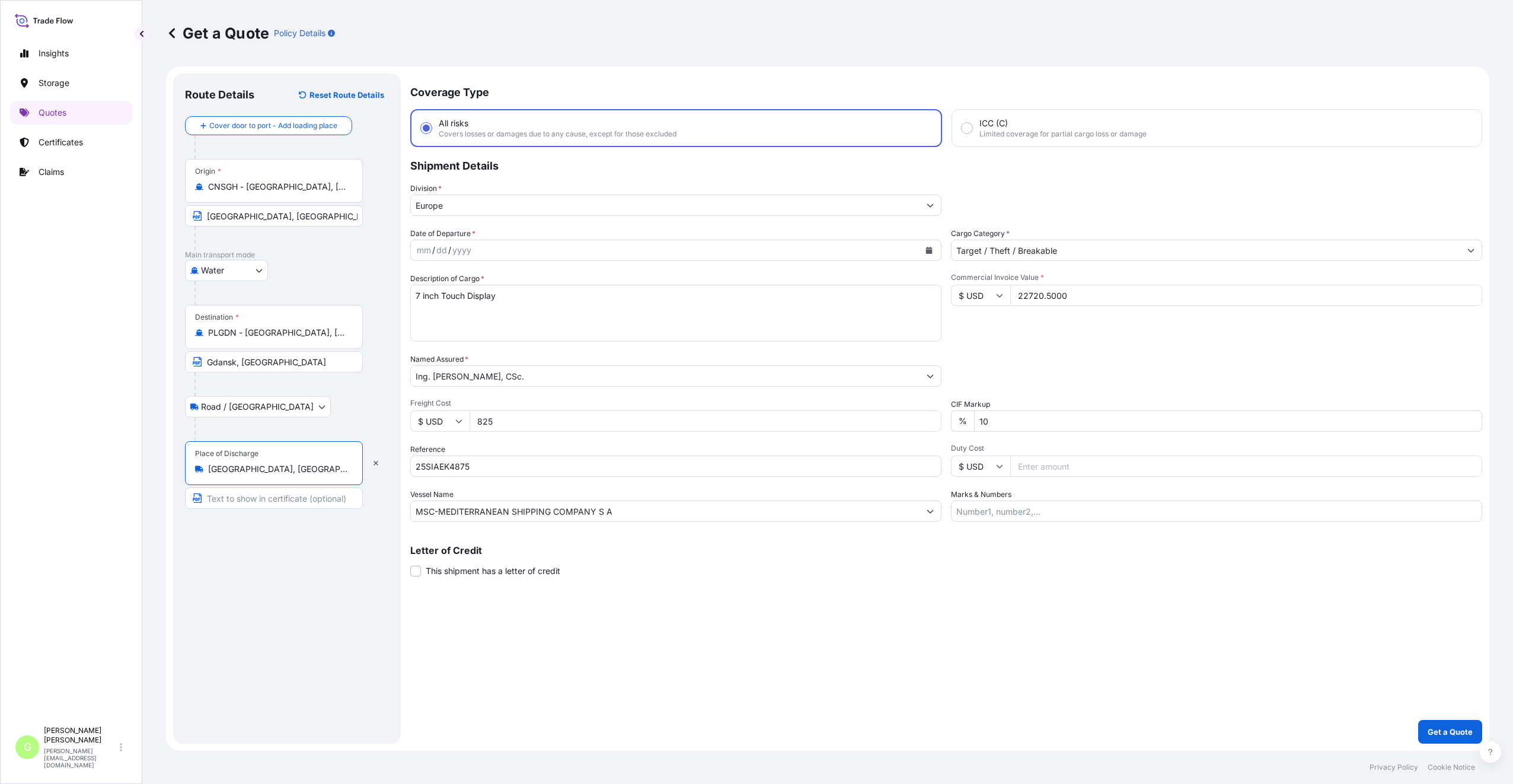
type input "[GEOGRAPHIC_DATA], [GEOGRAPHIC_DATA]"
click at [225, 500] on input "Text to appear on certificate" at bounding box center [276, 498] width 182 height 22
paste input "Modřice"
type input "Modřice [GEOGRAPHIC_DATA]"
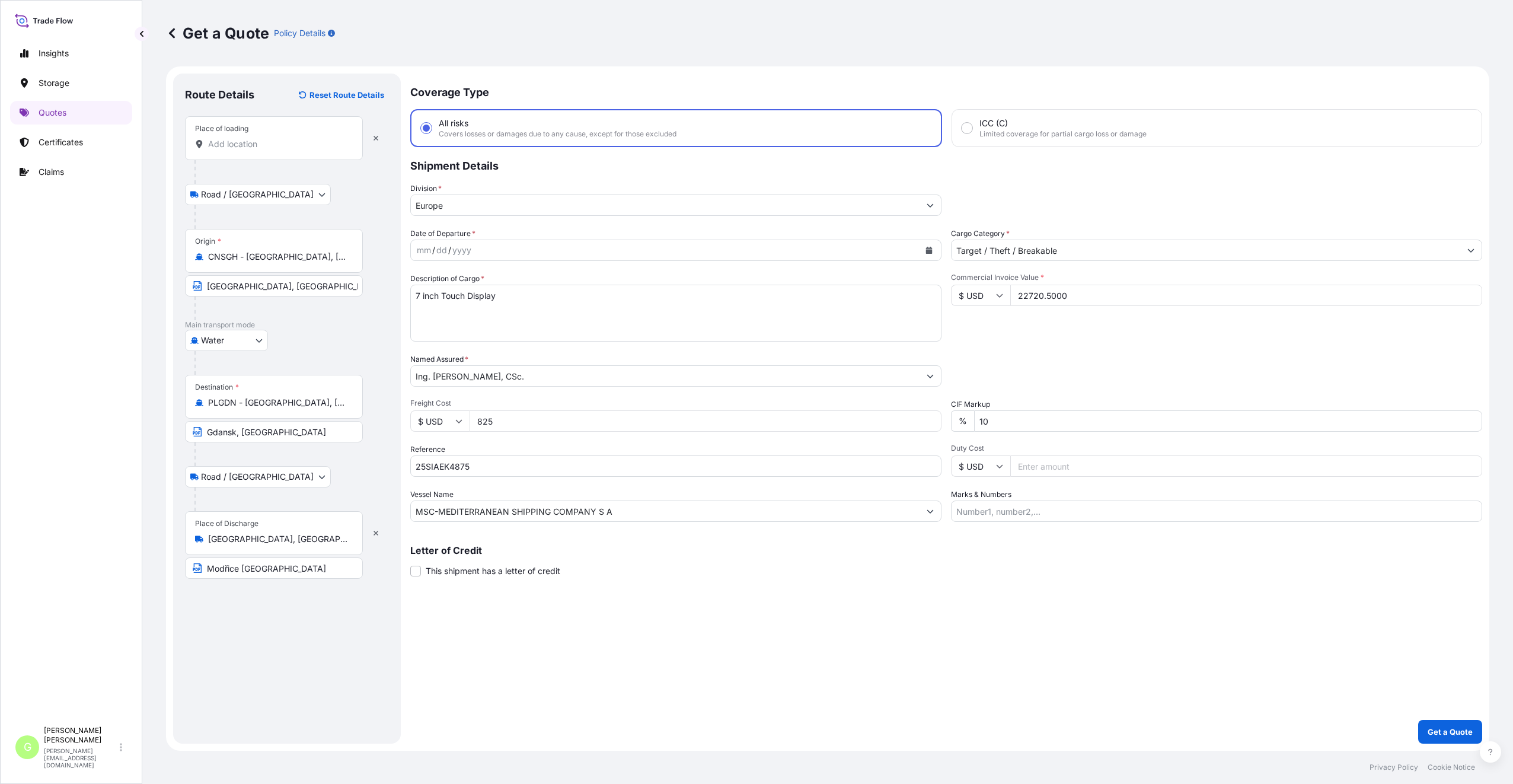
click at [239, 146] on input "Place of loading" at bounding box center [278, 144] width 140 height 12
paste input "[GEOGRAPHIC_DATA]"
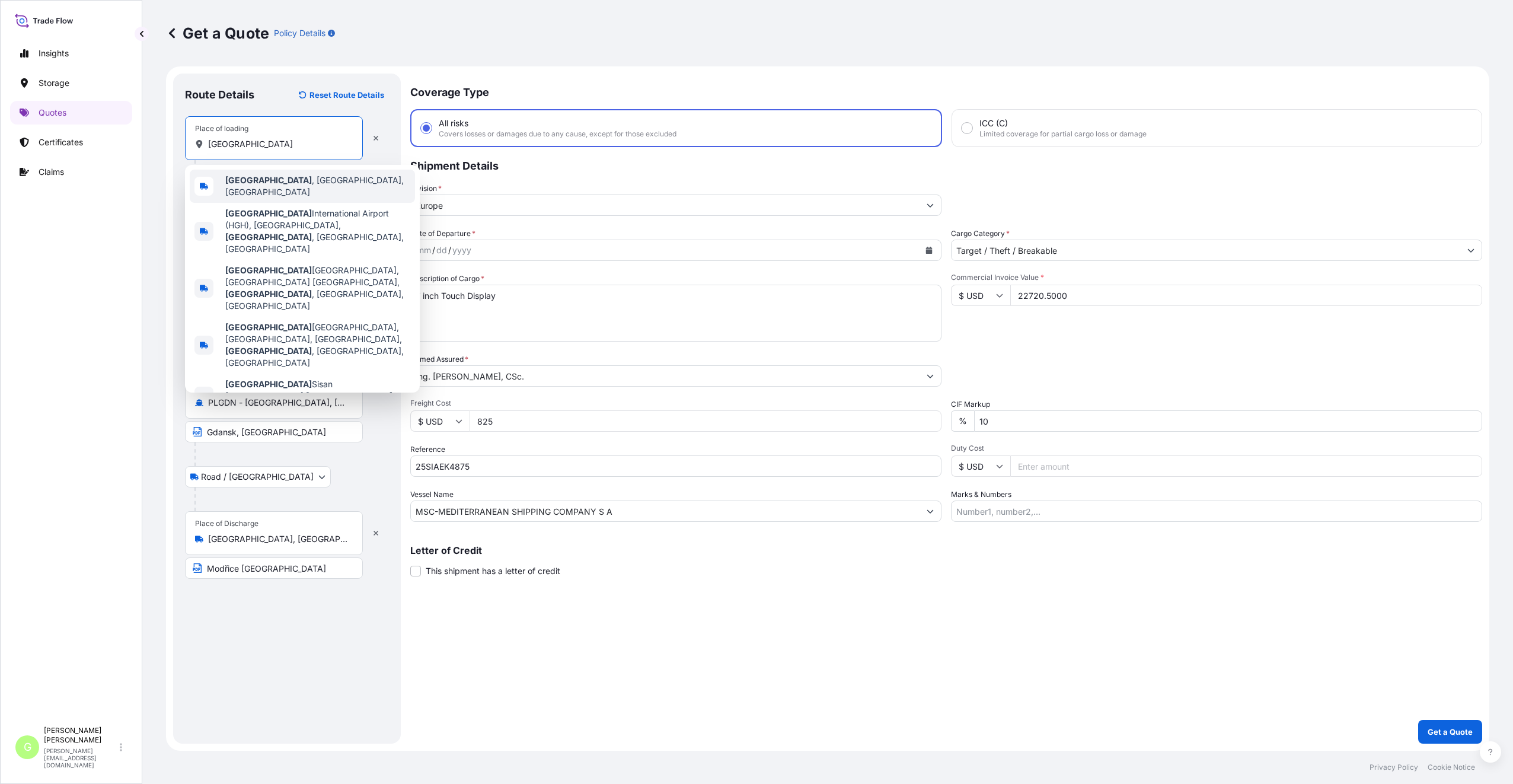
click at [243, 180] on b "[GEOGRAPHIC_DATA]" at bounding box center [268, 179] width 86 height 10
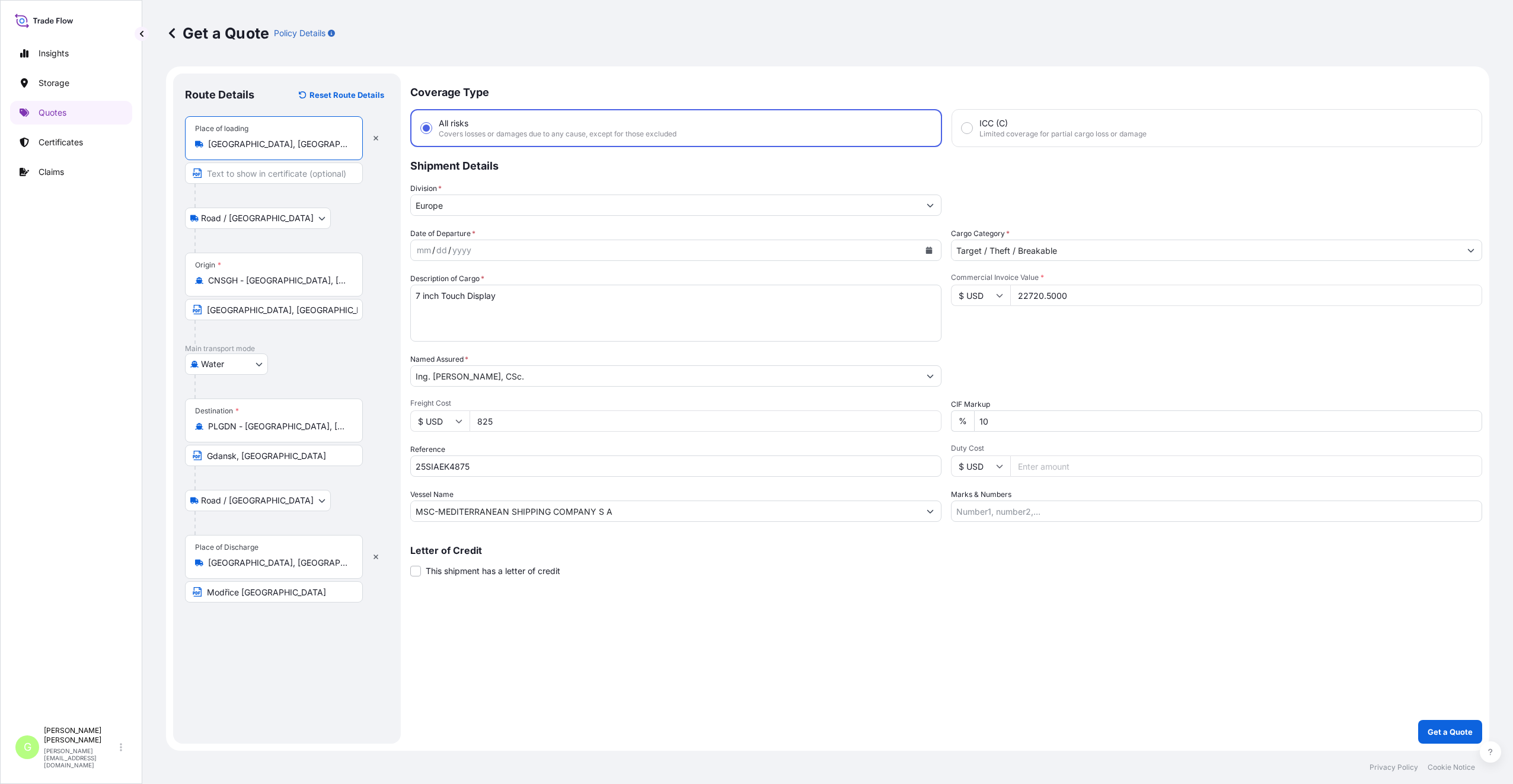
type input "[GEOGRAPHIC_DATA], [GEOGRAPHIC_DATA], [GEOGRAPHIC_DATA]"
click at [234, 176] on input "Text to appear on certificate" at bounding box center [276, 173] width 182 height 22
paste input "[GEOGRAPHIC_DATA]"
type input "HANGZHOU [GEOGRAPHIC_DATA]"
click at [552, 613] on div "Coverage Type All risks Covers losses or damages due to any cause, except for t…" at bounding box center [947, 409] width 1072 height 670
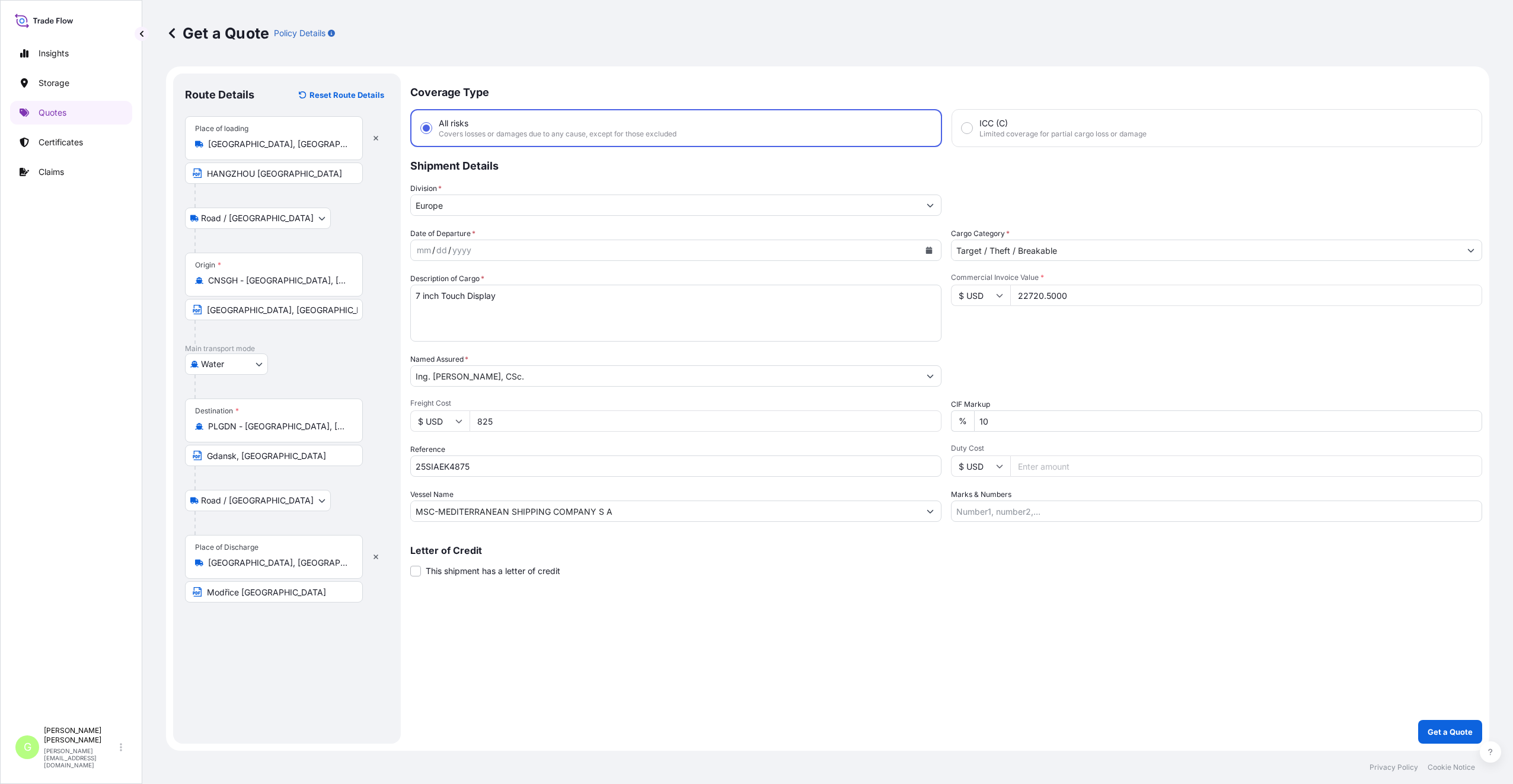
drag, startPoint x: 482, startPoint y: 30, endPoint x: 484, endPoint y: 37, distance: 7.3
click at [482, 30] on div "Get a Quote Policy Details" at bounding box center [827, 33] width 1324 height 19
click at [927, 249] on icon "Calendar" at bounding box center [929, 250] width 7 height 7
click at [434, 287] on button "Previous" at bounding box center [435, 284] width 26 height 19
click at [524, 396] on div "24" at bounding box center [521, 396] width 22 height 22
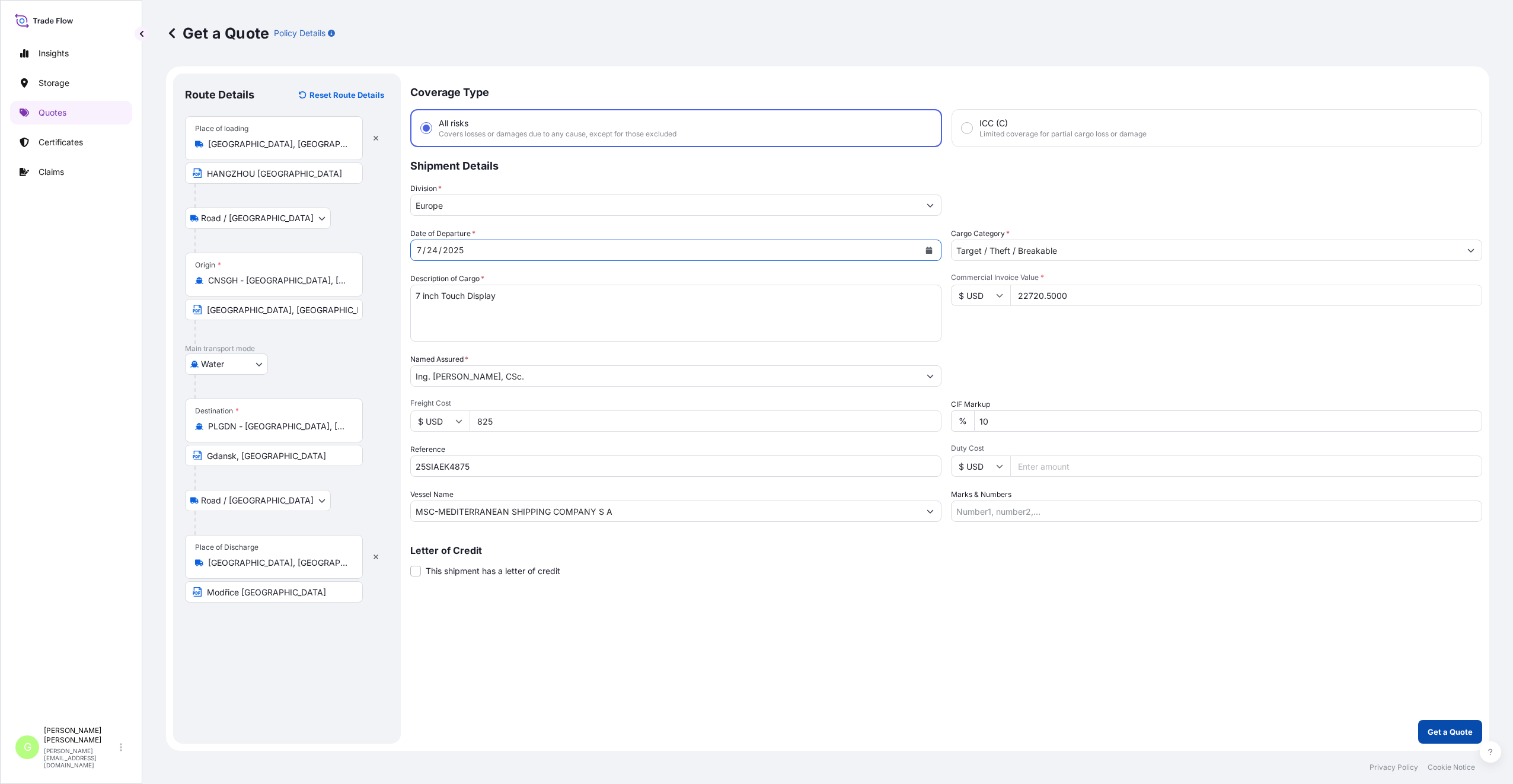
click at [1437, 731] on p "Get a Quote" at bounding box center [1450, 731] width 45 height 12
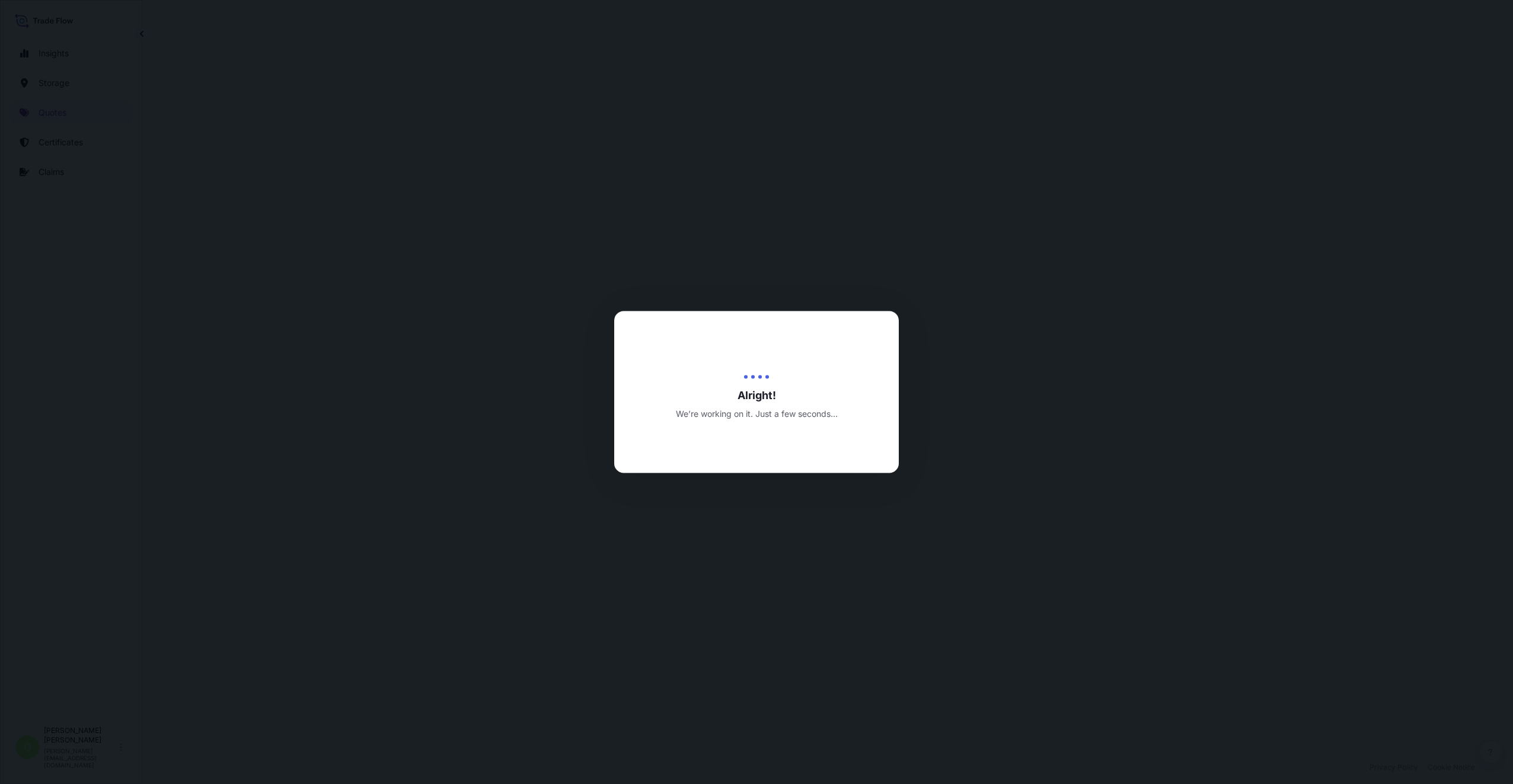
select select "Road / [GEOGRAPHIC_DATA]"
select select "Water"
select select "Road / [GEOGRAPHIC_DATA]"
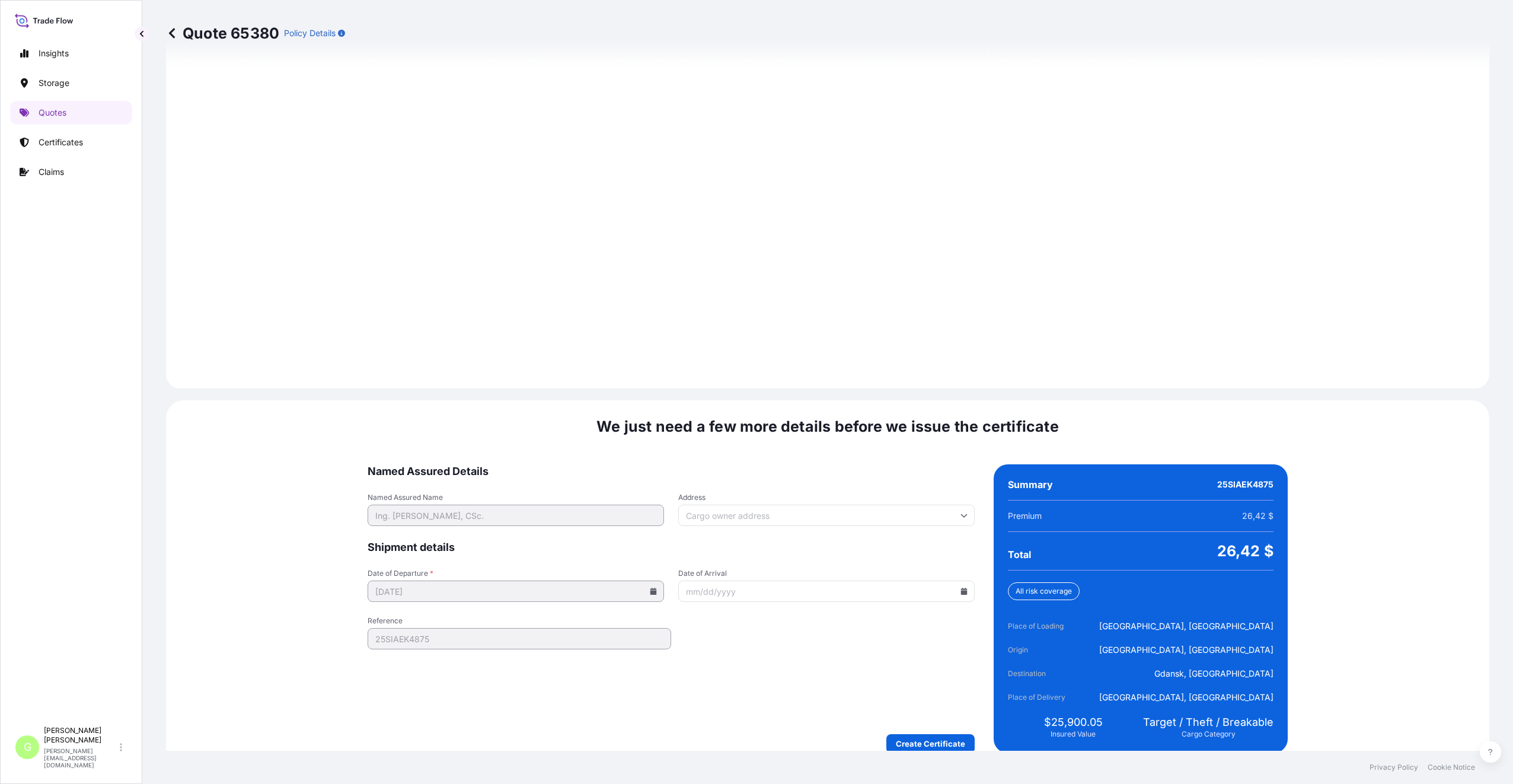
scroll to position [1522, 0]
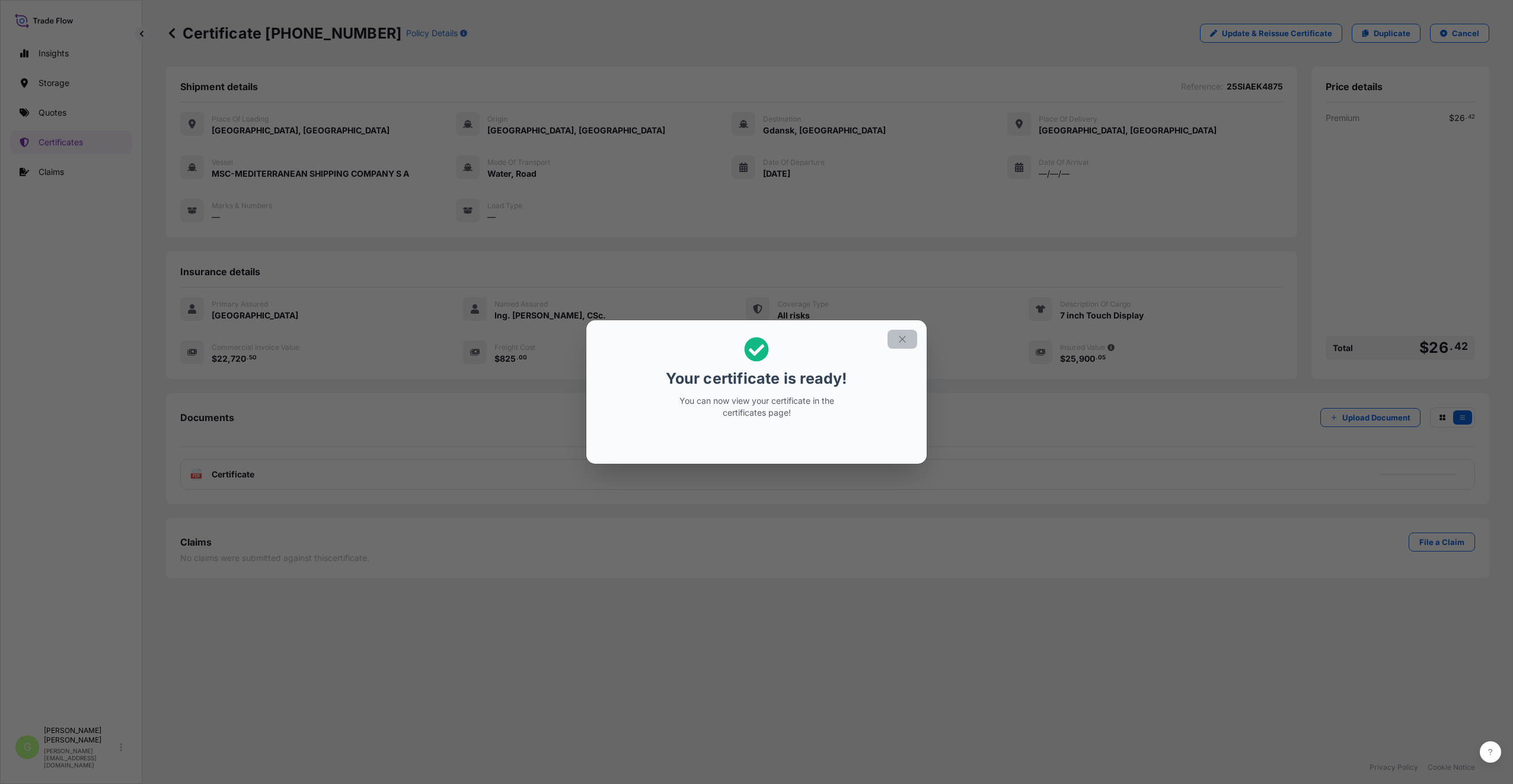
click at [902, 339] on icon "button" at bounding box center [903, 339] width 11 height 11
